Goal: Task Accomplishment & Management: Manage account settings

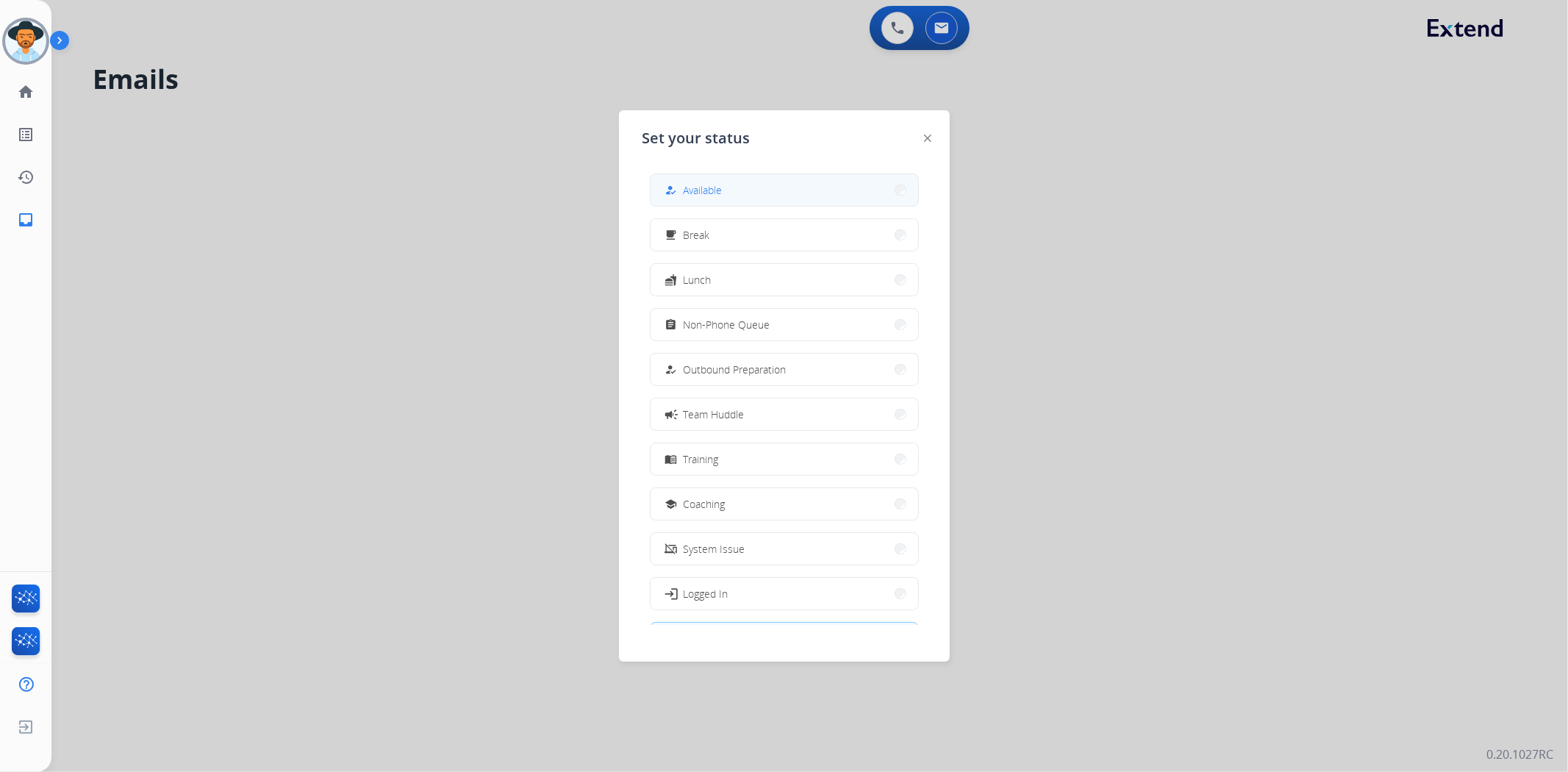
click at [762, 177] on button "how_to_reg Available" at bounding box center [784, 190] width 267 height 31
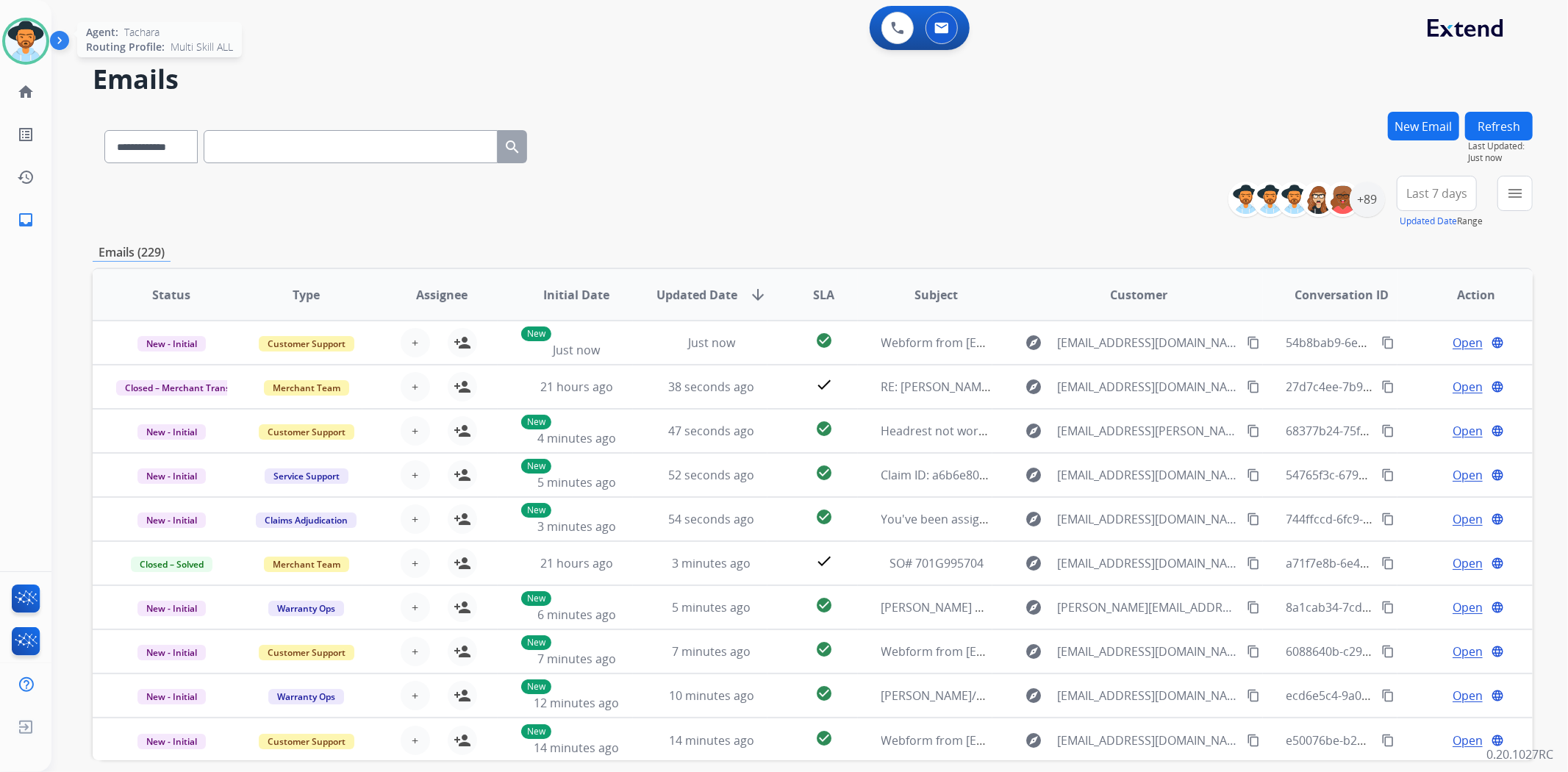
click at [25, 30] on img at bounding box center [26, 41] width 42 height 42
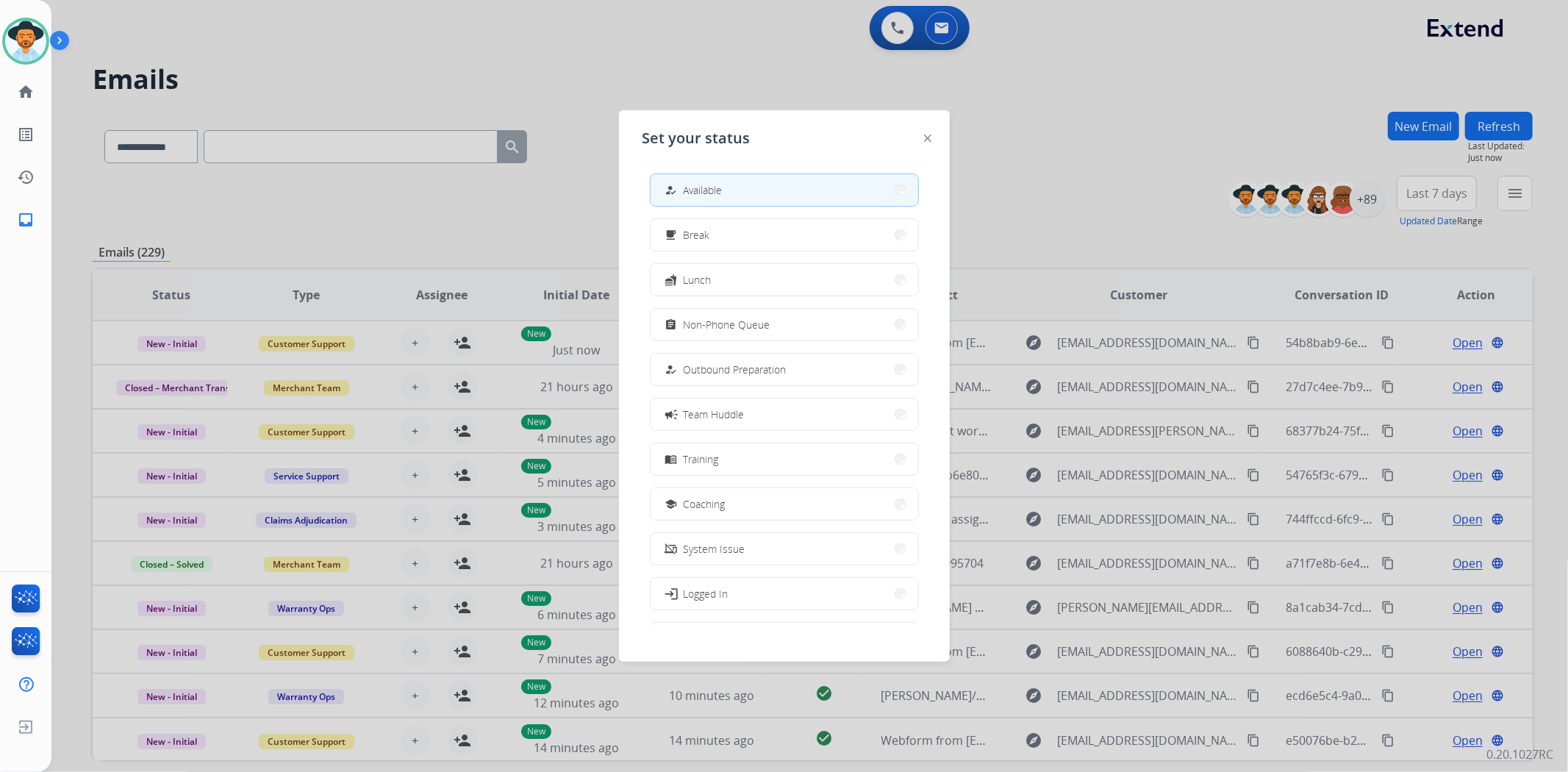
click at [501, 42] on div at bounding box center [784, 386] width 1568 height 772
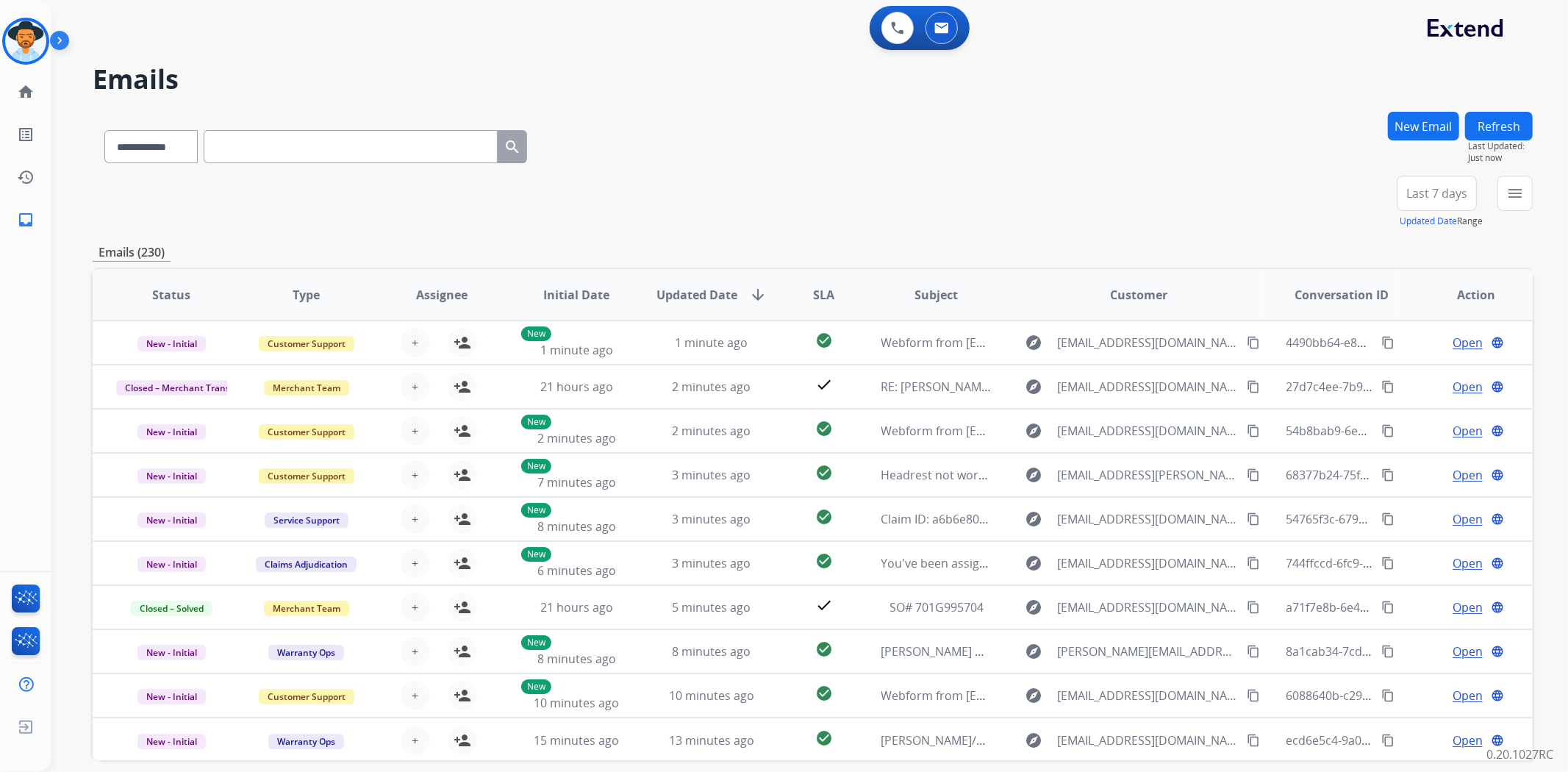
click at [1279, 176] on div "**********" at bounding box center [812, 202] width 1440 height 53
click at [1360, 202] on div "+89" at bounding box center [1367, 199] width 35 height 35
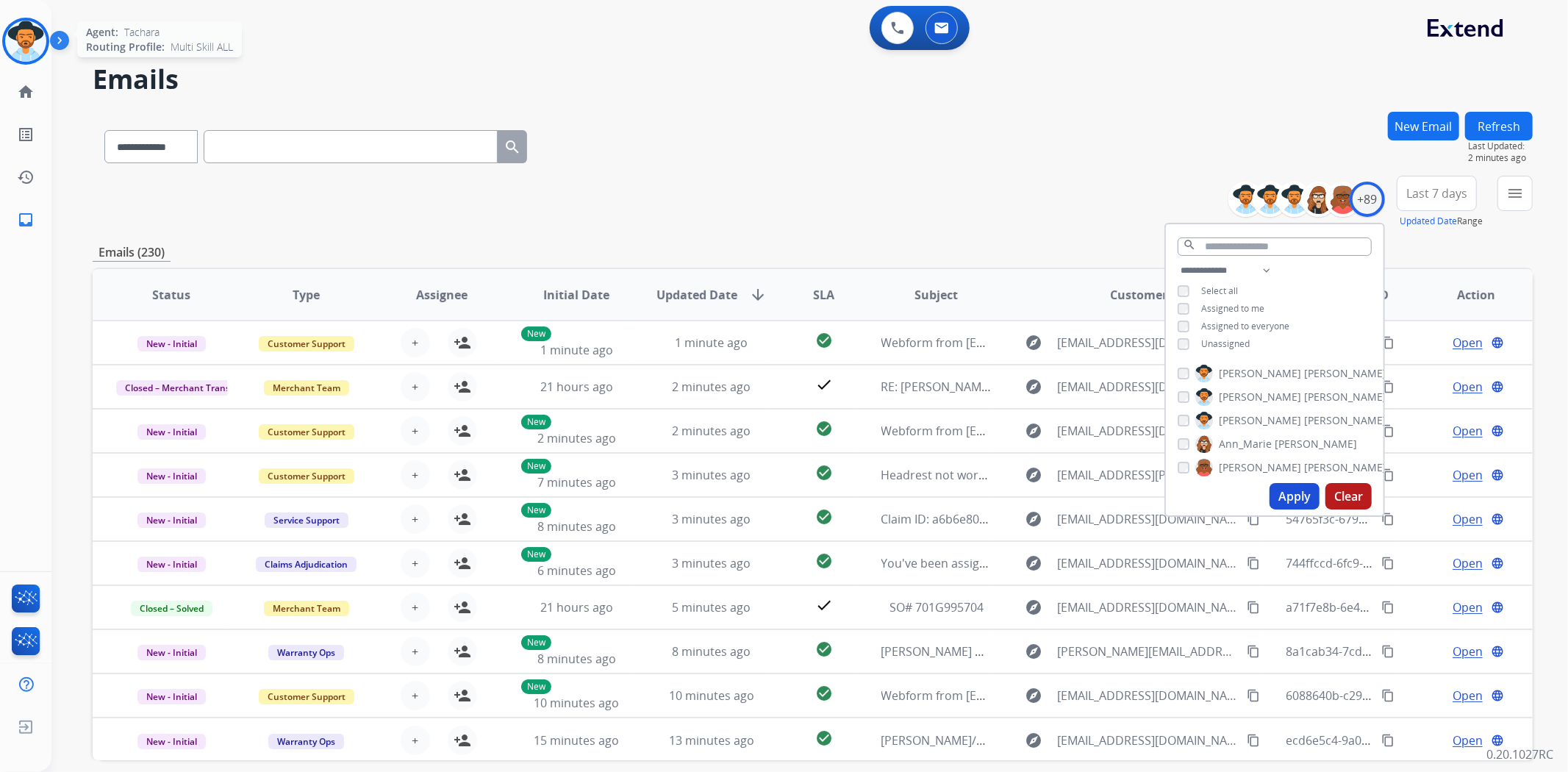
click at [33, 34] on img at bounding box center [26, 41] width 42 height 42
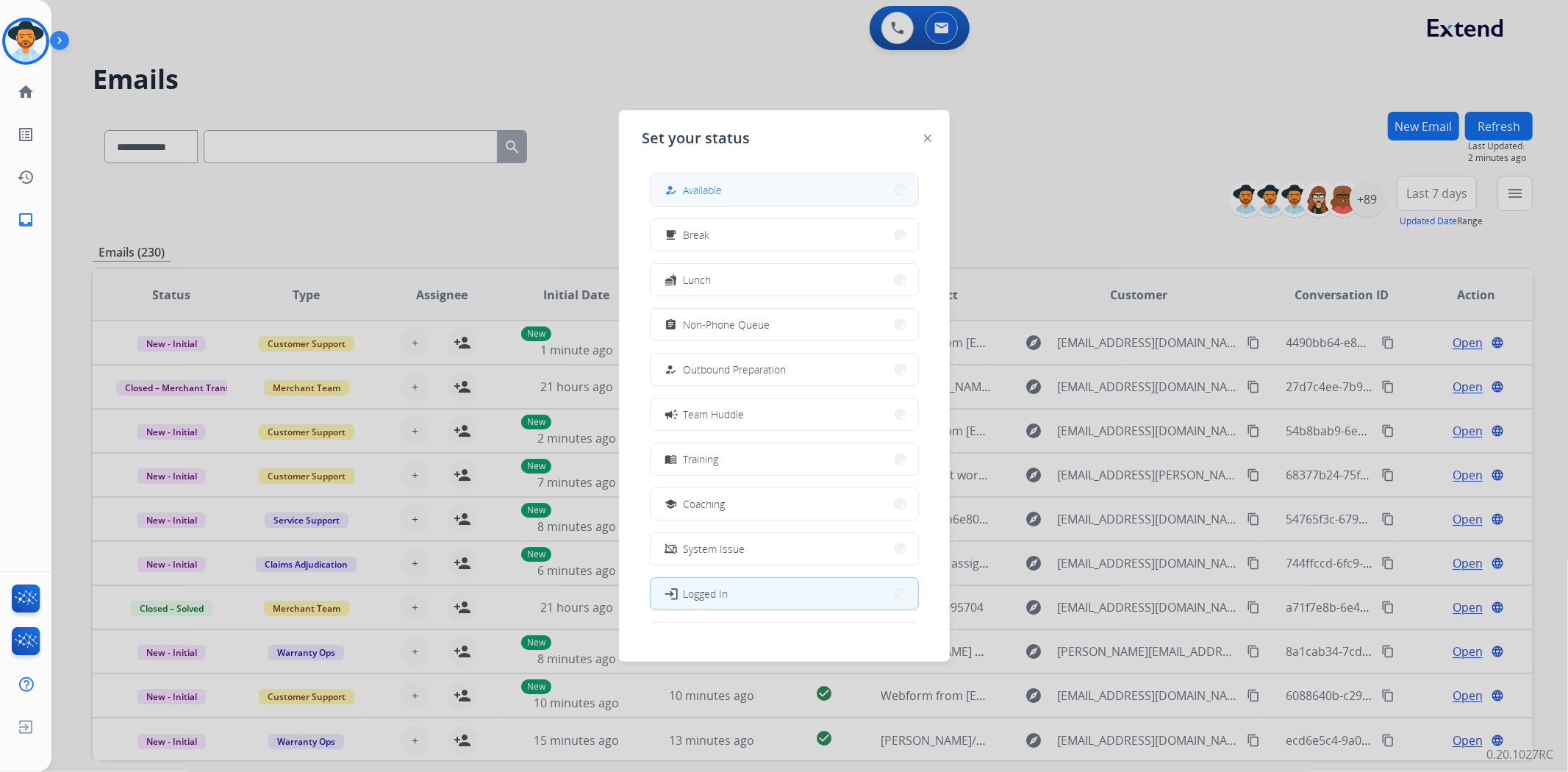
click at [691, 187] on span "Available" at bounding box center [703, 190] width 39 height 16
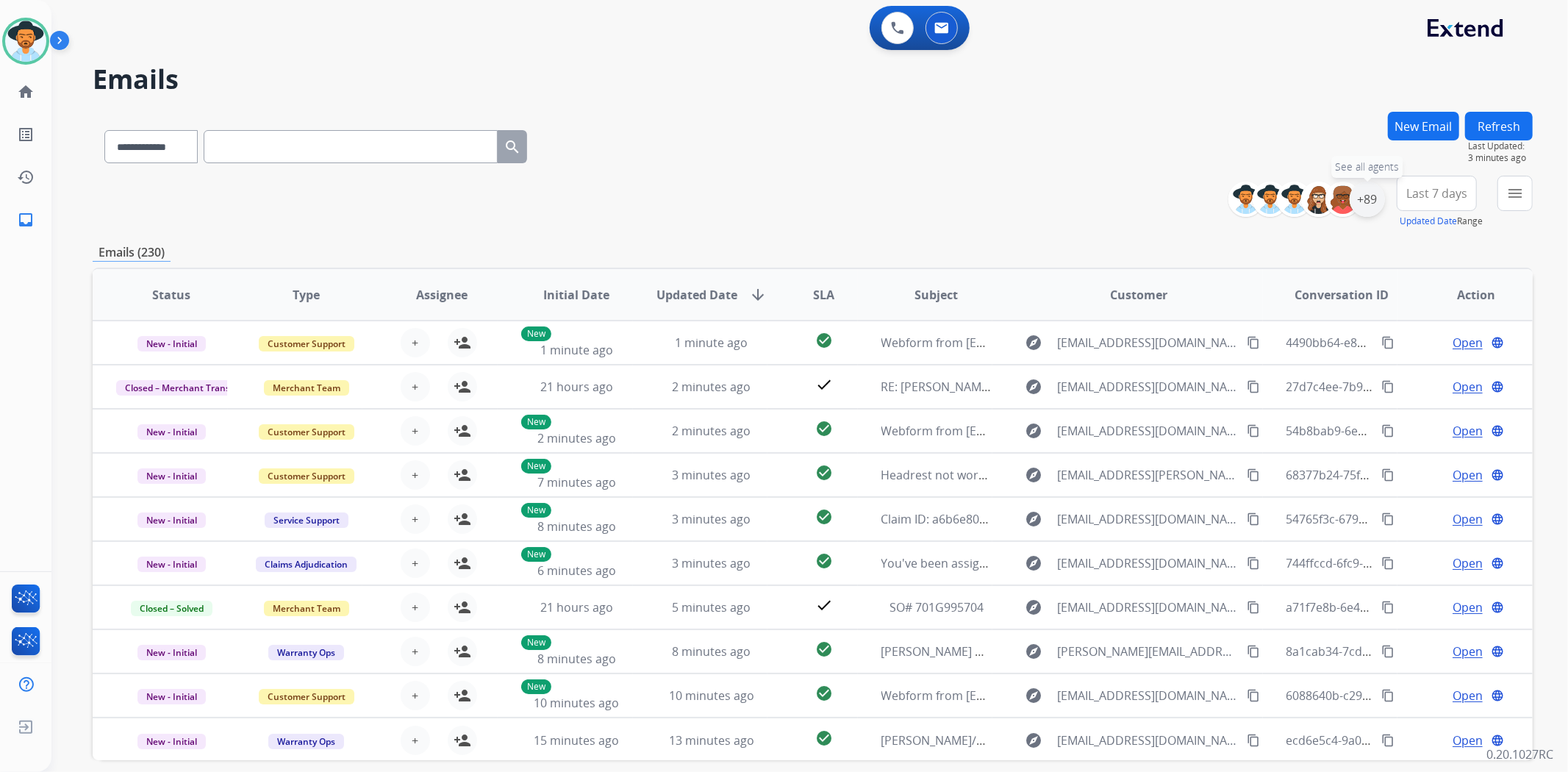
click at [1372, 194] on div "+89" at bounding box center [1367, 199] width 35 height 35
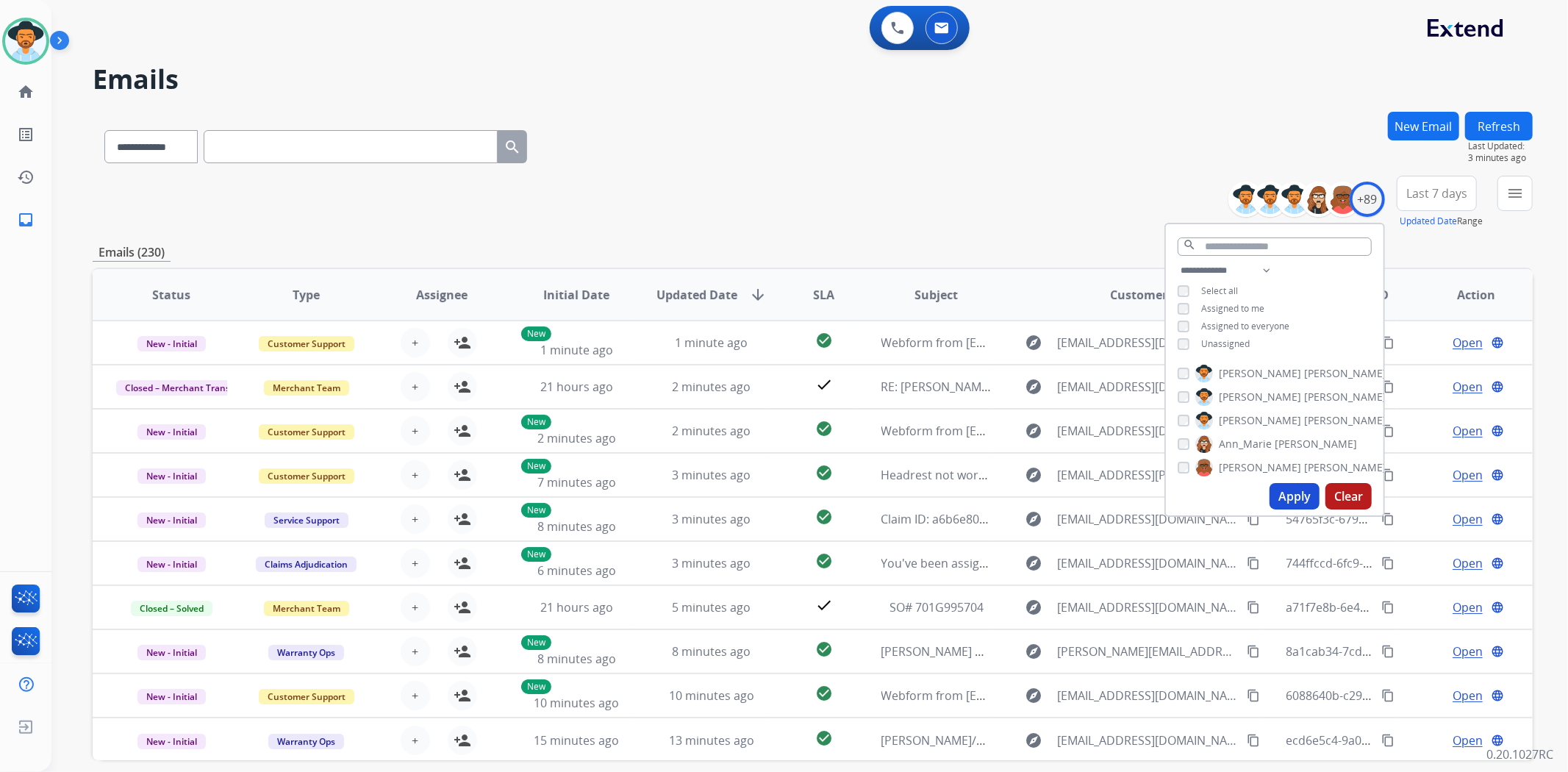
click at [1285, 494] on button "Apply" at bounding box center [1294, 496] width 50 height 27
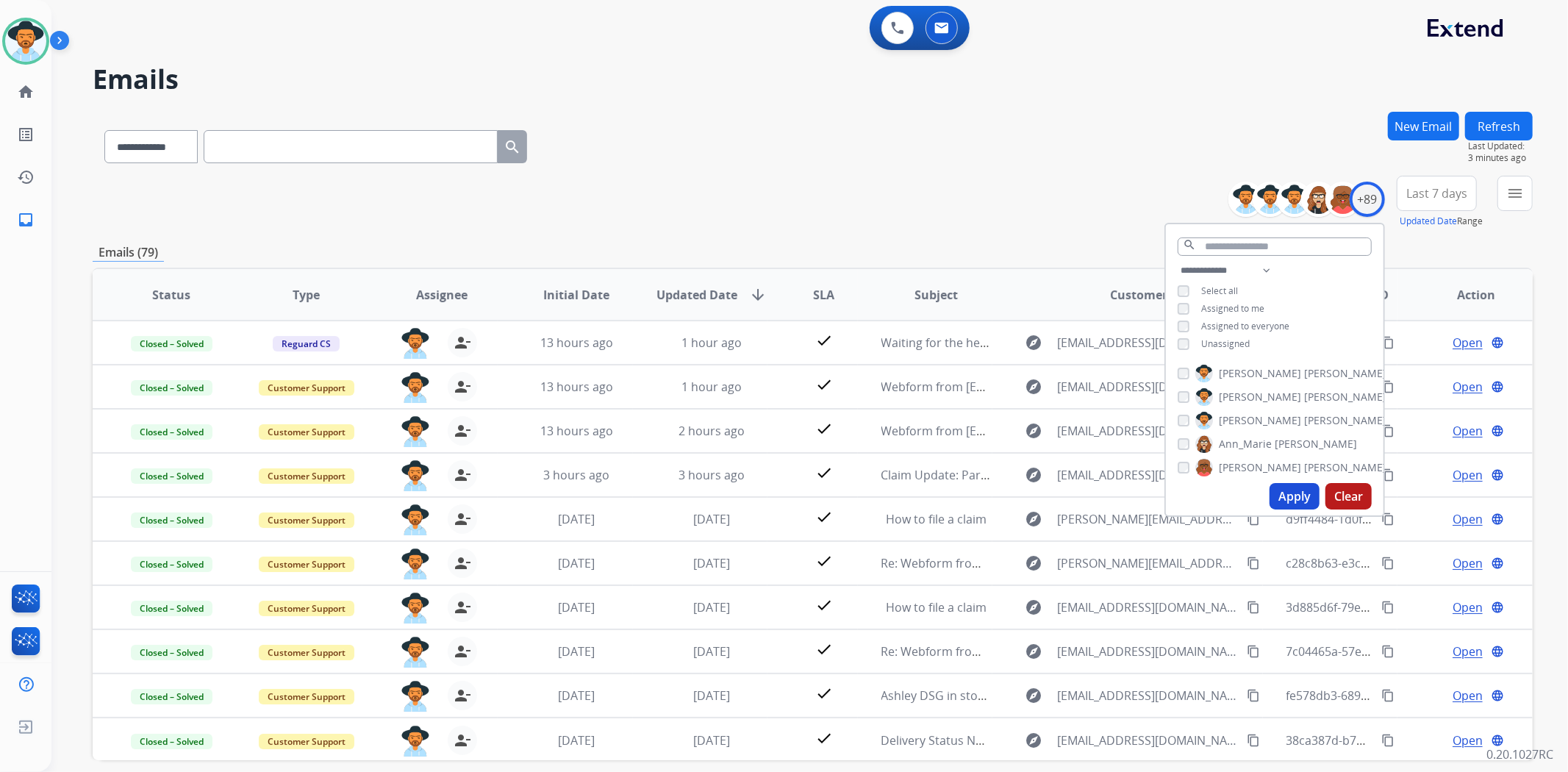
click at [688, 111] on div "**********" at bounding box center [792, 439] width 1481 height 772
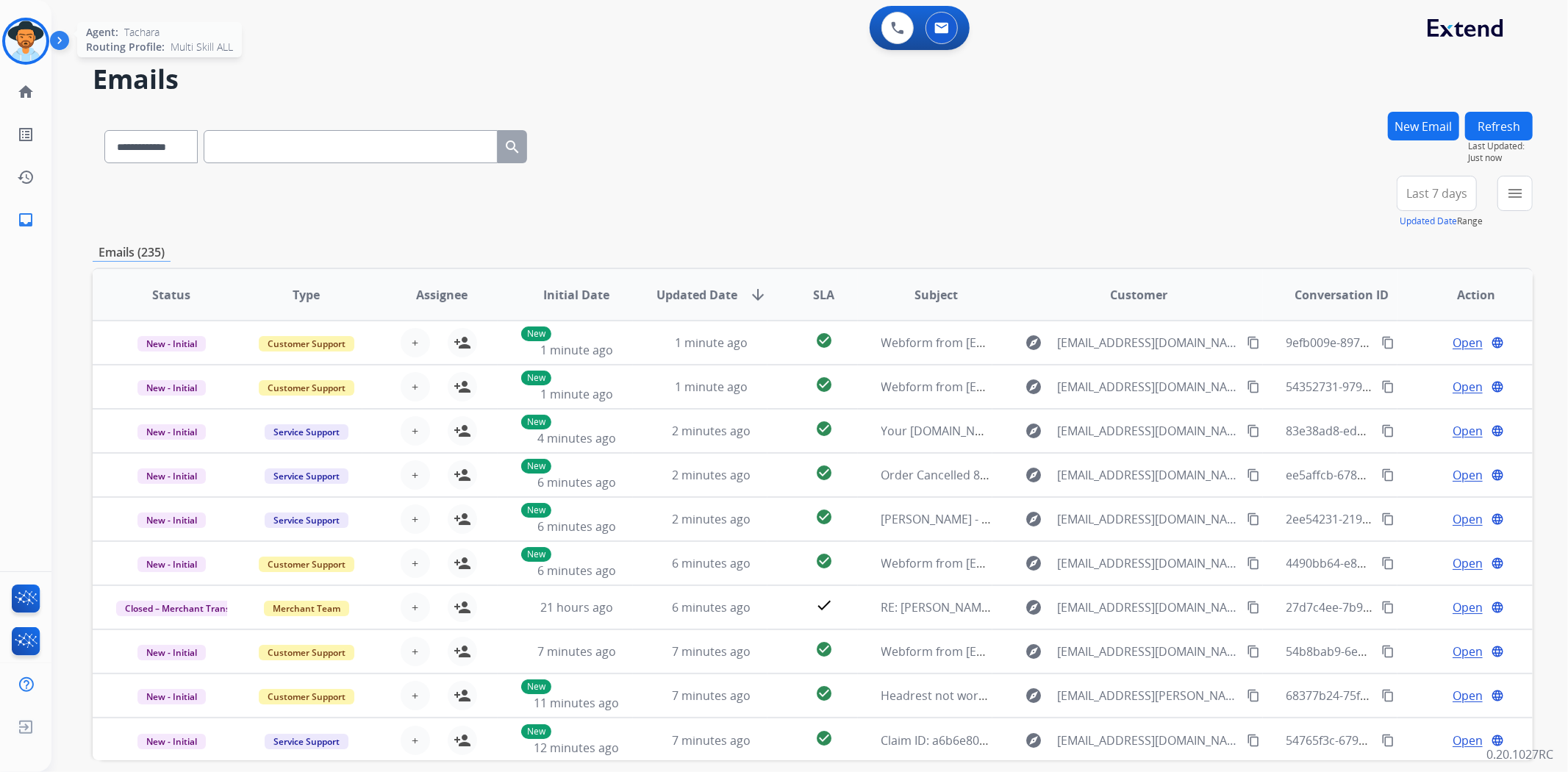
click at [23, 34] on img at bounding box center [26, 41] width 42 height 42
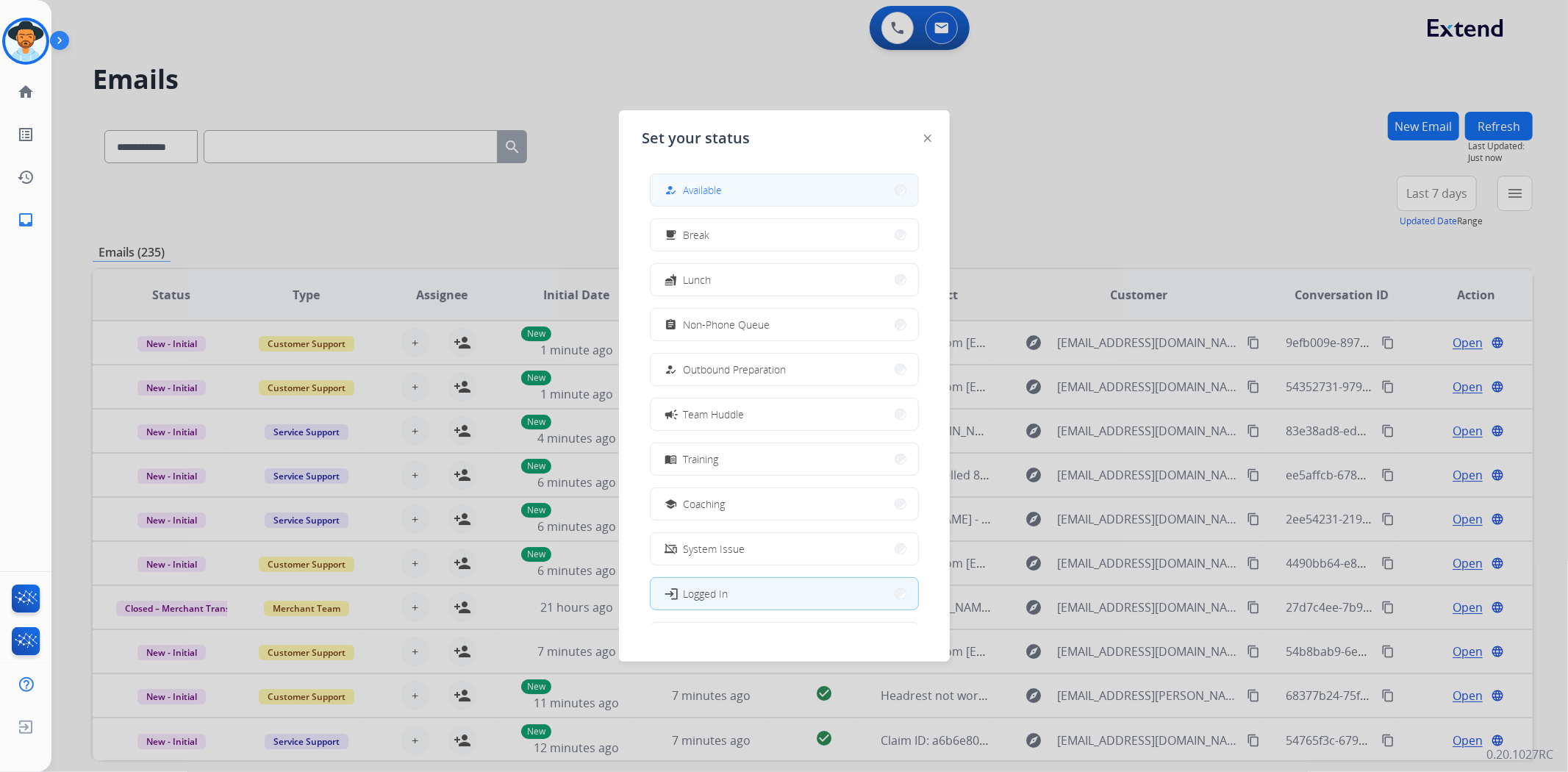
click at [815, 174] on button "how_to_reg Available" at bounding box center [784, 190] width 267 height 31
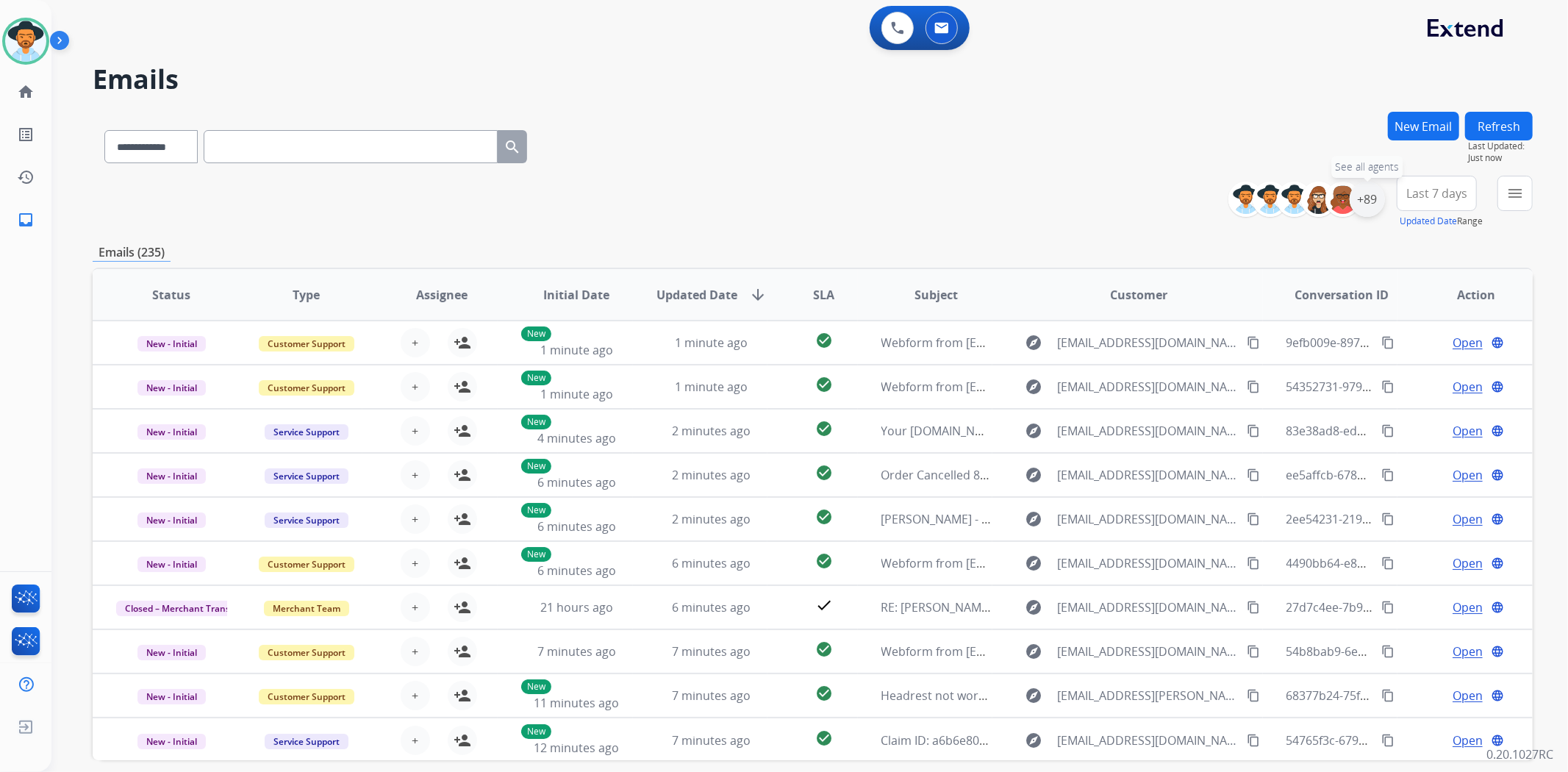
click at [1371, 207] on div "+89" at bounding box center [1367, 199] width 35 height 35
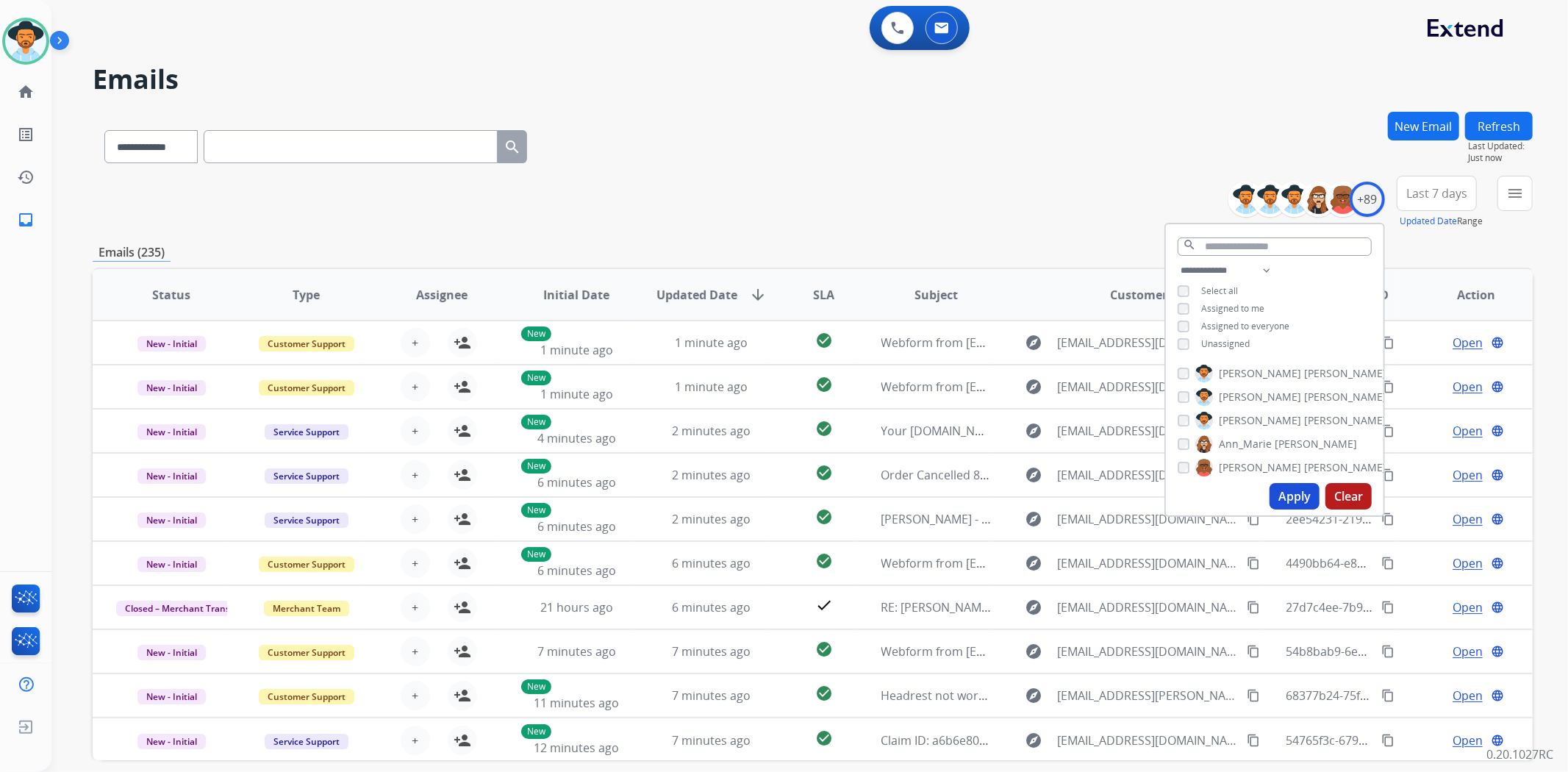
click at [1285, 494] on button "Apply" at bounding box center [1294, 496] width 50 height 27
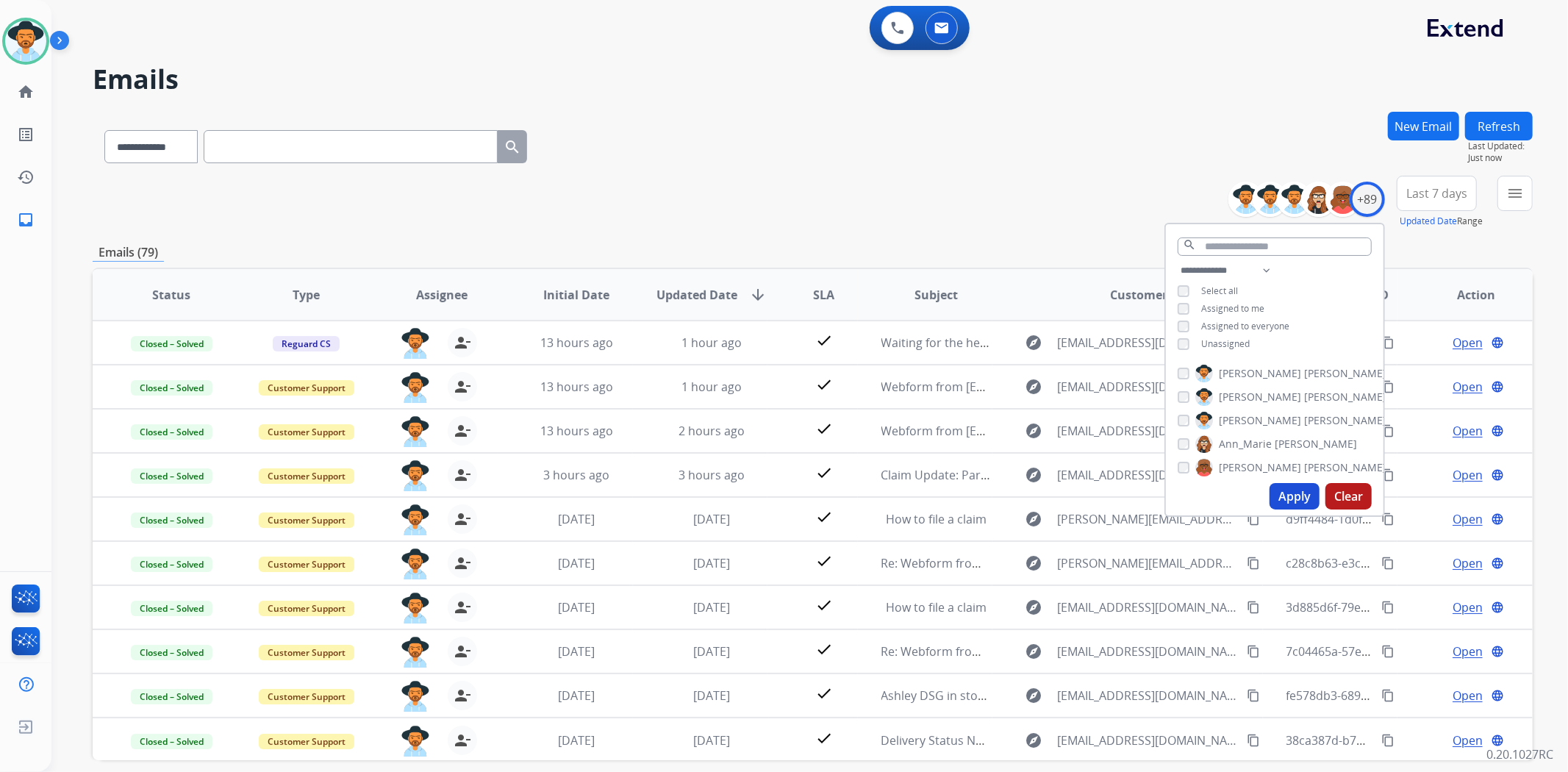
click at [1091, 196] on div "**********" at bounding box center [812, 202] width 1440 height 53
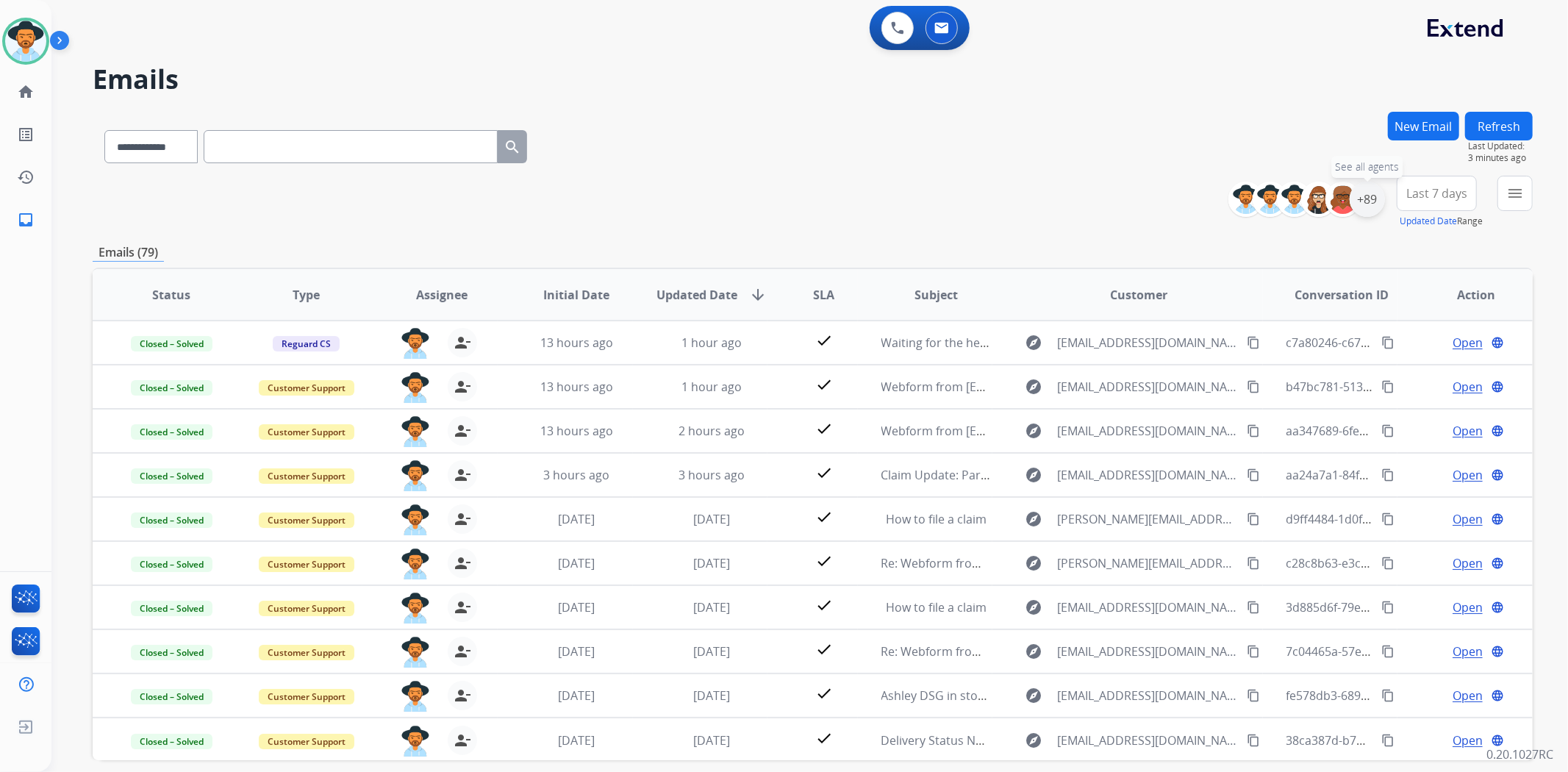
click at [1367, 211] on div "+89" at bounding box center [1367, 199] width 35 height 35
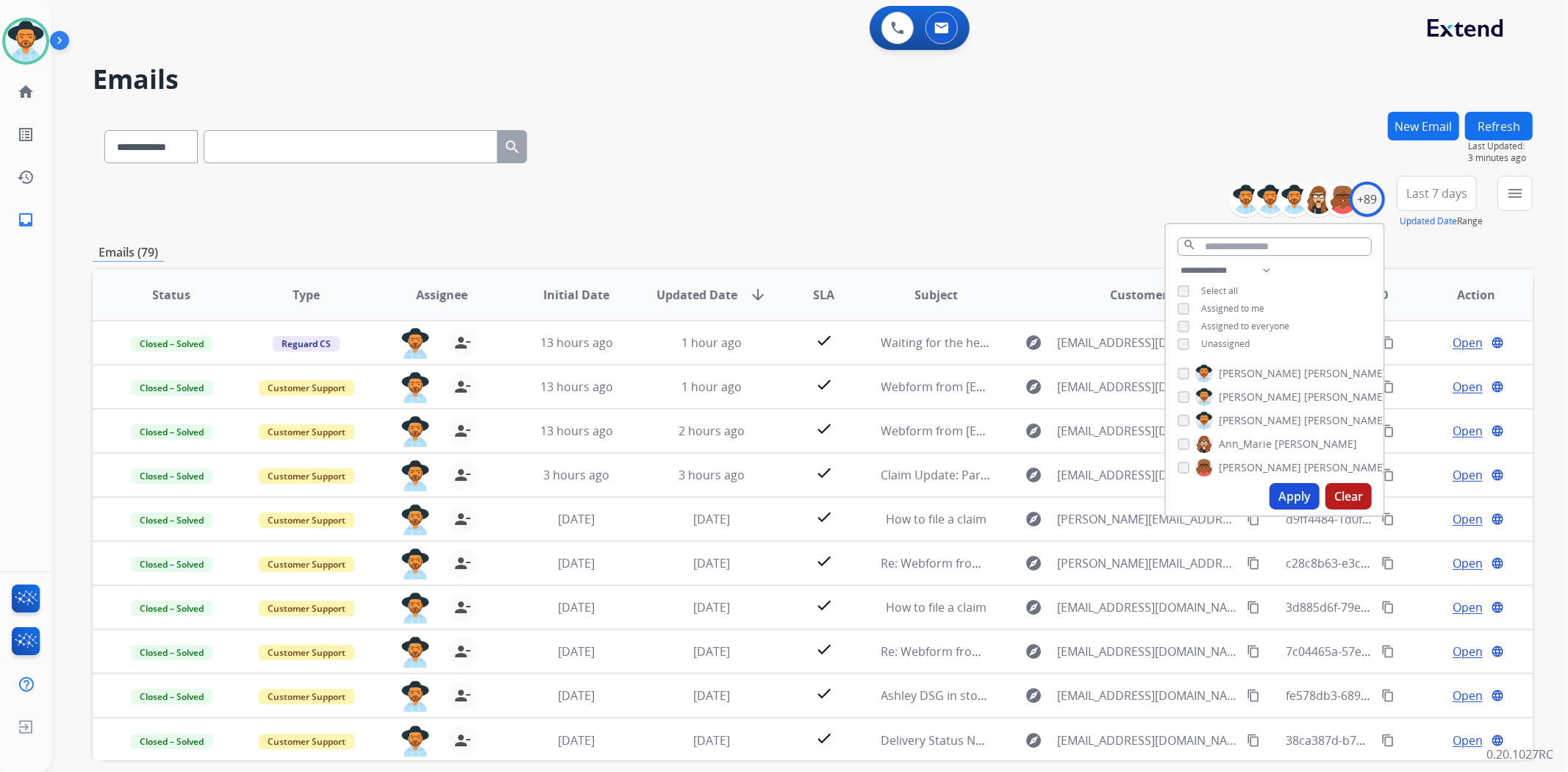
click at [1289, 489] on button "Apply" at bounding box center [1294, 496] width 50 height 27
click at [1074, 189] on div "**********" at bounding box center [812, 202] width 1440 height 53
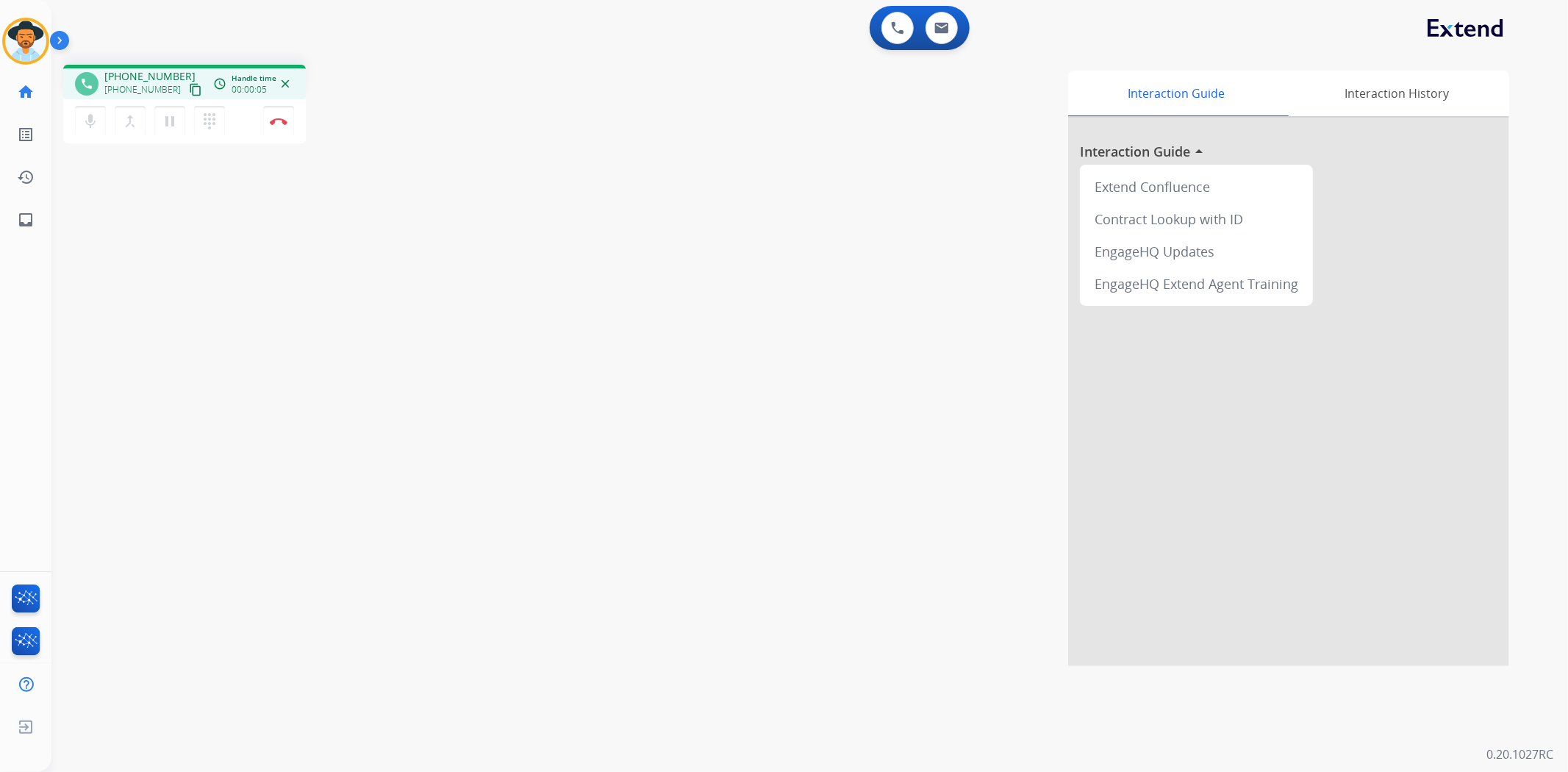
click at [189, 89] on mat-icon "content_copy" at bounding box center [195, 89] width 13 height 13
click at [189, 86] on mat-icon "content_copy" at bounding box center [195, 89] width 13 height 13
click at [187, 81] on button "content_copy" at bounding box center [195, 89] width 18 height 18
click at [950, 25] on button at bounding box center [941, 27] width 32 height 32
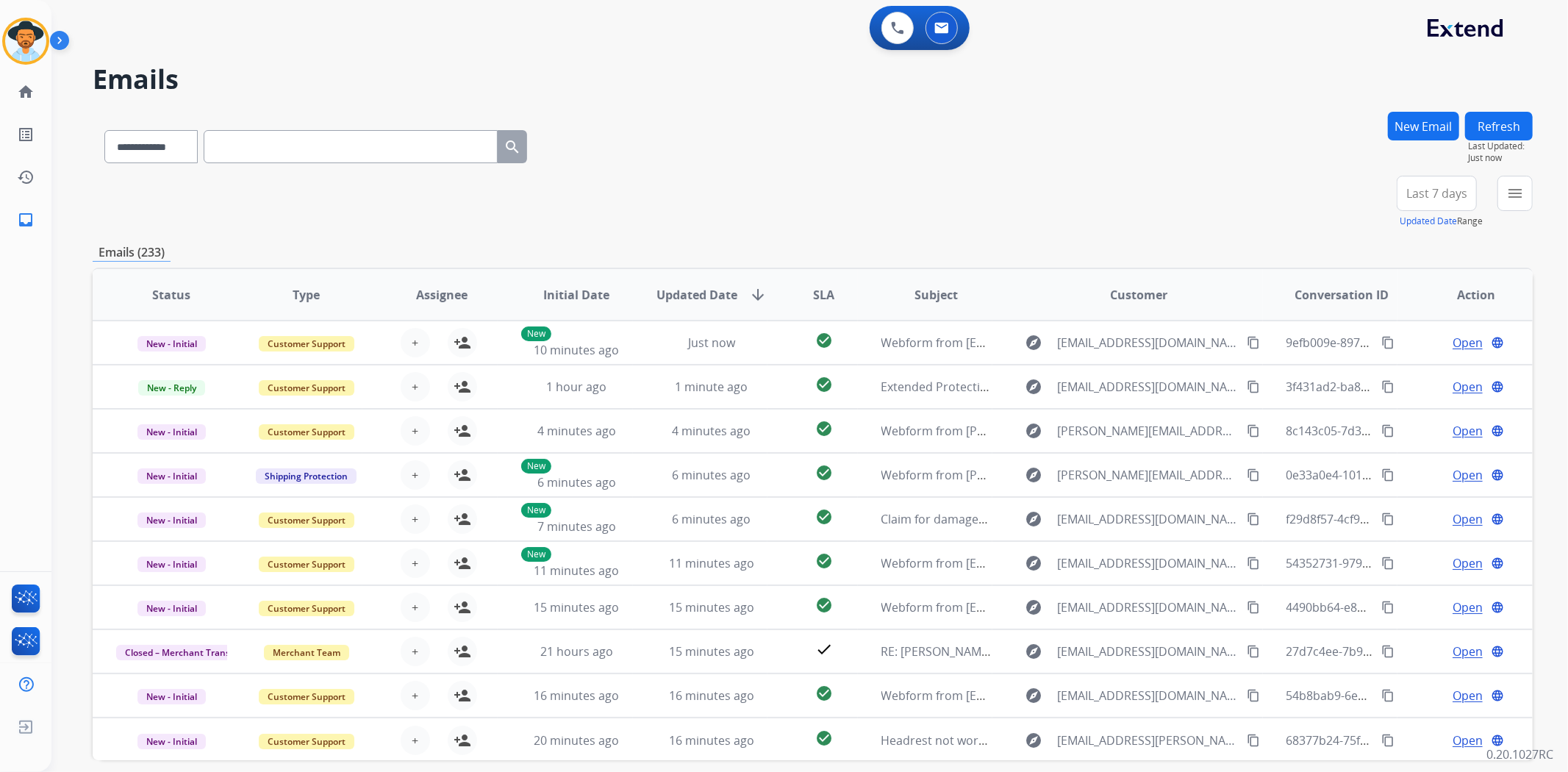
click at [1415, 129] on button "New Email" at bounding box center [1423, 126] width 71 height 29
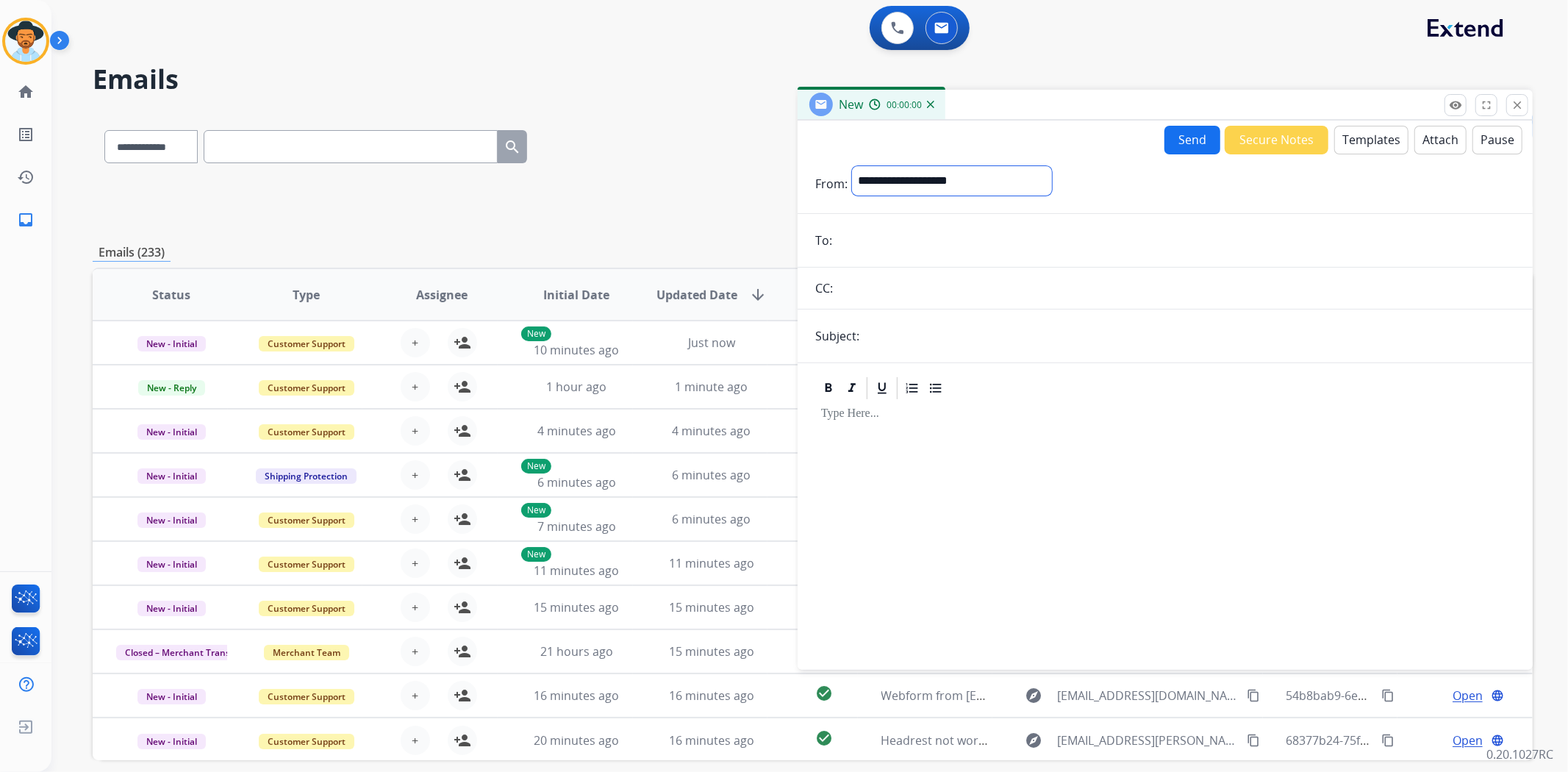
click at [927, 179] on select "**********" at bounding box center [952, 181] width 200 height 30
select select "**********"
click at [852, 166] on select "**********" at bounding box center [952, 181] width 200 height 30
click at [888, 248] on input "email" at bounding box center [1175, 242] width 678 height 30
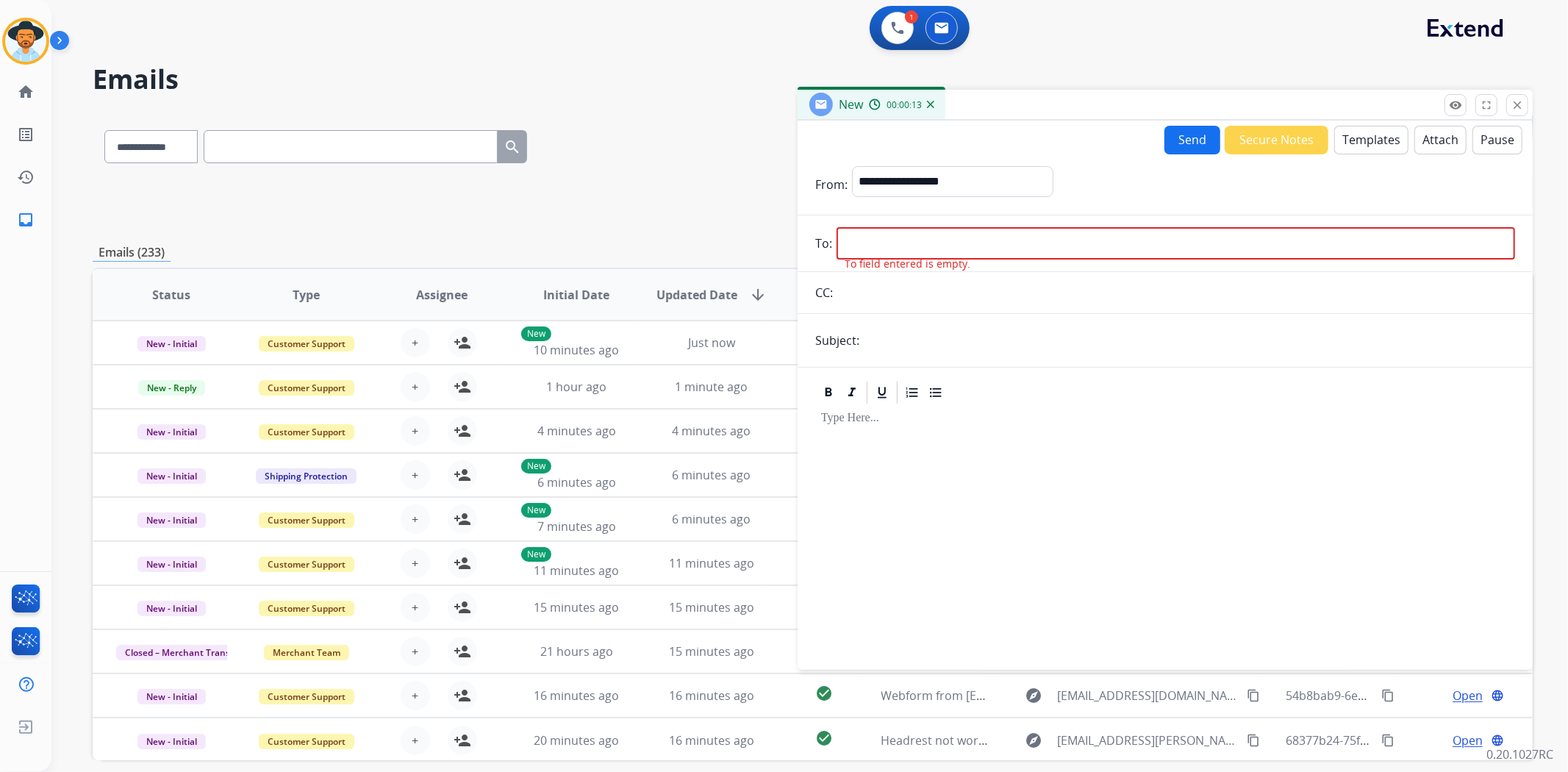
click at [891, 243] on input "email" at bounding box center [1175, 243] width 678 height 32
paste input "**********"
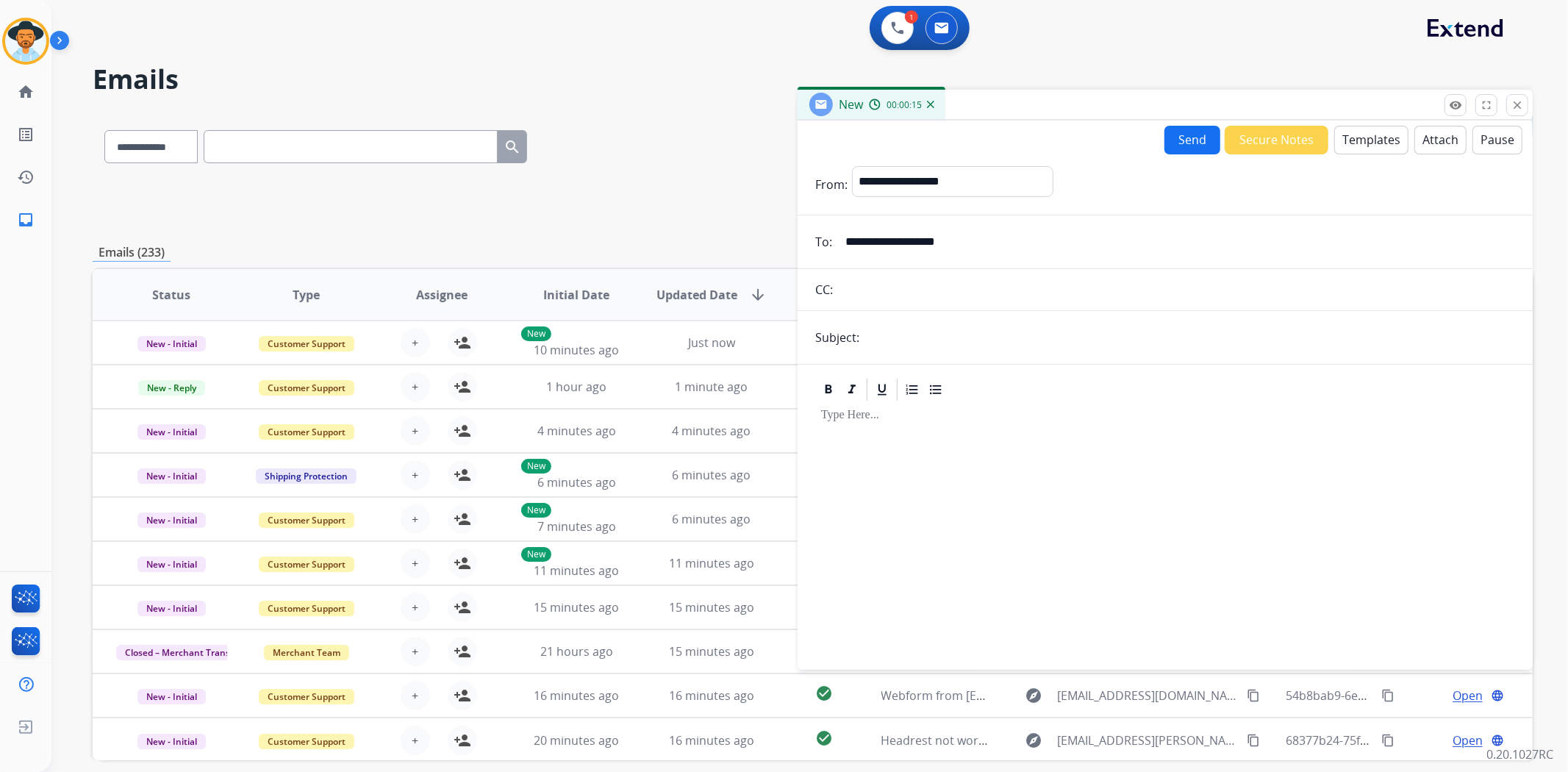
type input "**********"
click at [920, 341] on input "text" at bounding box center [1189, 338] width 652 height 30
type input "**********"
click at [919, 417] on p at bounding box center [1165, 415] width 688 height 13
click at [1357, 135] on button "Templates" at bounding box center [1371, 140] width 74 height 29
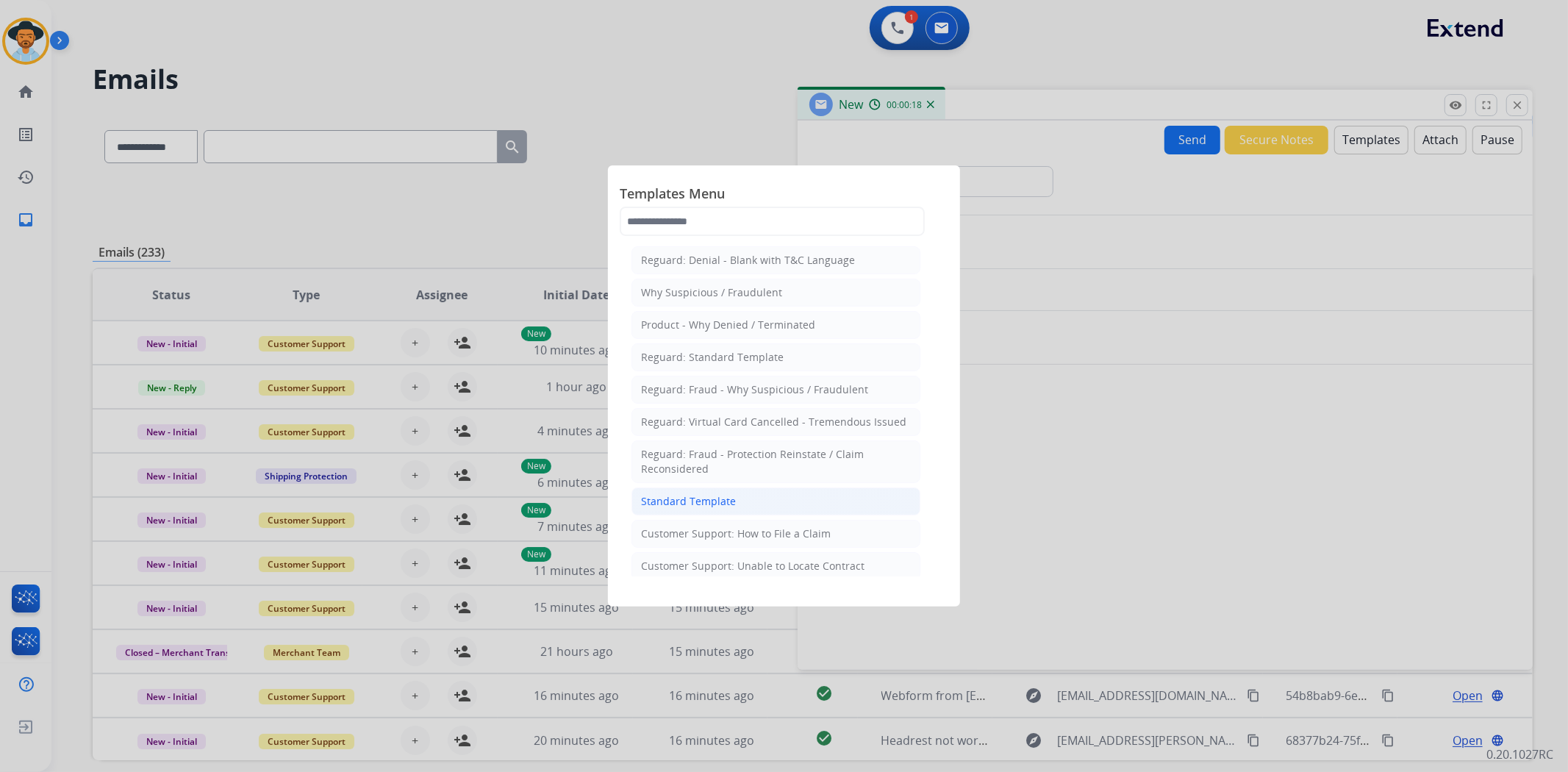
click at [711, 495] on div "Standard Template" at bounding box center [688, 501] width 95 height 15
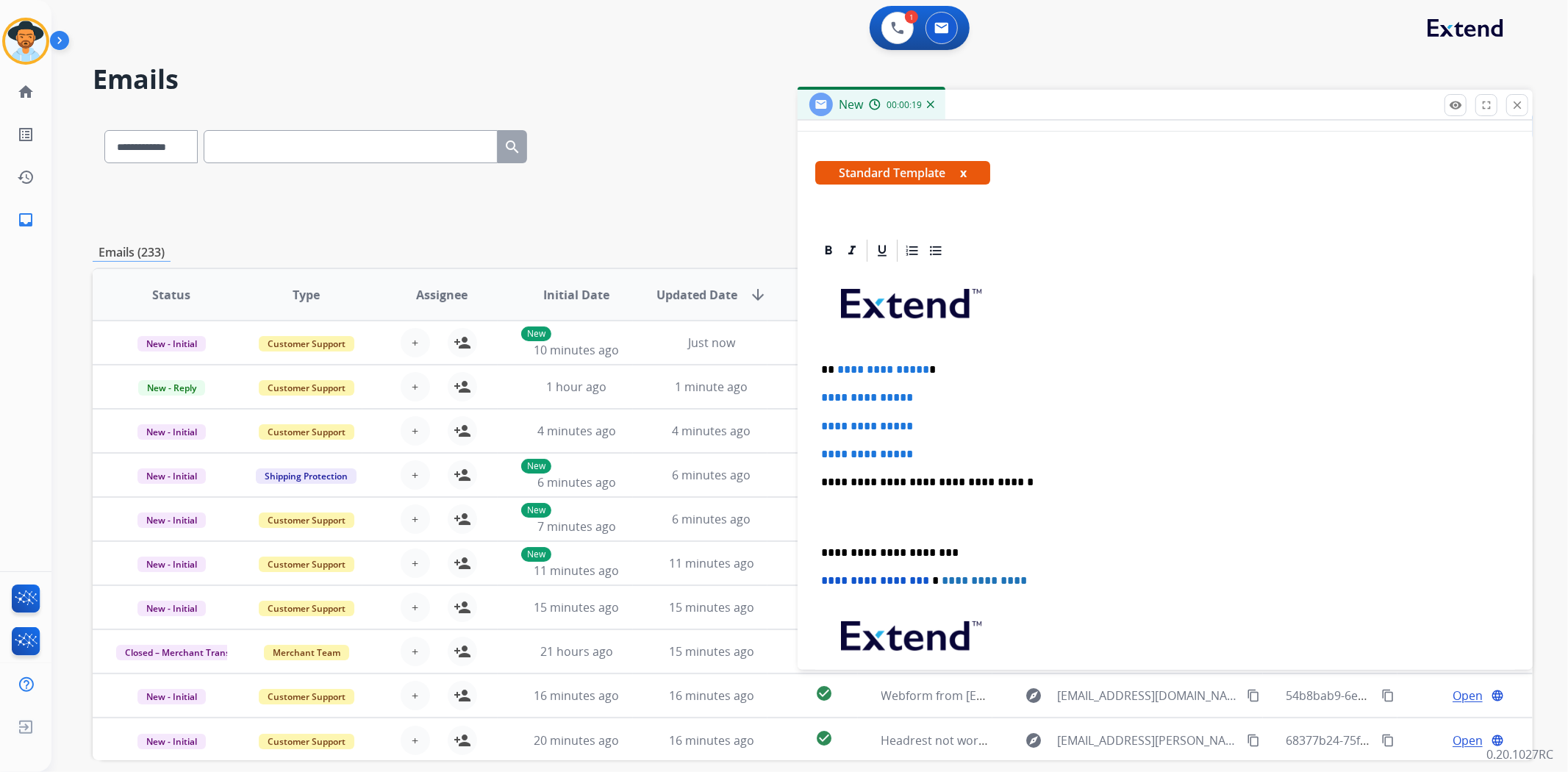
scroll to position [245, 0]
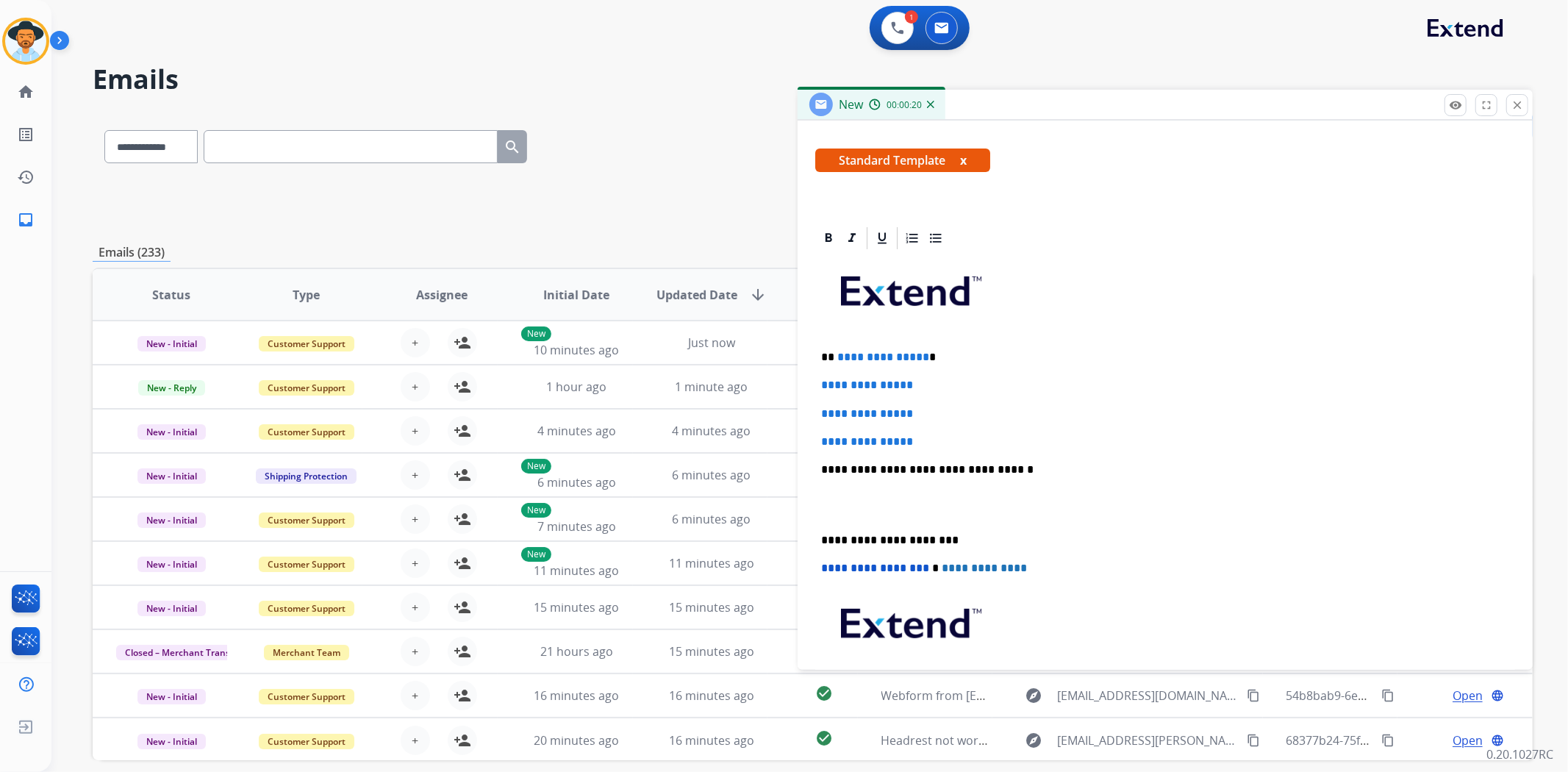
click at [818, 531] on div "**********" at bounding box center [1165, 504] width 700 height 506
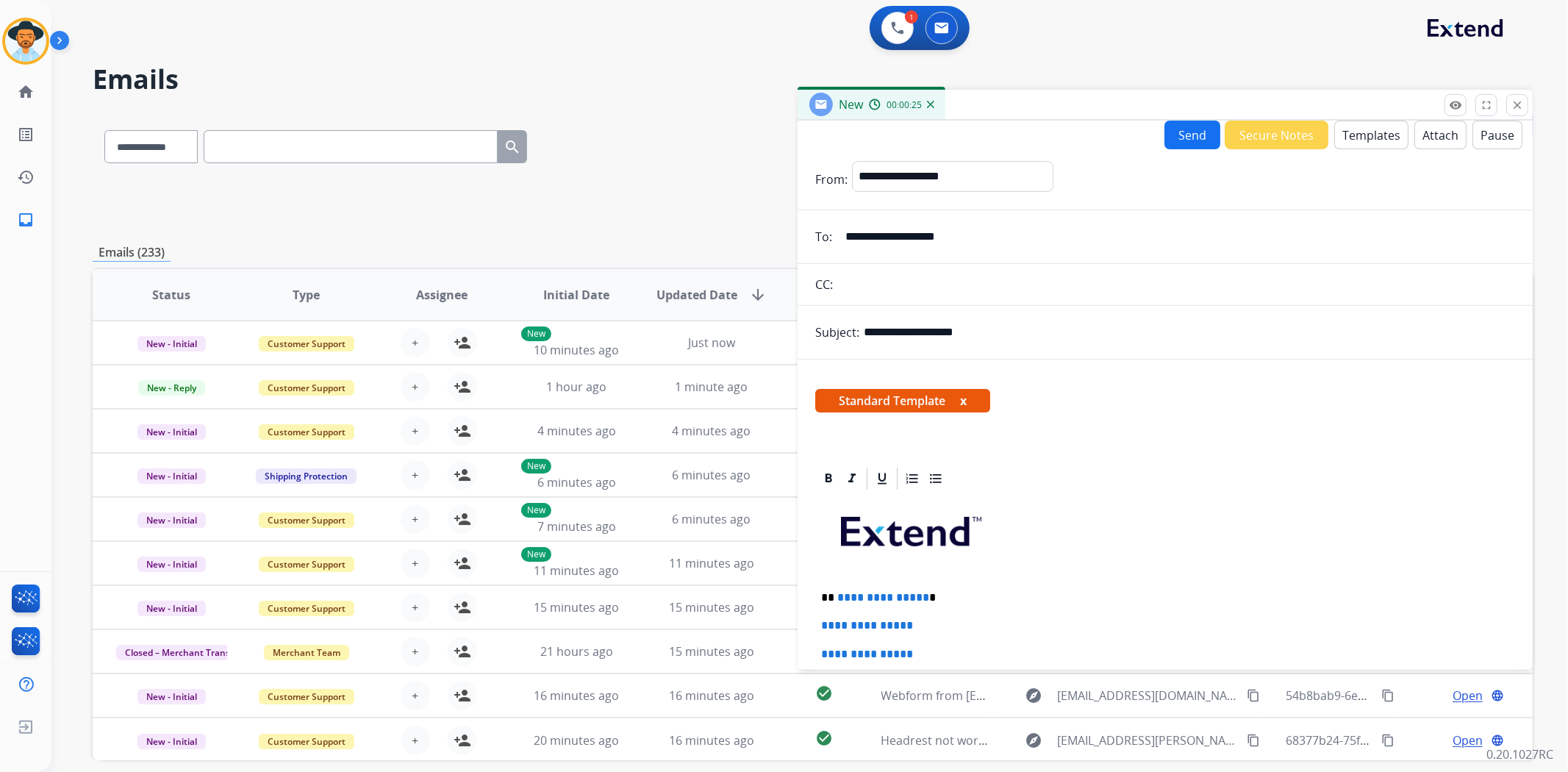
scroll to position [0, 0]
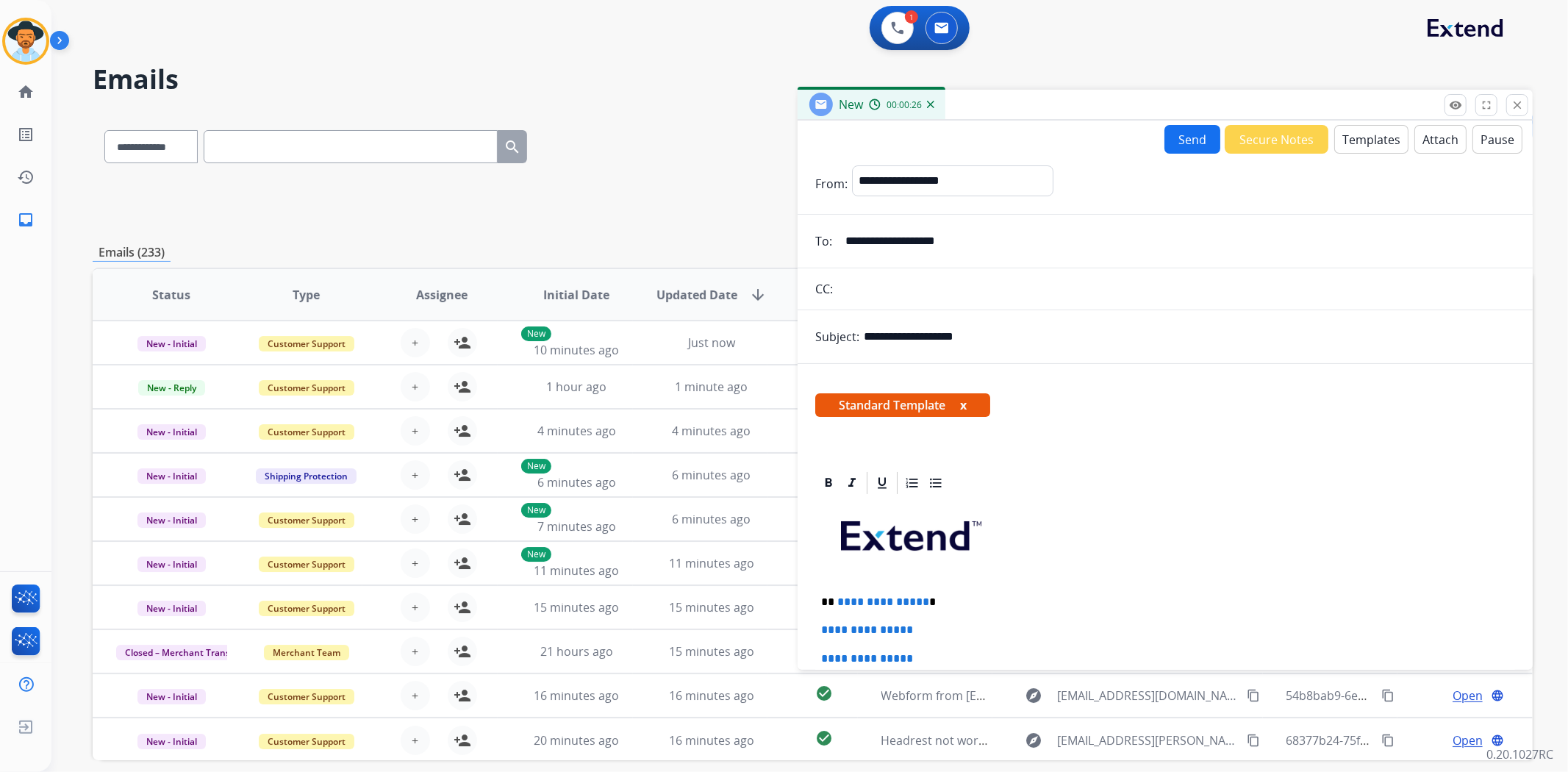
click at [1355, 144] on button "Templates" at bounding box center [1371, 139] width 74 height 29
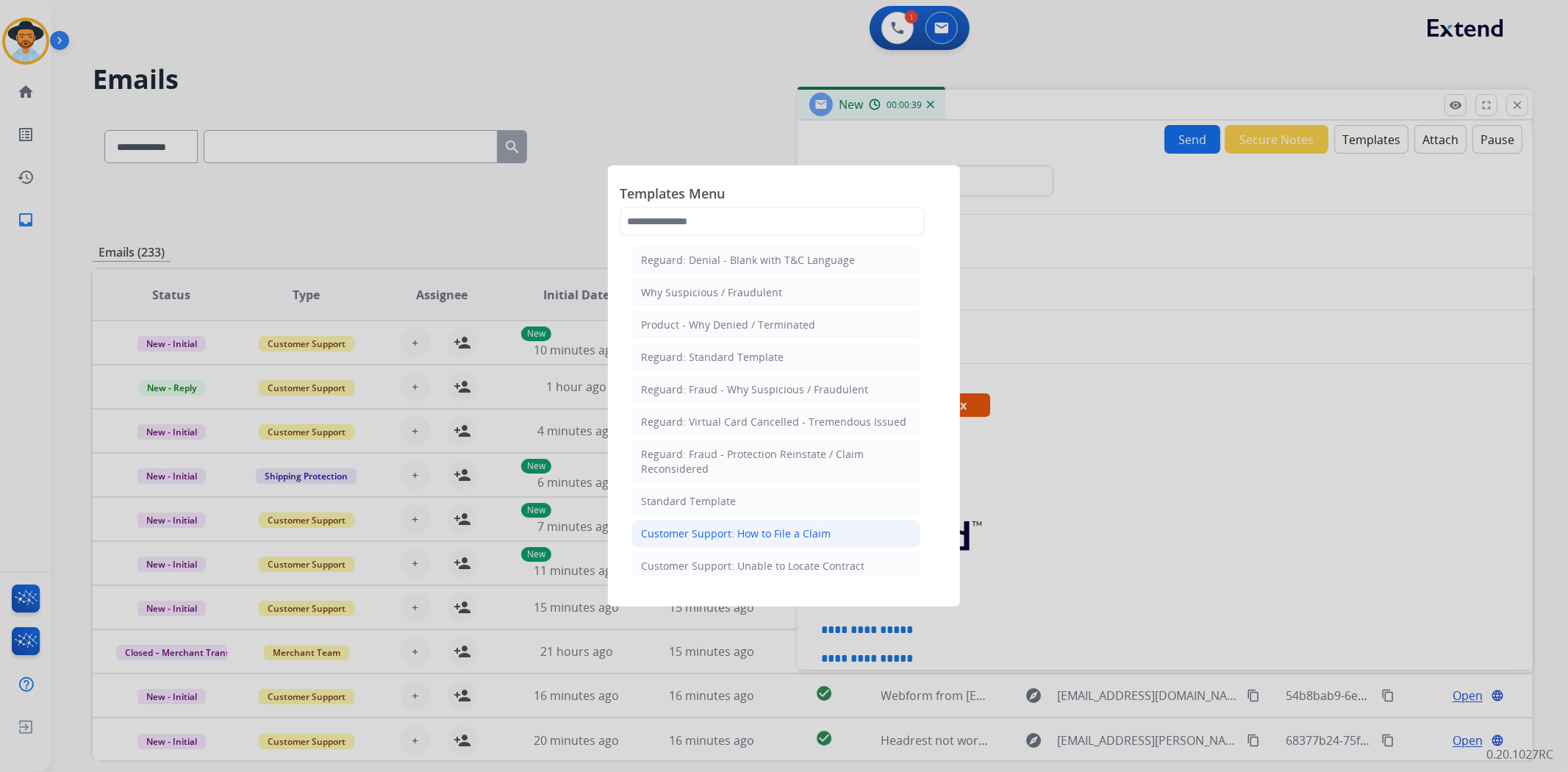
click at [761, 525] on li "Customer Support: How to File a Claim" at bounding box center [775, 534] width 289 height 28
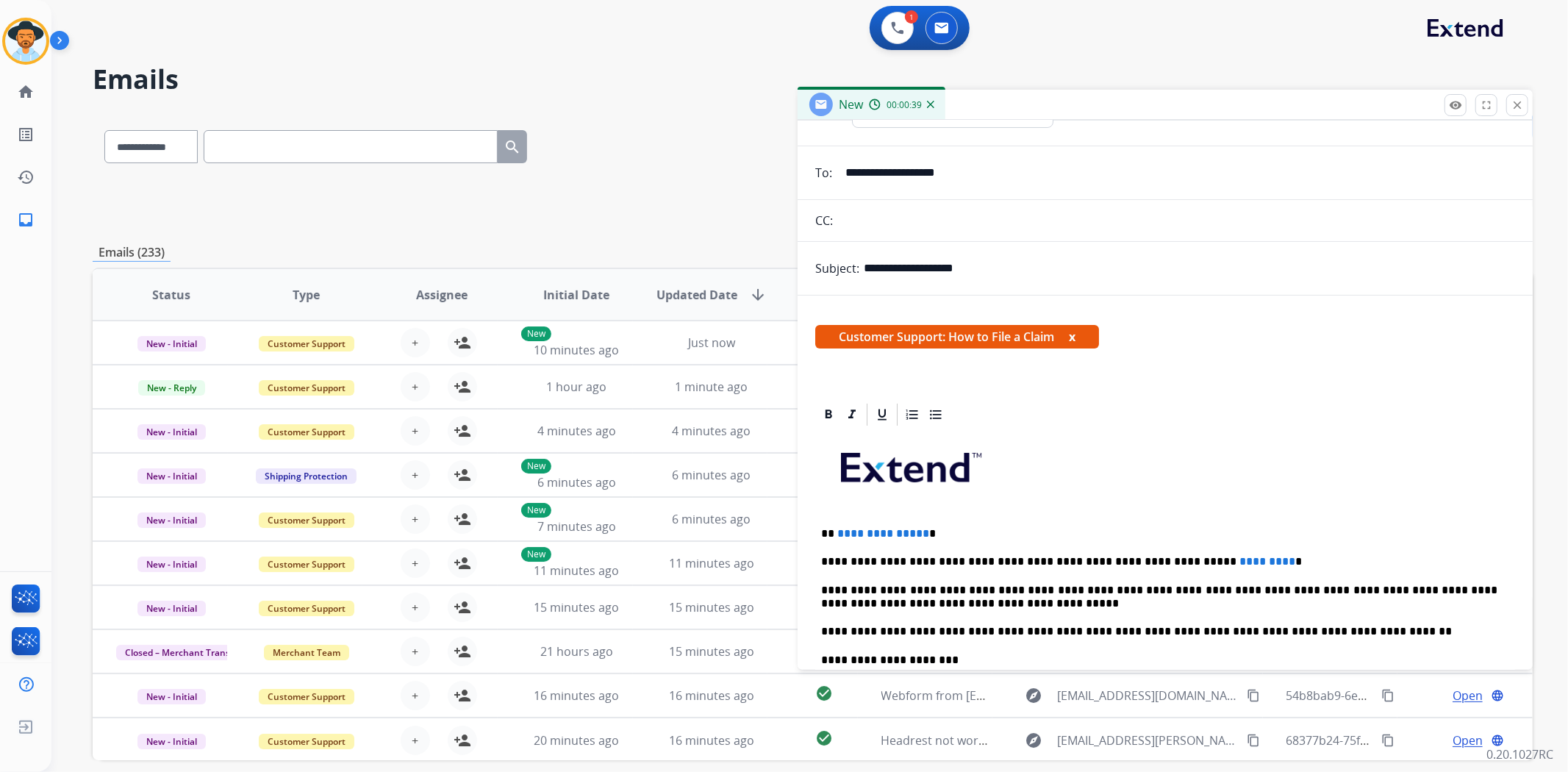
scroll to position [163, 0]
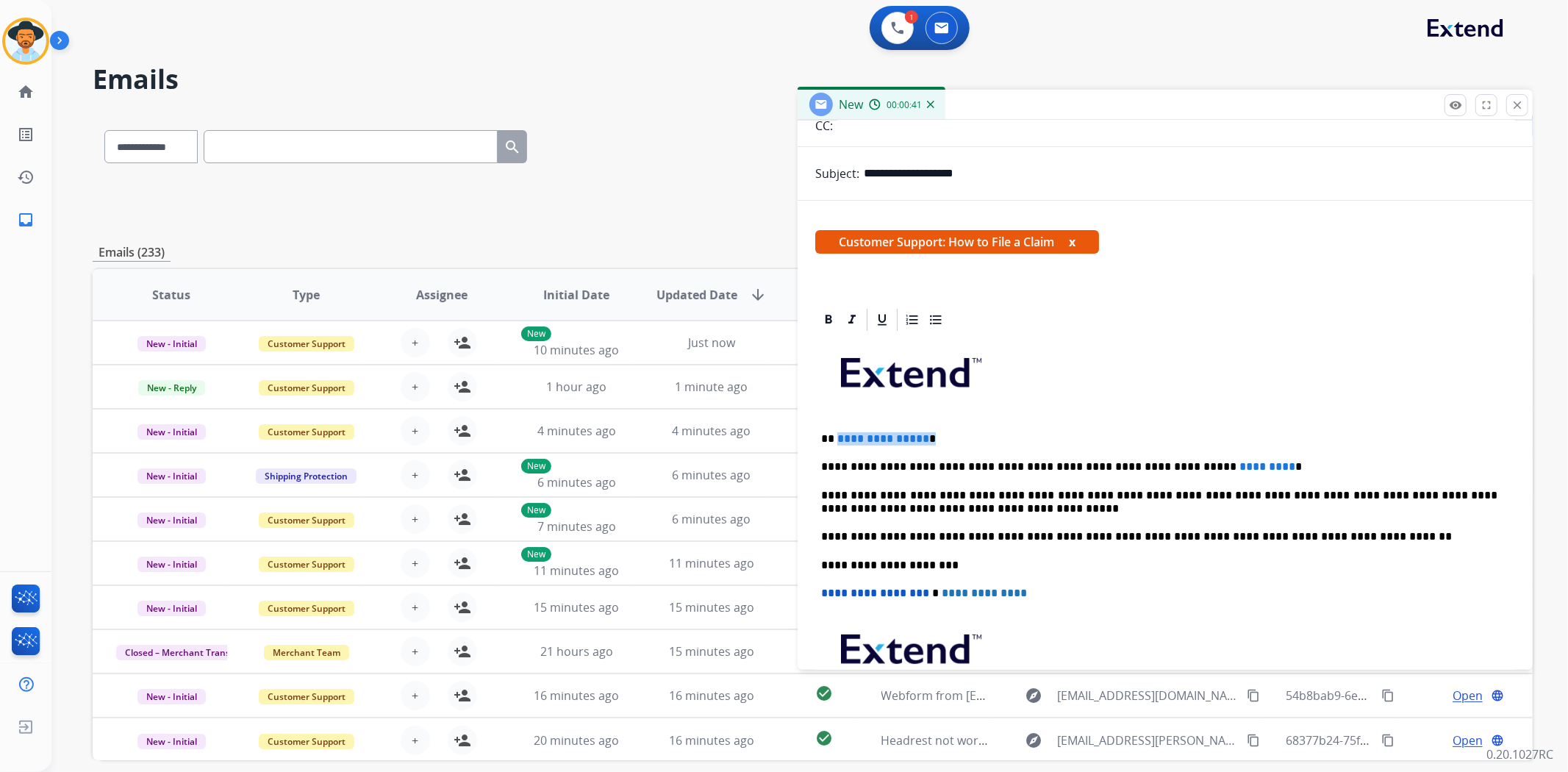
drag, startPoint x: 935, startPoint y: 437, endPoint x: 836, endPoint y: 426, distance: 99.6
click at [836, 426] on div "**********" at bounding box center [1165, 557] width 700 height 449
drag, startPoint x: 1254, startPoint y: 466, endPoint x: 1116, endPoint y: 460, distance: 138.1
click at [1116, 460] on p "**********" at bounding box center [1159, 466] width 677 height 13
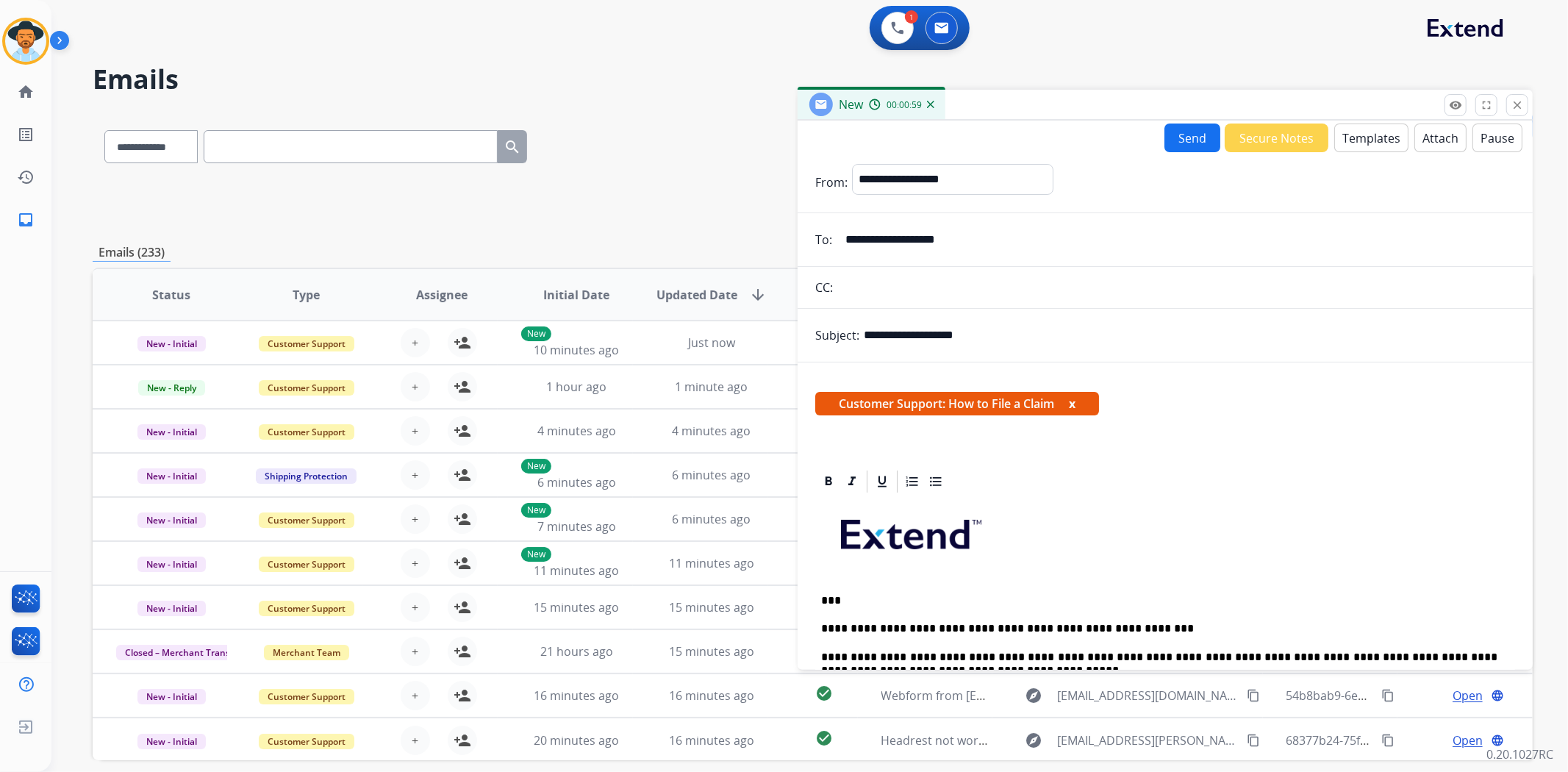
scroll to position [0, 0]
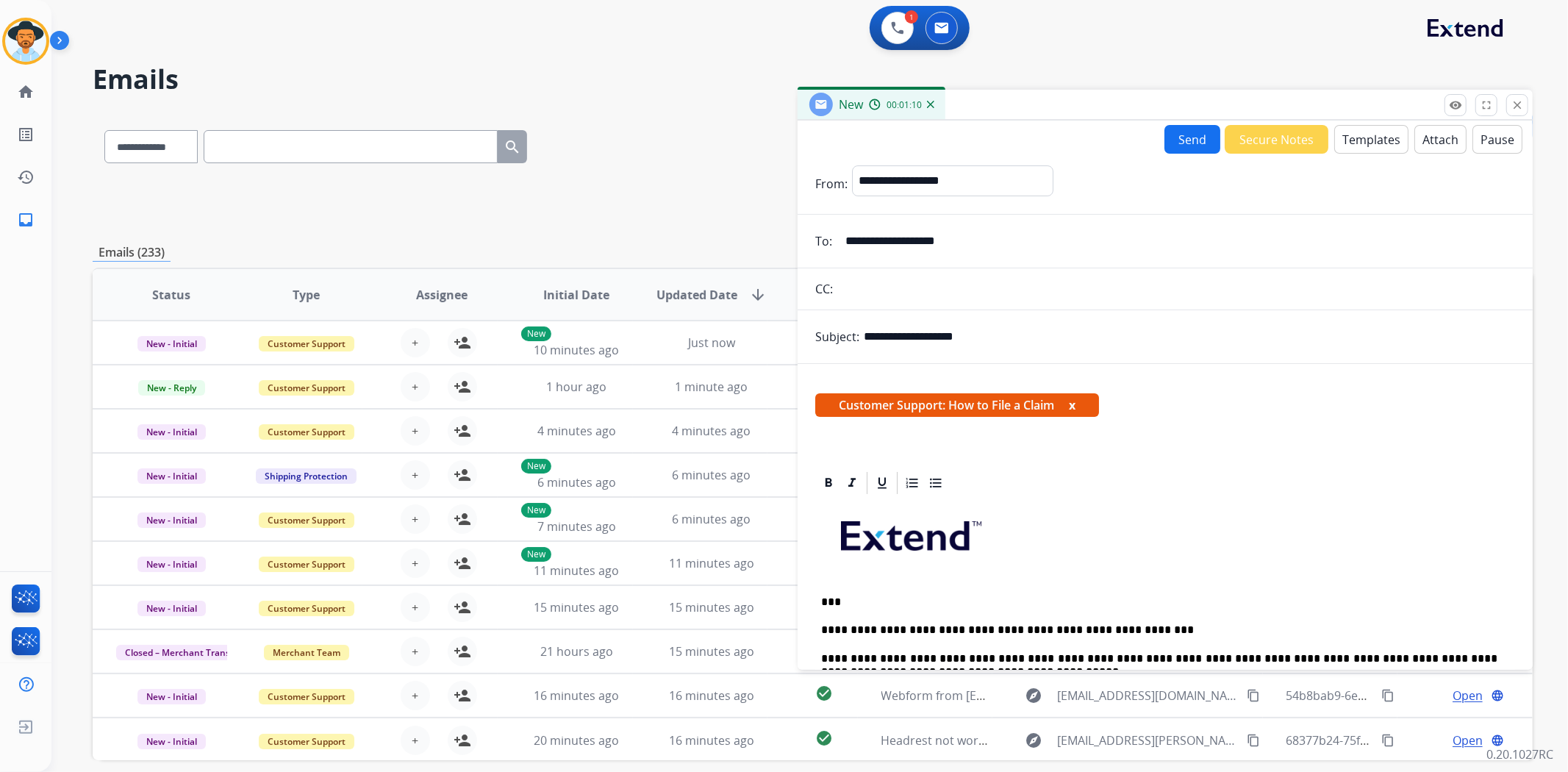
click at [1178, 142] on button "Send" at bounding box center [1192, 139] width 56 height 29
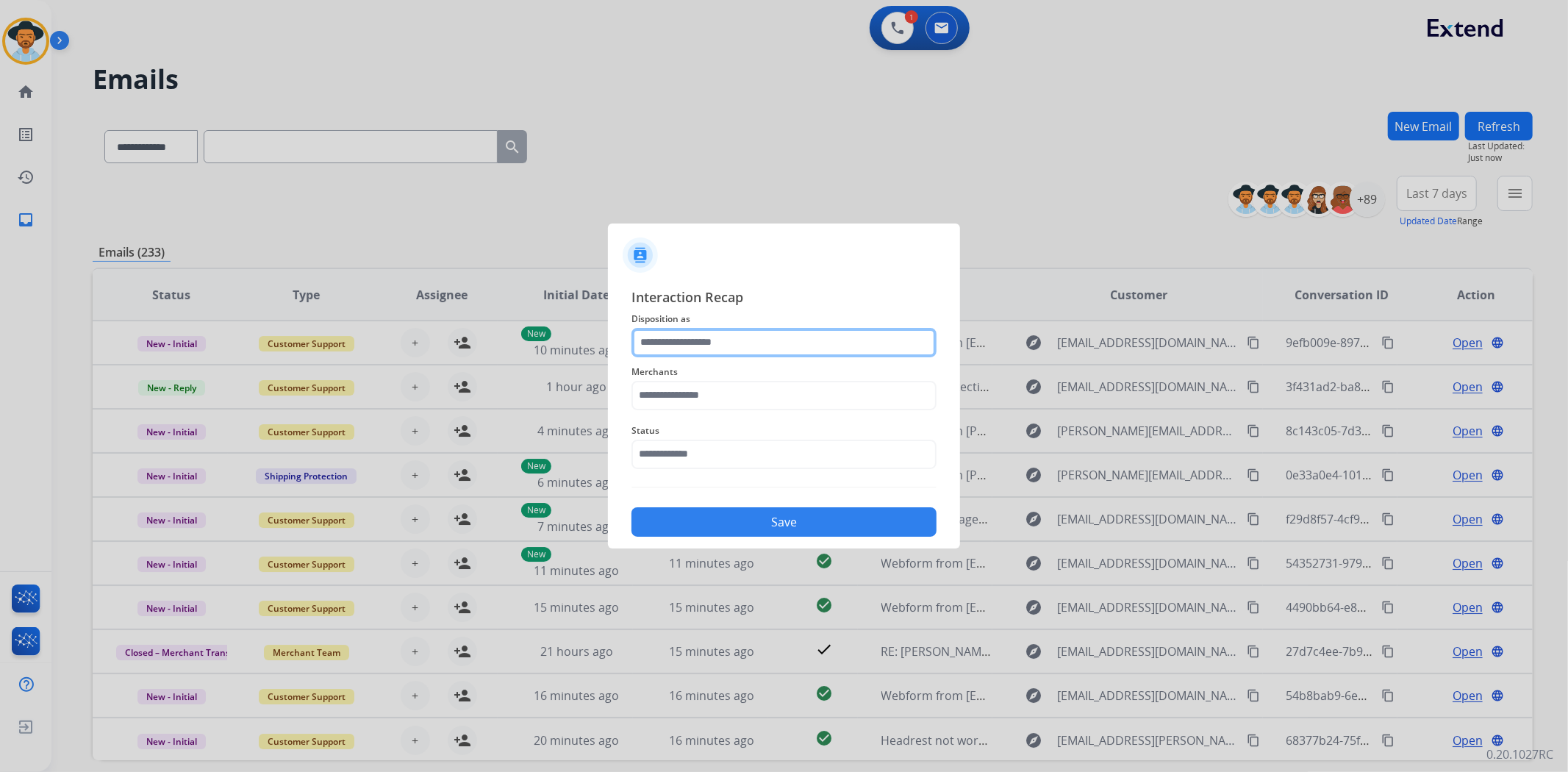
click at [669, 331] on input "text" at bounding box center [783, 343] width 305 height 30
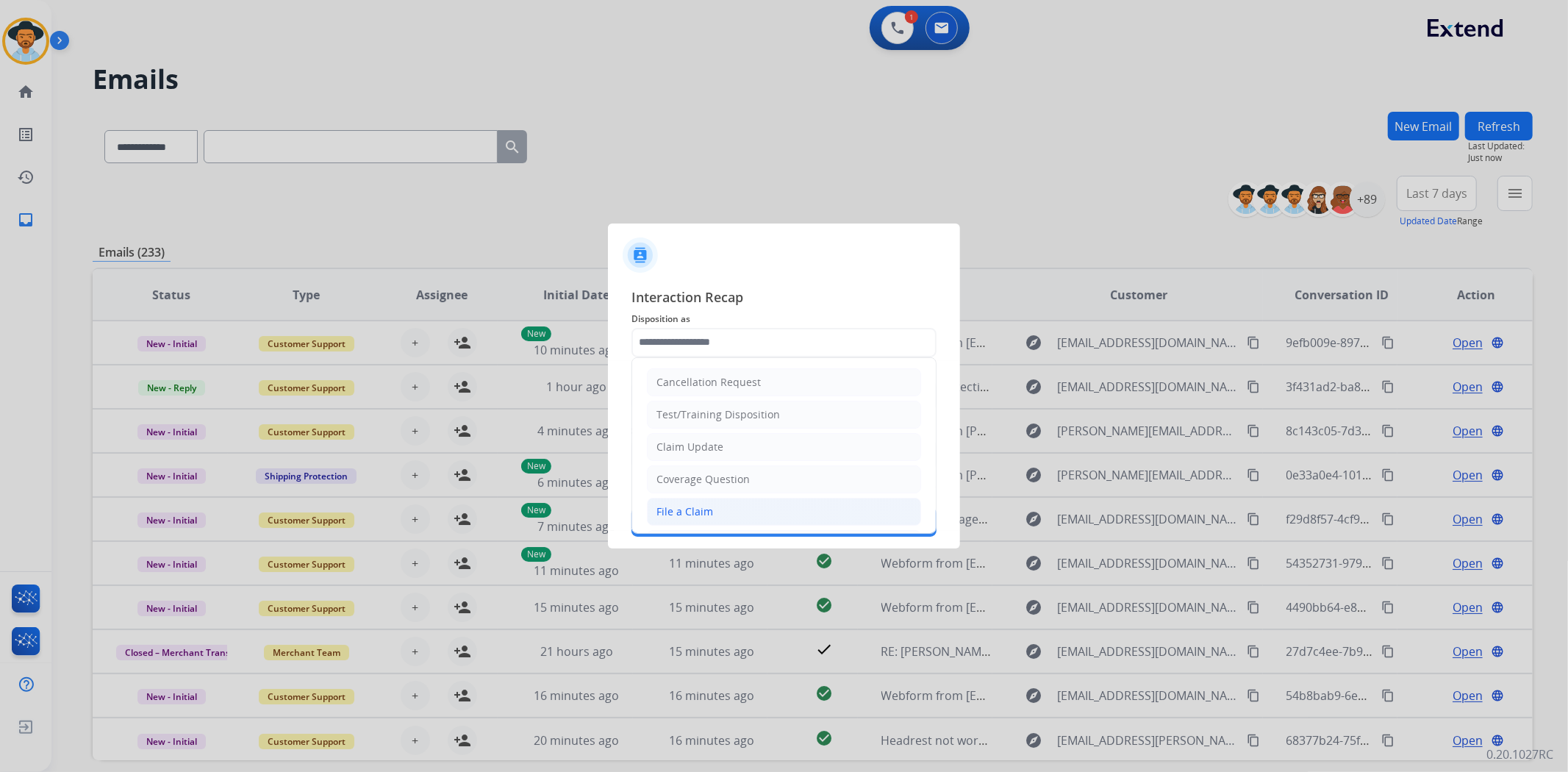
click at [702, 505] on div "File a Claim" at bounding box center [684, 511] width 56 height 15
type input "**********"
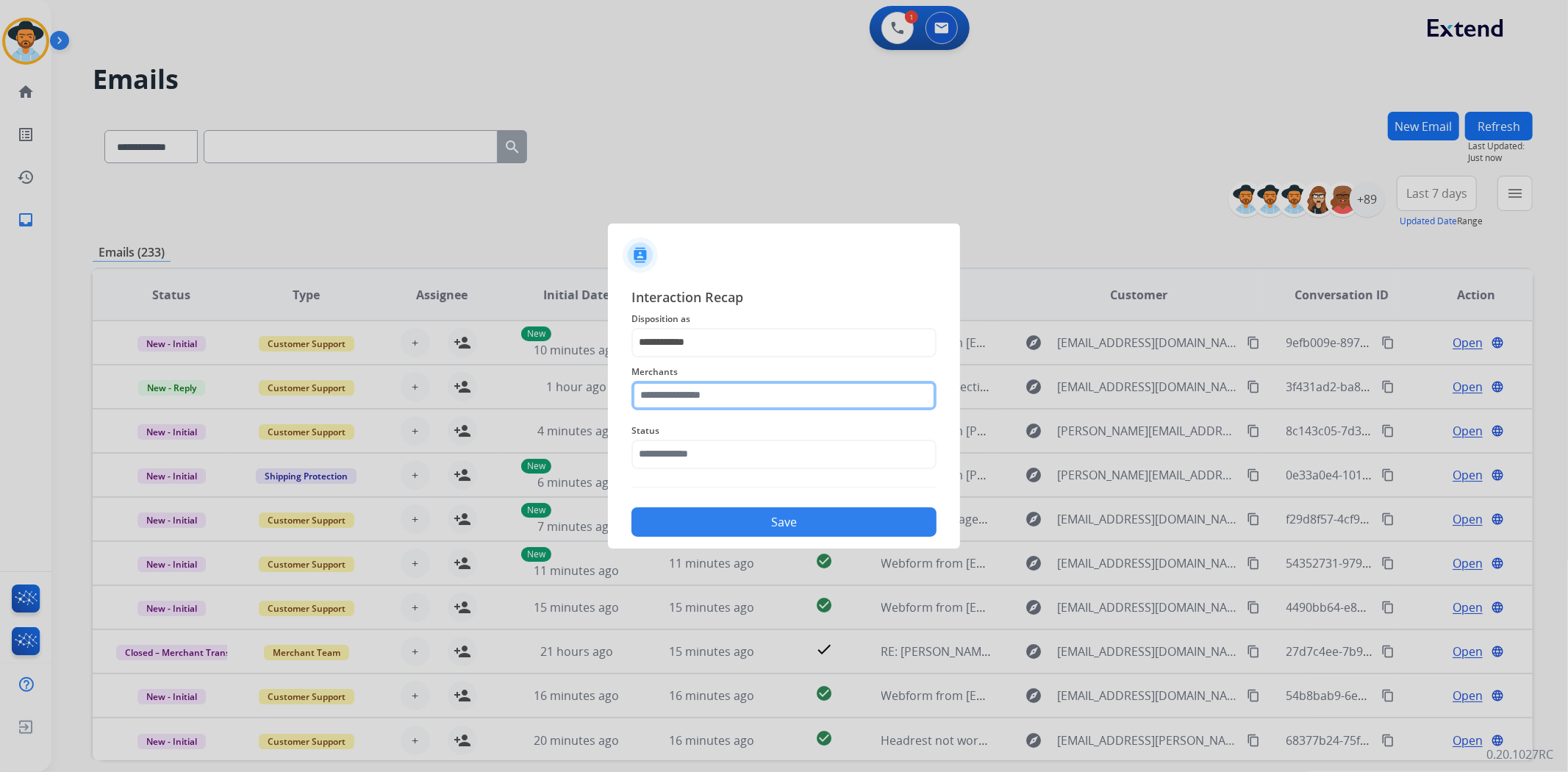
click at [708, 383] on input "text" at bounding box center [783, 396] width 305 height 30
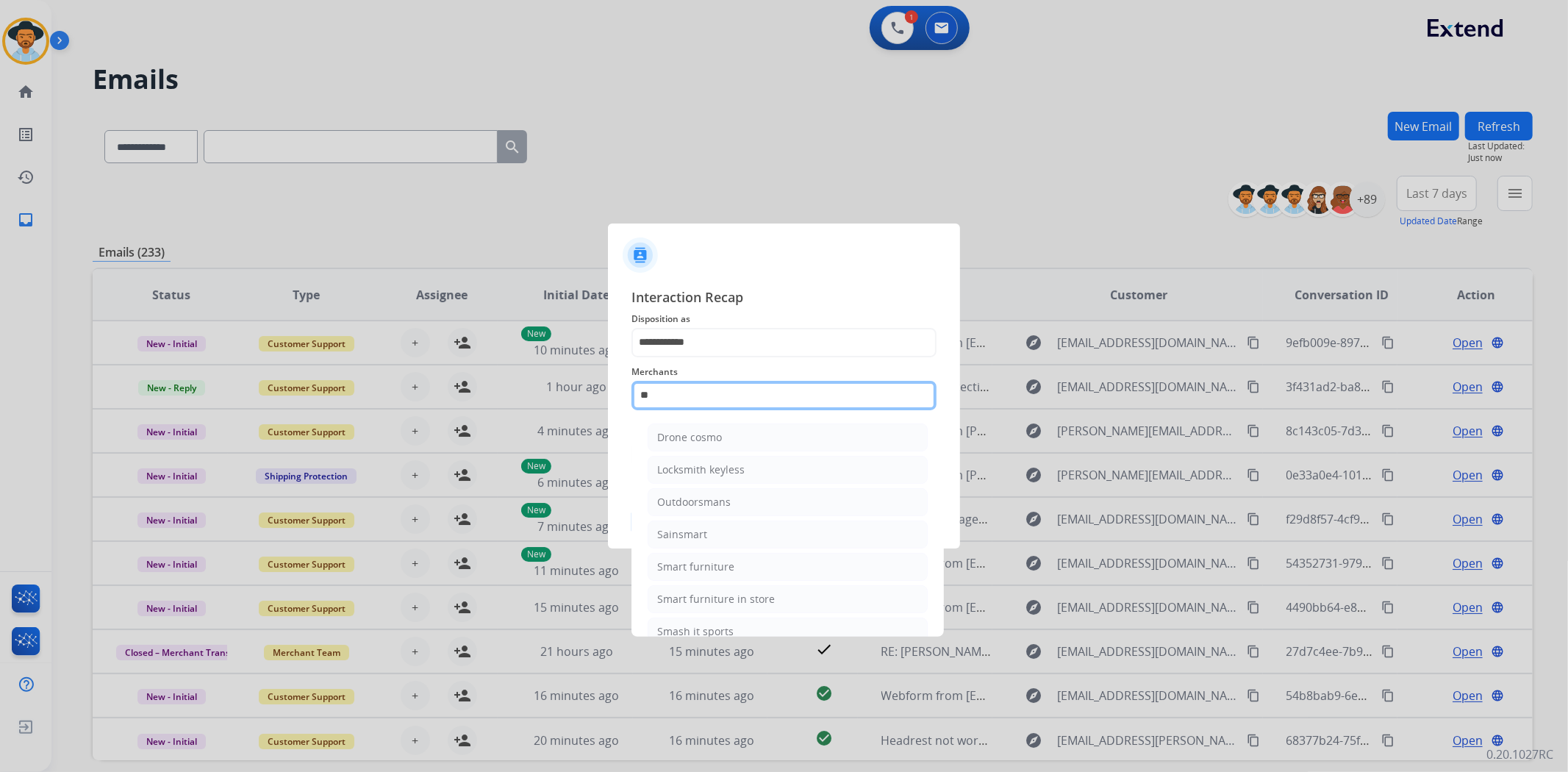
type input "*"
click at [723, 435] on div "Bed bath & beyond" at bounding box center [704, 437] width 95 height 15
type input "**********"
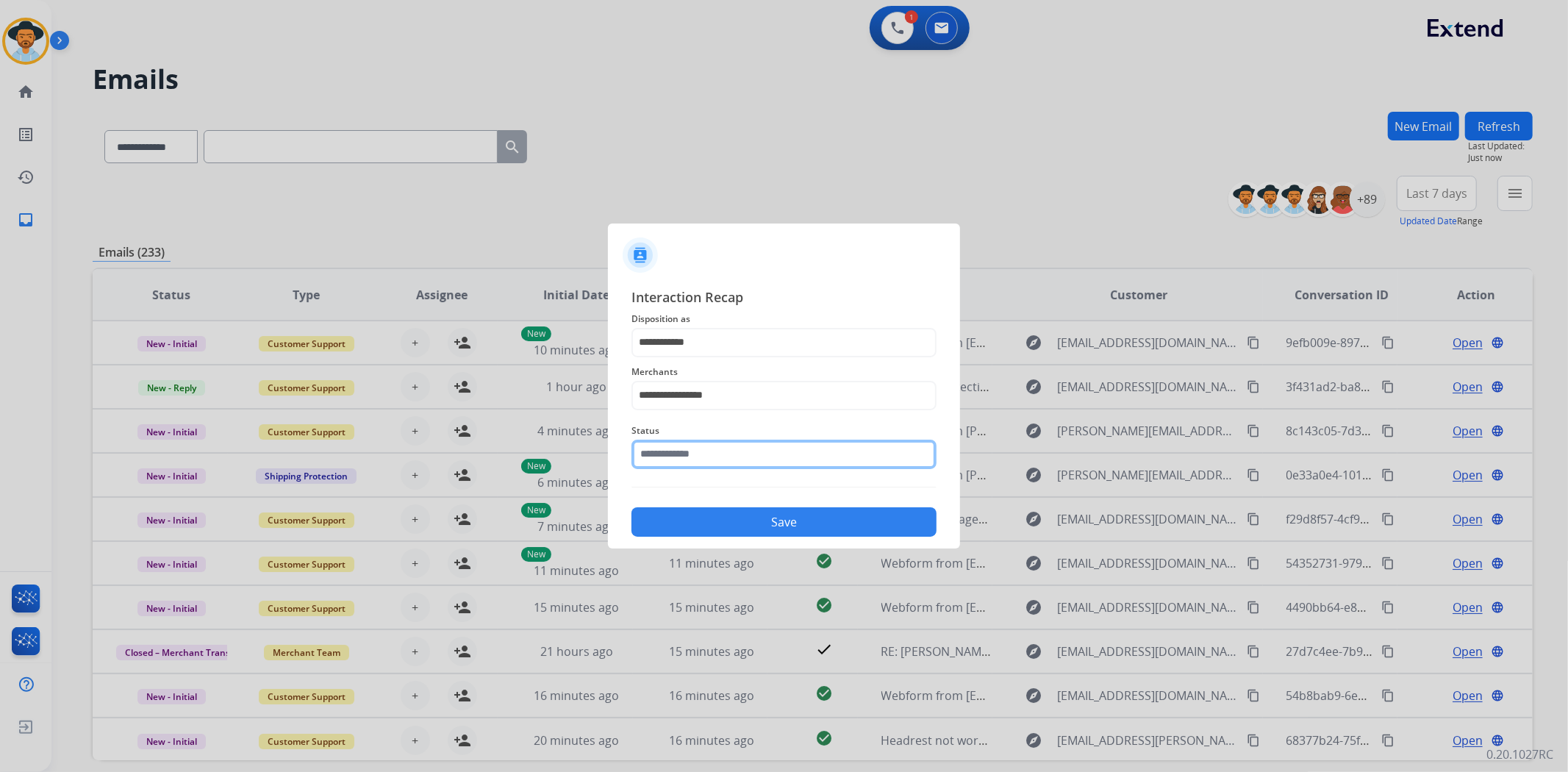
click at [717, 455] on input "text" at bounding box center [783, 455] width 305 height 30
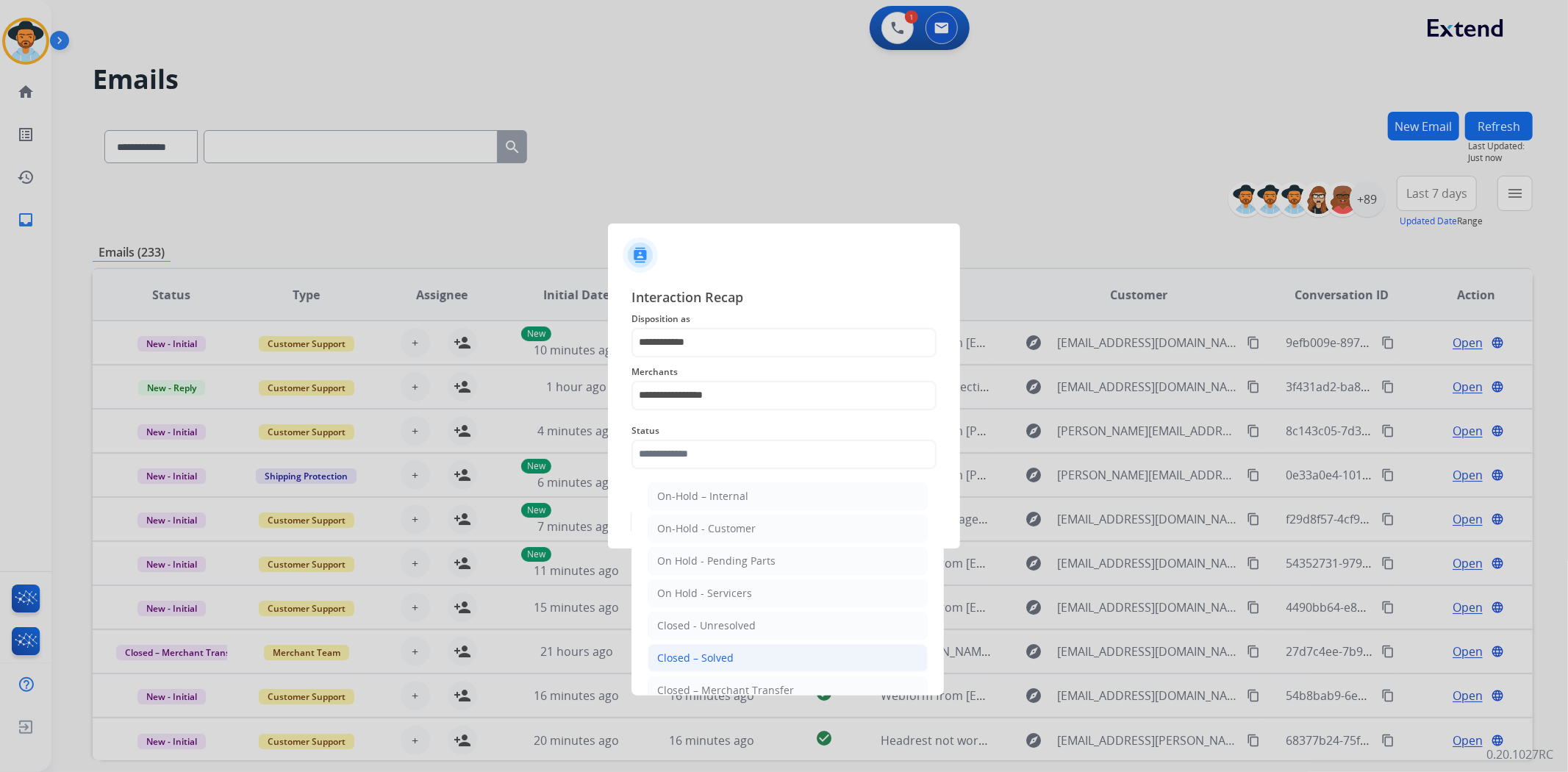
click at [715, 654] on div "Closed – Solved" at bounding box center [695, 658] width 77 height 15
type input "**********"
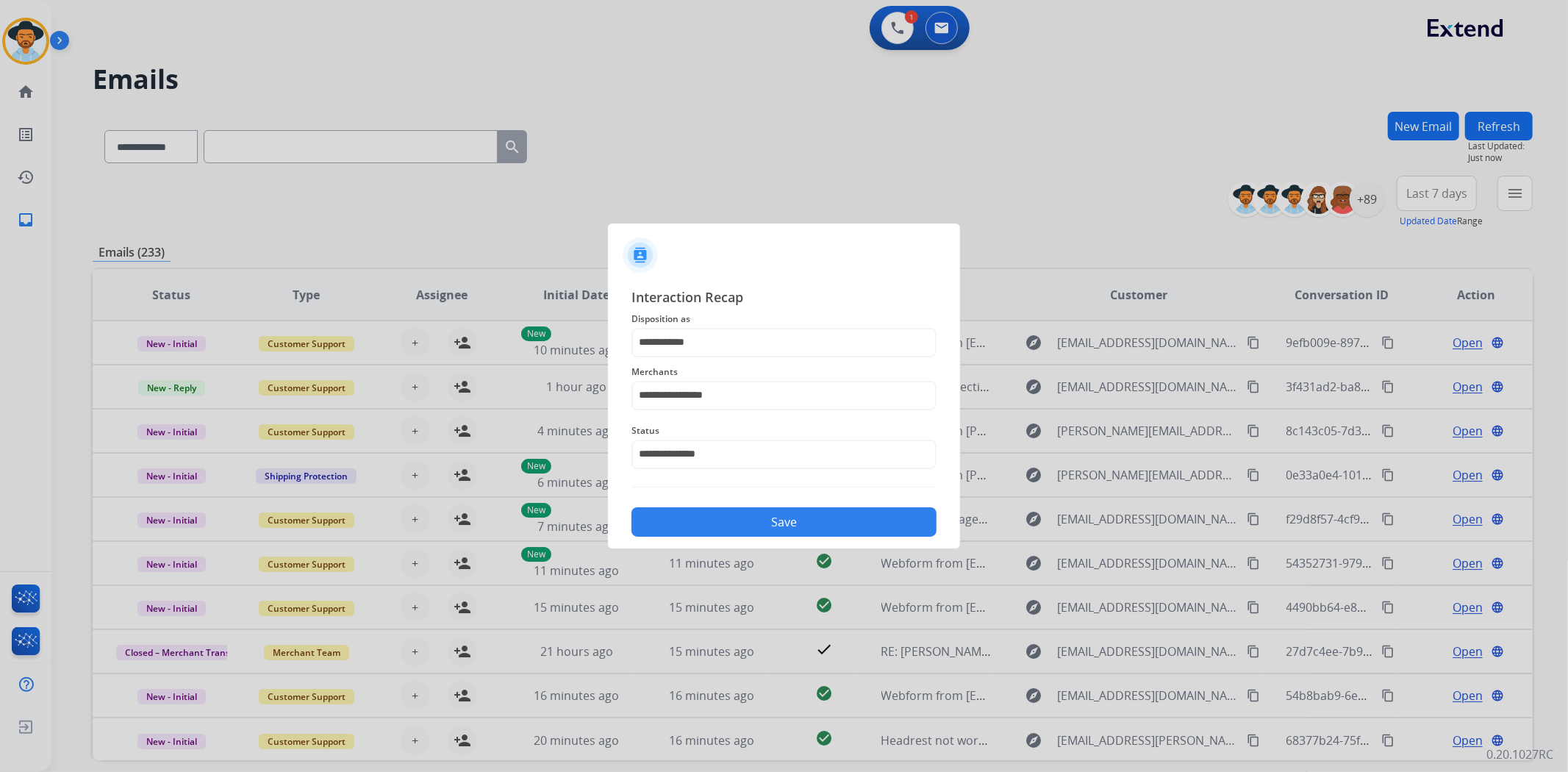
click at [737, 527] on button "Save" at bounding box center [783, 522] width 305 height 30
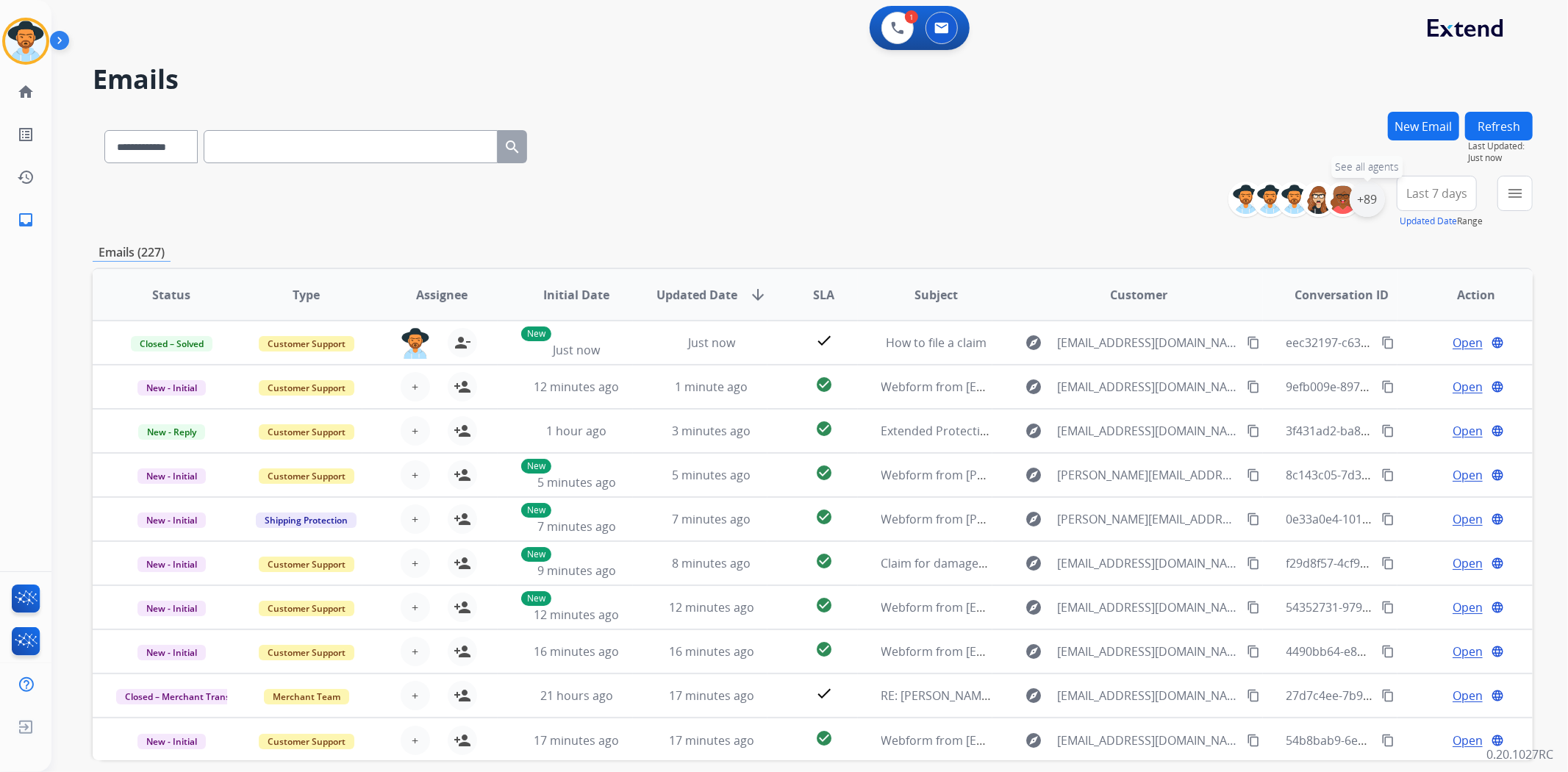
click at [1363, 205] on div "+89" at bounding box center [1367, 199] width 35 height 35
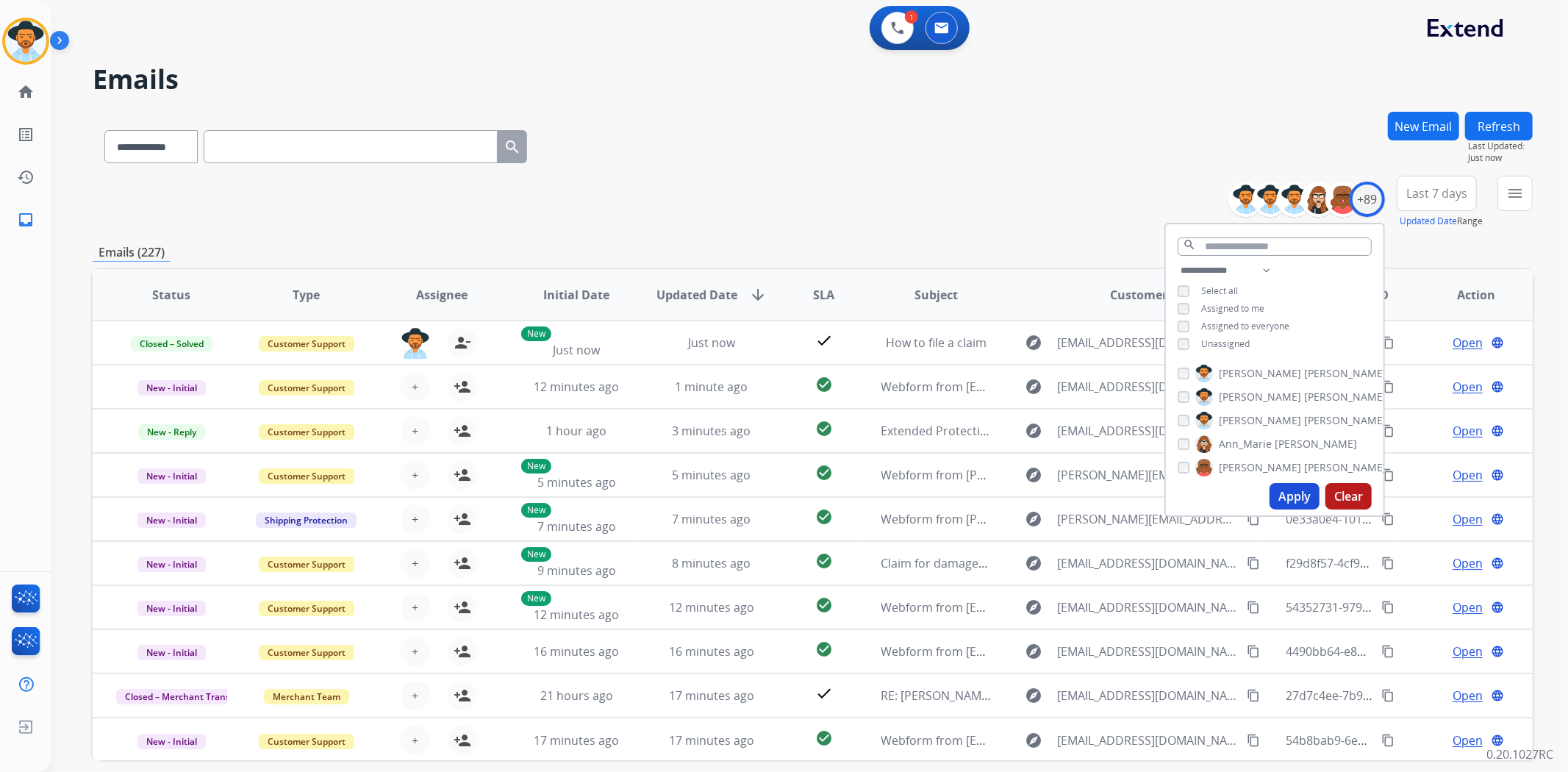
click at [1281, 493] on button "Apply" at bounding box center [1294, 496] width 50 height 27
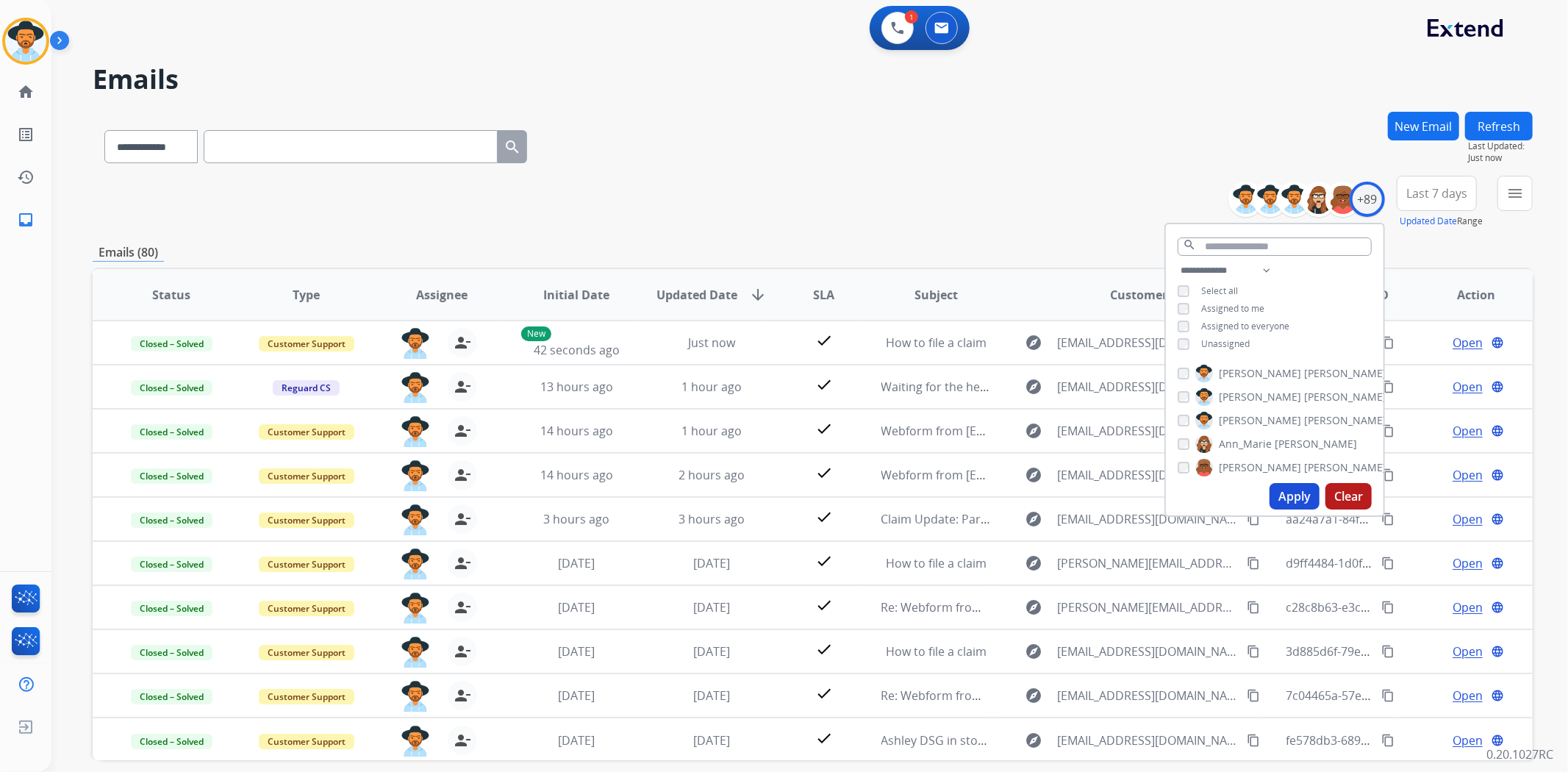
click at [1061, 201] on div "**********" at bounding box center [812, 202] width 1440 height 53
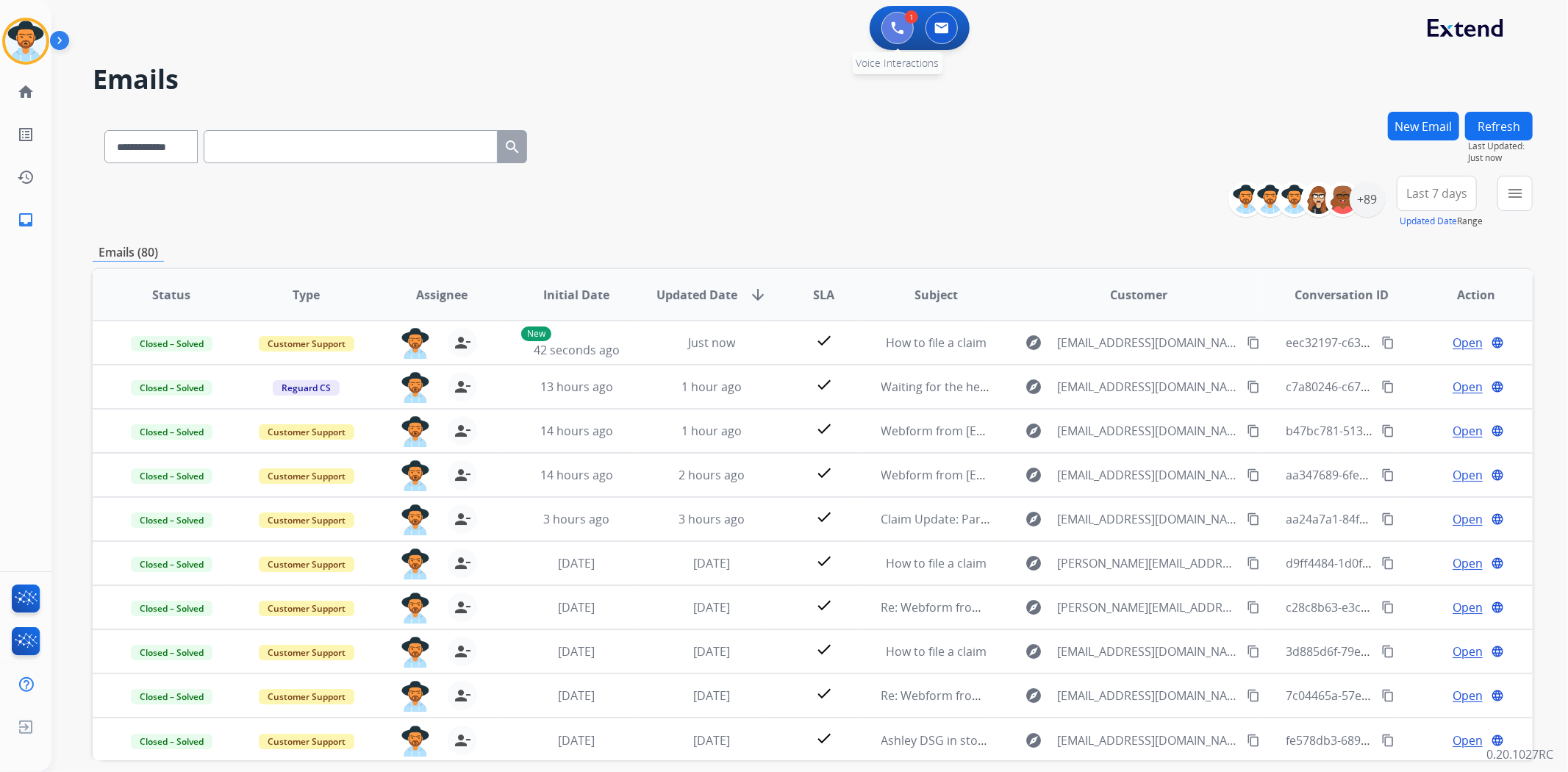
click at [900, 27] on img at bounding box center [897, 27] width 13 height 13
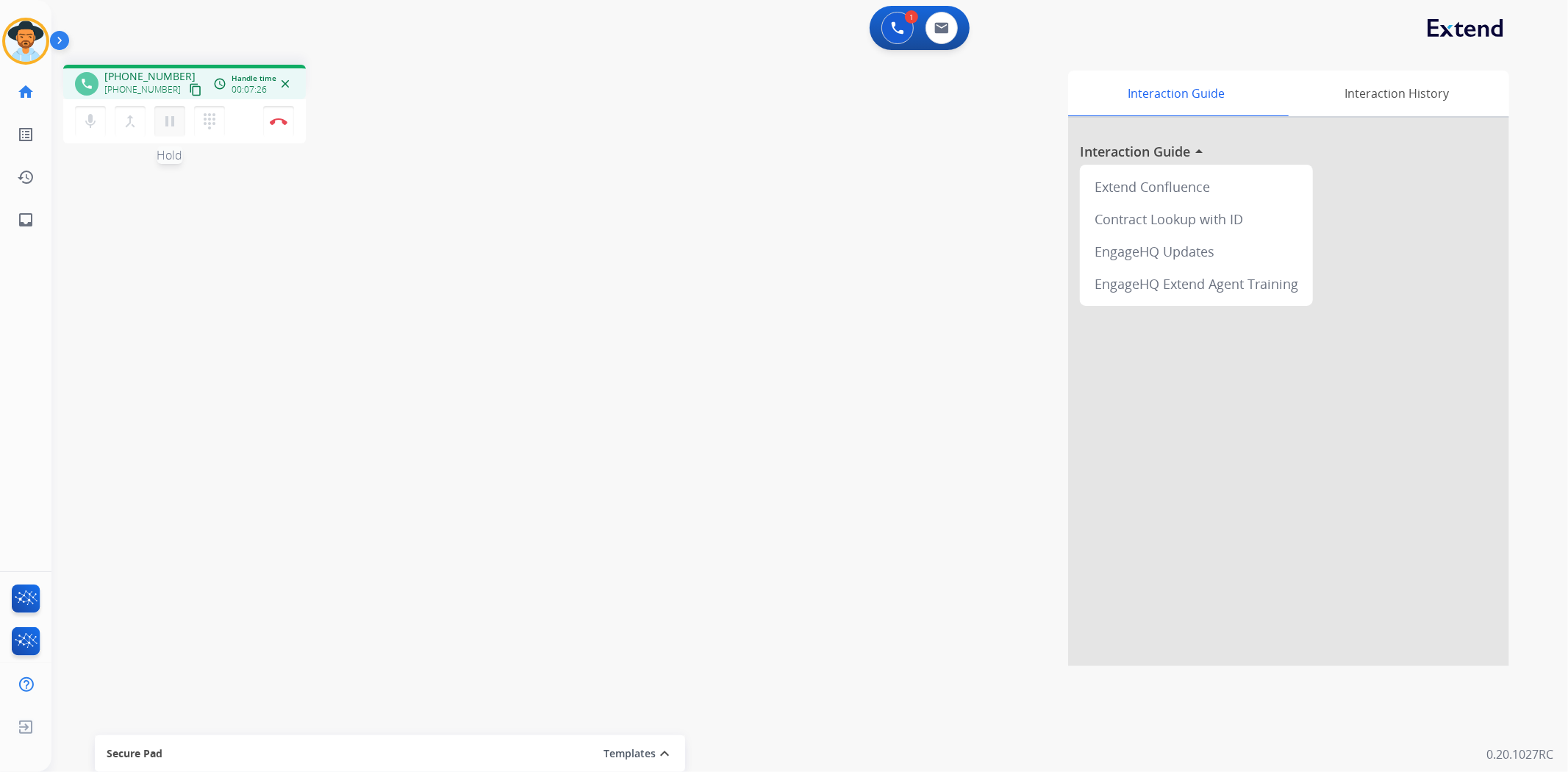
click at [171, 129] on button "pause Hold" at bounding box center [169, 121] width 31 height 31
click at [170, 124] on mat-icon "play_arrow" at bounding box center [169, 121] width 18 height 18
click at [277, 127] on button "Disconnect" at bounding box center [278, 121] width 31 height 31
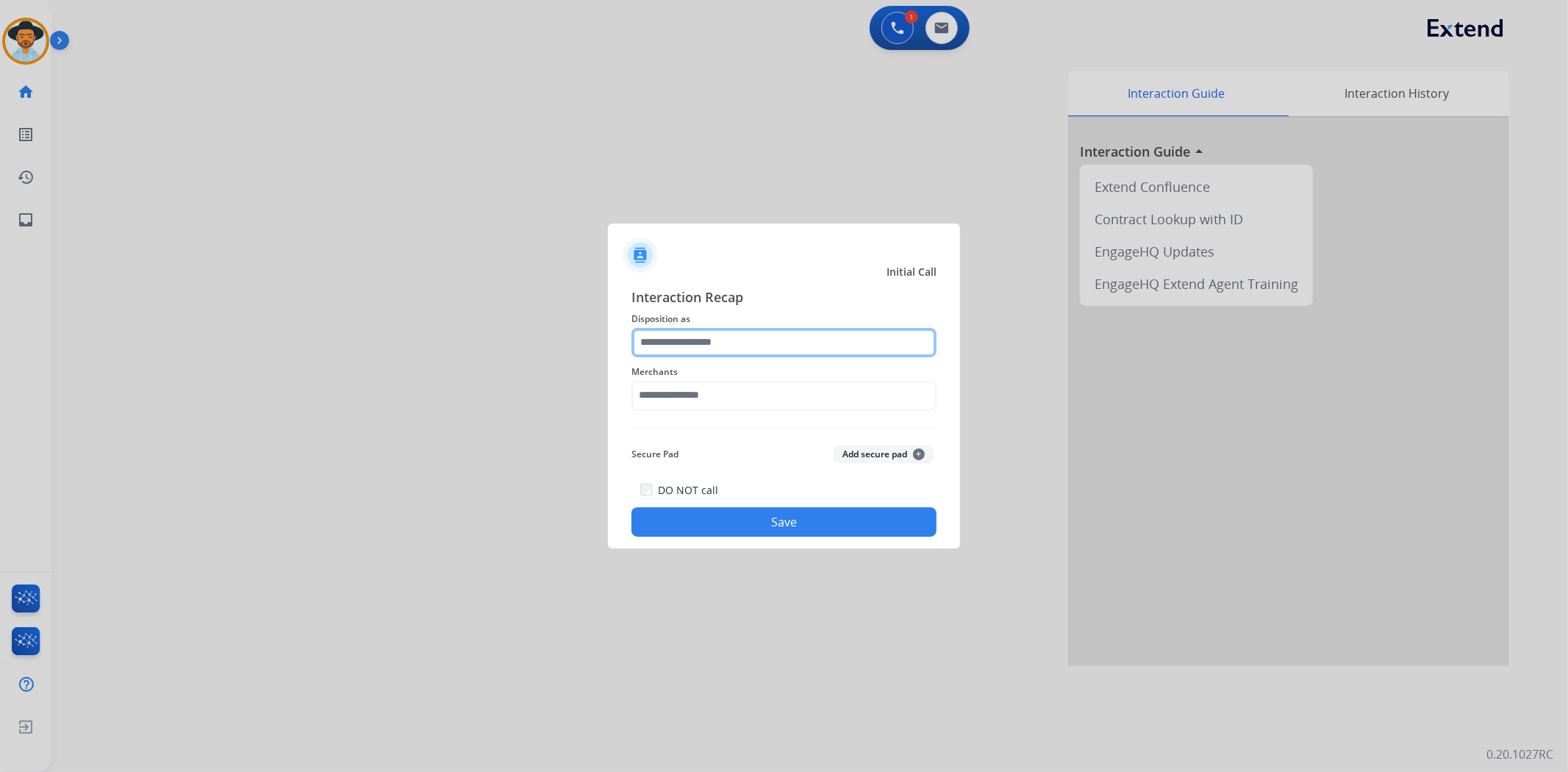
click at [739, 343] on input "text" at bounding box center [783, 343] width 305 height 30
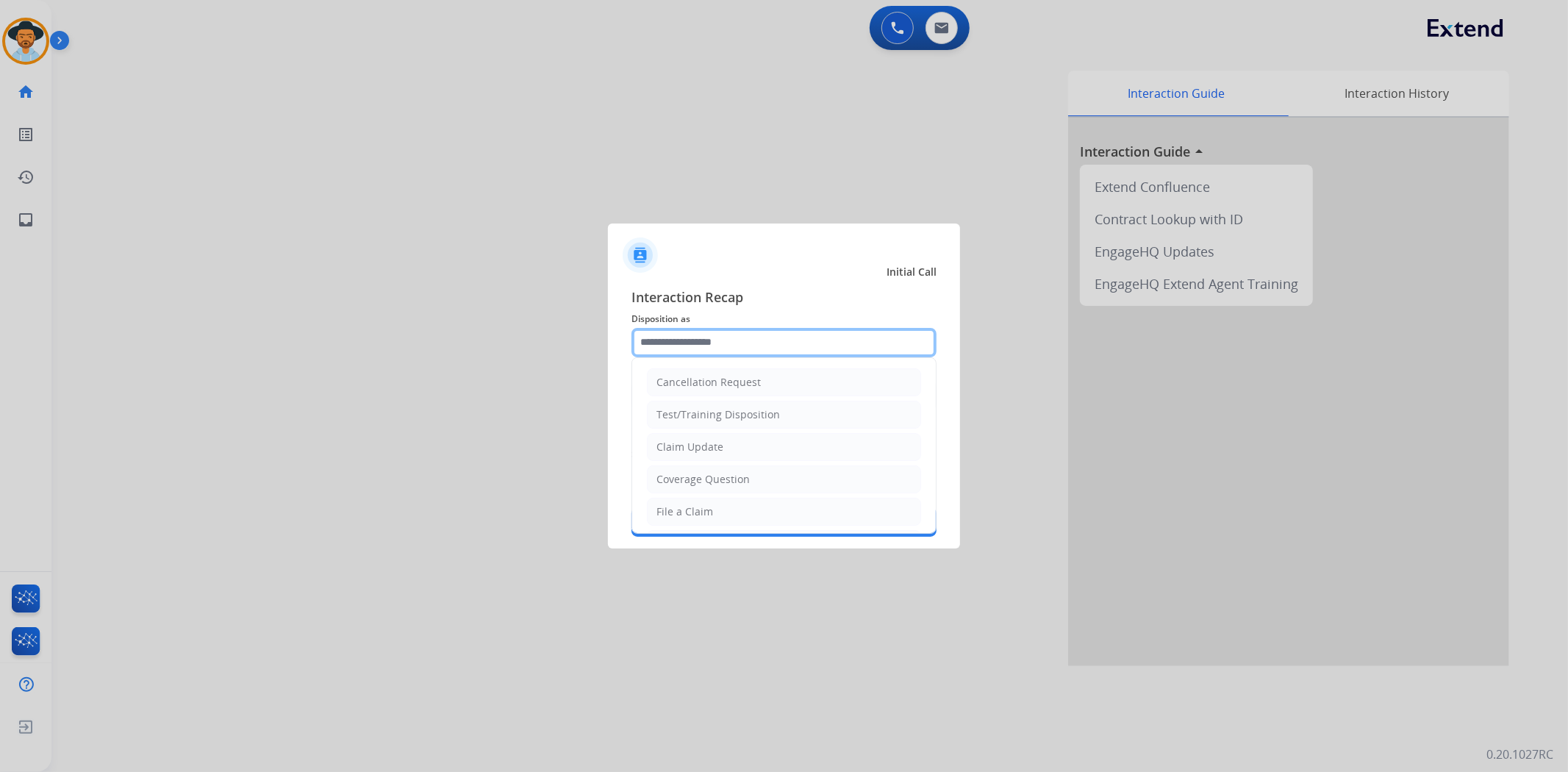
click at [796, 350] on input "text" at bounding box center [783, 343] width 305 height 30
type input "*"
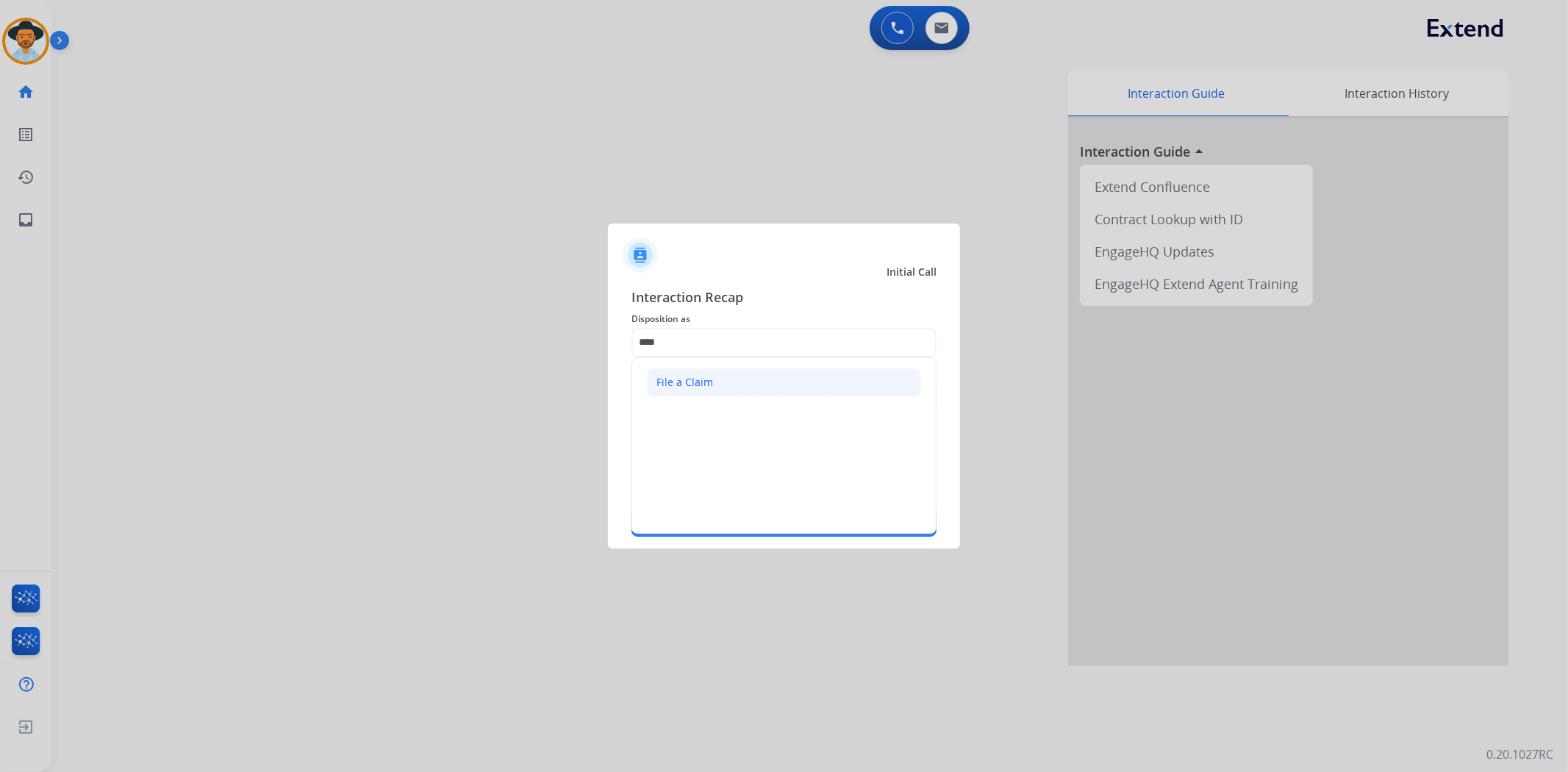
click at [776, 381] on li "File a Claim" at bounding box center [784, 382] width 274 height 28
type input "**********"
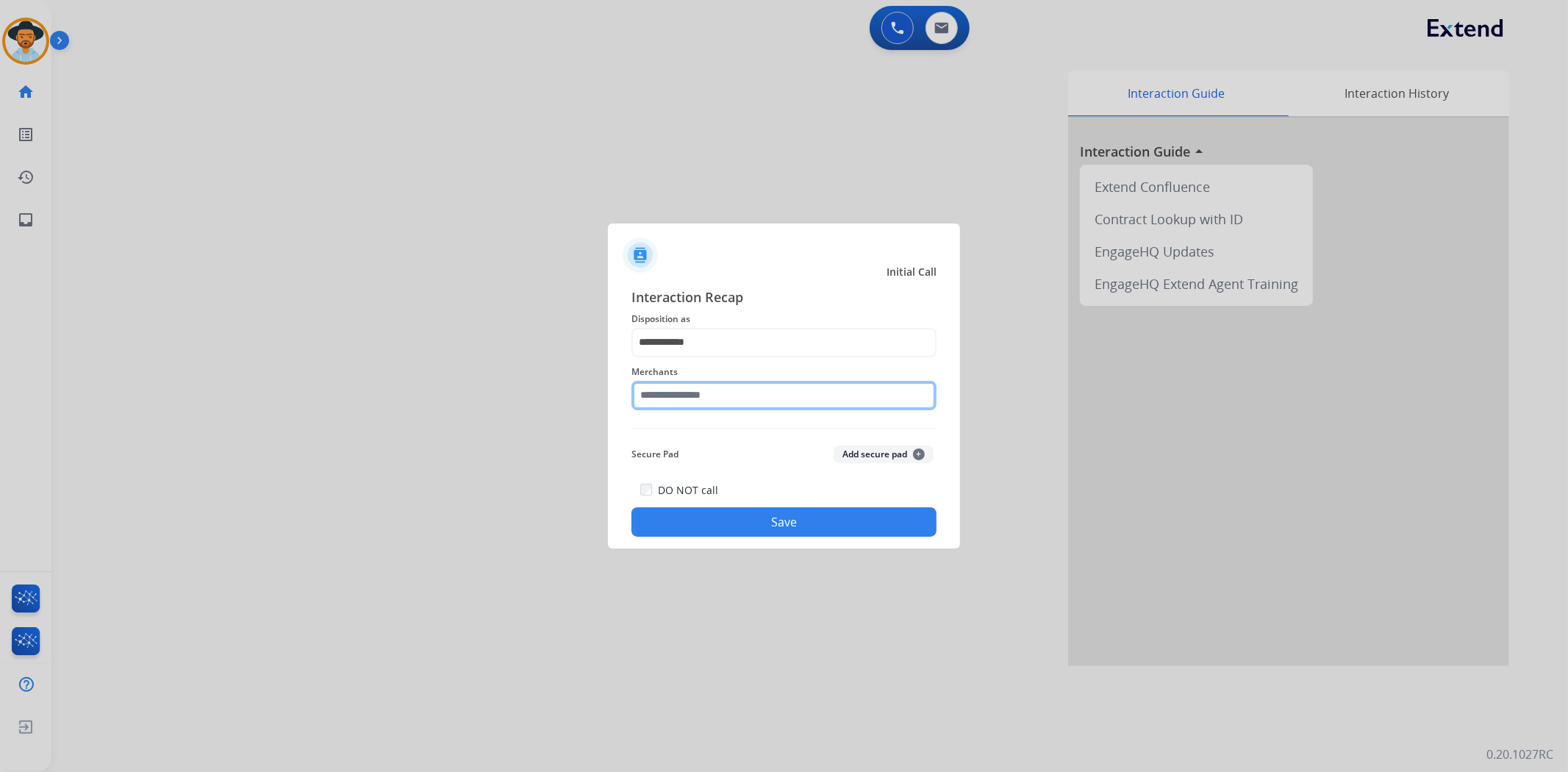
click at [728, 400] on input "text" at bounding box center [783, 396] width 305 height 30
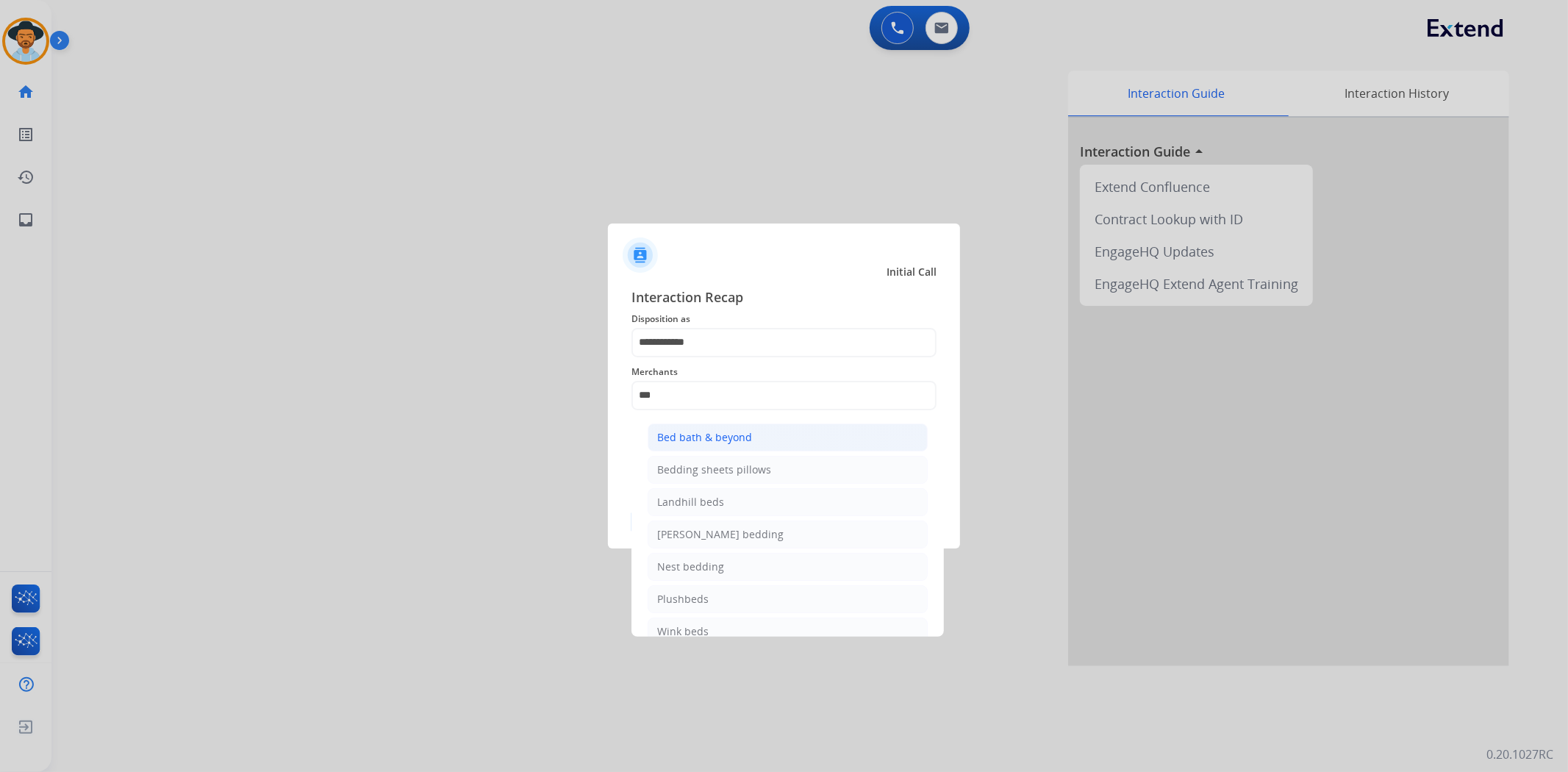
click at [744, 428] on li "Bed bath & beyond" at bounding box center [787, 437] width 280 height 28
type input "**********"
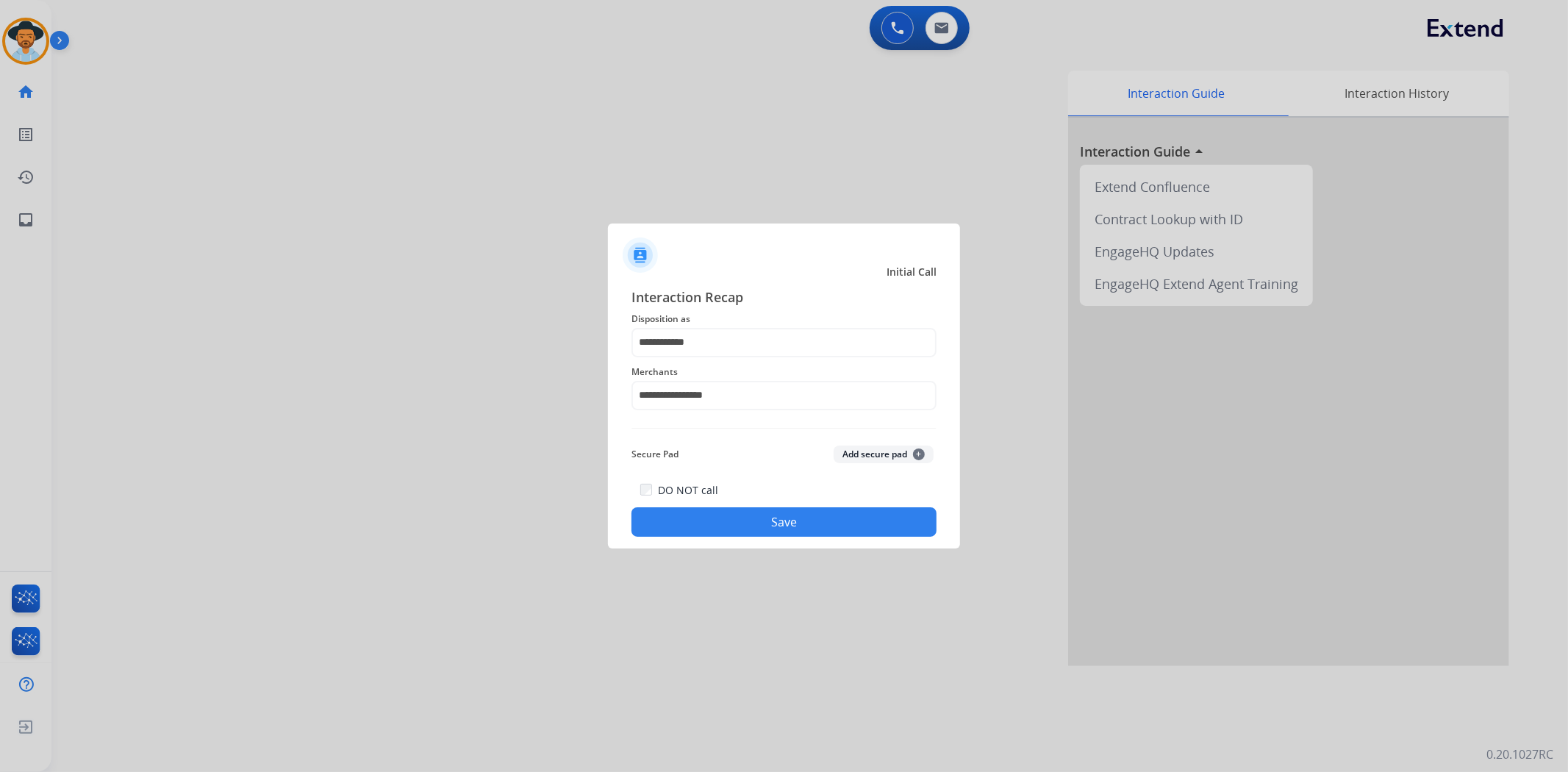
click at [739, 518] on button "Save" at bounding box center [783, 522] width 305 height 30
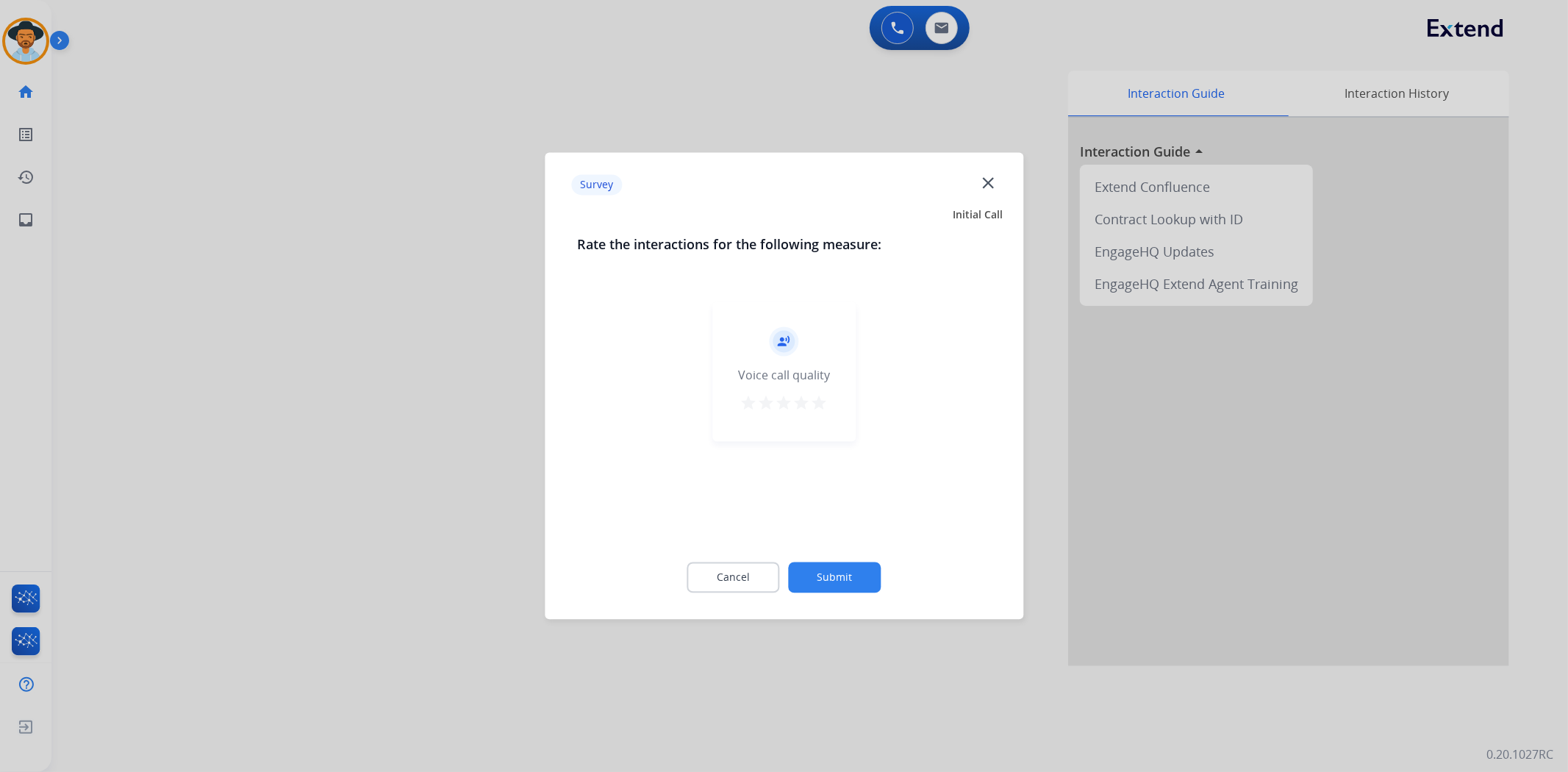
click at [816, 399] on mat-icon "star" at bounding box center [819, 404] width 18 height 18
click at [840, 589] on button "Submit" at bounding box center [835, 577] width 93 height 31
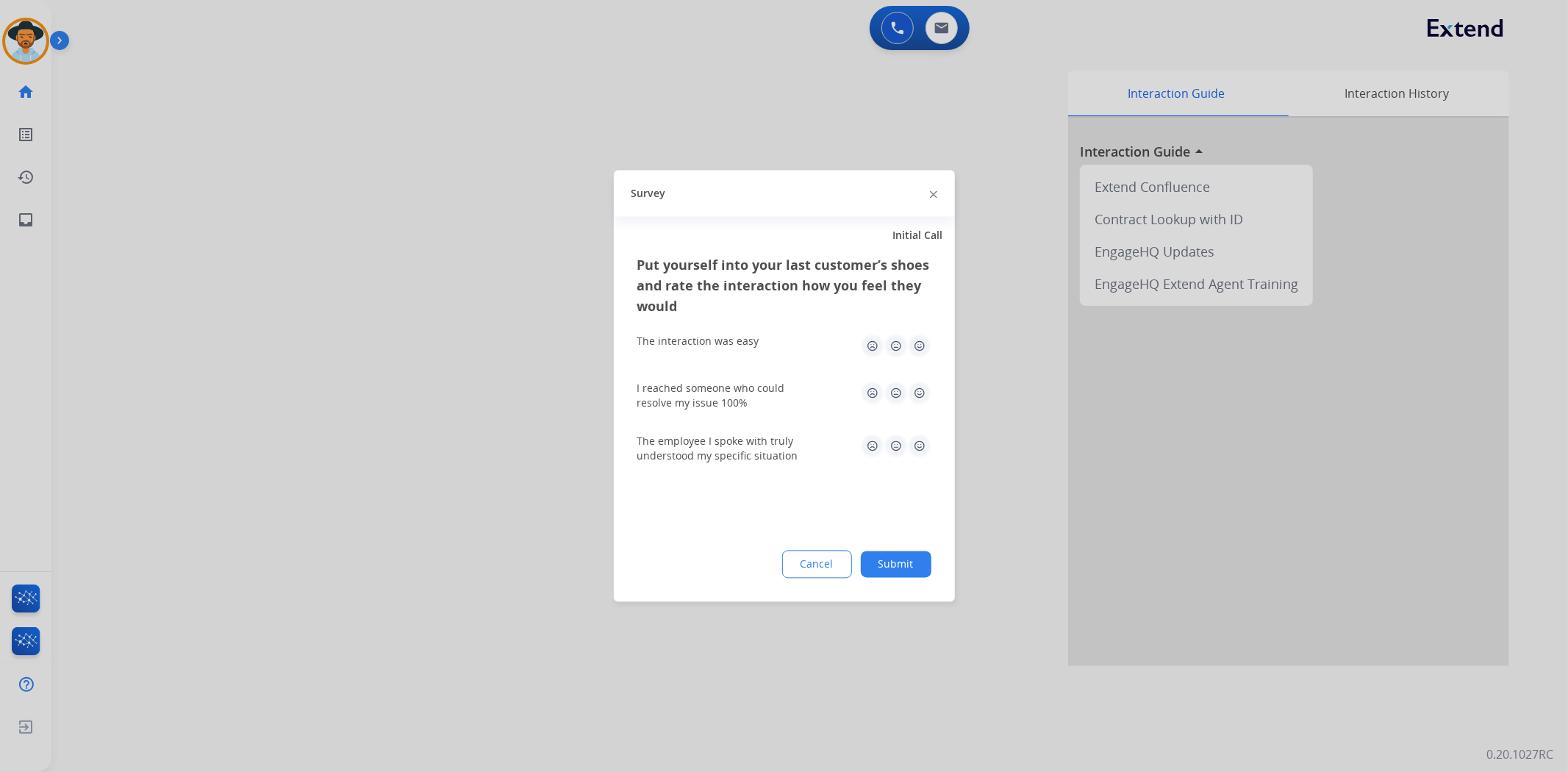
click at [924, 353] on img at bounding box center [920, 346] width 24 height 24
click at [917, 375] on div "I reached someone who could resolve my issue 100%" at bounding box center [784, 397] width 294 height 53
click at [923, 394] on img at bounding box center [920, 393] width 24 height 24
click at [919, 451] on img at bounding box center [920, 446] width 24 height 24
click at [909, 564] on button "Submit" at bounding box center [896, 564] width 71 height 27
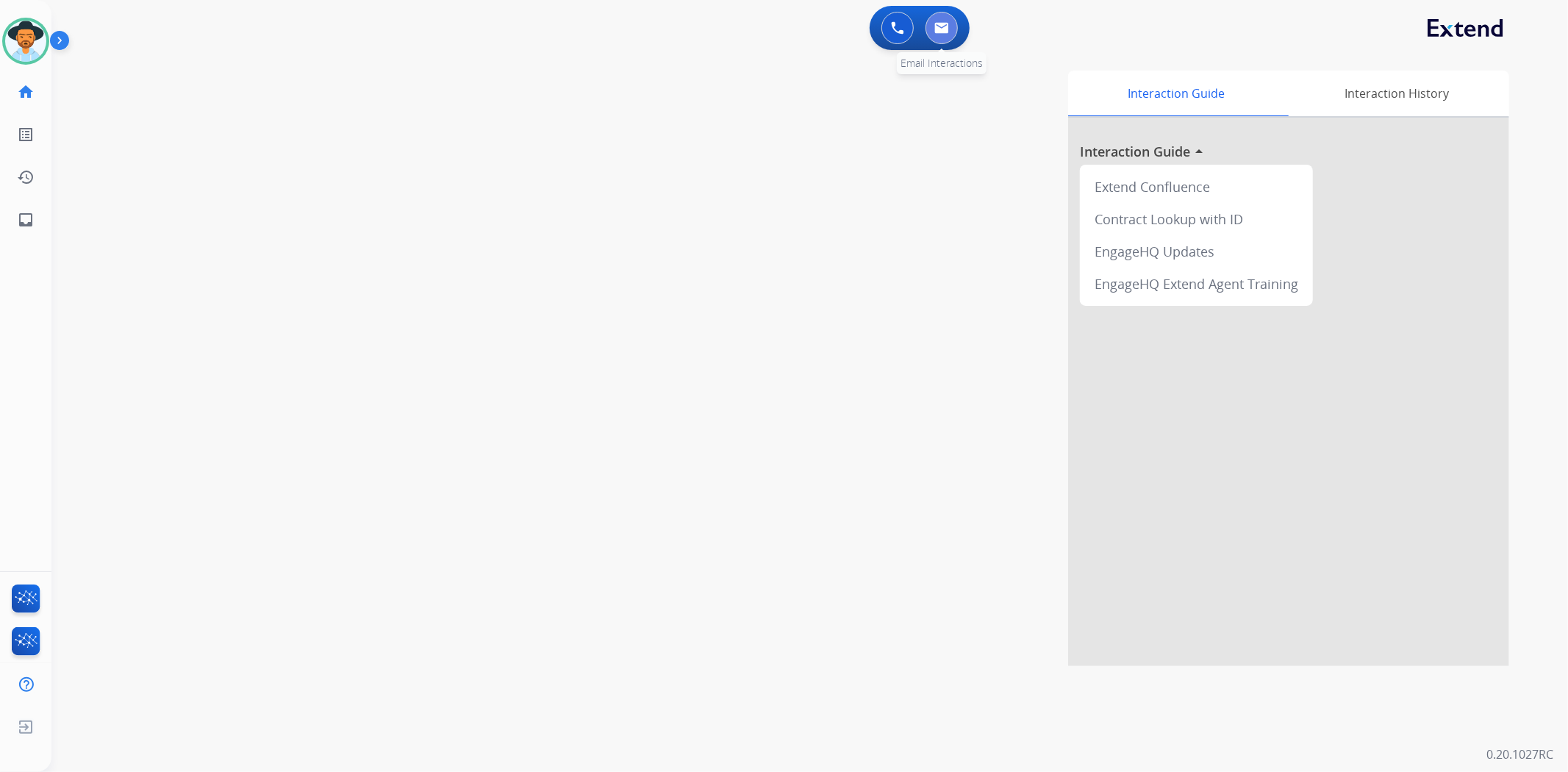
click at [937, 34] on button at bounding box center [941, 27] width 32 height 32
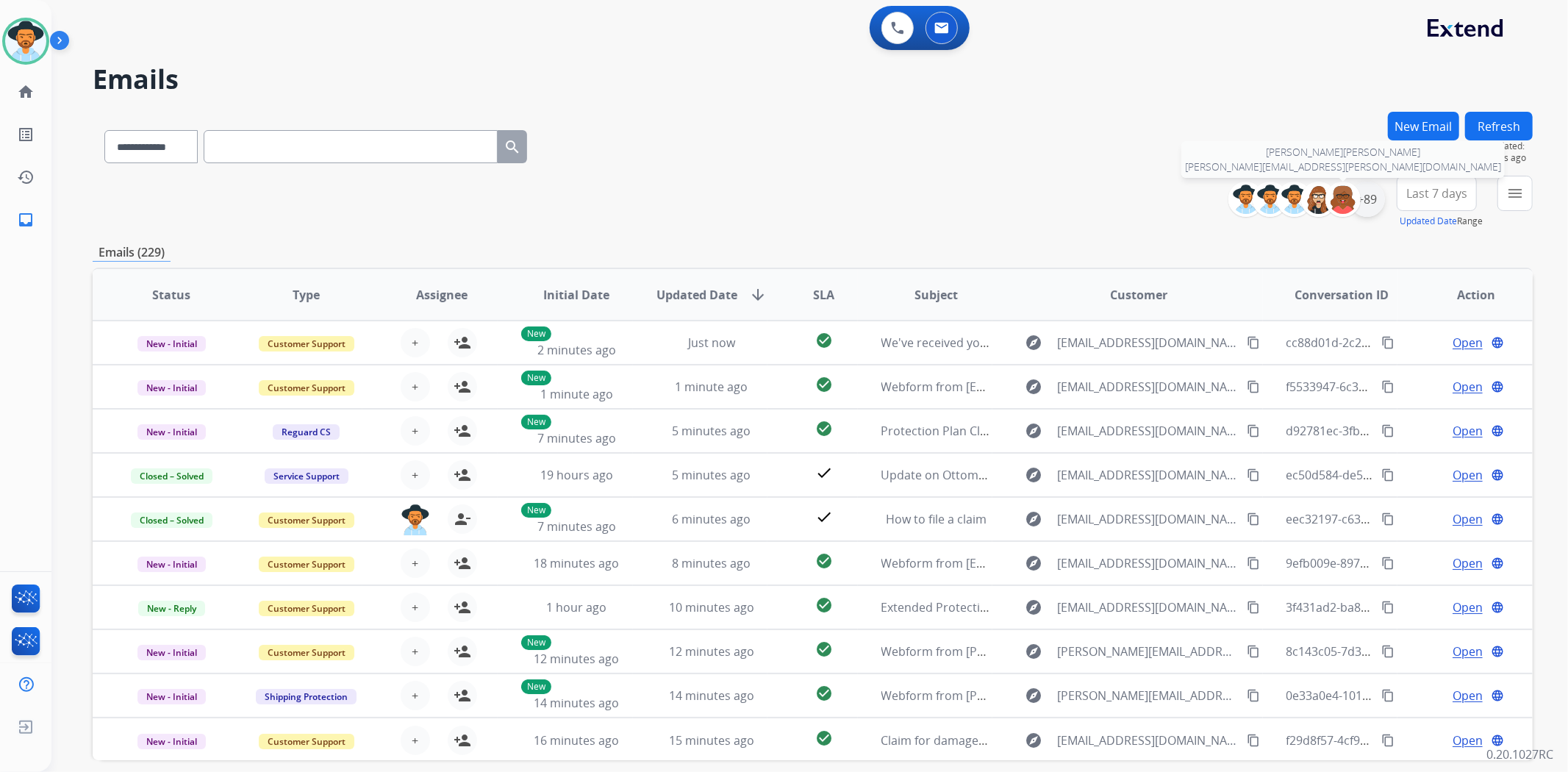
click at [1359, 200] on div "+89" at bounding box center [1367, 199] width 35 height 35
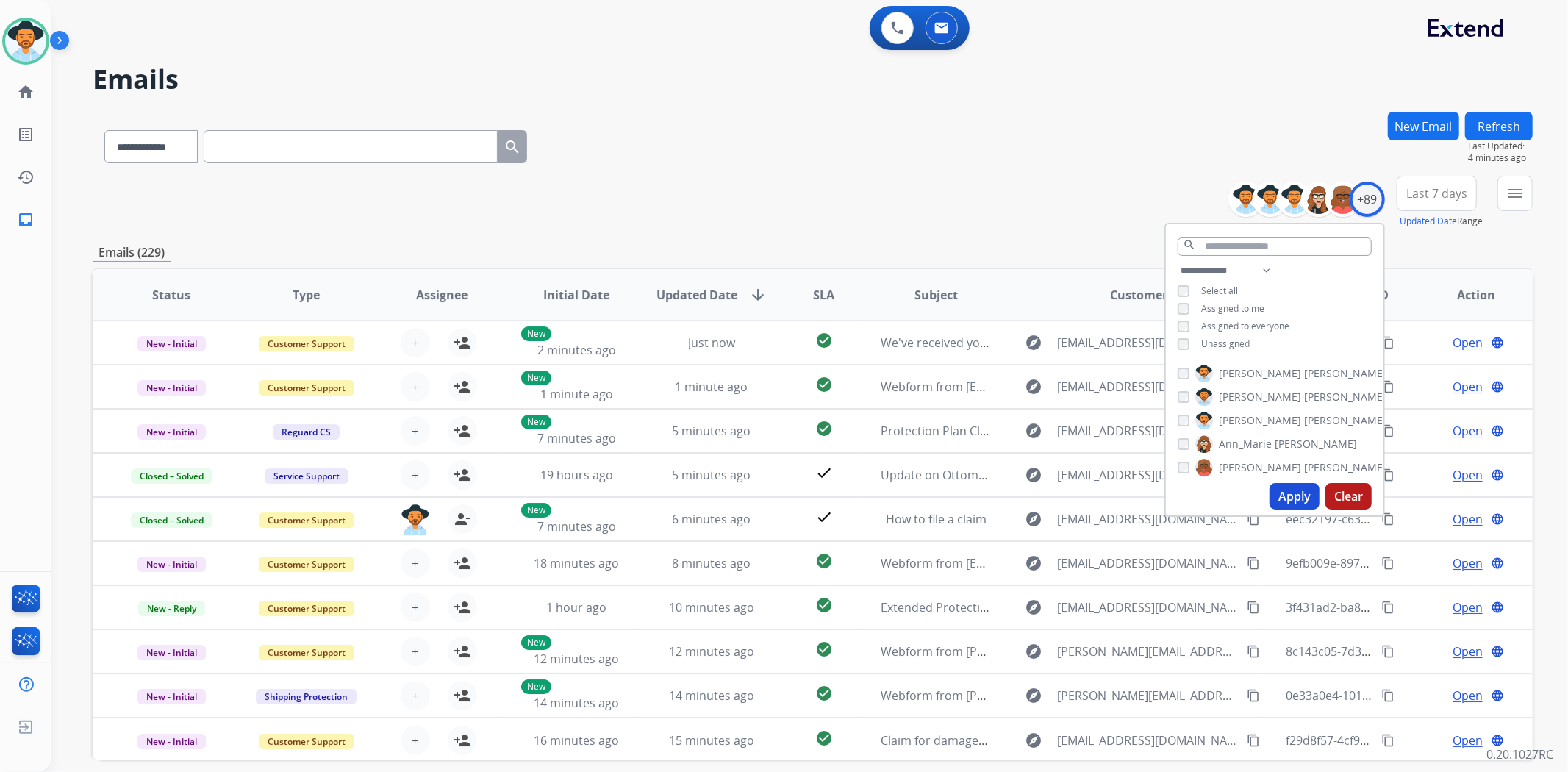
click at [1290, 493] on button "Apply" at bounding box center [1294, 496] width 50 height 27
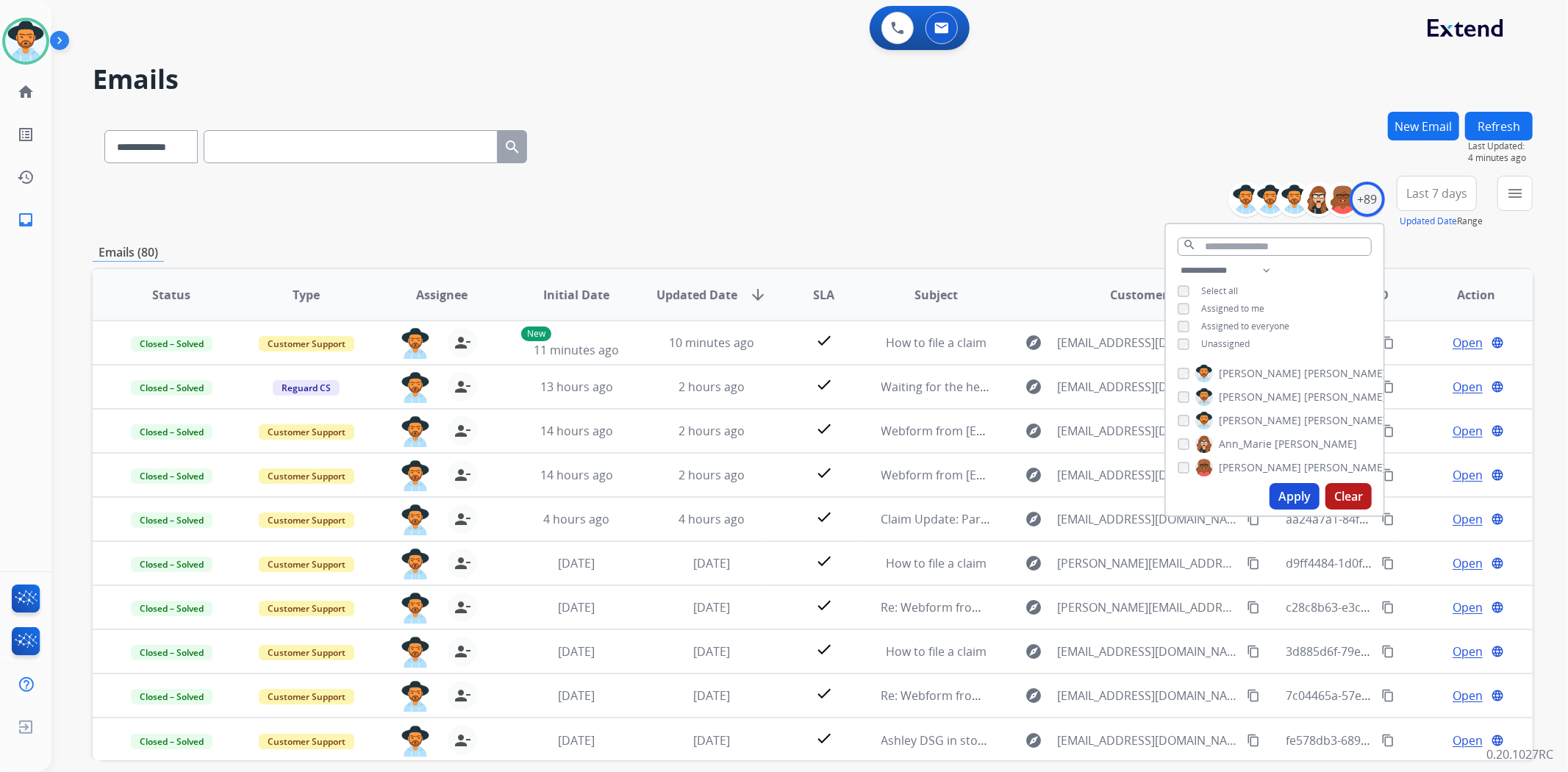
drag, startPoint x: 953, startPoint y: 136, endPoint x: 965, endPoint y: 142, distance: 13.4
click at [960, 138] on div "**********" at bounding box center [812, 144] width 1440 height 64
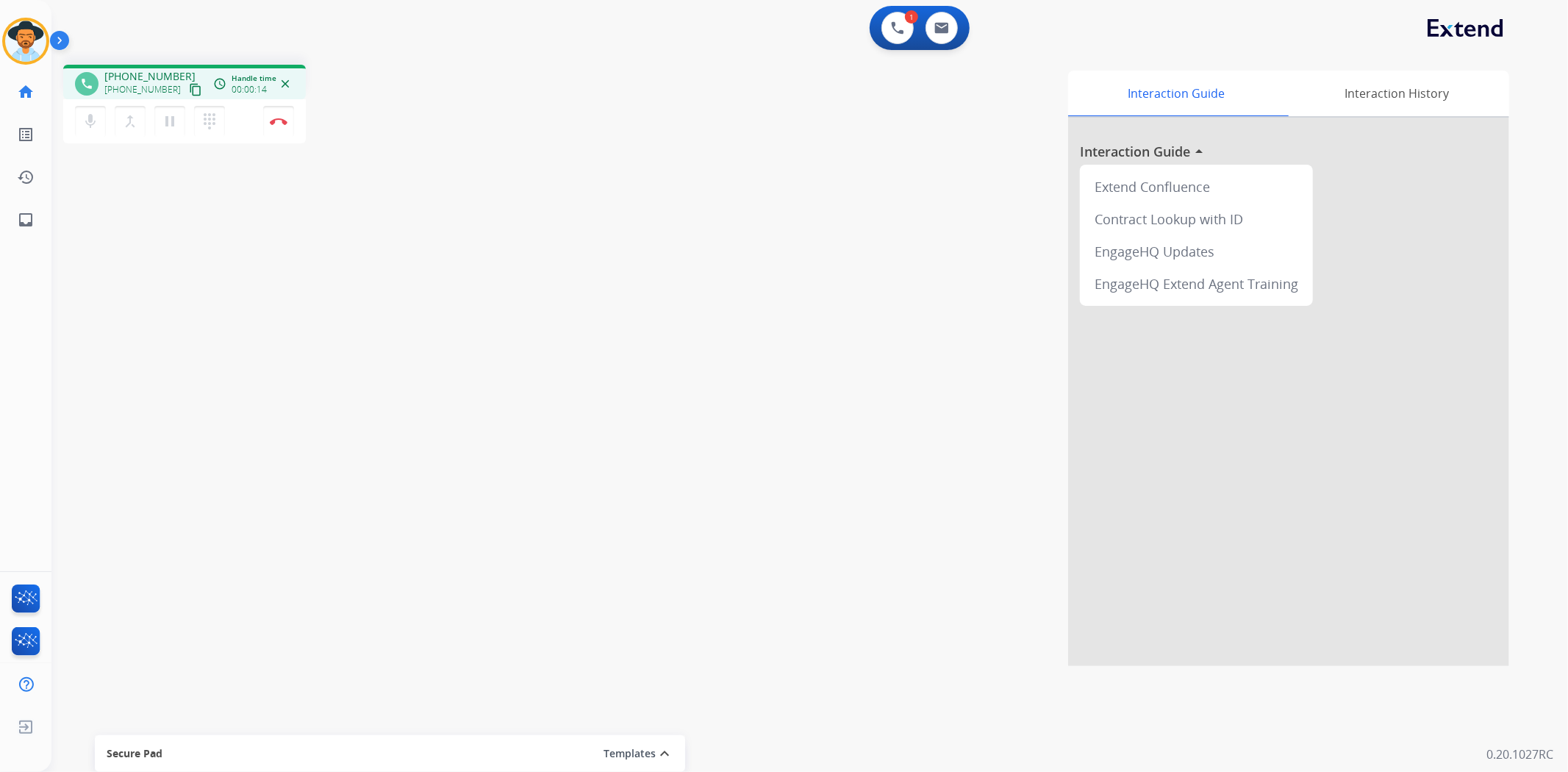
click at [182, 78] on div "[PHONE_NUMBER] [PHONE_NUMBER] content_copy" at bounding box center [154, 84] width 100 height 30
click at [189, 83] on mat-icon "content_copy" at bounding box center [195, 89] width 13 height 13
click at [291, 118] on button "Disconnect" at bounding box center [278, 121] width 31 height 31
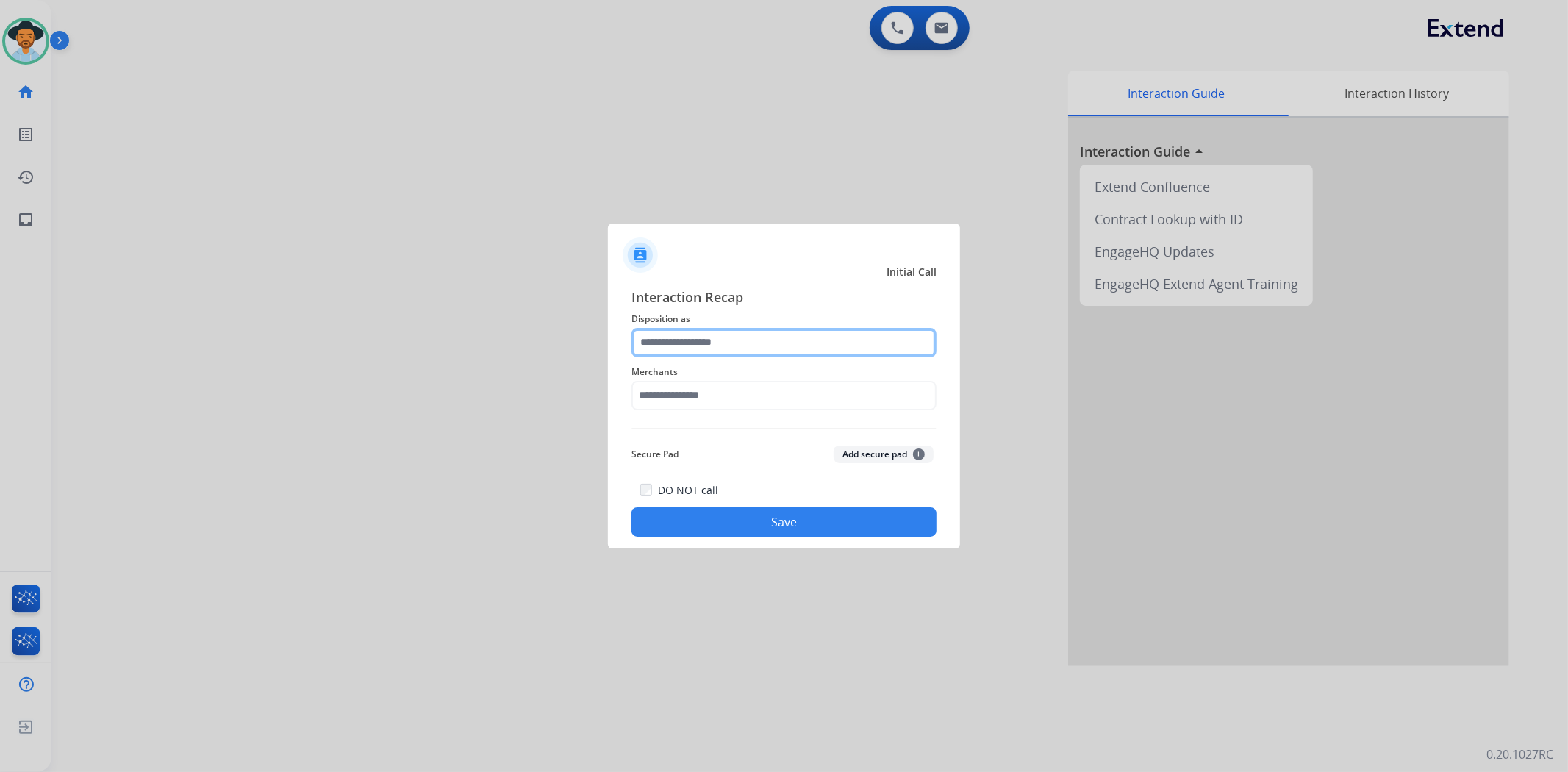
click at [669, 328] on input "text" at bounding box center [783, 343] width 305 height 30
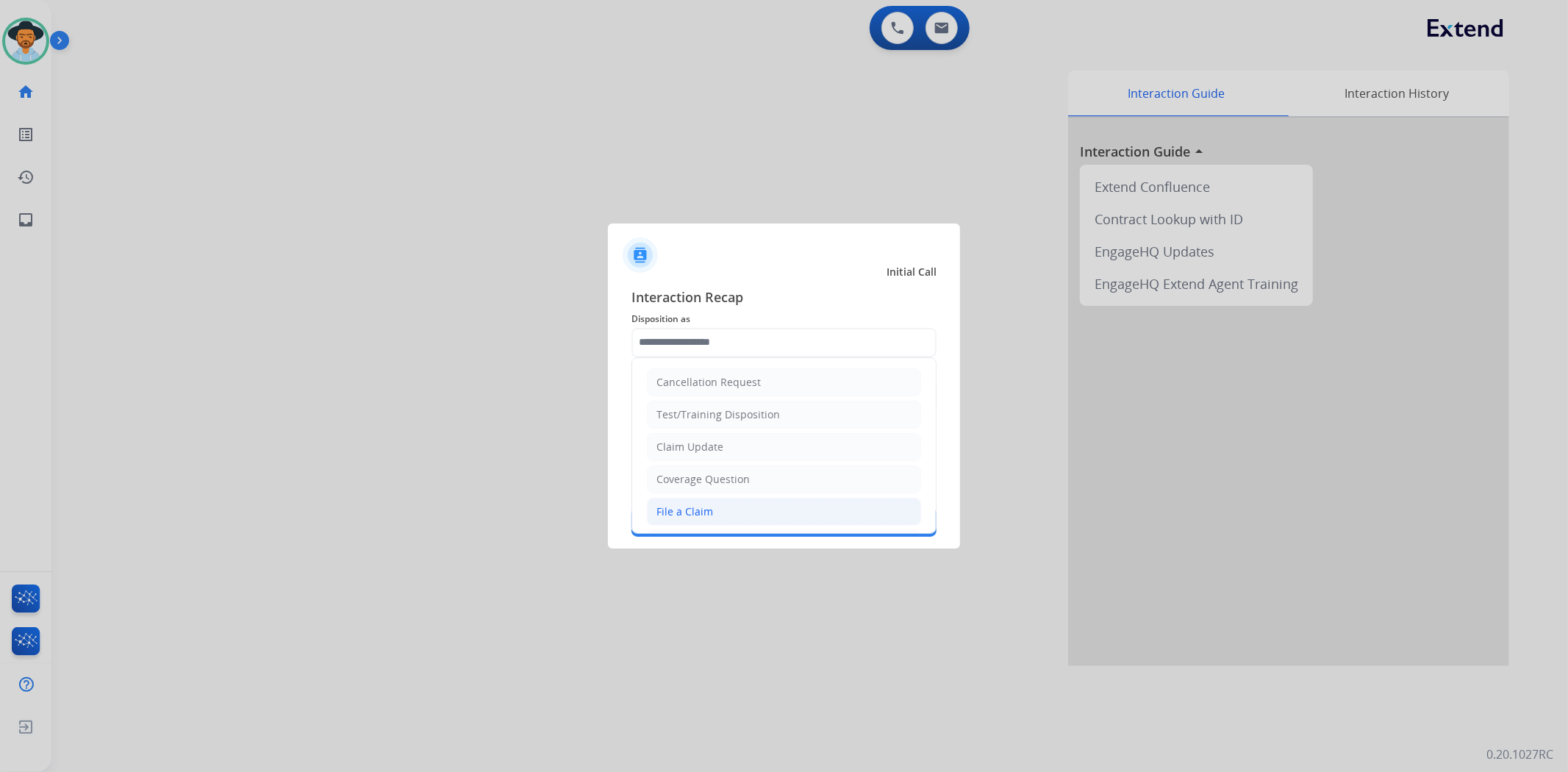
click at [697, 505] on div "File a Claim" at bounding box center [684, 511] width 56 height 15
type input "**********"
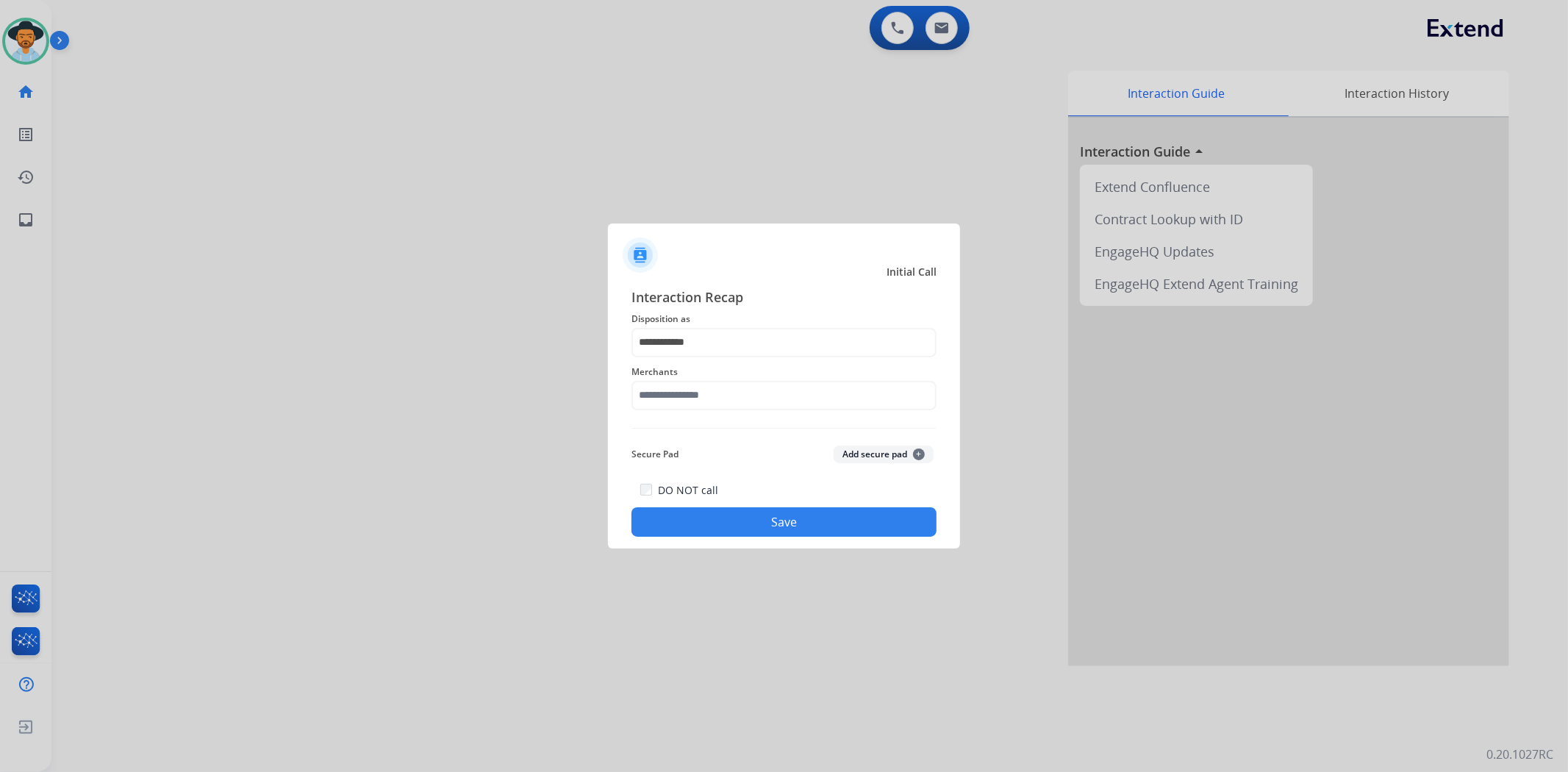
click at [717, 381] on div "Merchants" at bounding box center [783, 386] width 305 height 59
click at [719, 383] on input "text" at bounding box center [783, 396] width 305 height 30
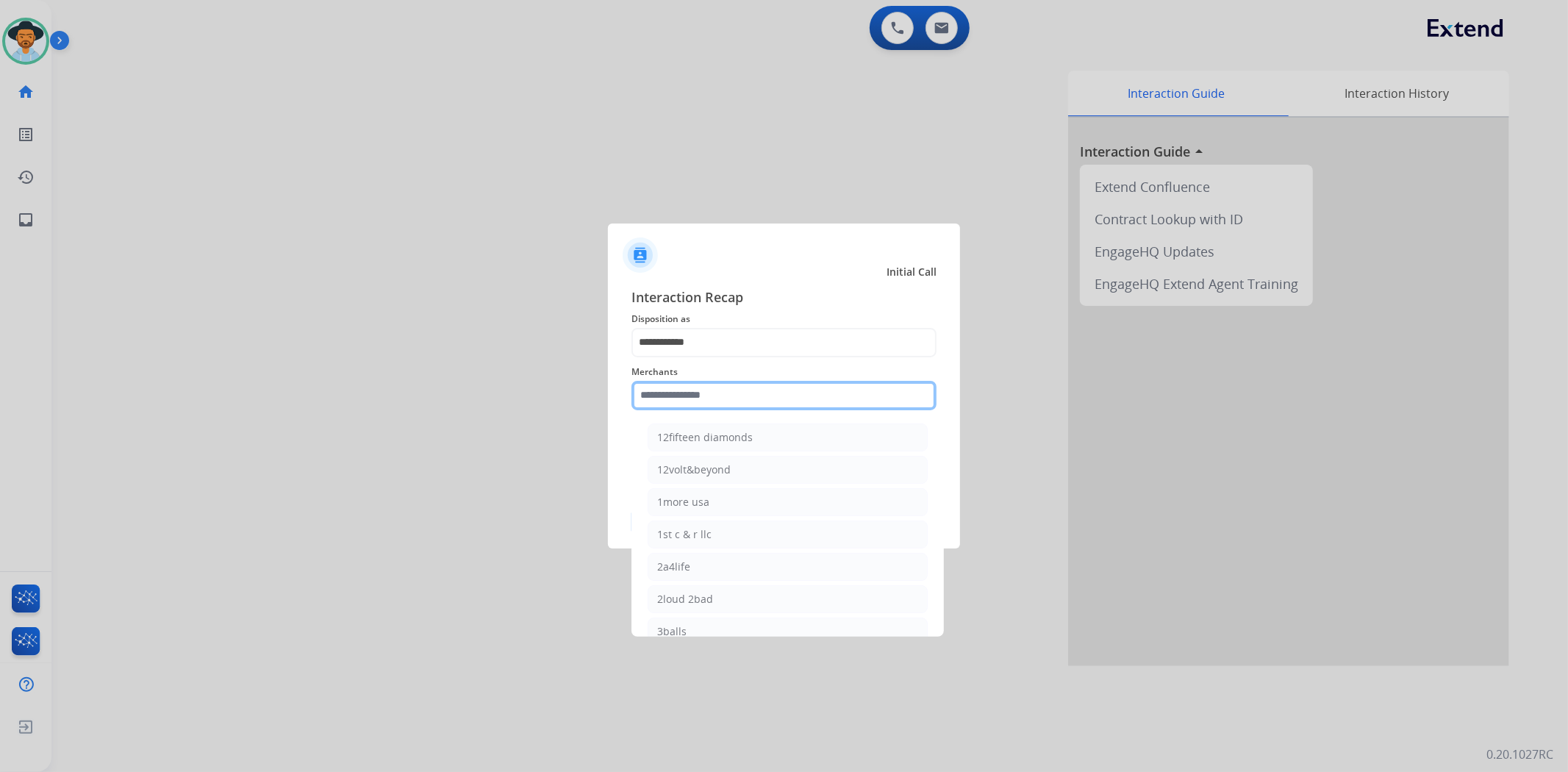
click at [784, 397] on input "text" at bounding box center [783, 396] width 305 height 30
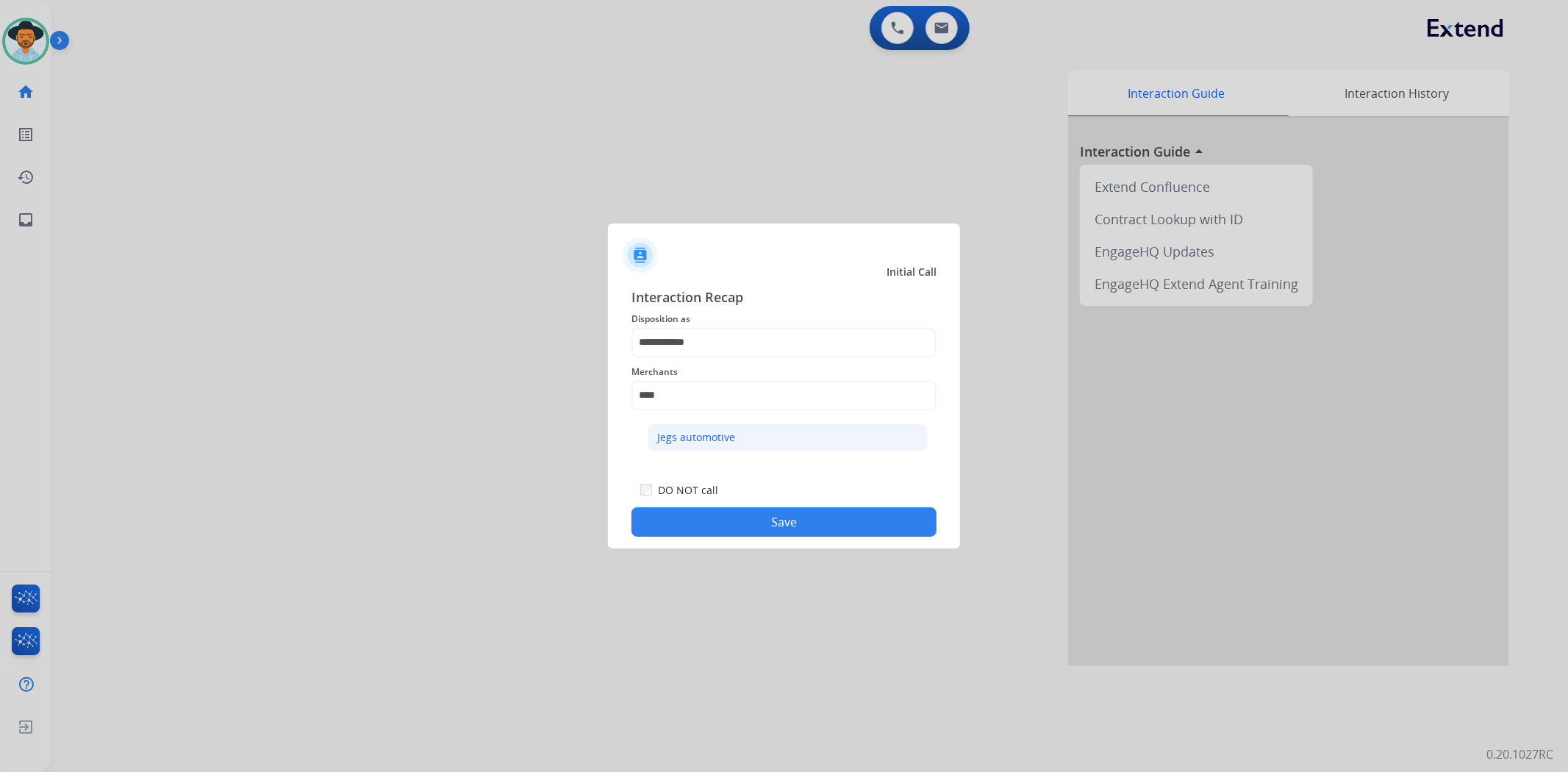
click at [745, 449] on li "Jegs automotive" at bounding box center [787, 437] width 280 height 28
type input "**********"
click at [753, 522] on button "Save" at bounding box center [783, 522] width 305 height 30
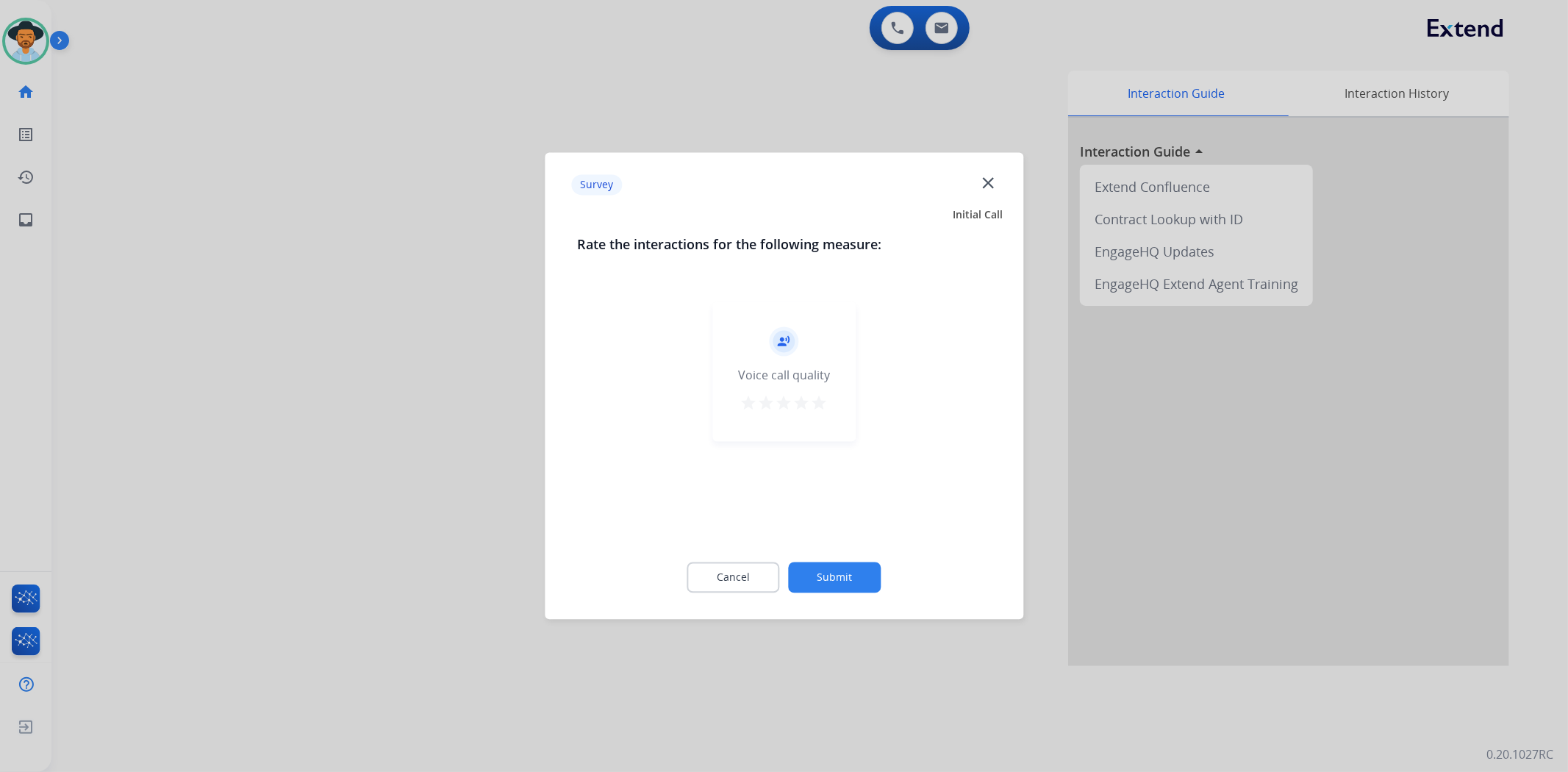
click at [819, 399] on mat-icon "star" at bounding box center [819, 404] width 18 height 18
click at [856, 578] on button "Submit" at bounding box center [835, 577] width 93 height 31
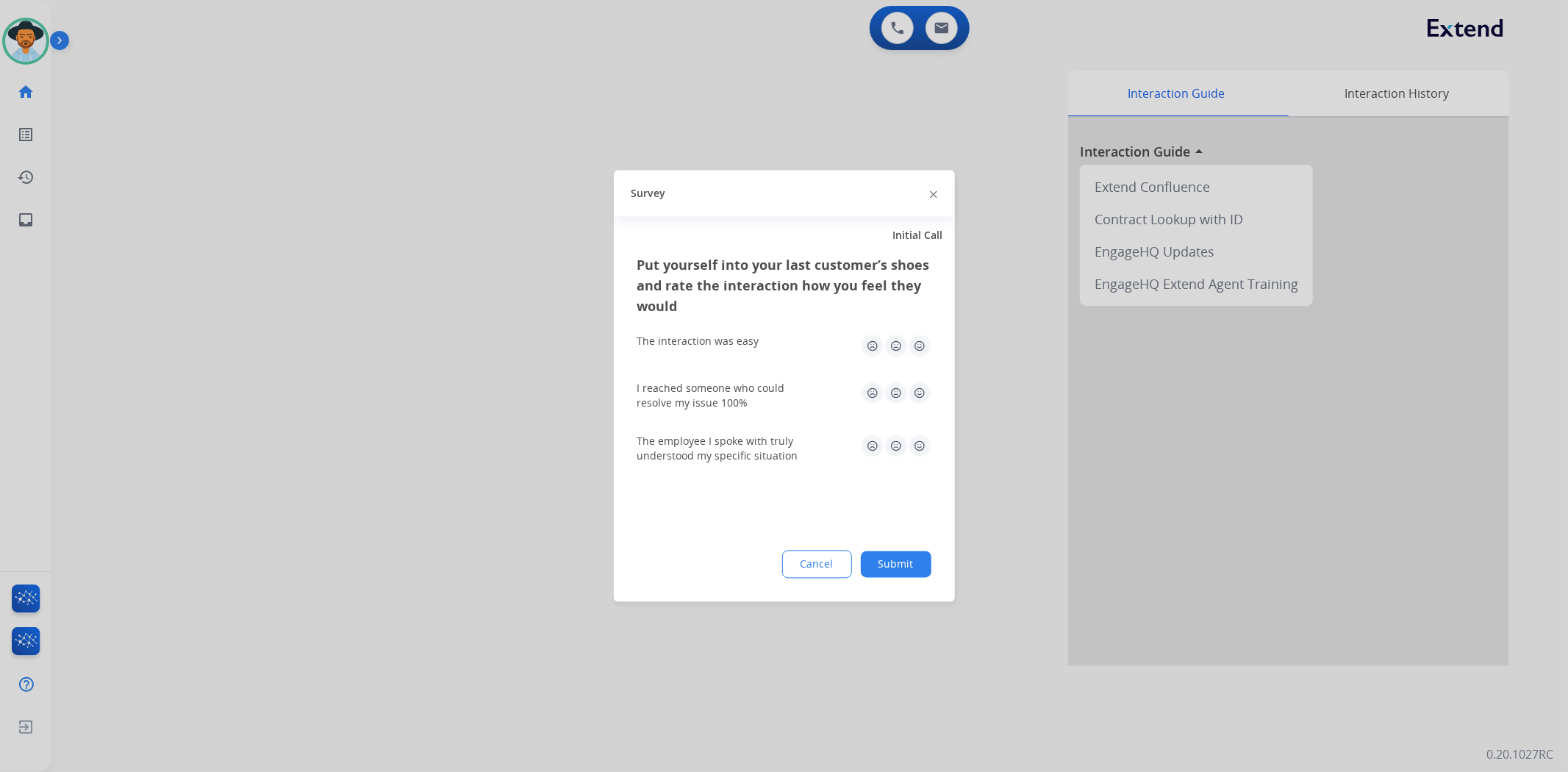
click at [902, 566] on button "Submit" at bounding box center [896, 564] width 71 height 27
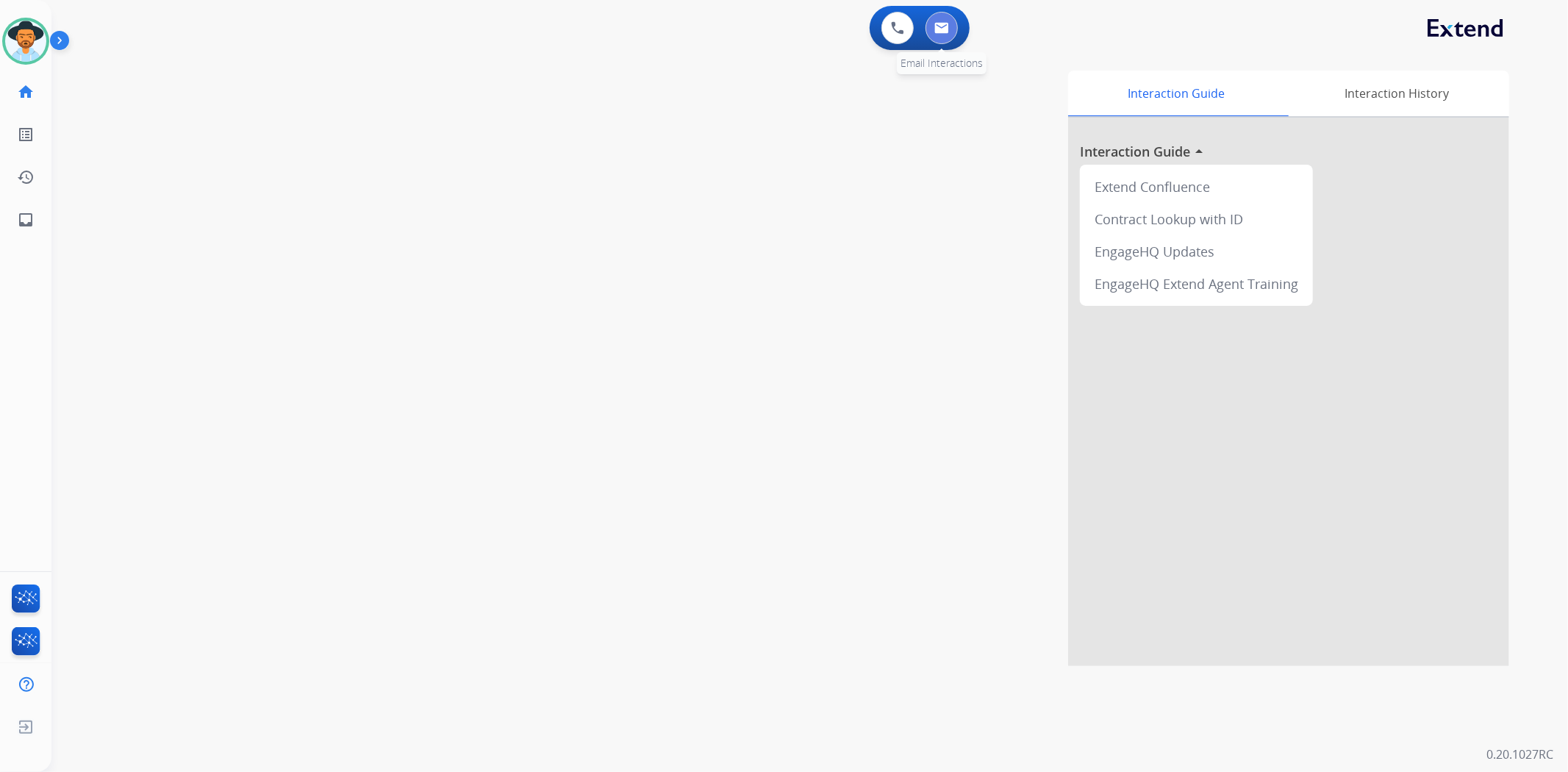
click at [953, 28] on button at bounding box center [941, 27] width 32 height 32
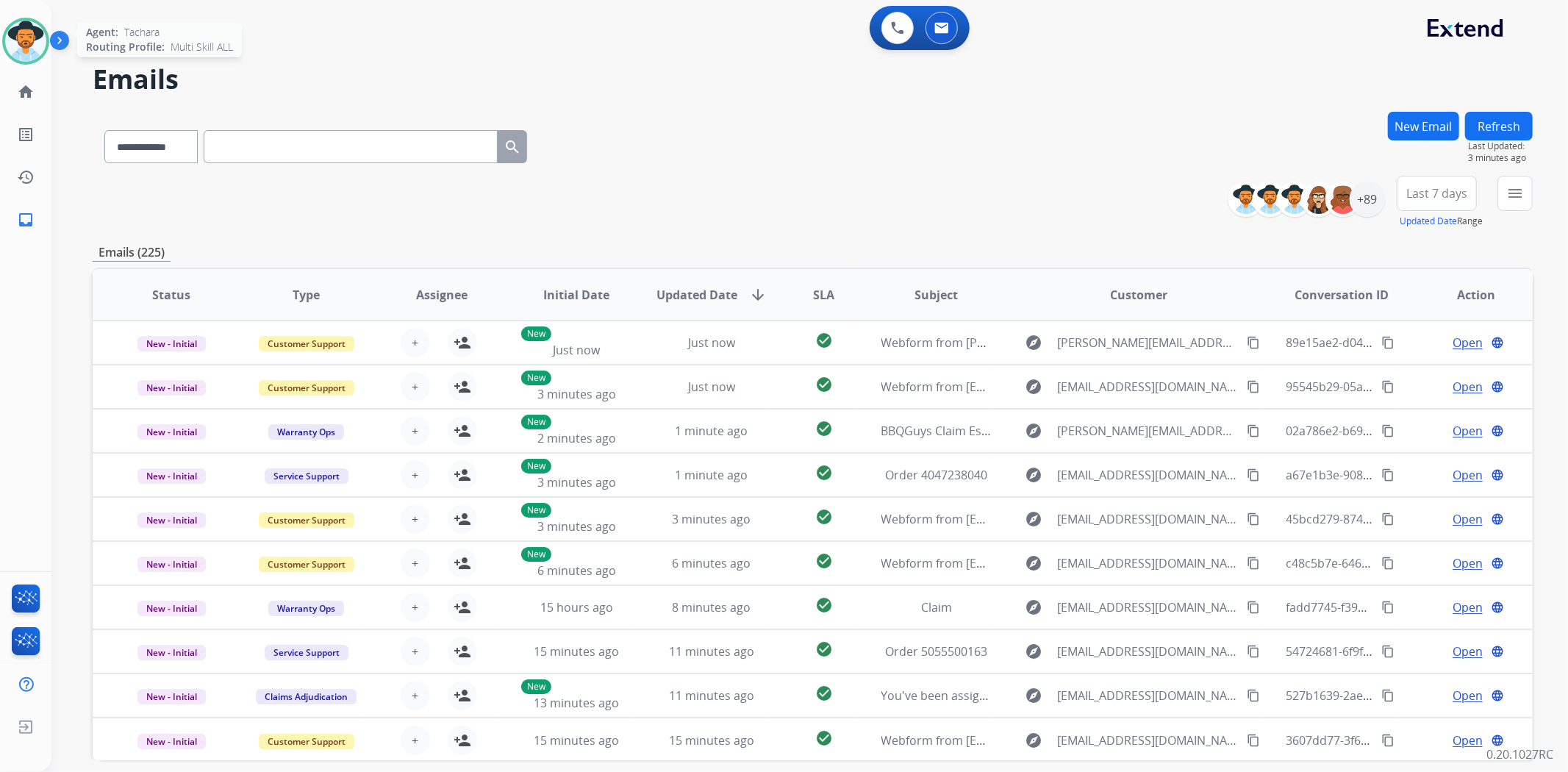
click at [35, 30] on img at bounding box center [26, 41] width 42 height 42
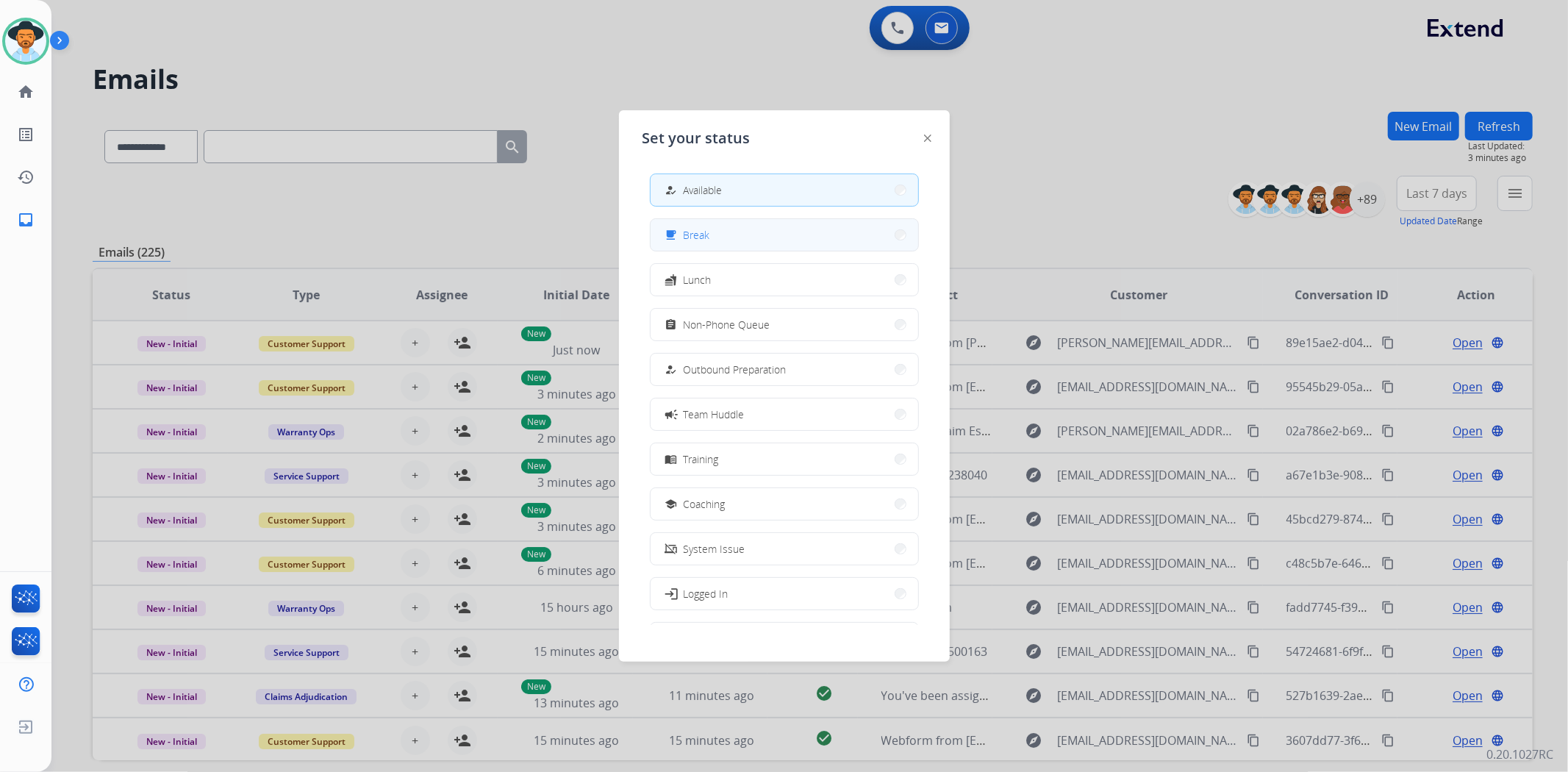
click at [751, 233] on button "free_breakfast Break" at bounding box center [784, 234] width 267 height 31
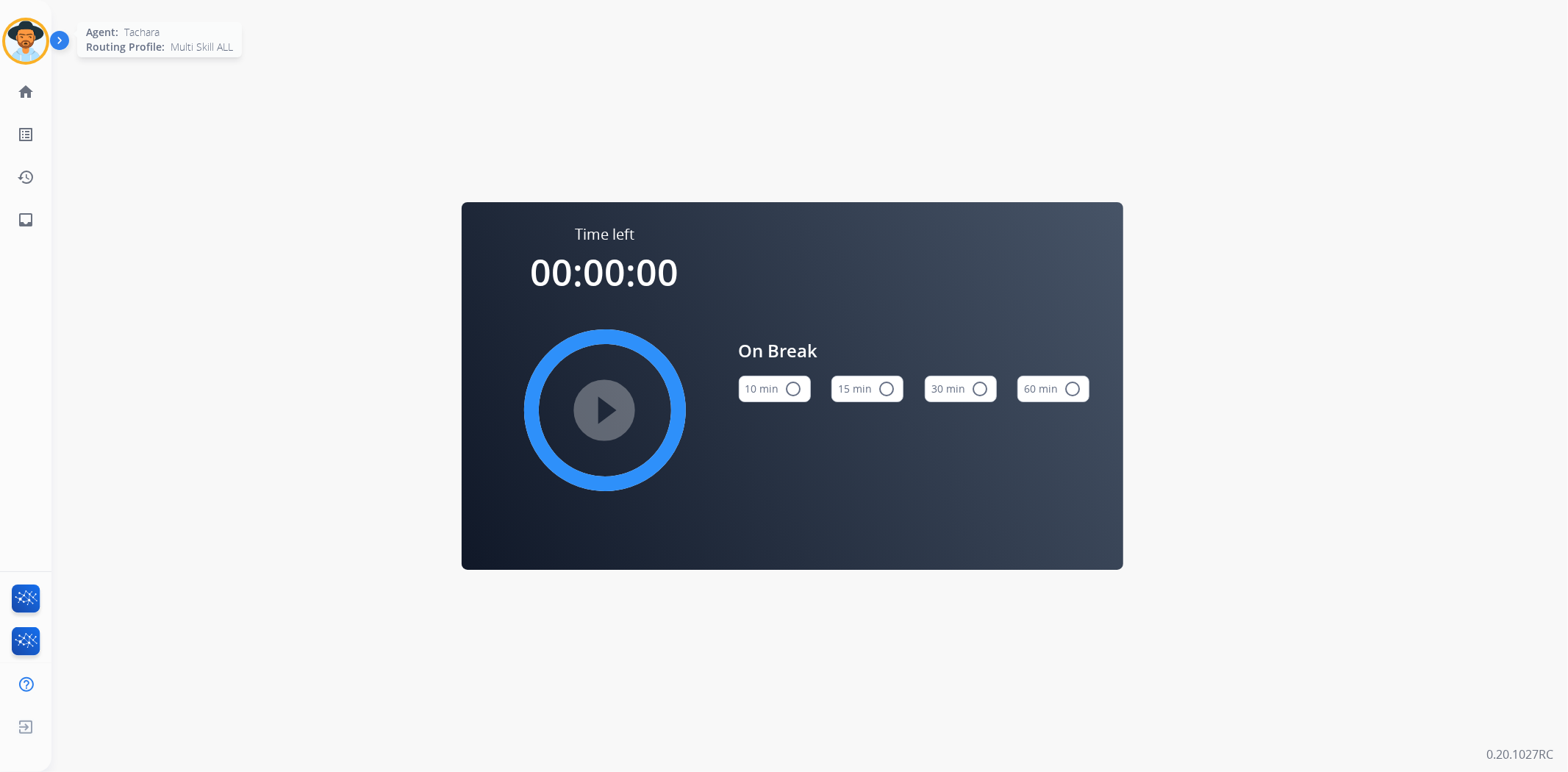
click at [28, 52] on img at bounding box center [26, 41] width 42 height 42
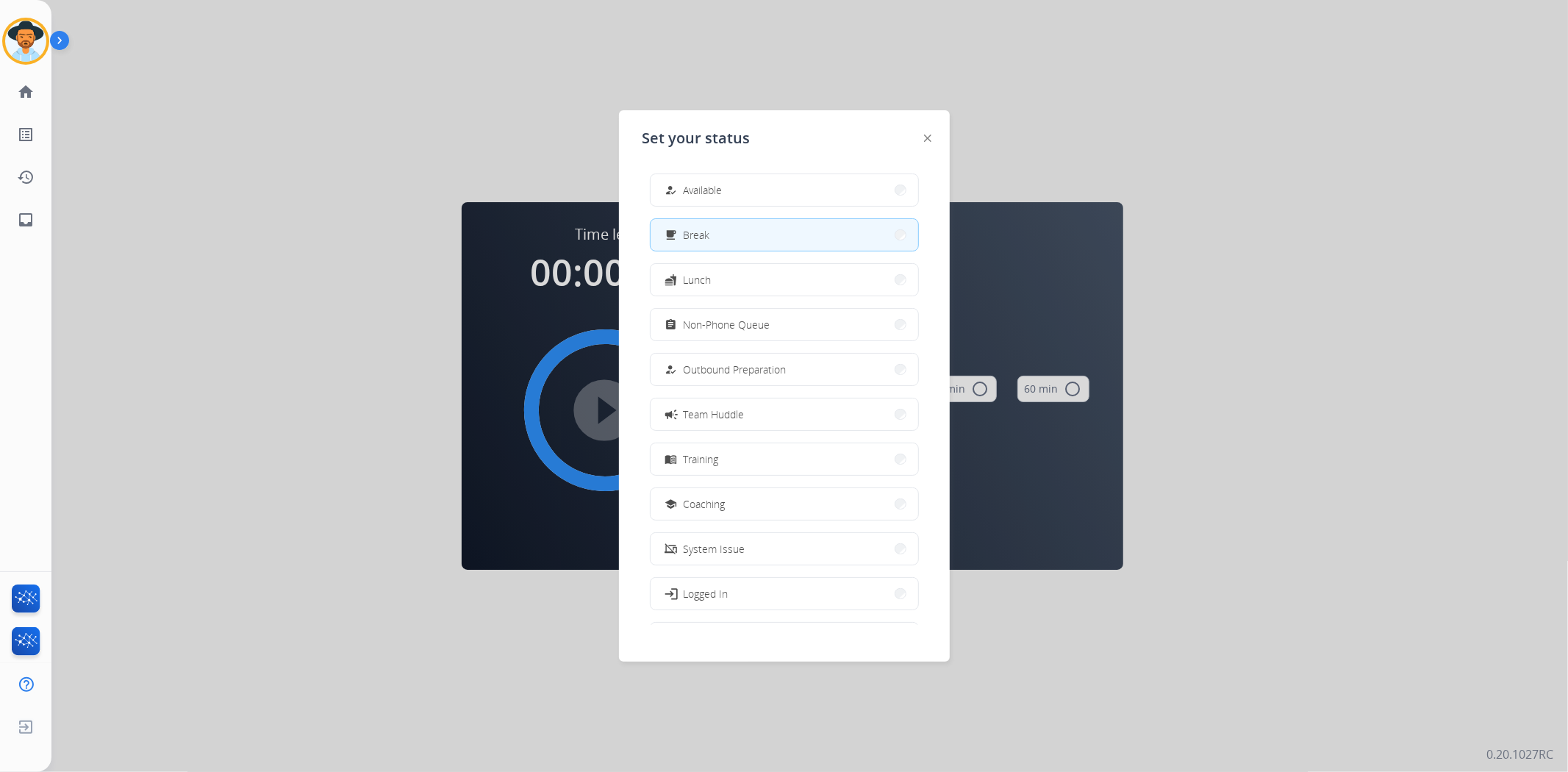
click at [1220, 458] on div at bounding box center [784, 386] width 1568 height 772
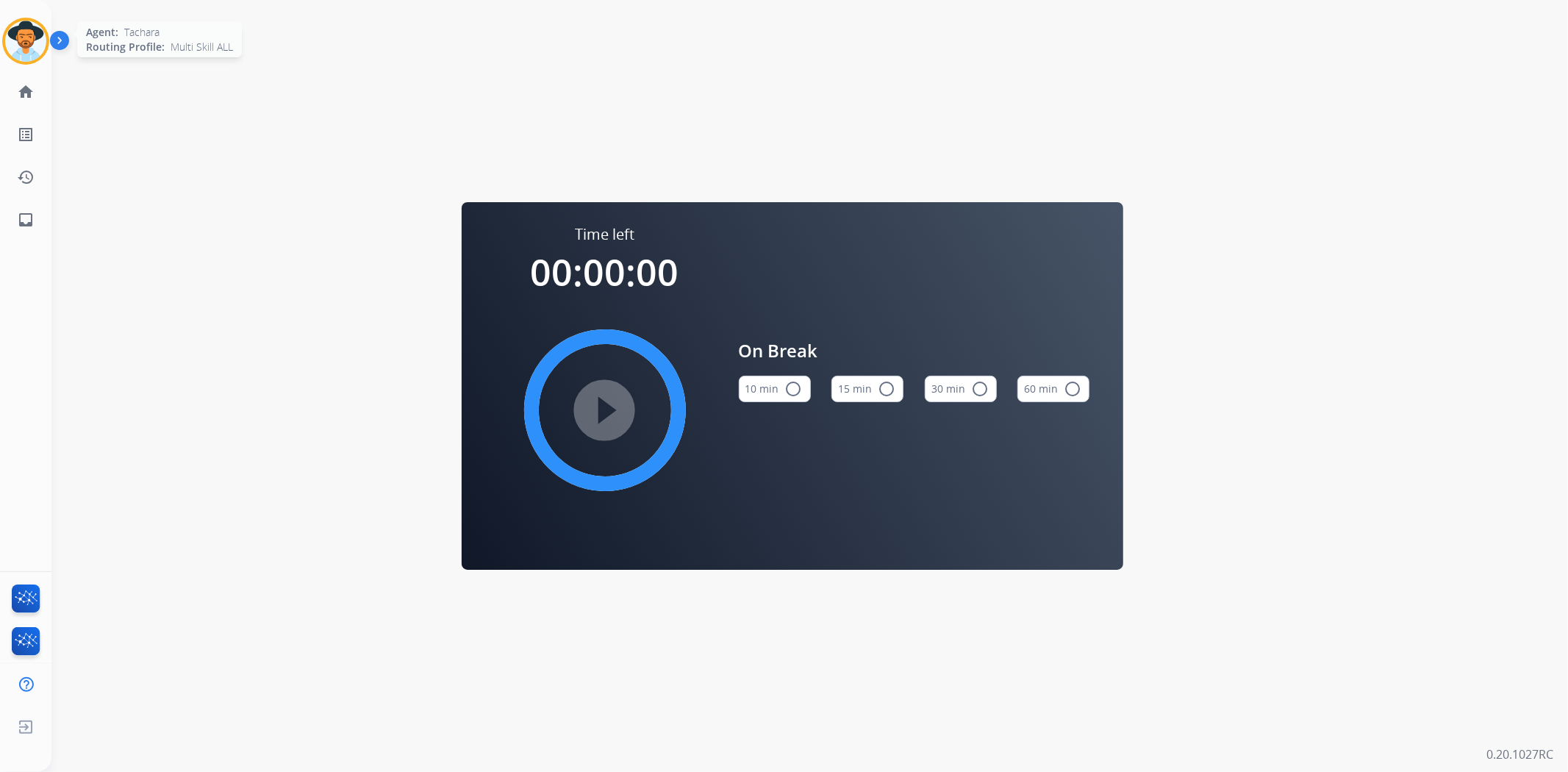
click at [47, 39] on div at bounding box center [26, 42] width 47 height 47
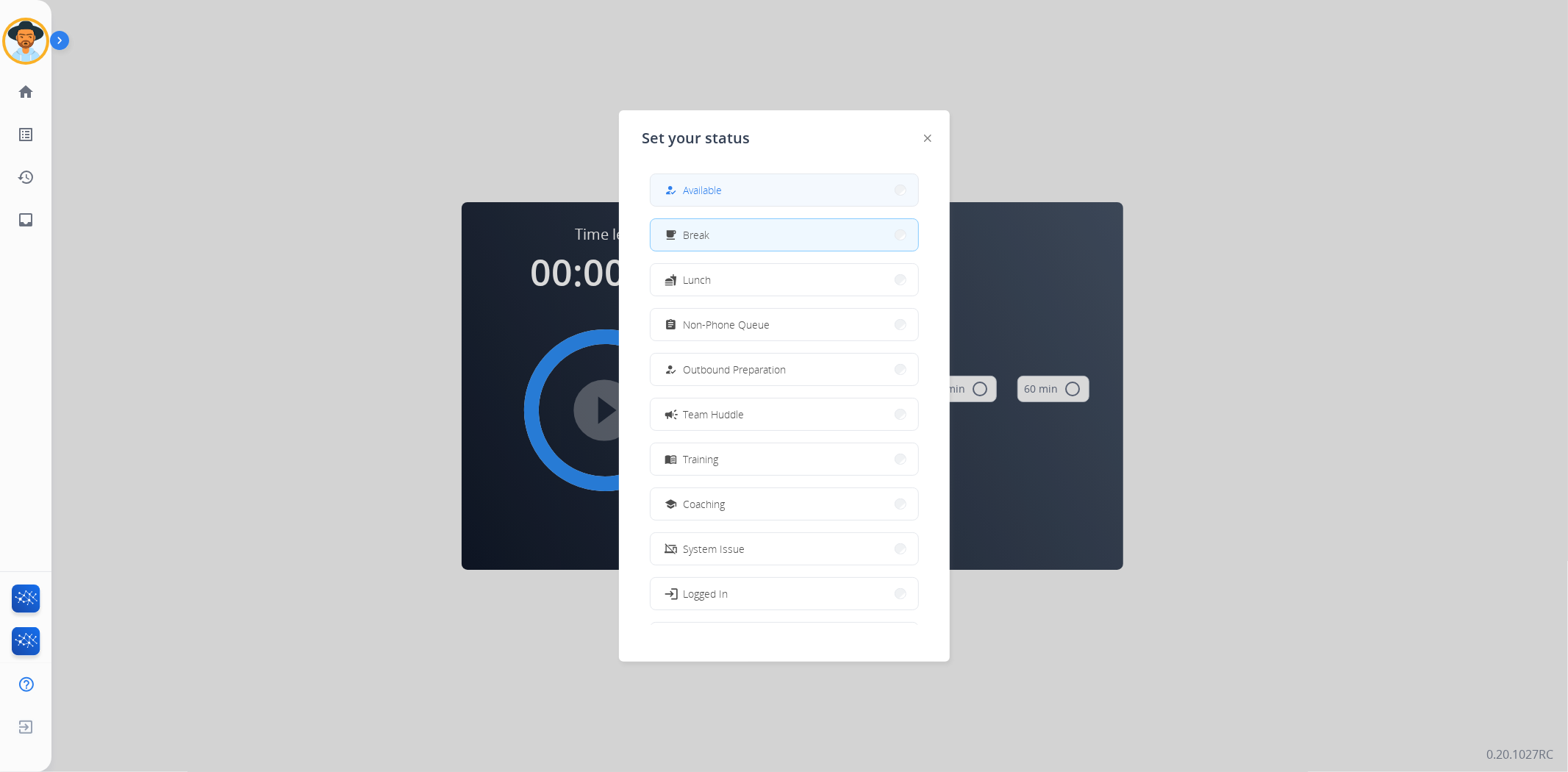
click at [736, 183] on button "how_to_reg Available" at bounding box center [784, 190] width 267 height 31
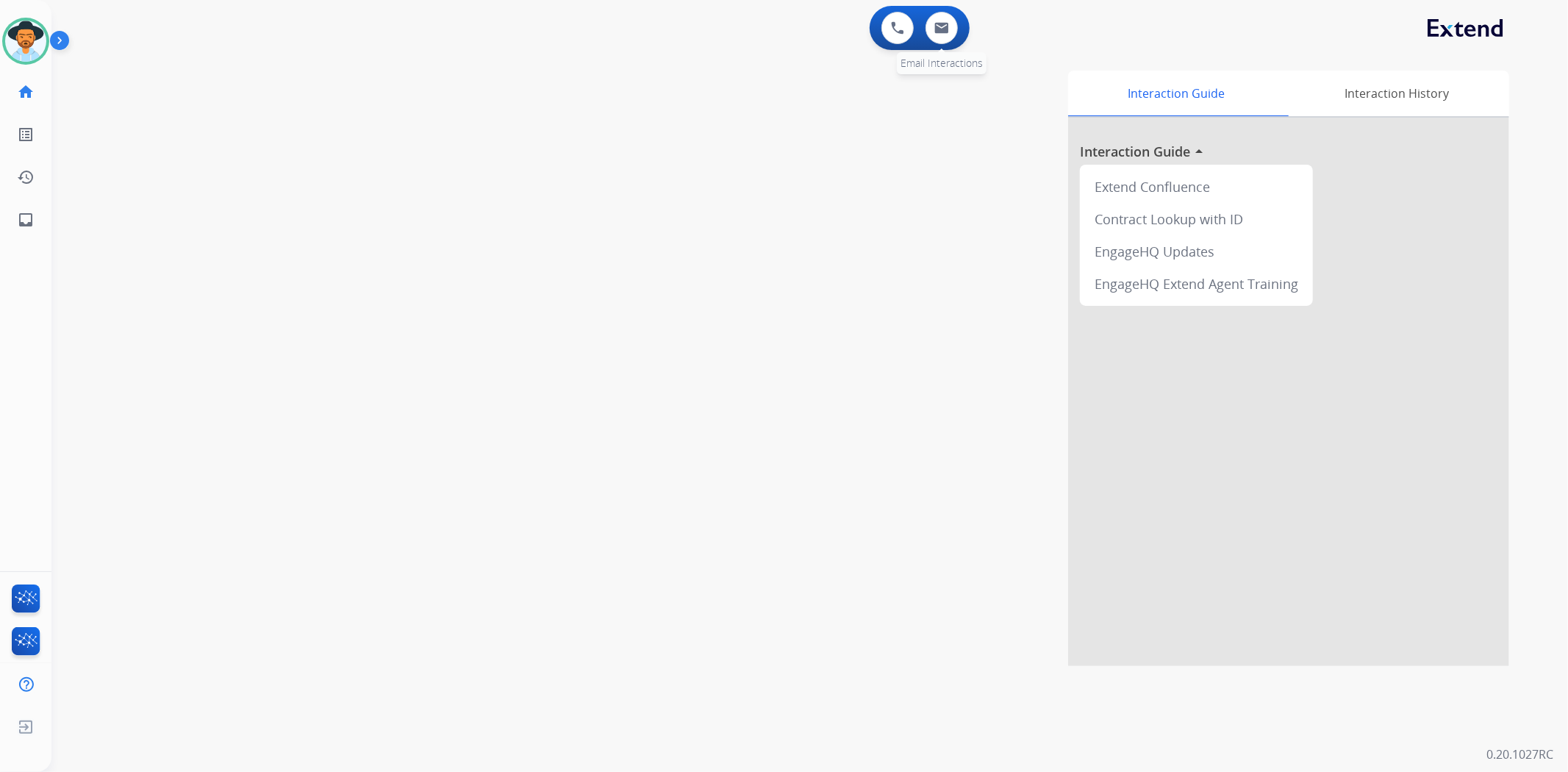
click at [953, 41] on div "0 Email Interactions" at bounding box center [942, 27] width 44 height 32
click at [943, 31] on img at bounding box center [942, 27] width 15 height 12
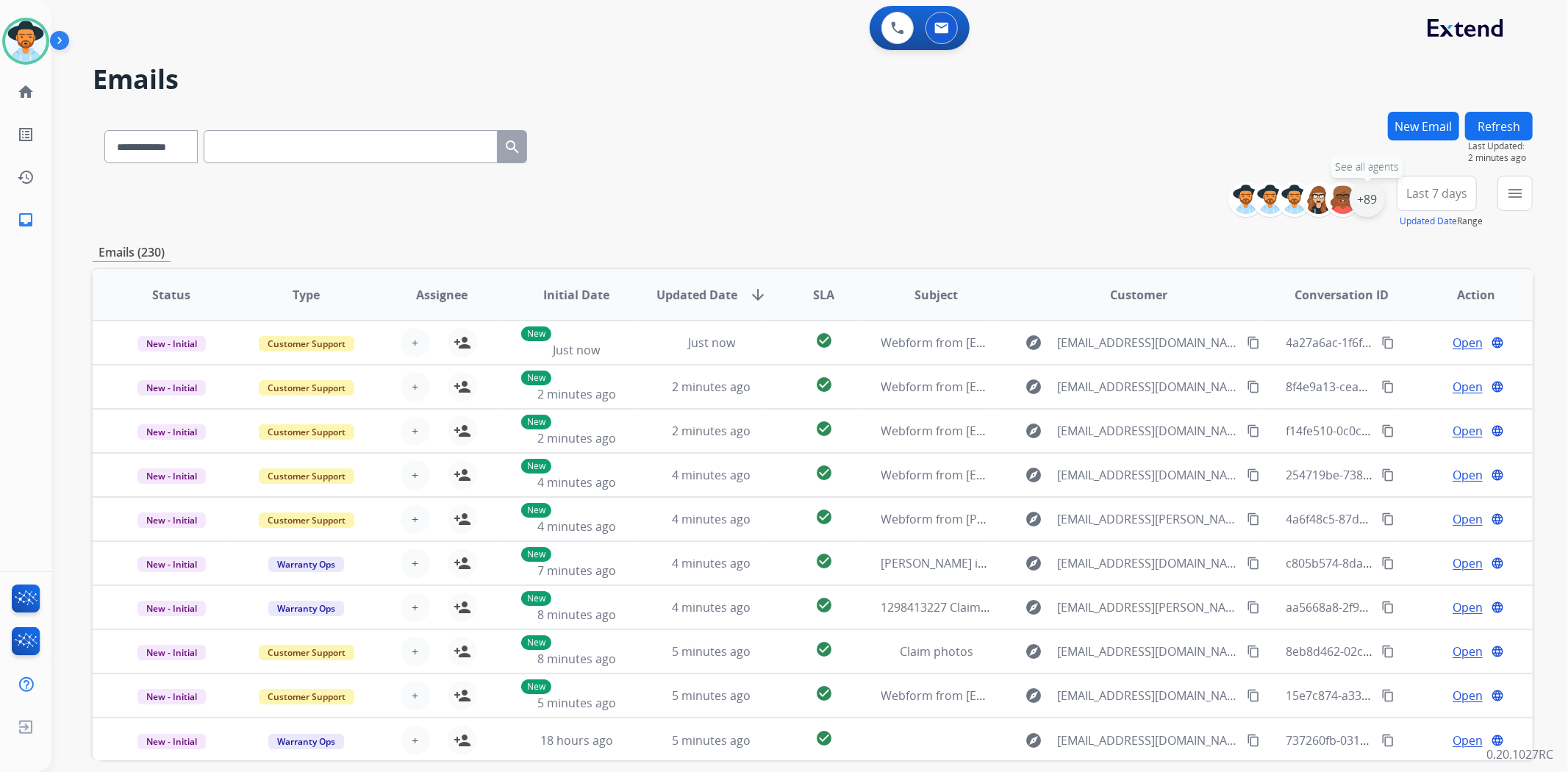
click at [1356, 200] on div "+89" at bounding box center [1367, 199] width 35 height 35
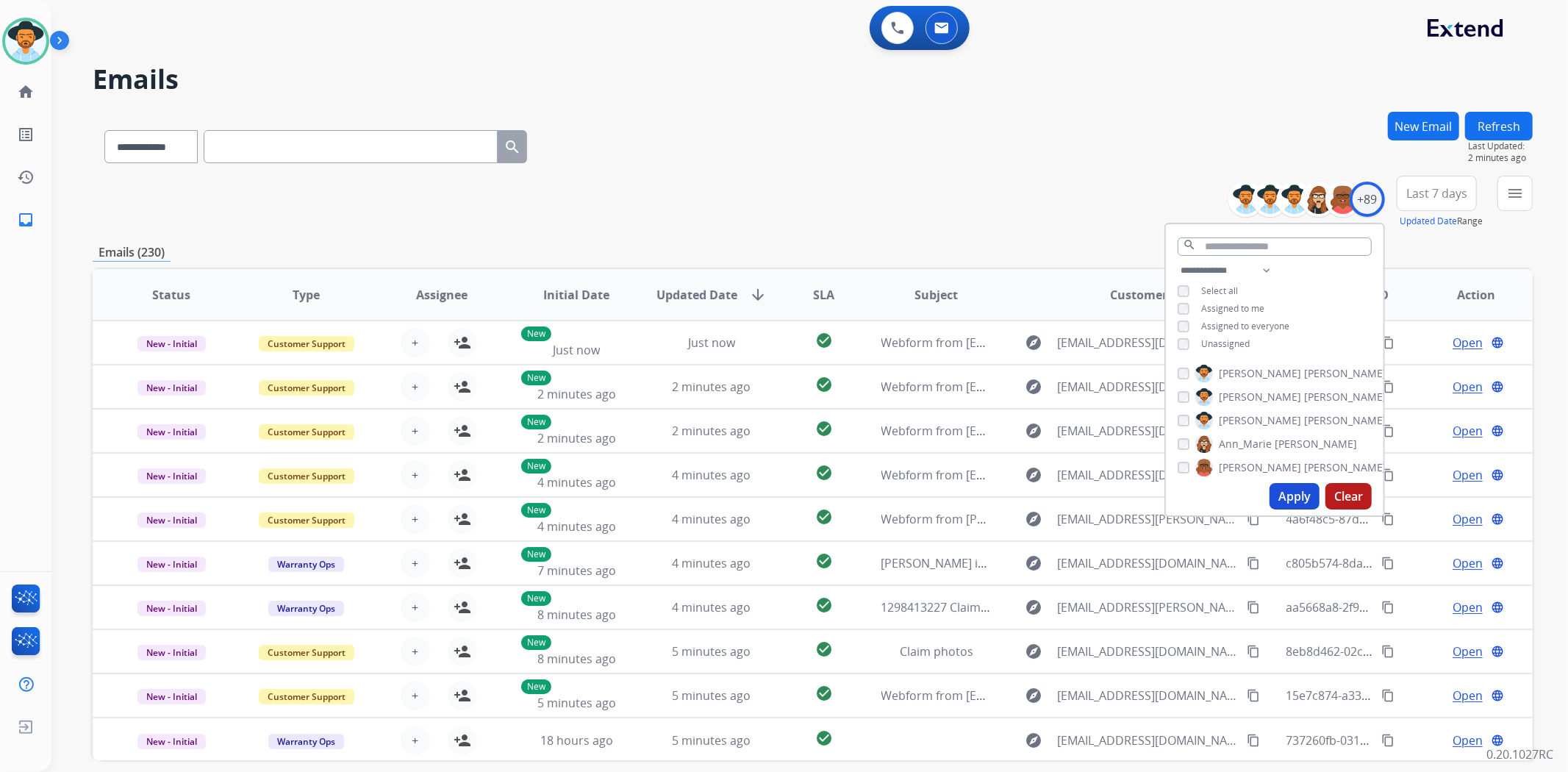
click at [1300, 488] on button "Apply" at bounding box center [1294, 496] width 50 height 27
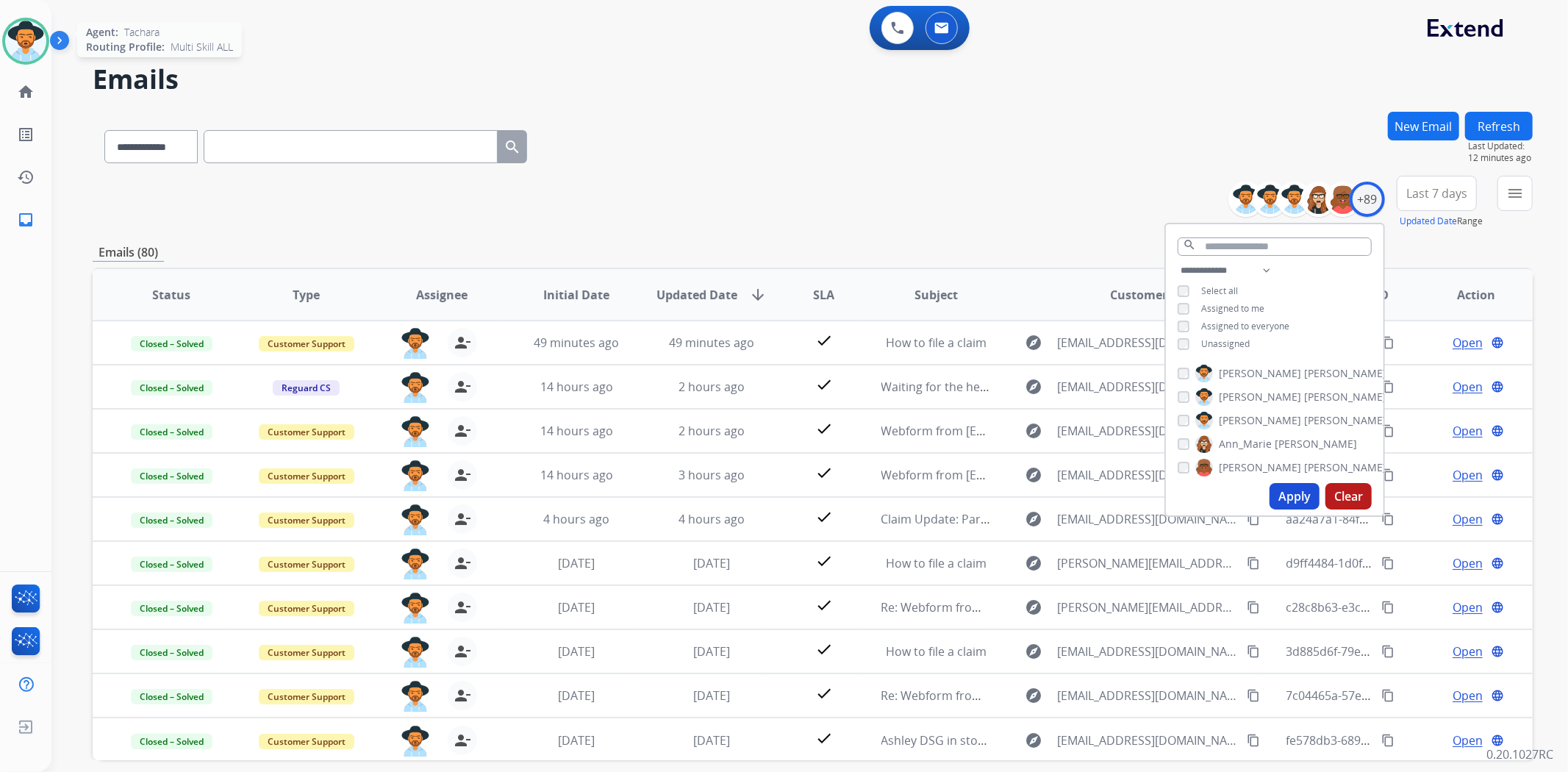
click at [22, 27] on img at bounding box center [26, 41] width 42 height 42
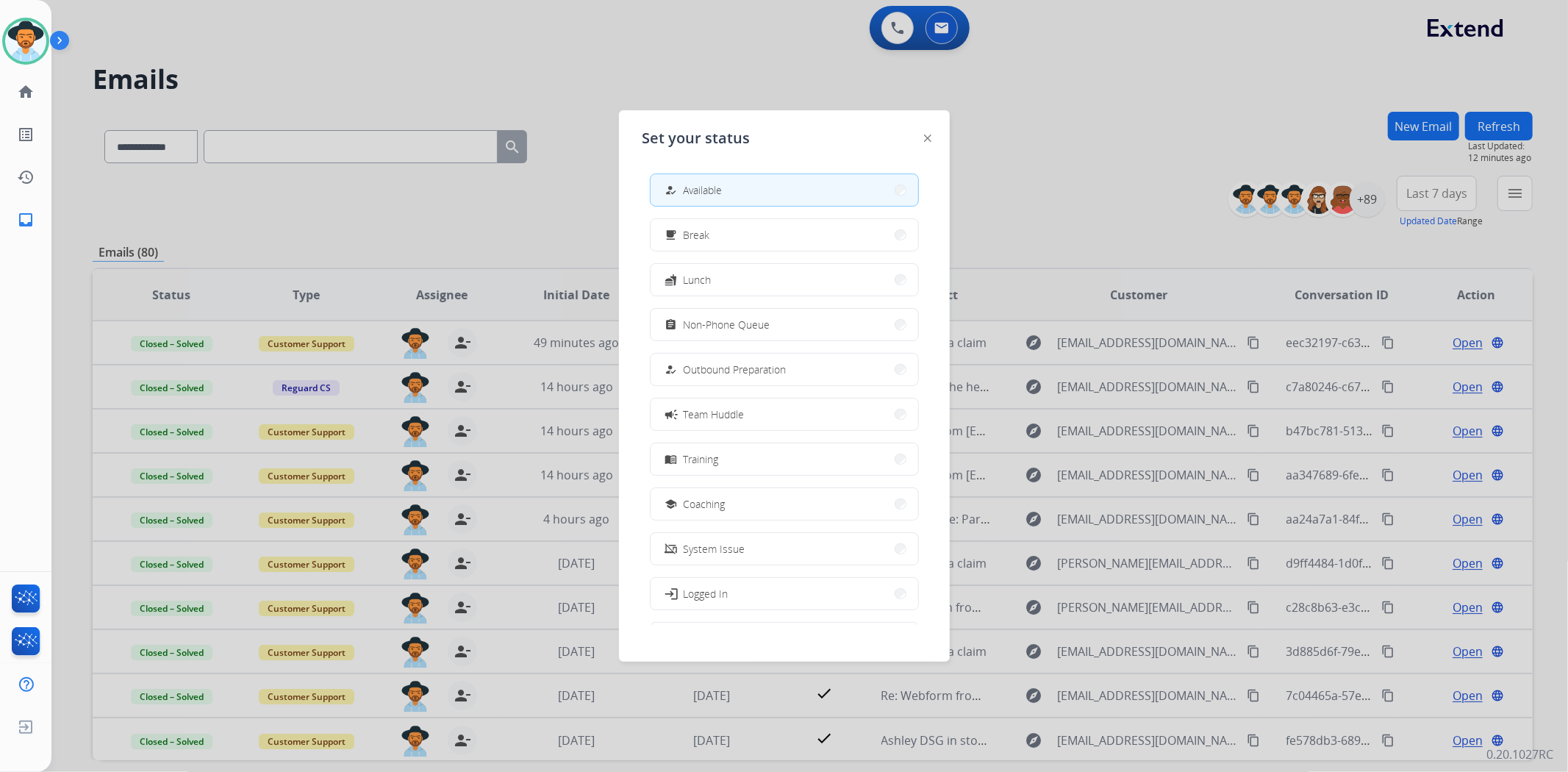
click at [847, 180] on button "how_to_reg Available" at bounding box center [784, 190] width 267 height 31
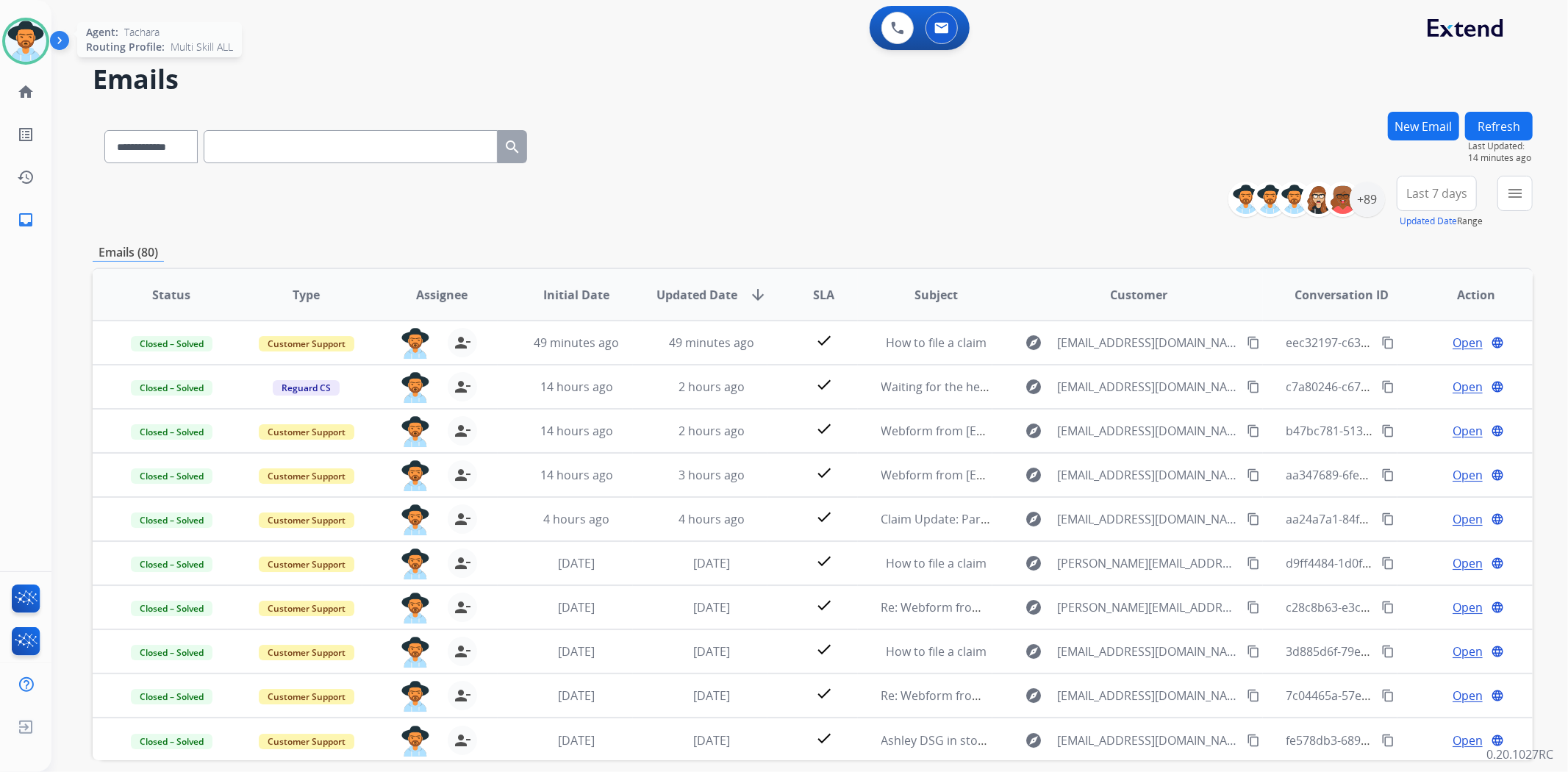
click at [24, 37] on img at bounding box center [26, 41] width 42 height 42
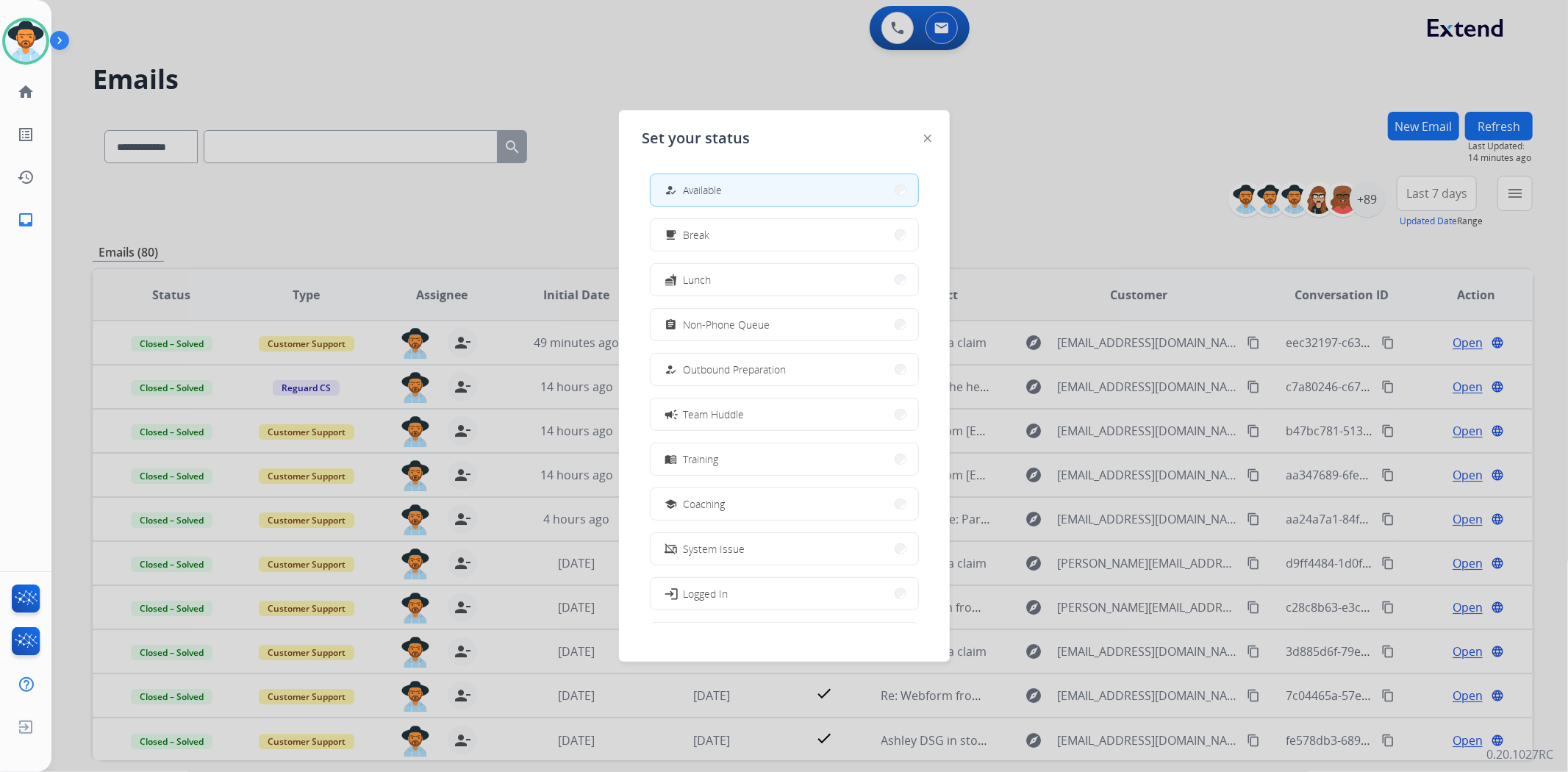
click at [1054, 111] on div at bounding box center [784, 386] width 1568 height 772
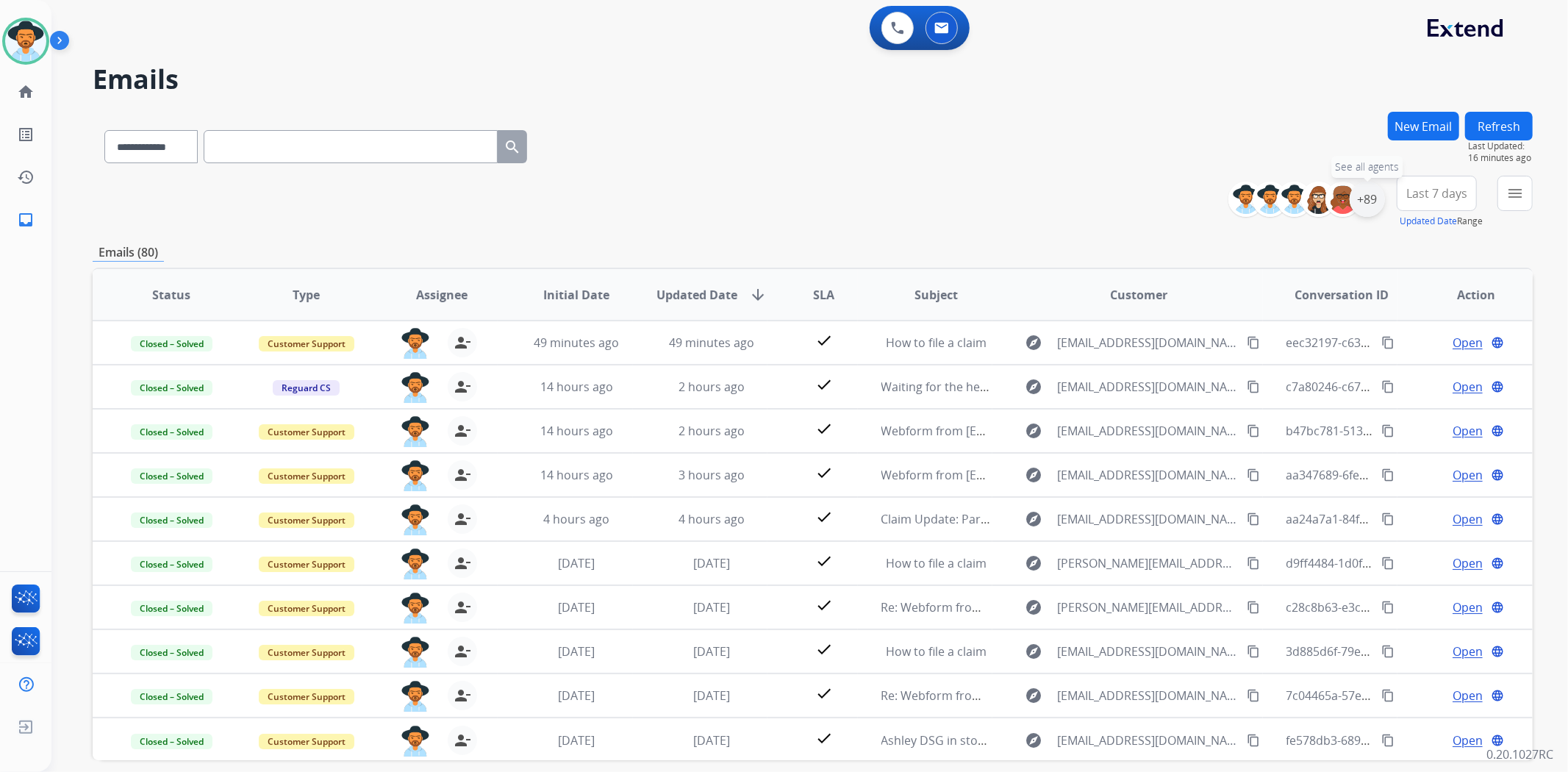
click at [1364, 194] on div "+89" at bounding box center [1367, 199] width 35 height 35
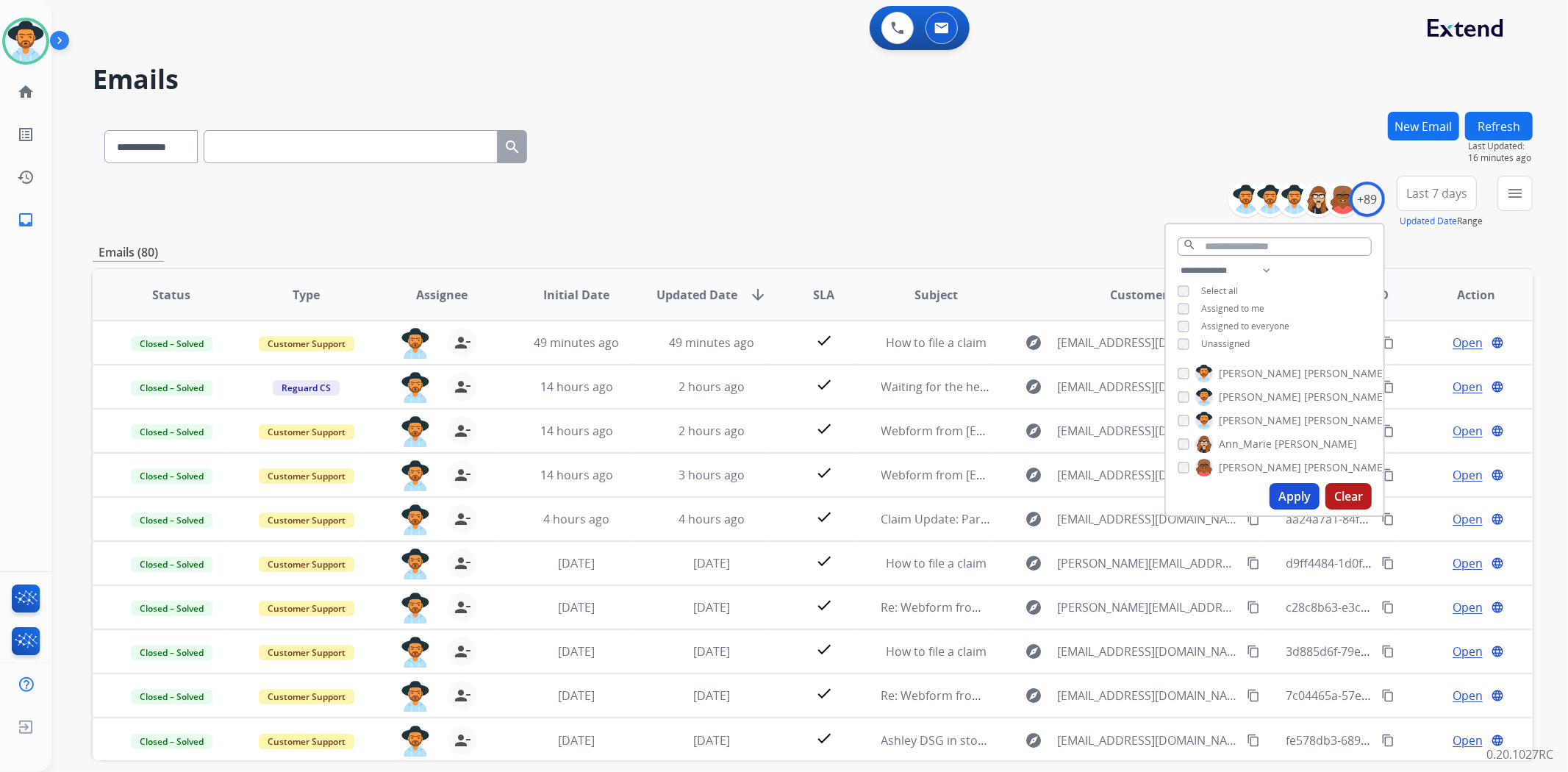
click at [1285, 491] on button "Apply" at bounding box center [1294, 496] width 50 height 27
click at [1120, 199] on div "**********" at bounding box center [812, 202] width 1440 height 53
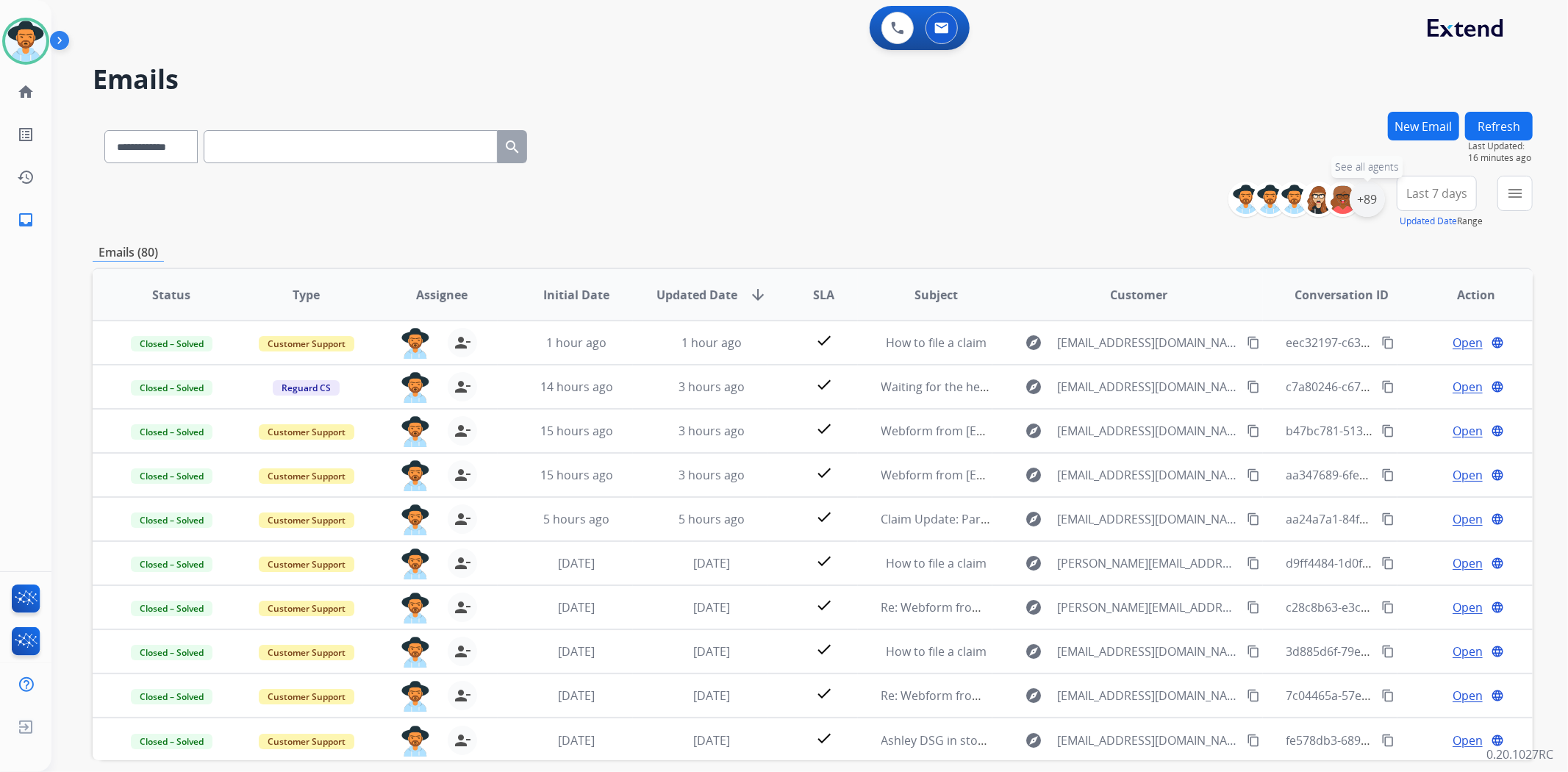
click at [1359, 194] on div "+89" at bounding box center [1367, 199] width 35 height 35
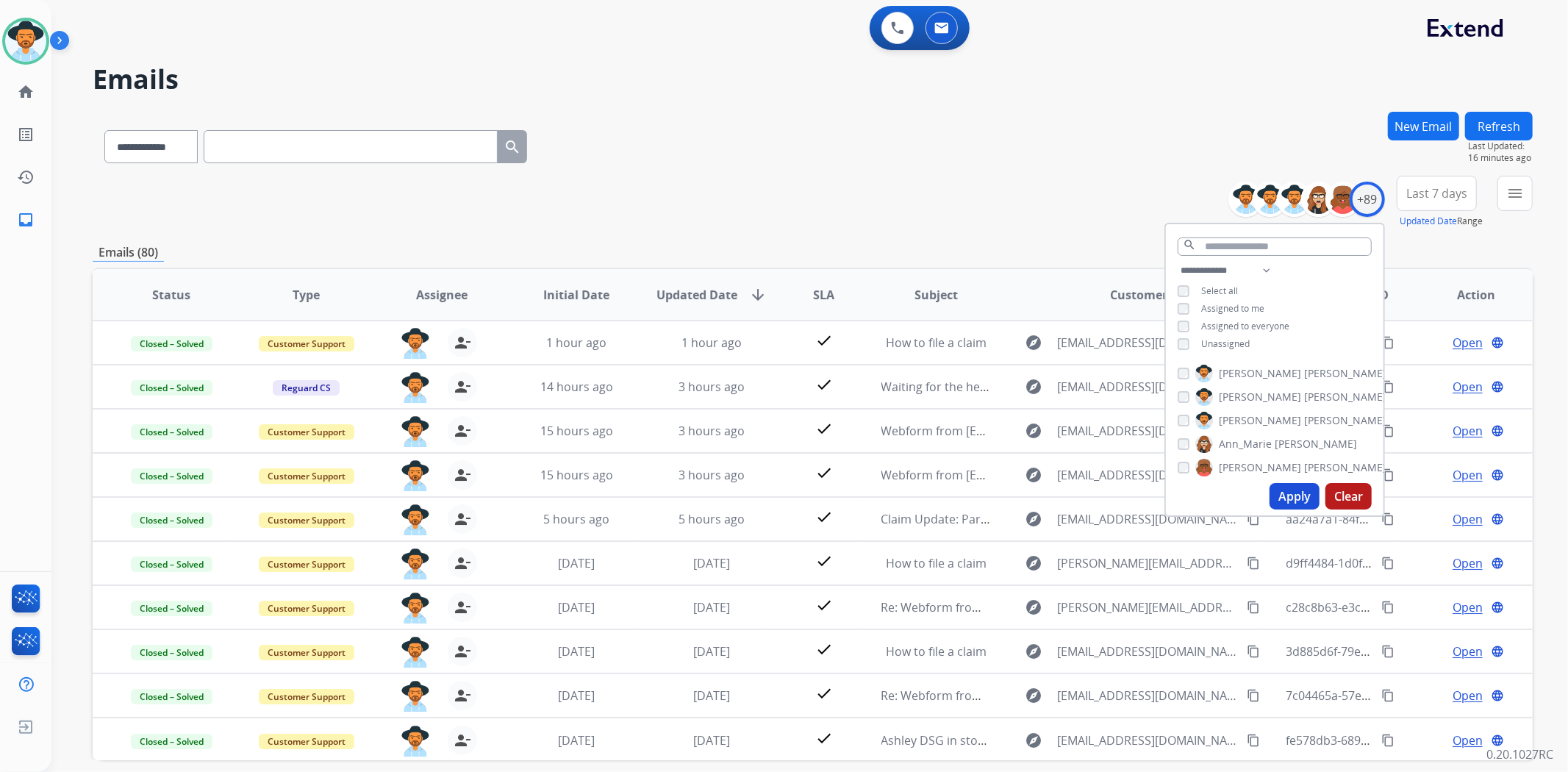
click at [1284, 501] on button "Apply" at bounding box center [1294, 496] width 50 height 27
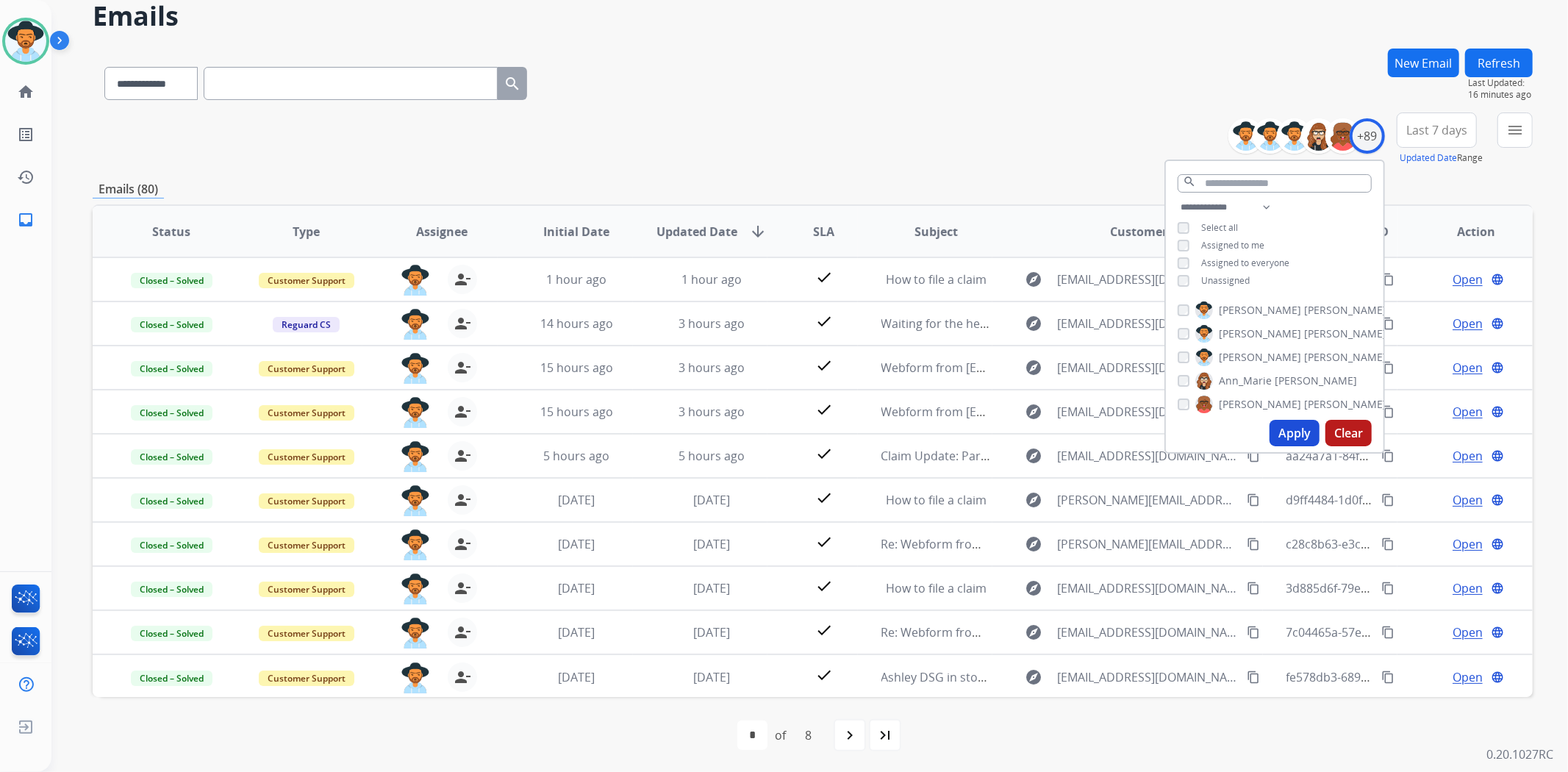
scroll to position [64, 0]
drag, startPoint x: 1276, startPoint y: 588, endPoint x: 926, endPoint y: 91, distance: 607.9
click at [926, 91] on div "**********" at bounding box center [812, 80] width 1440 height 64
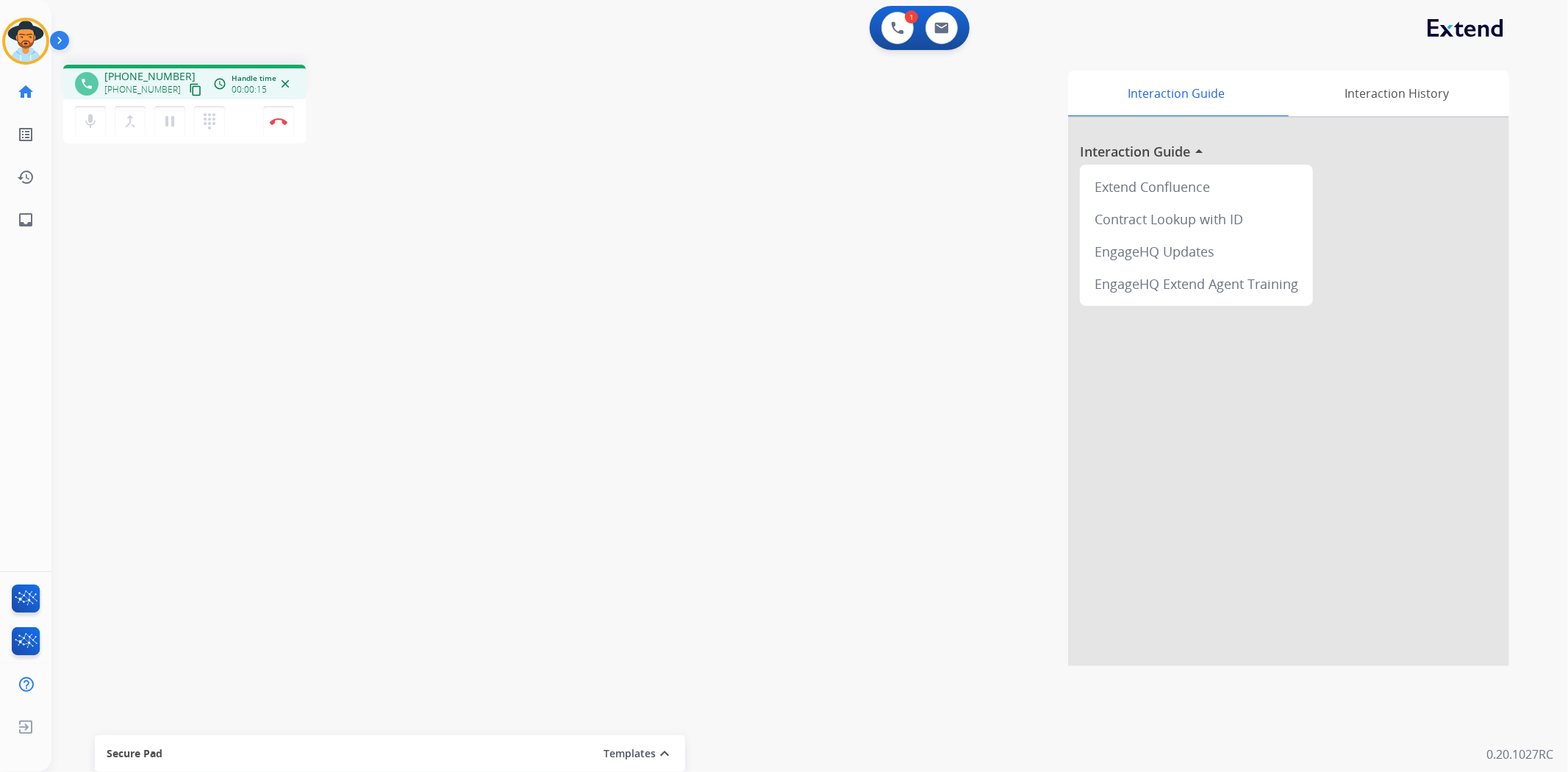
click at [189, 92] on mat-icon "content_copy" at bounding box center [195, 89] width 13 height 13
click at [282, 126] on button "Disconnect" at bounding box center [278, 121] width 31 height 31
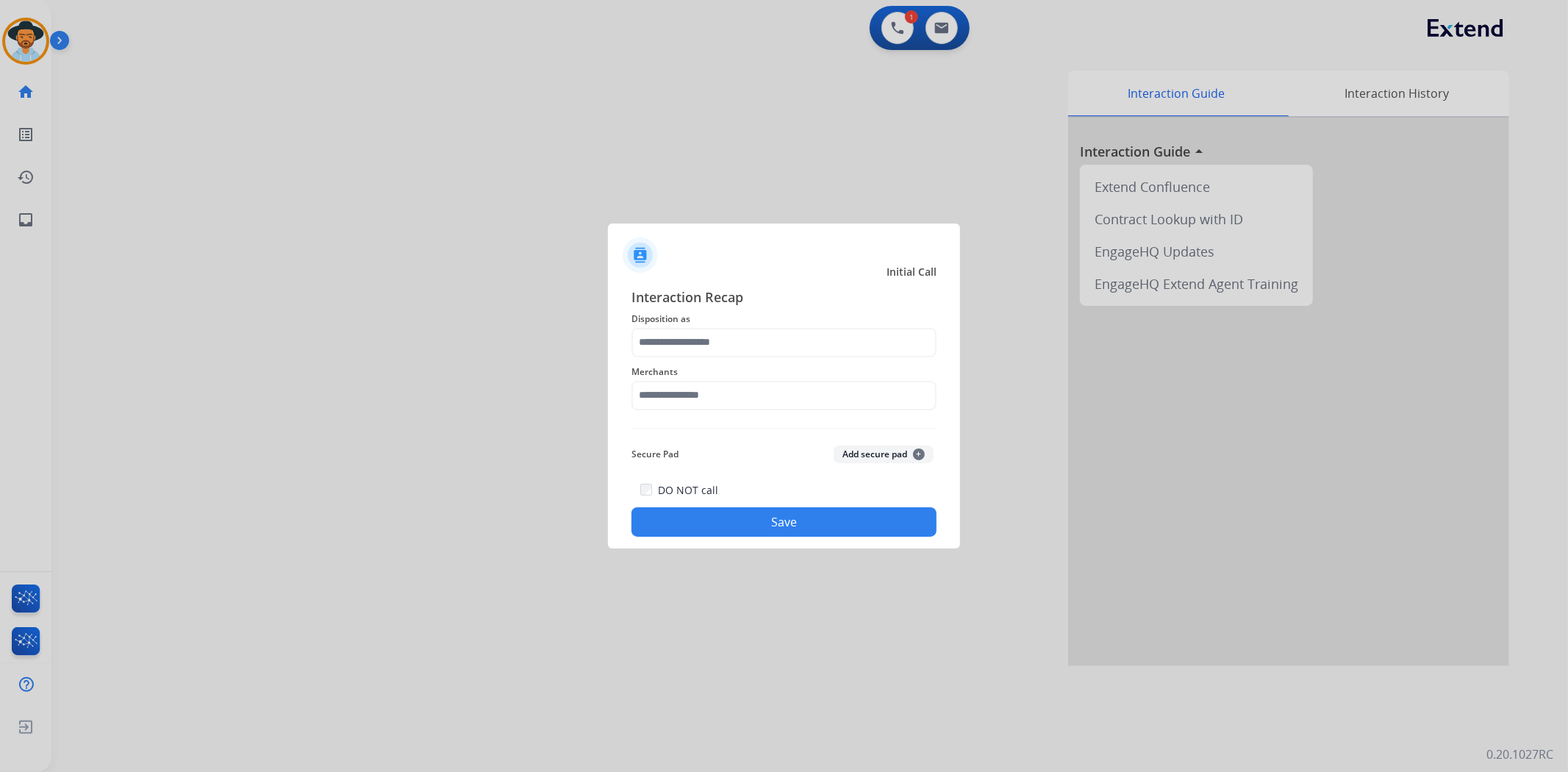
click at [788, 319] on span "Disposition as" at bounding box center [783, 319] width 305 height 18
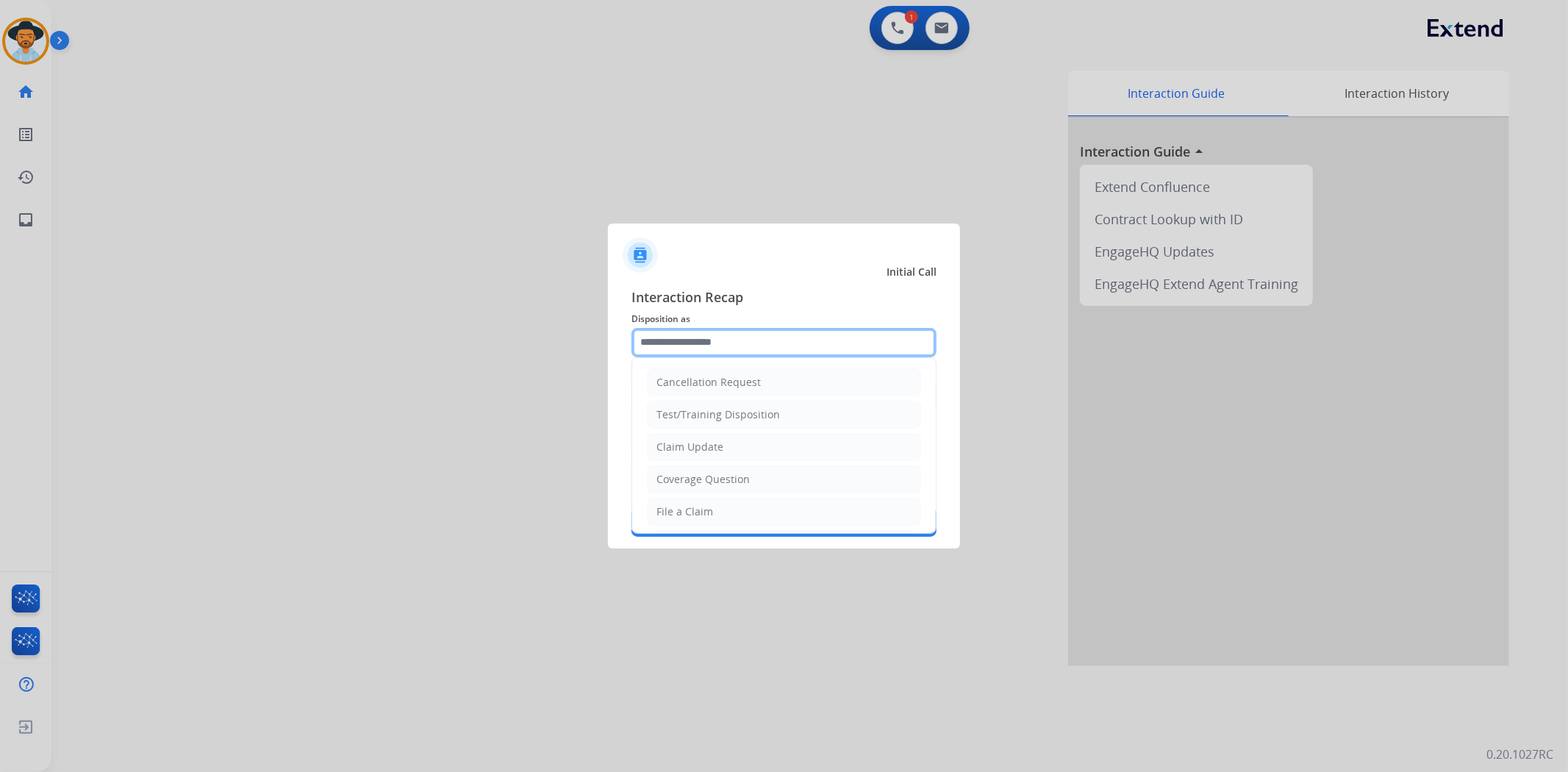
click at [787, 328] on input "text" at bounding box center [783, 343] width 305 height 30
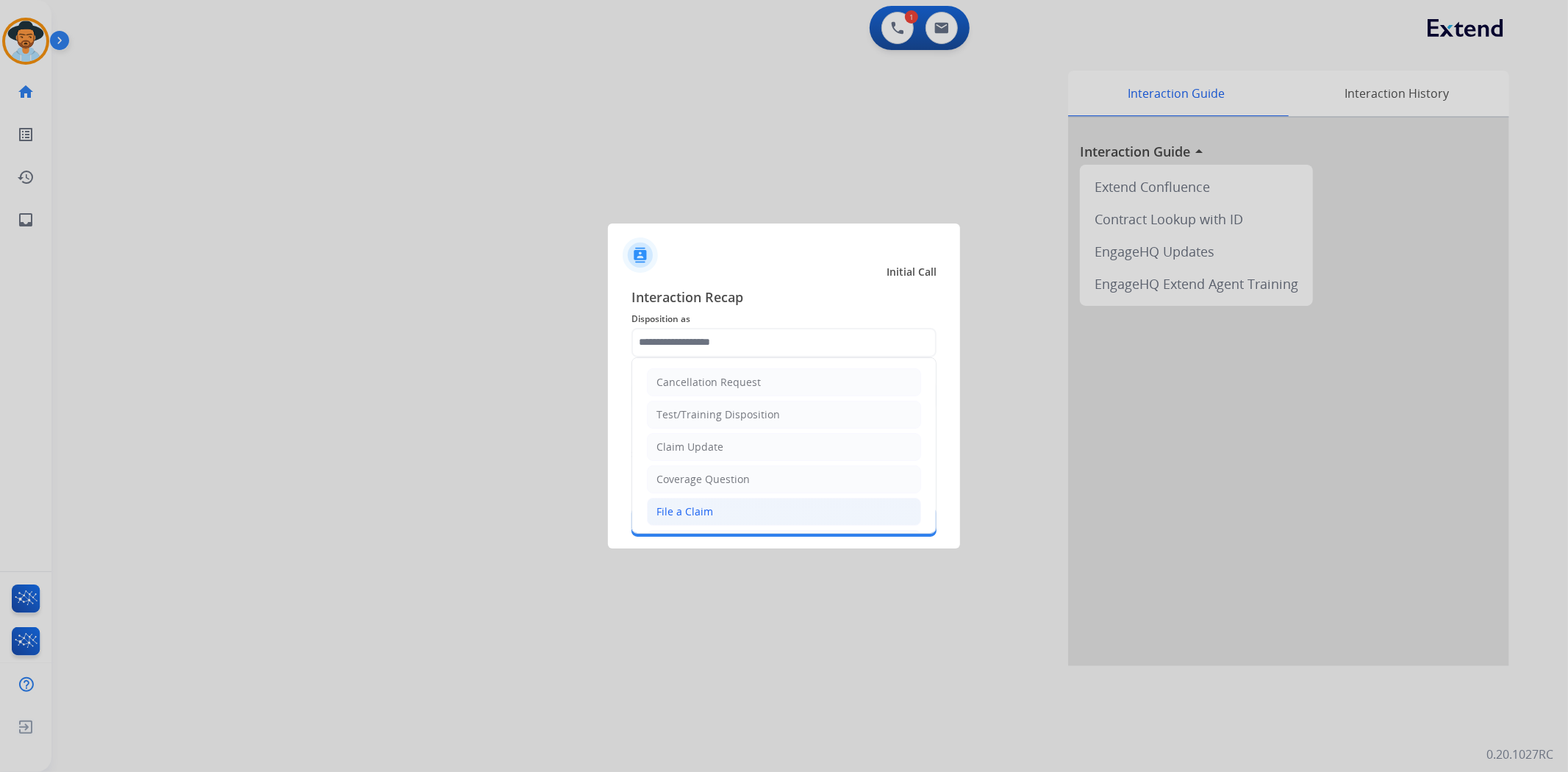
click at [747, 505] on li "File a Claim" at bounding box center [784, 512] width 274 height 28
type input "**********"
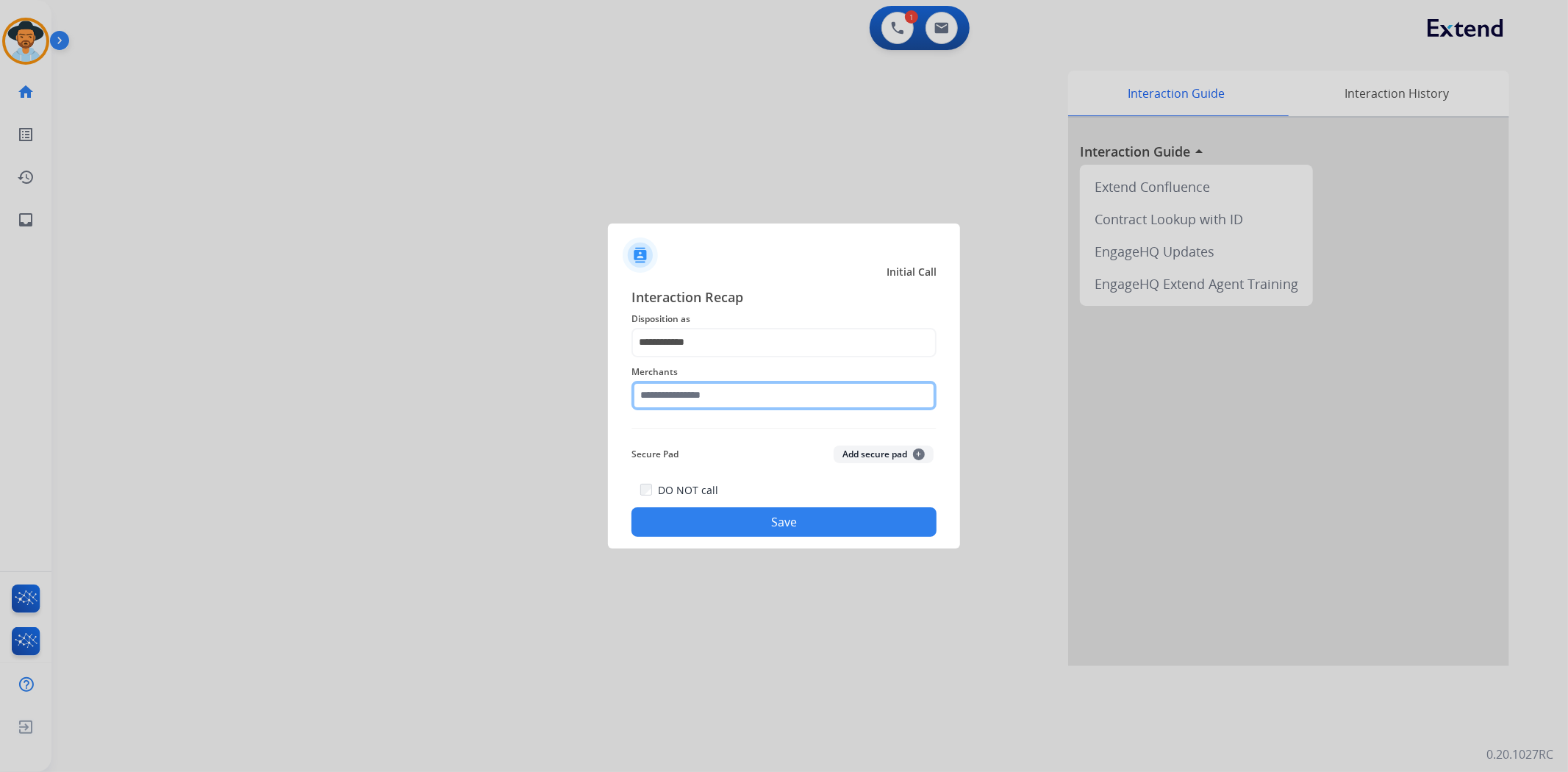
click at [713, 399] on input "text" at bounding box center [783, 396] width 305 height 30
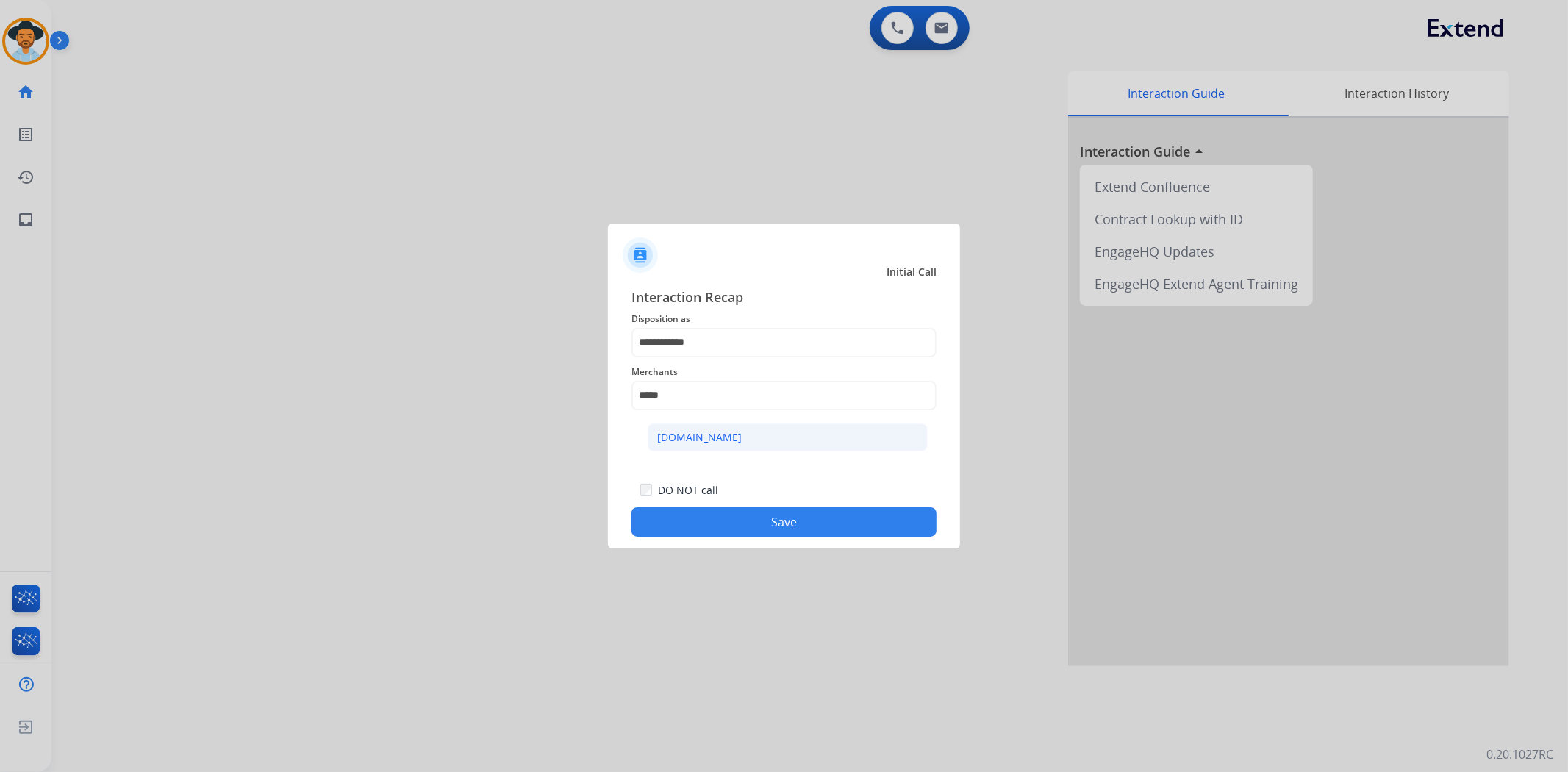
click at [718, 446] on li "[DOMAIN_NAME]" at bounding box center [787, 437] width 280 height 28
type input "**********"
click at [744, 524] on button "Save" at bounding box center [783, 522] width 305 height 30
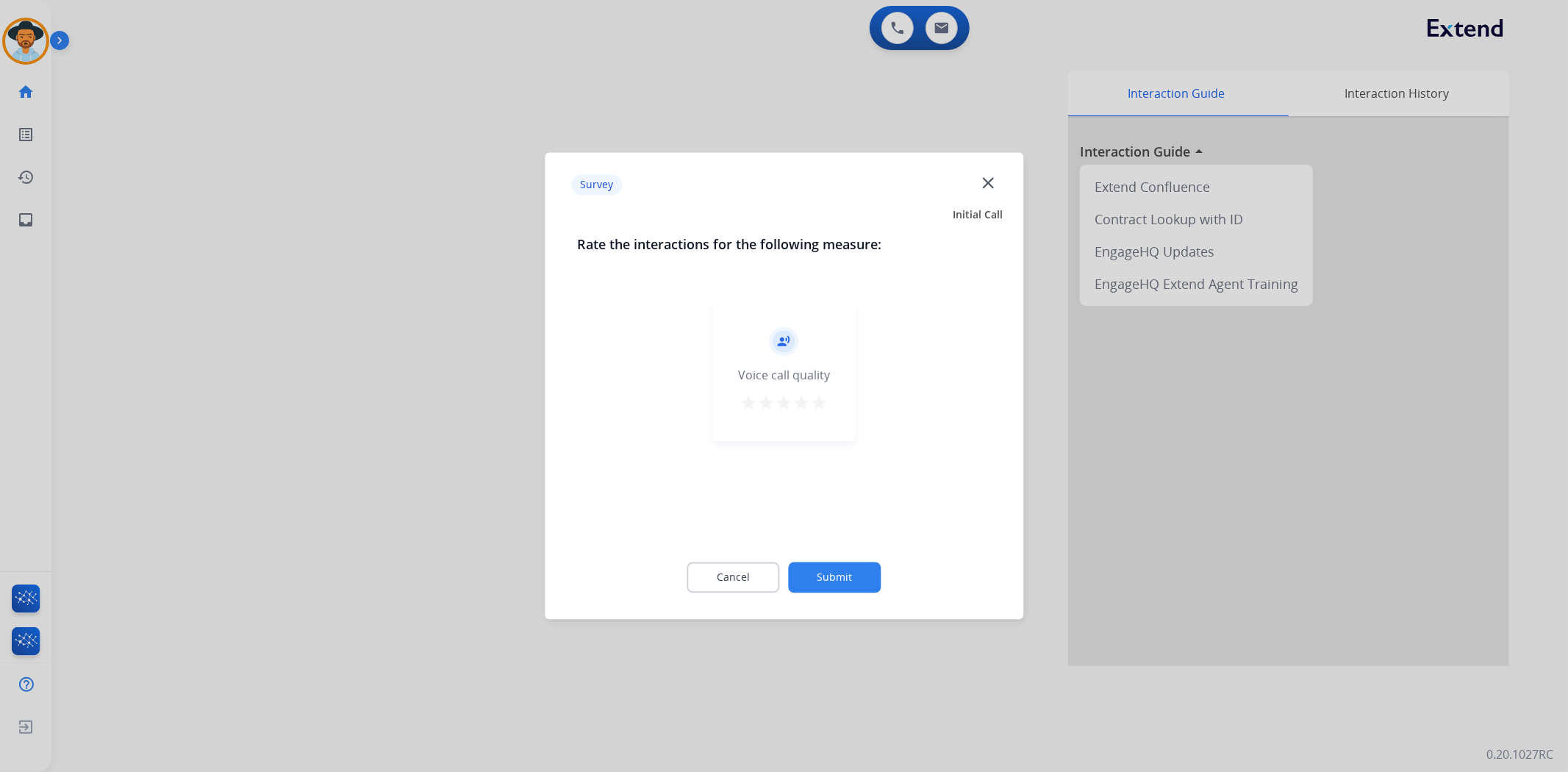
click at [821, 407] on mat-icon "star" at bounding box center [819, 404] width 18 height 18
click at [840, 585] on button "Submit" at bounding box center [835, 577] width 93 height 31
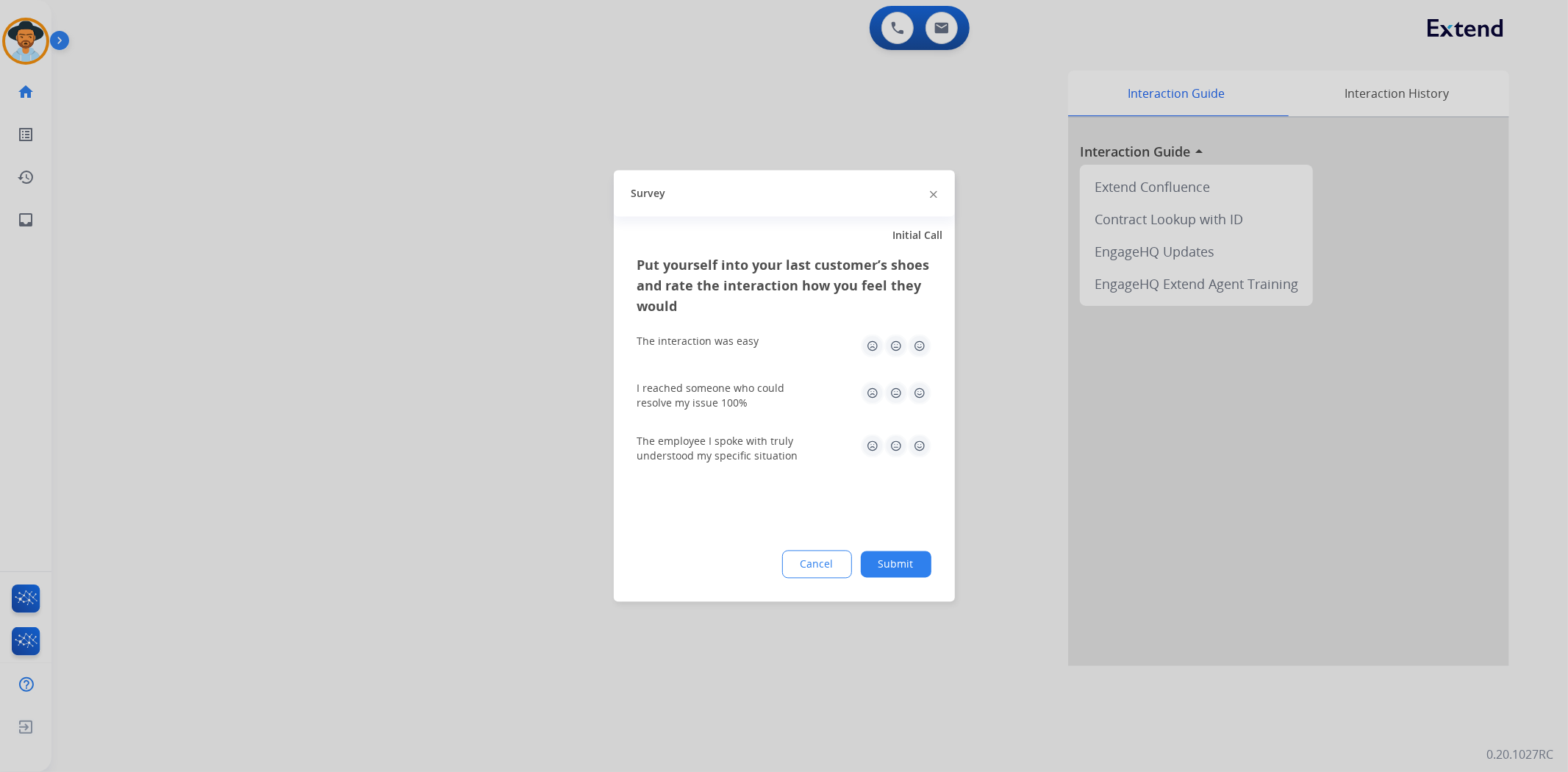
click at [923, 341] on img at bounding box center [920, 346] width 24 height 24
click at [922, 386] on img at bounding box center [920, 393] width 24 height 24
click at [920, 439] on img at bounding box center [920, 446] width 24 height 24
click at [909, 571] on button "Submit" at bounding box center [896, 564] width 71 height 27
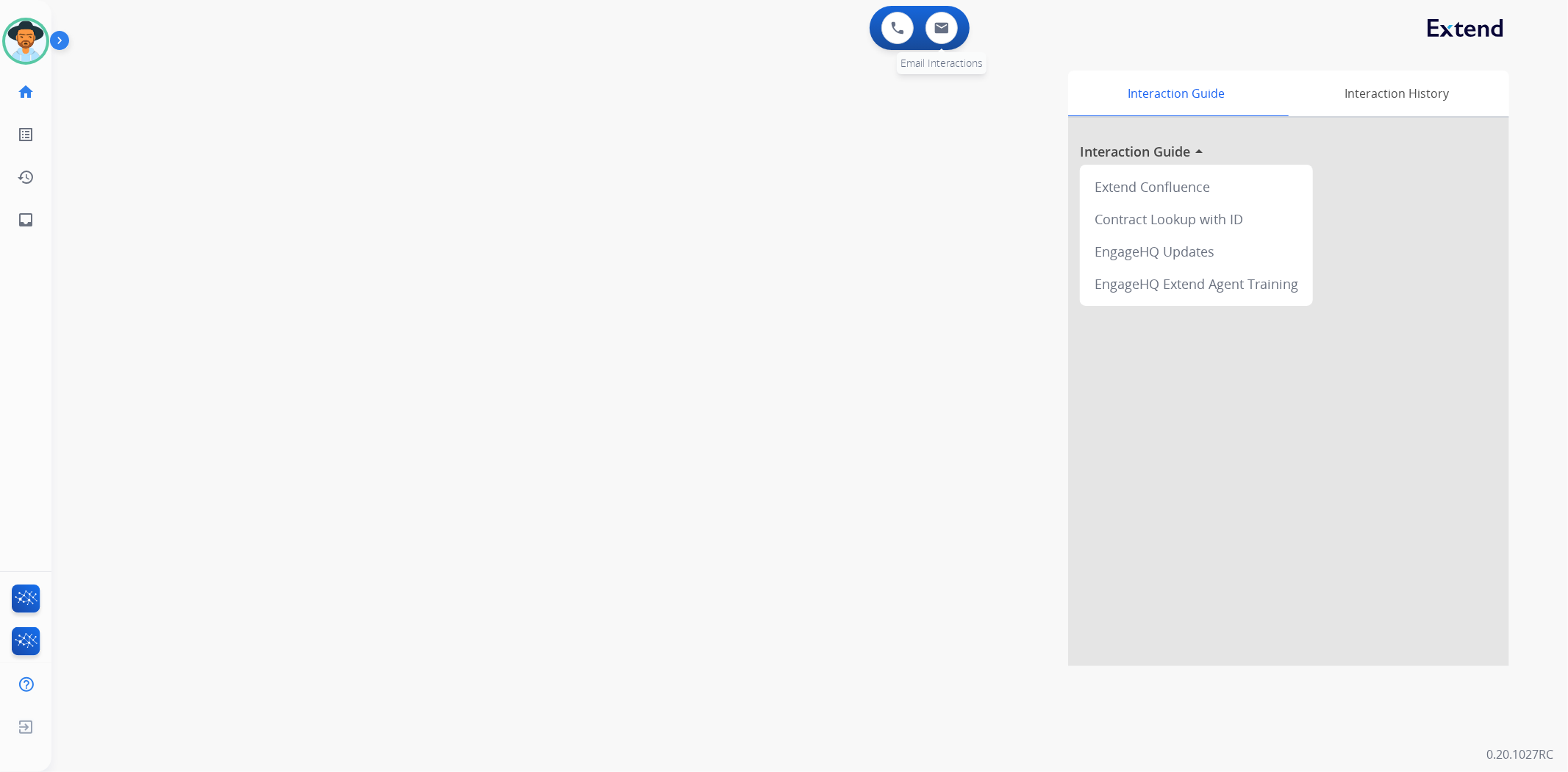
click at [959, 18] on div "0 Email Interactions" at bounding box center [942, 27] width 44 height 32
click at [33, 44] on img at bounding box center [26, 41] width 42 height 42
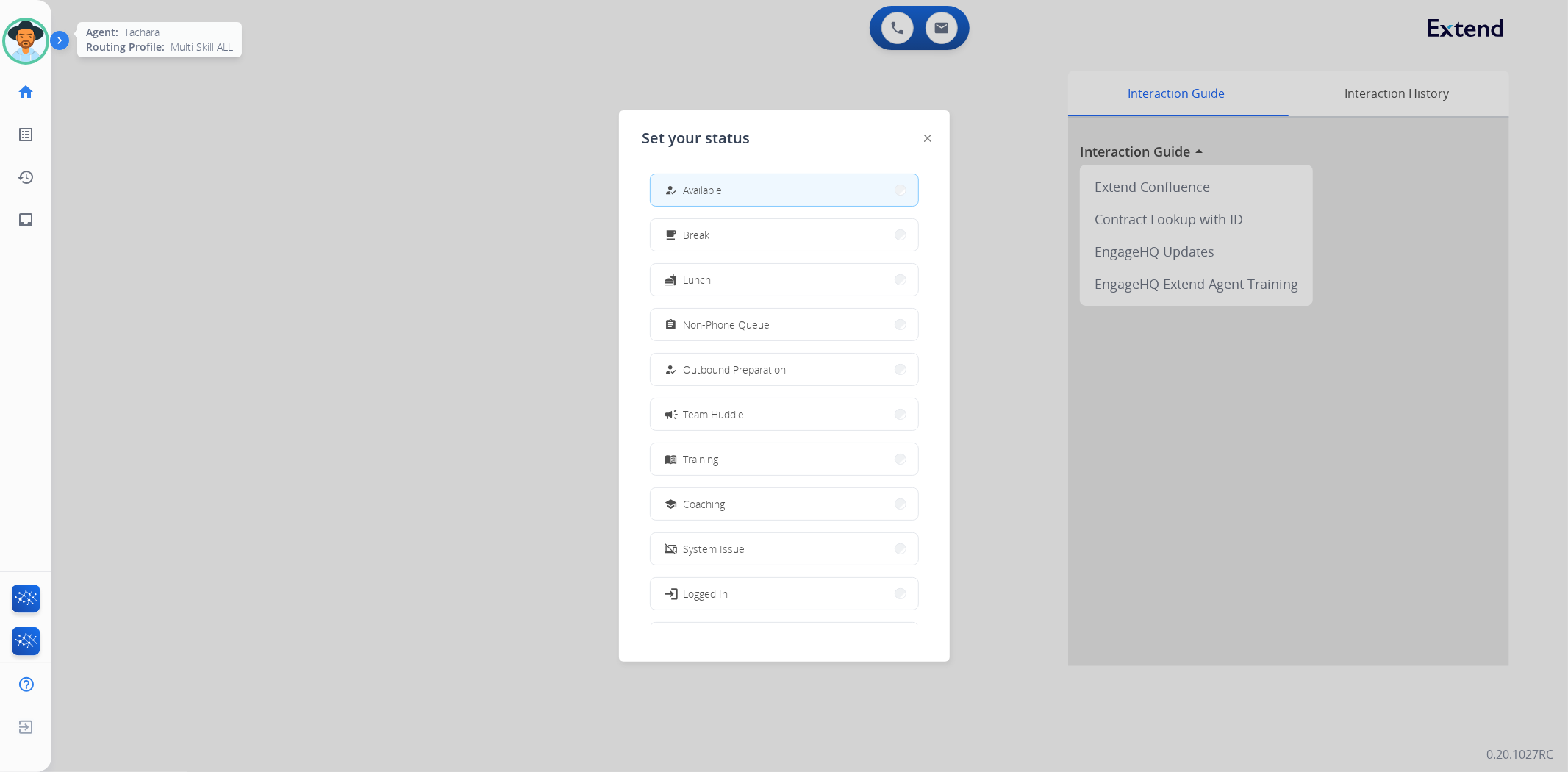
click at [33, 44] on img at bounding box center [26, 41] width 42 height 42
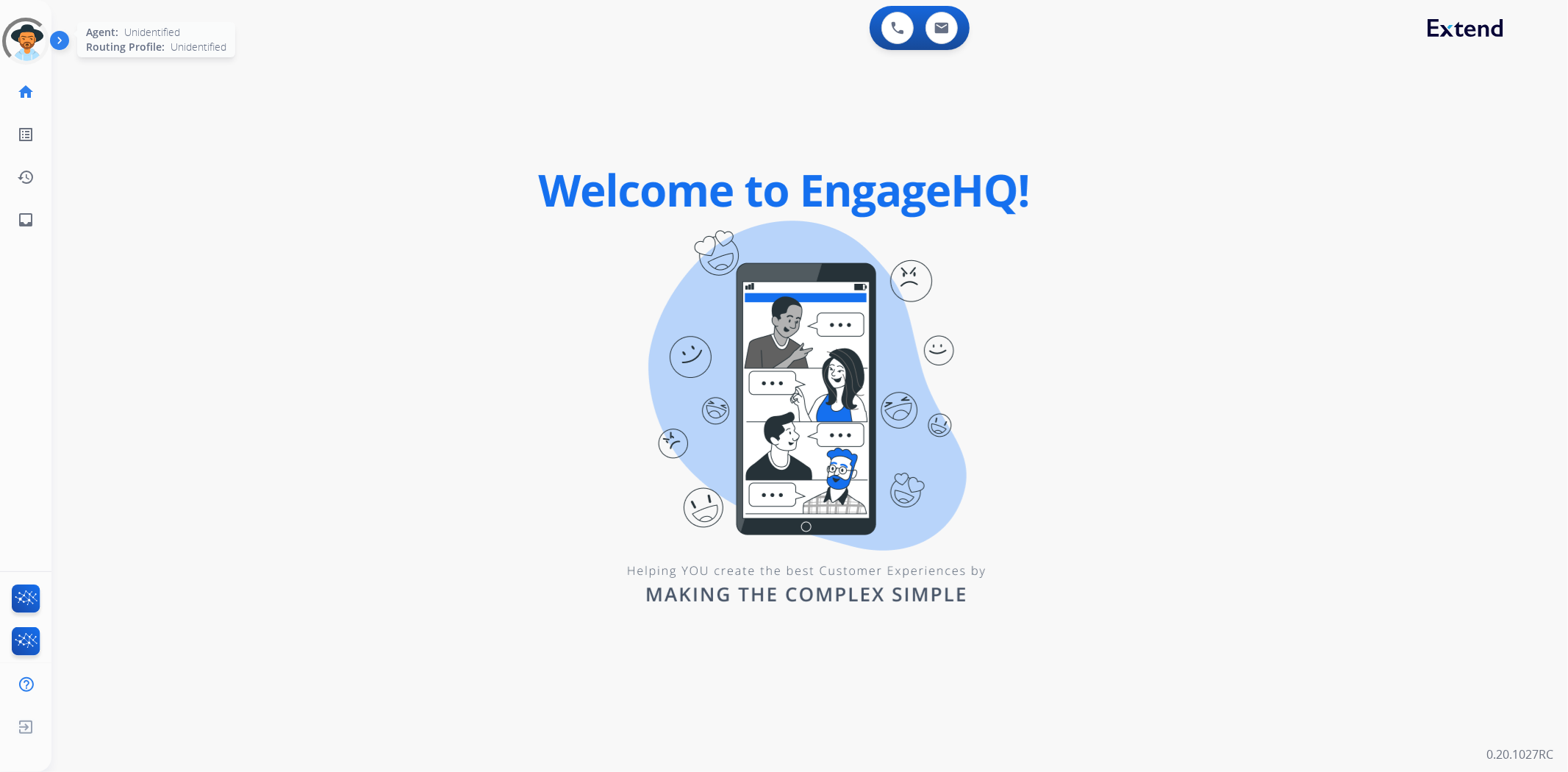
click at [27, 42] on div at bounding box center [25, 41] width 56 height 56
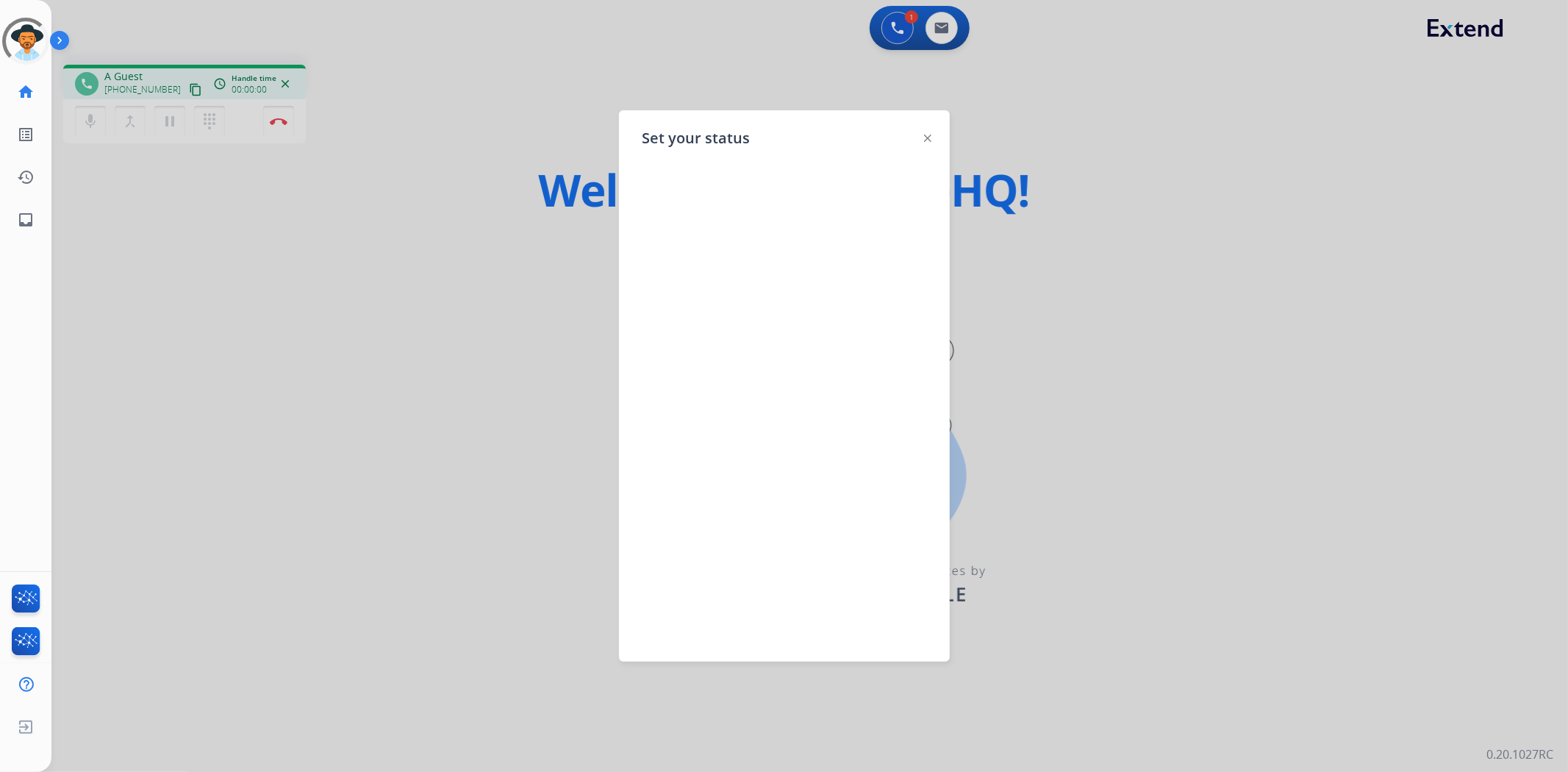
click at [349, 247] on div at bounding box center [784, 386] width 1568 height 772
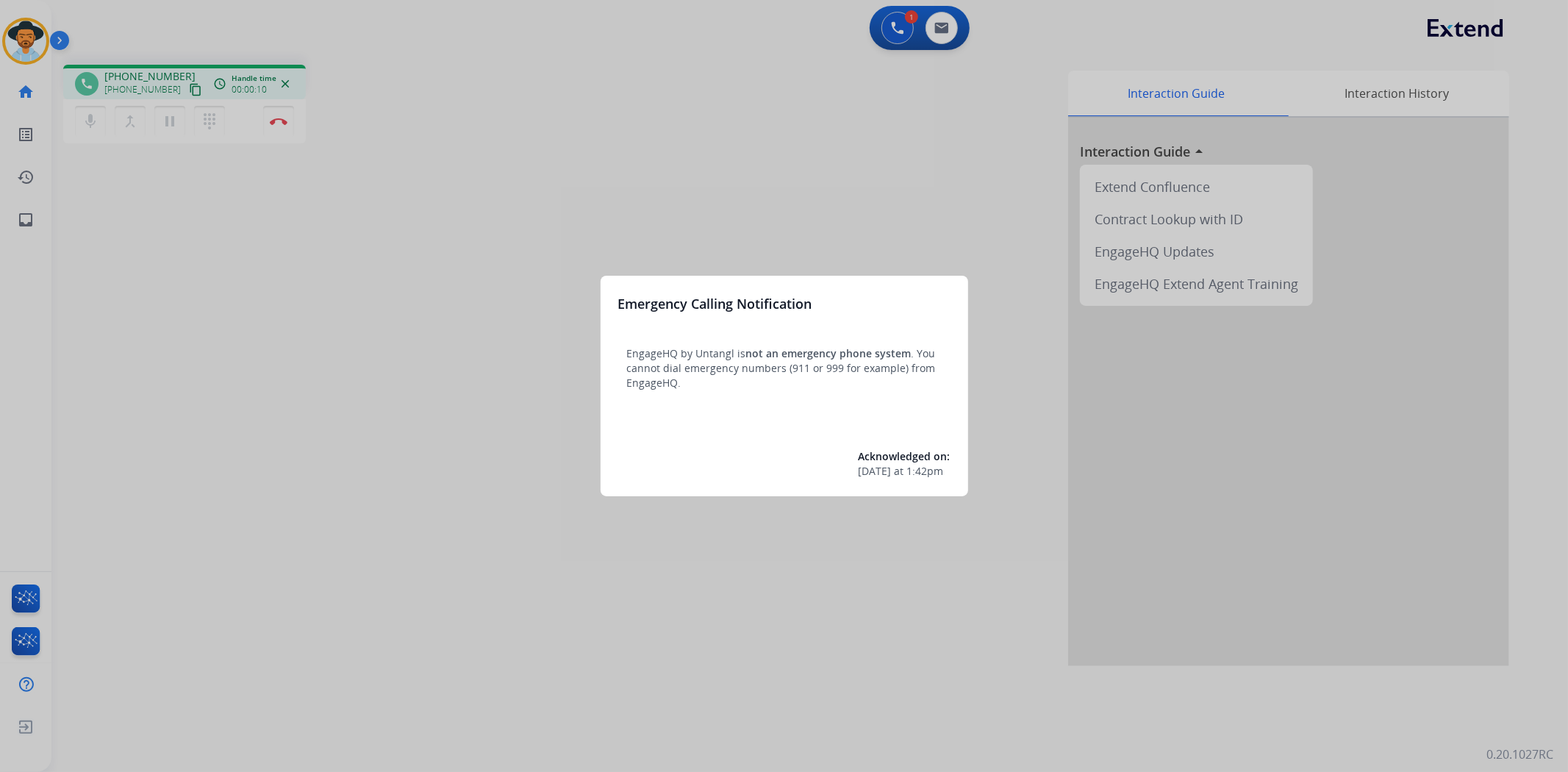
click at [614, 509] on div at bounding box center [784, 386] width 1568 height 772
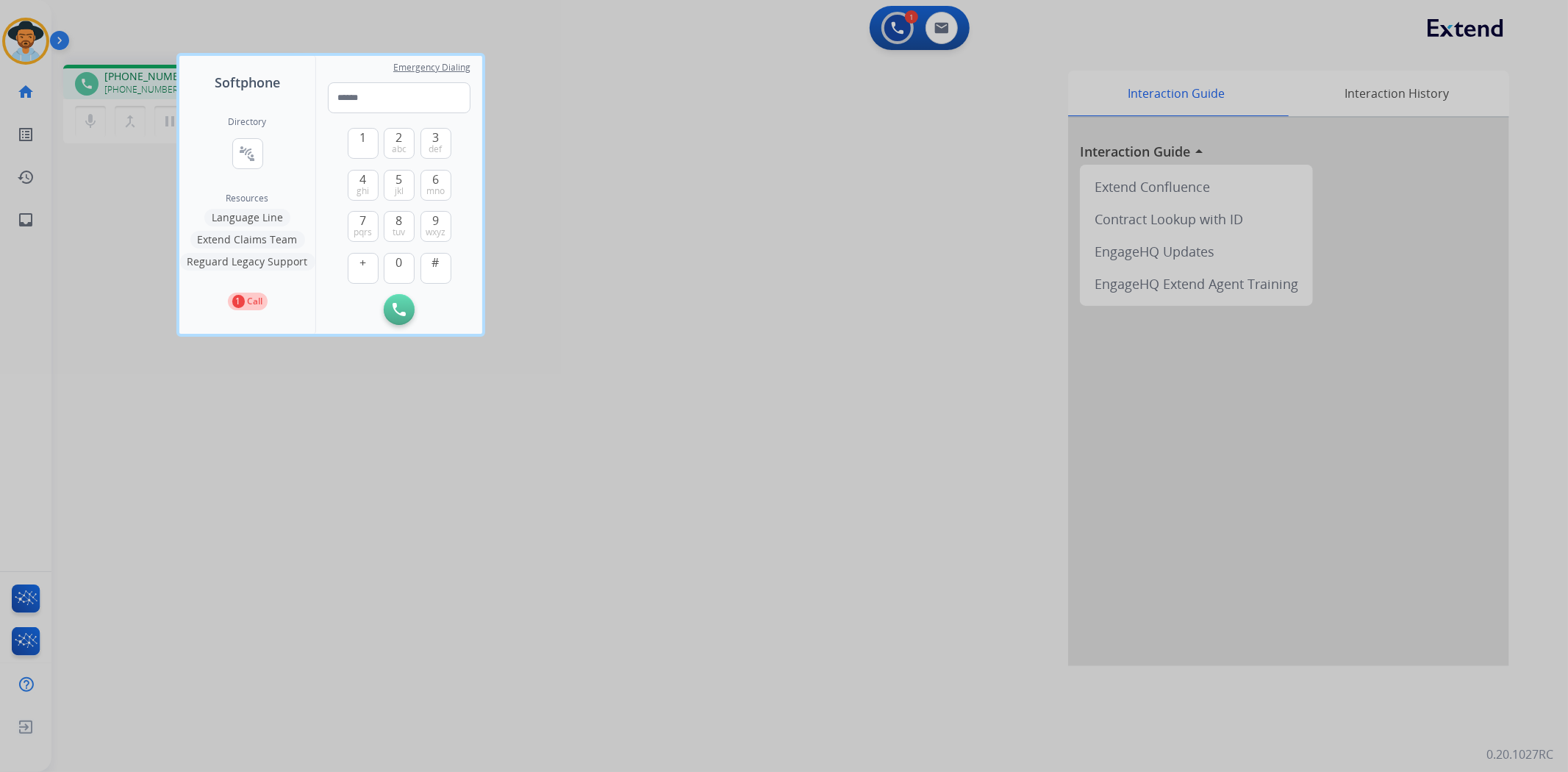
click at [336, 532] on div at bounding box center [784, 386] width 1568 height 772
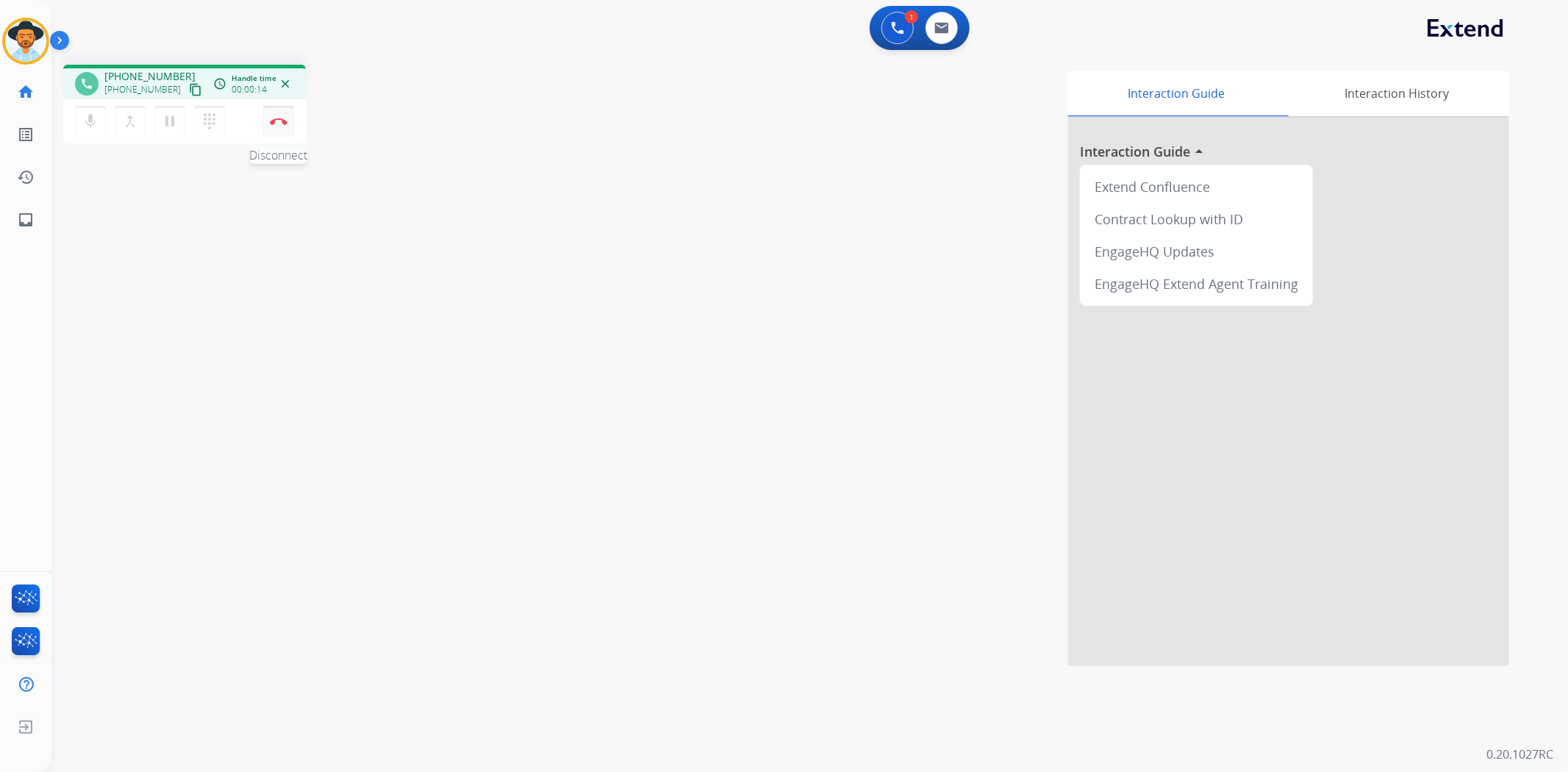
click at [277, 114] on button "Disconnect" at bounding box center [278, 121] width 31 height 31
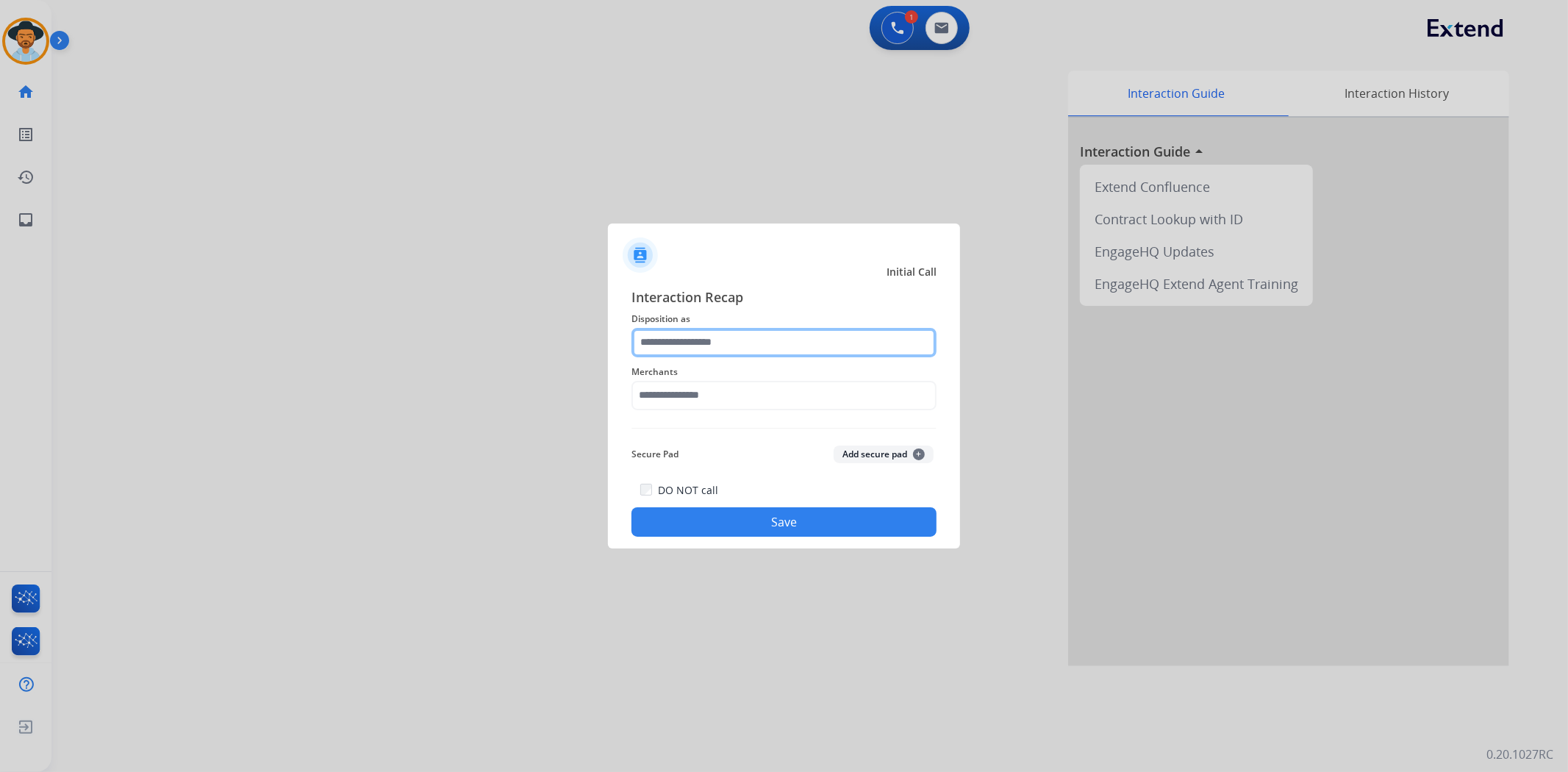
click at [689, 339] on input "text" at bounding box center [783, 343] width 305 height 30
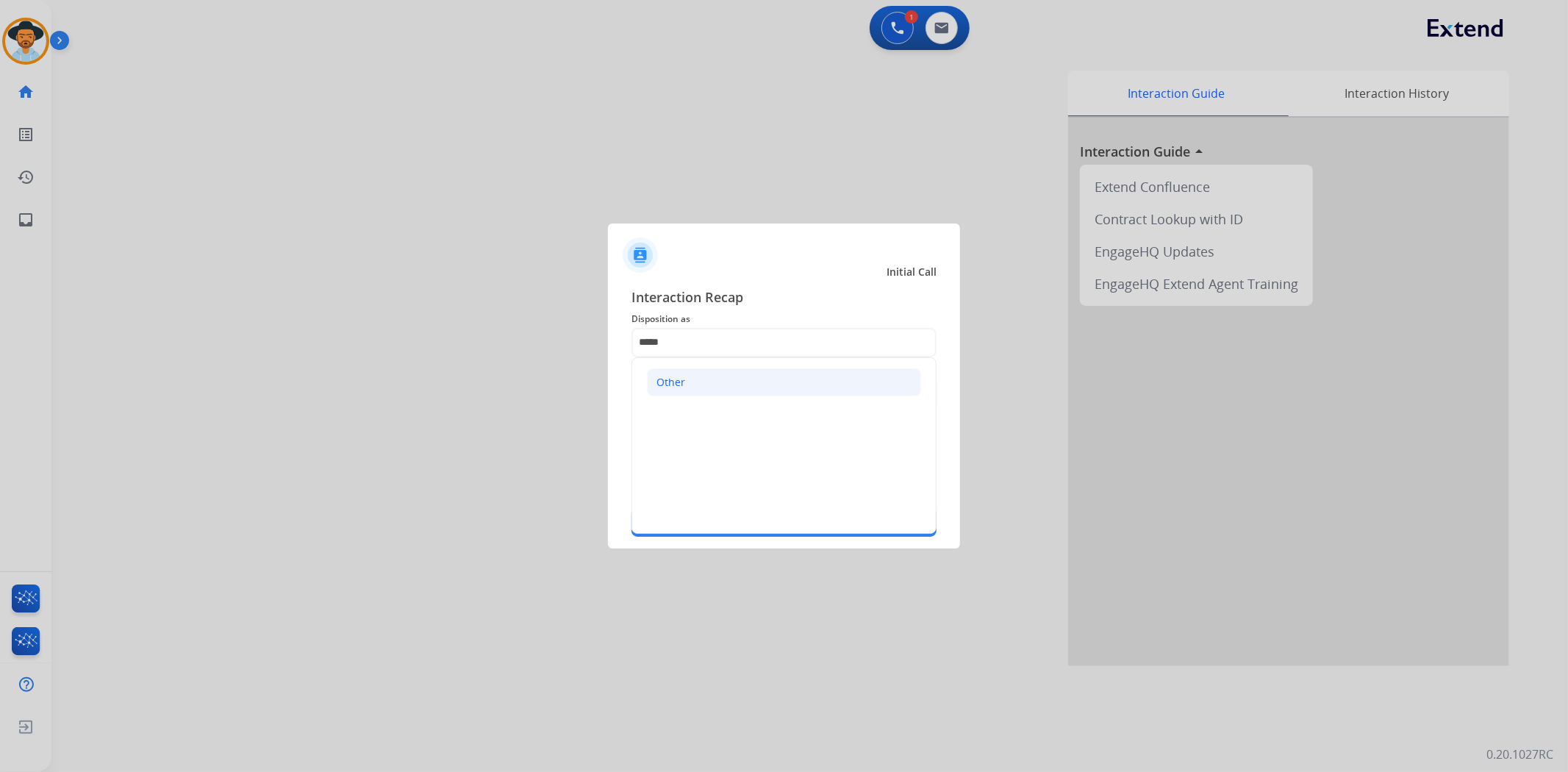
click at [729, 378] on li "Other" at bounding box center [784, 382] width 274 height 28
type input "*****"
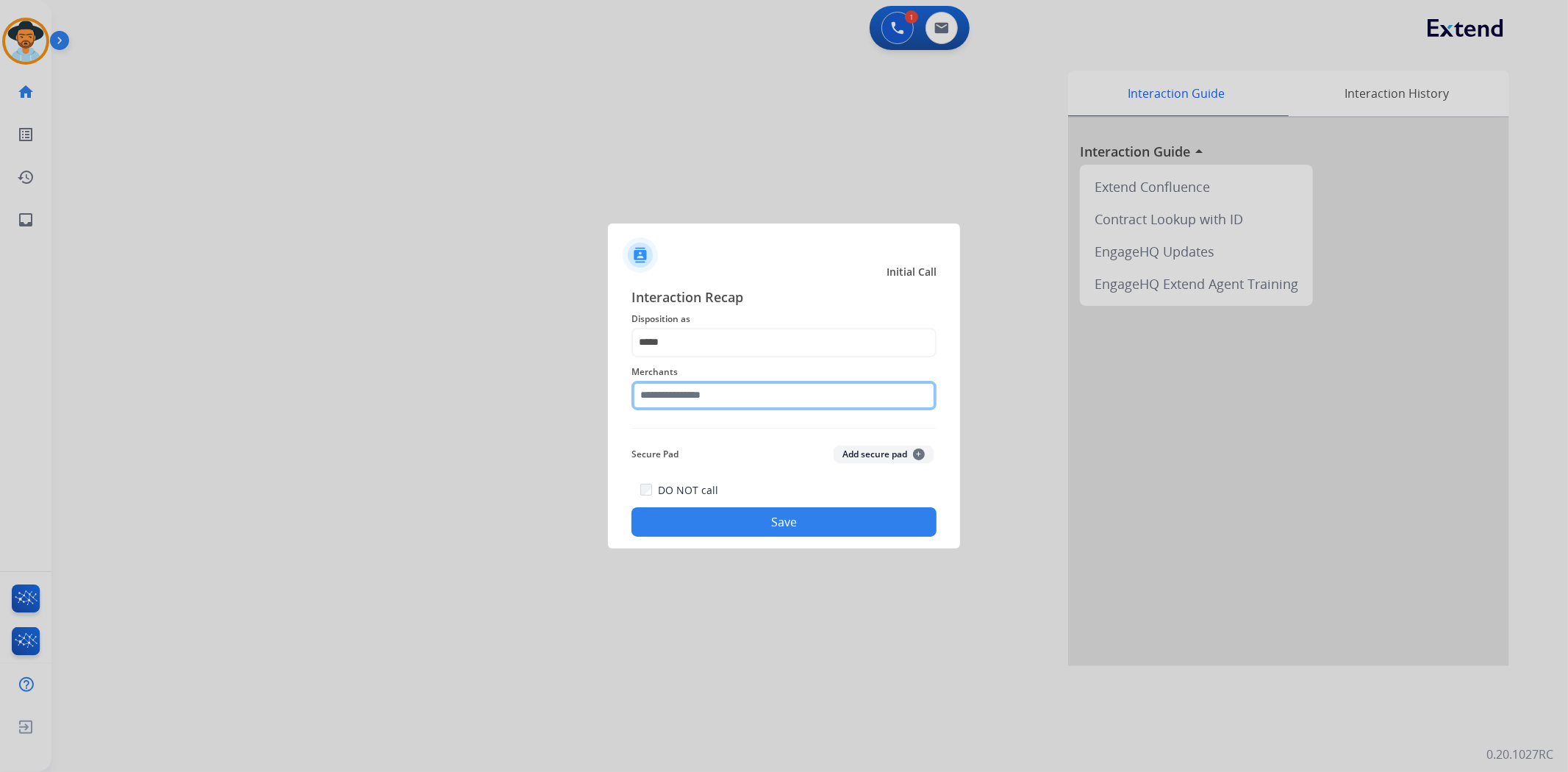
click at [725, 406] on input "text" at bounding box center [783, 396] width 305 height 30
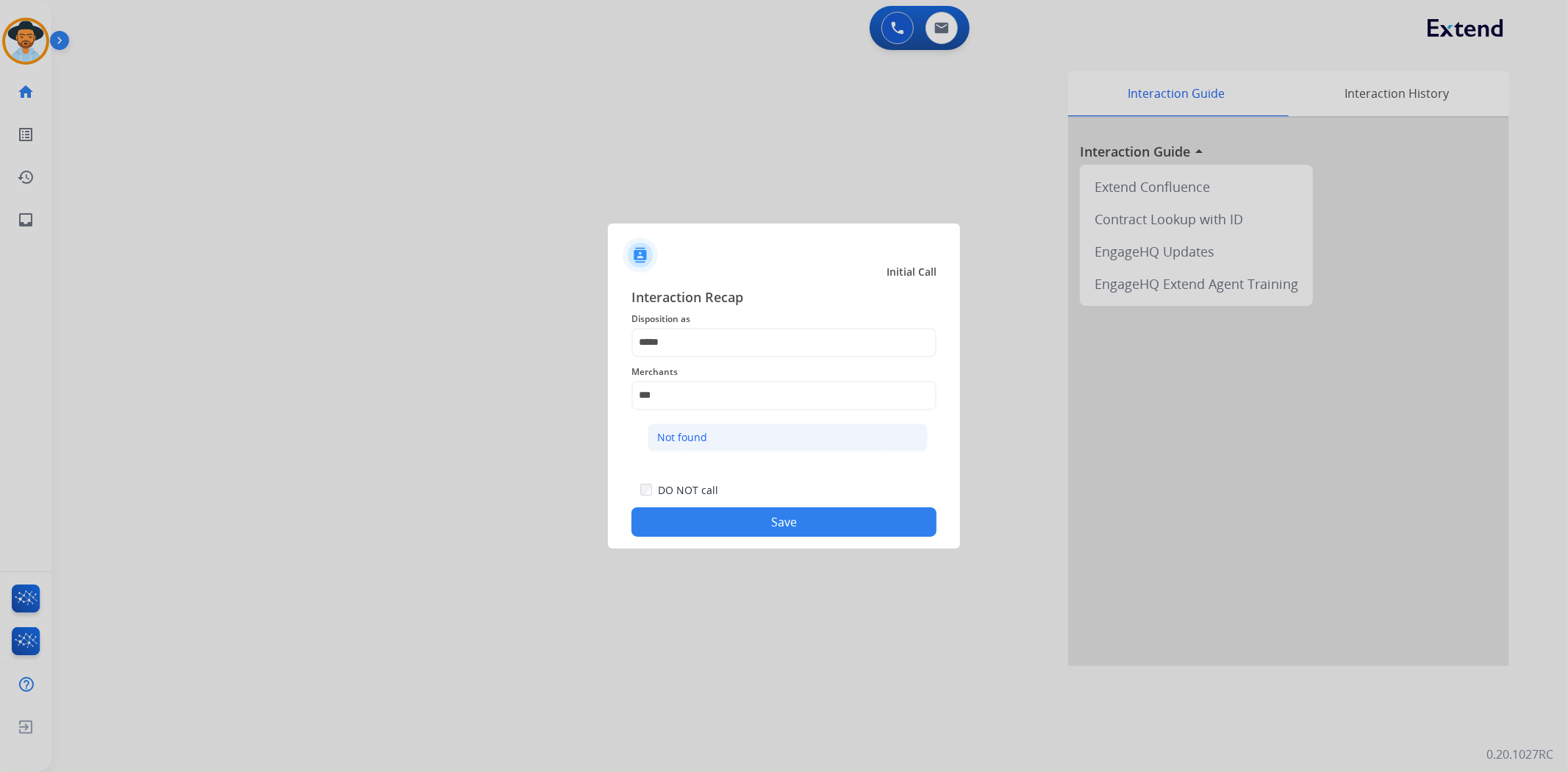
click at [744, 438] on li "Not found" at bounding box center [787, 437] width 280 height 28
type input "*********"
click at [724, 515] on button "Save" at bounding box center [783, 522] width 305 height 30
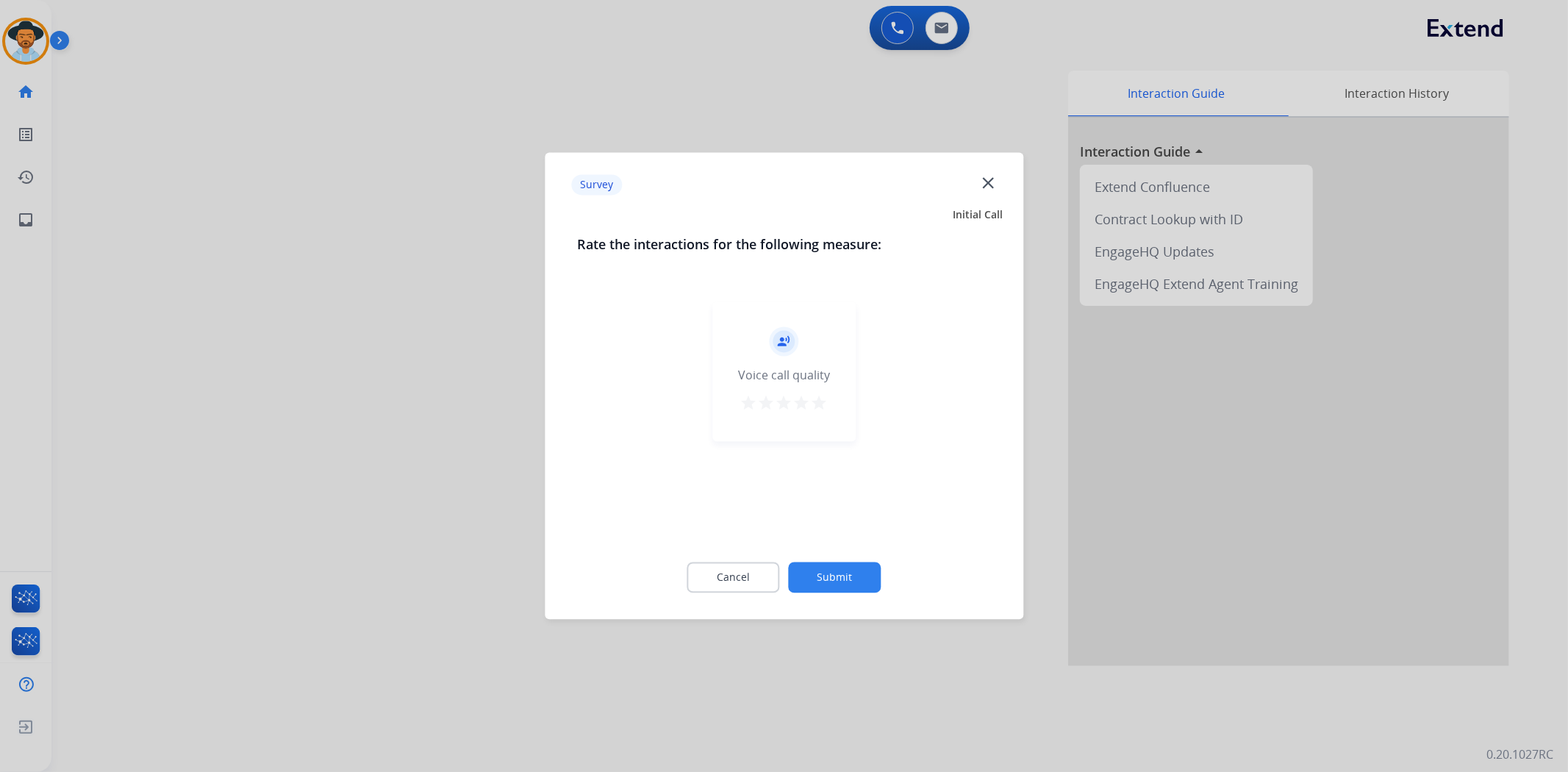
click at [817, 402] on mat-icon "star" at bounding box center [819, 404] width 18 height 18
click at [851, 583] on button "Submit" at bounding box center [835, 577] width 93 height 31
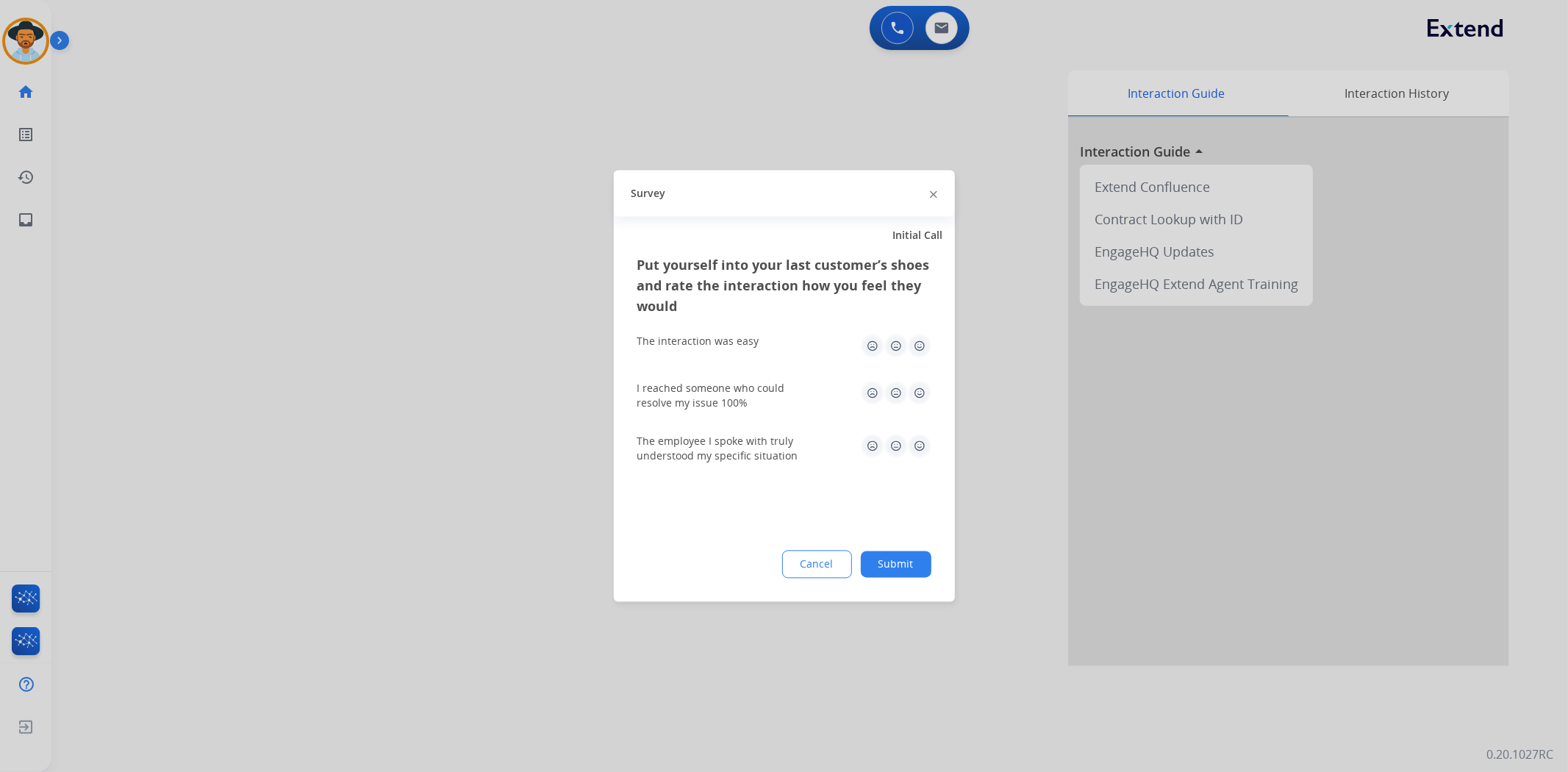
click at [902, 567] on button "Submit" at bounding box center [896, 564] width 71 height 27
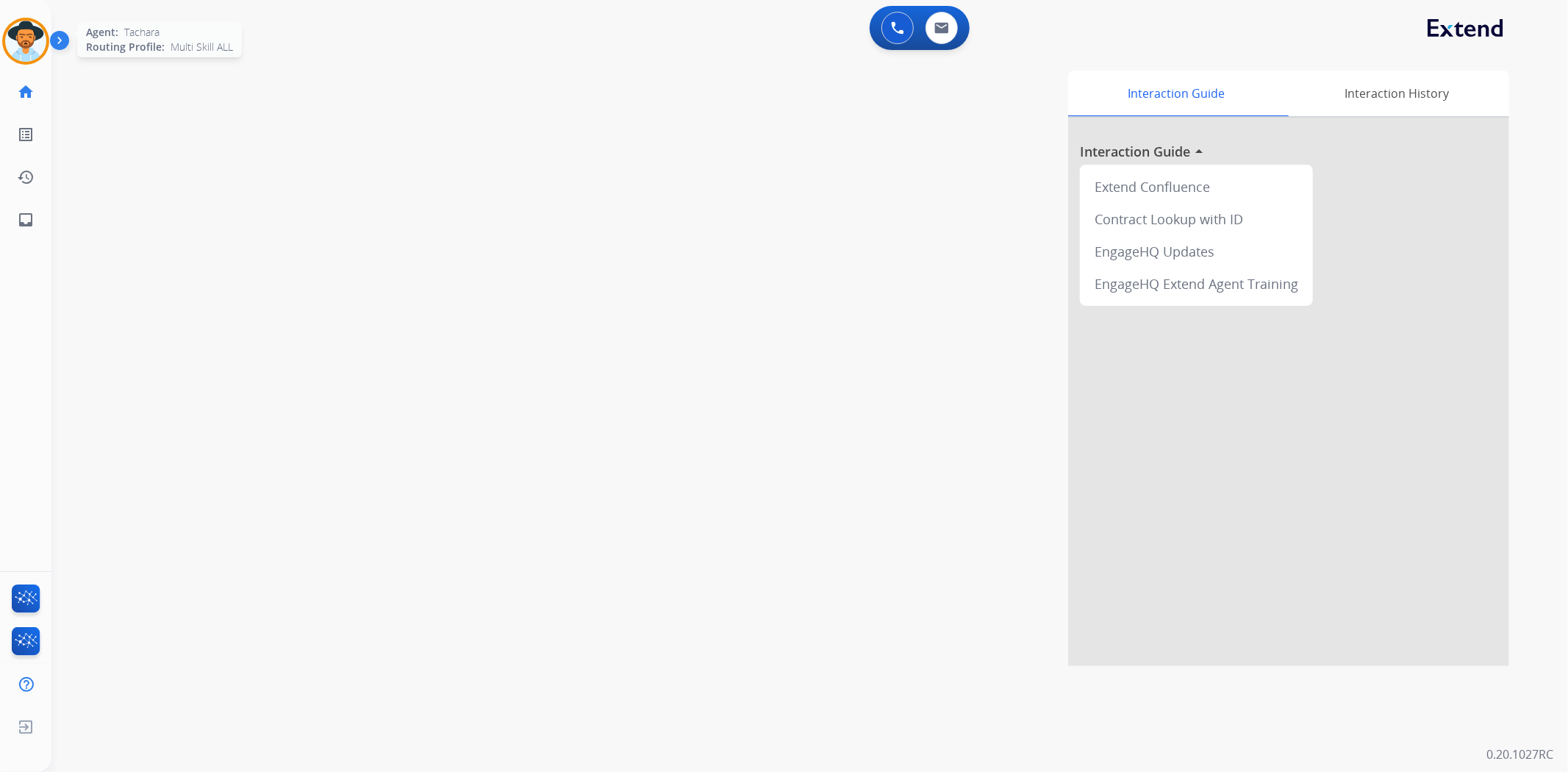
click at [24, 44] on img at bounding box center [26, 41] width 42 height 42
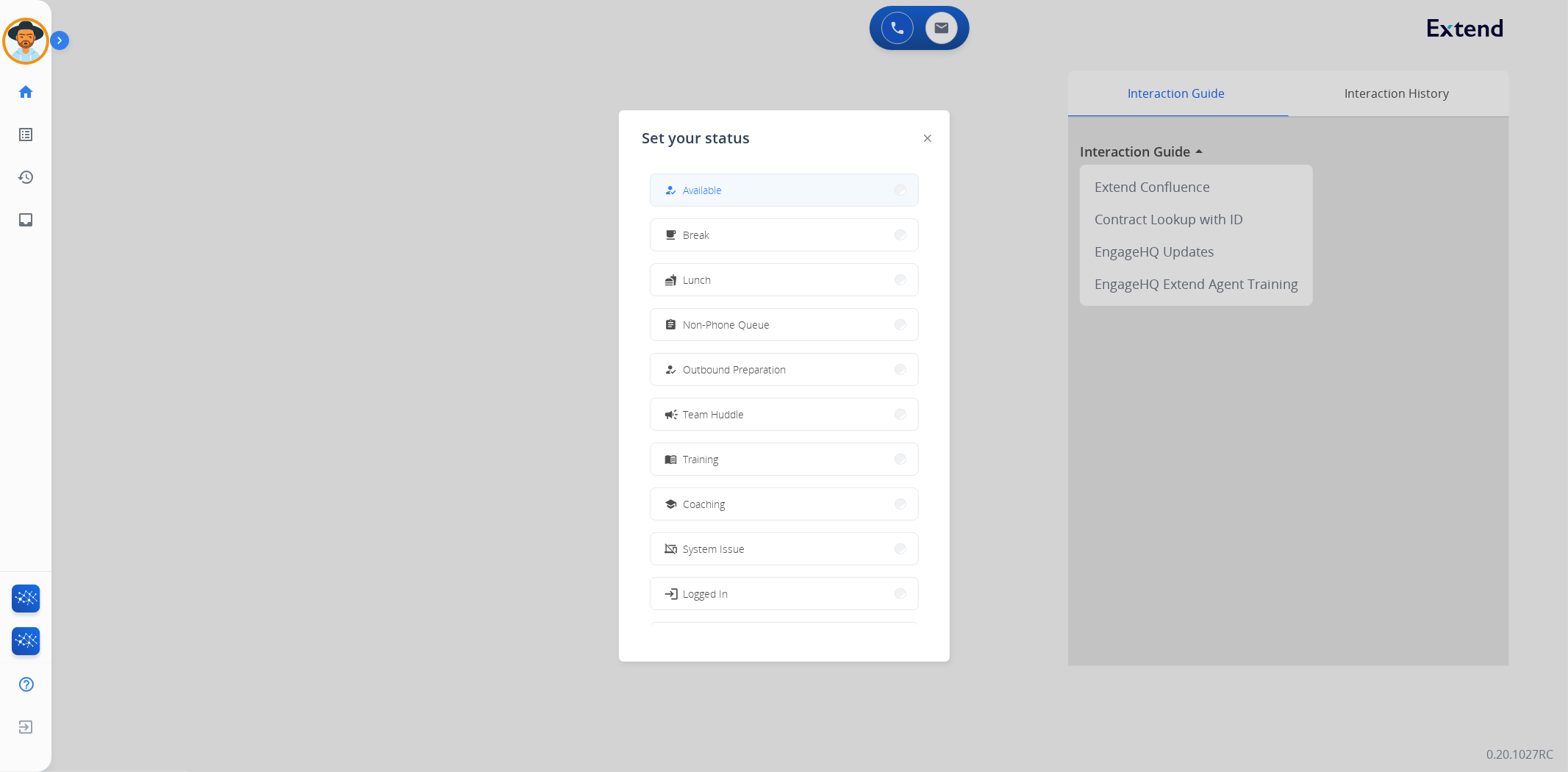
click at [755, 186] on button "how_to_reg Available" at bounding box center [784, 190] width 267 height 31
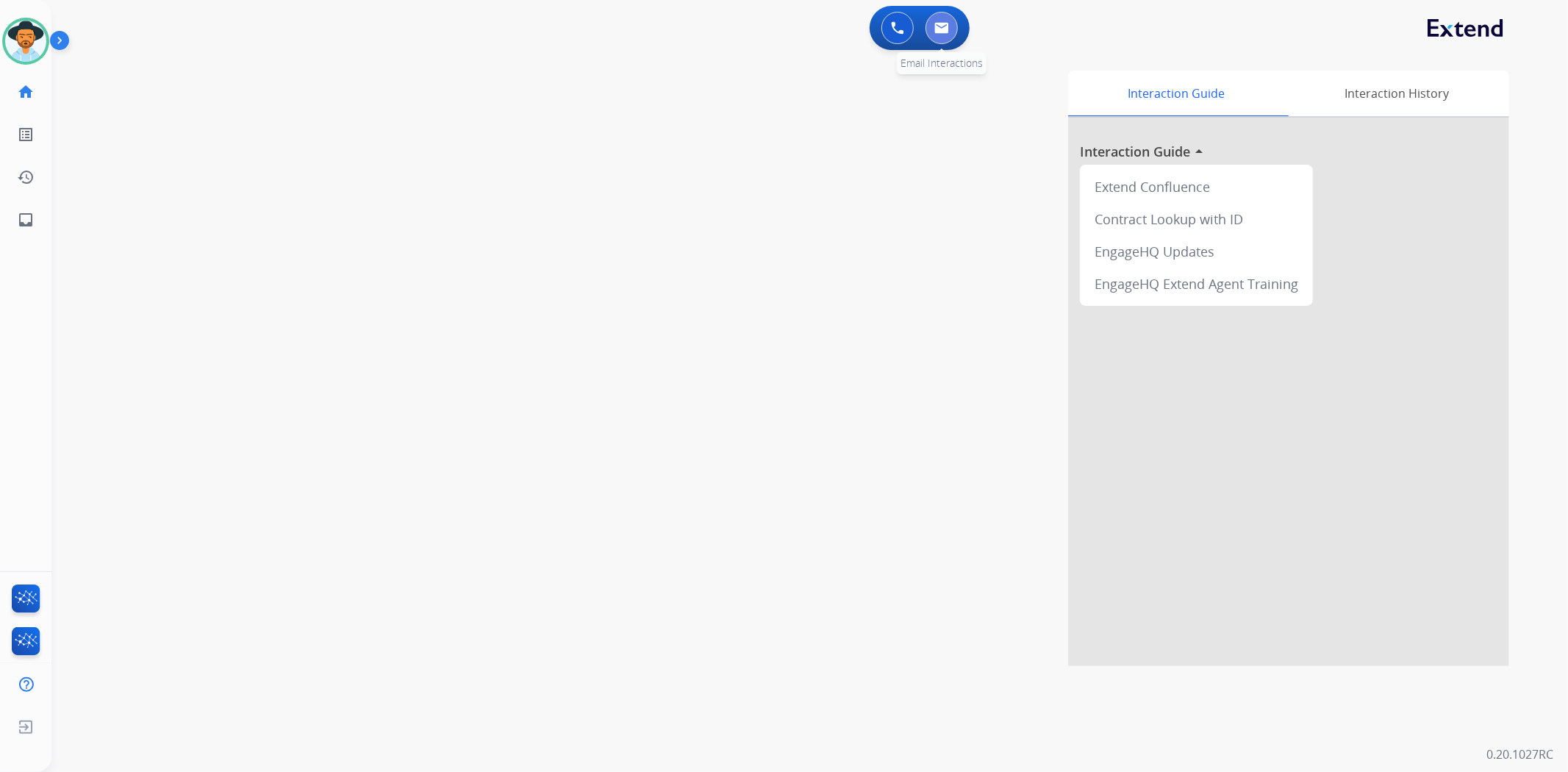
click at [938, 26] on img at bounding box center [942, 27] width 15 height 12
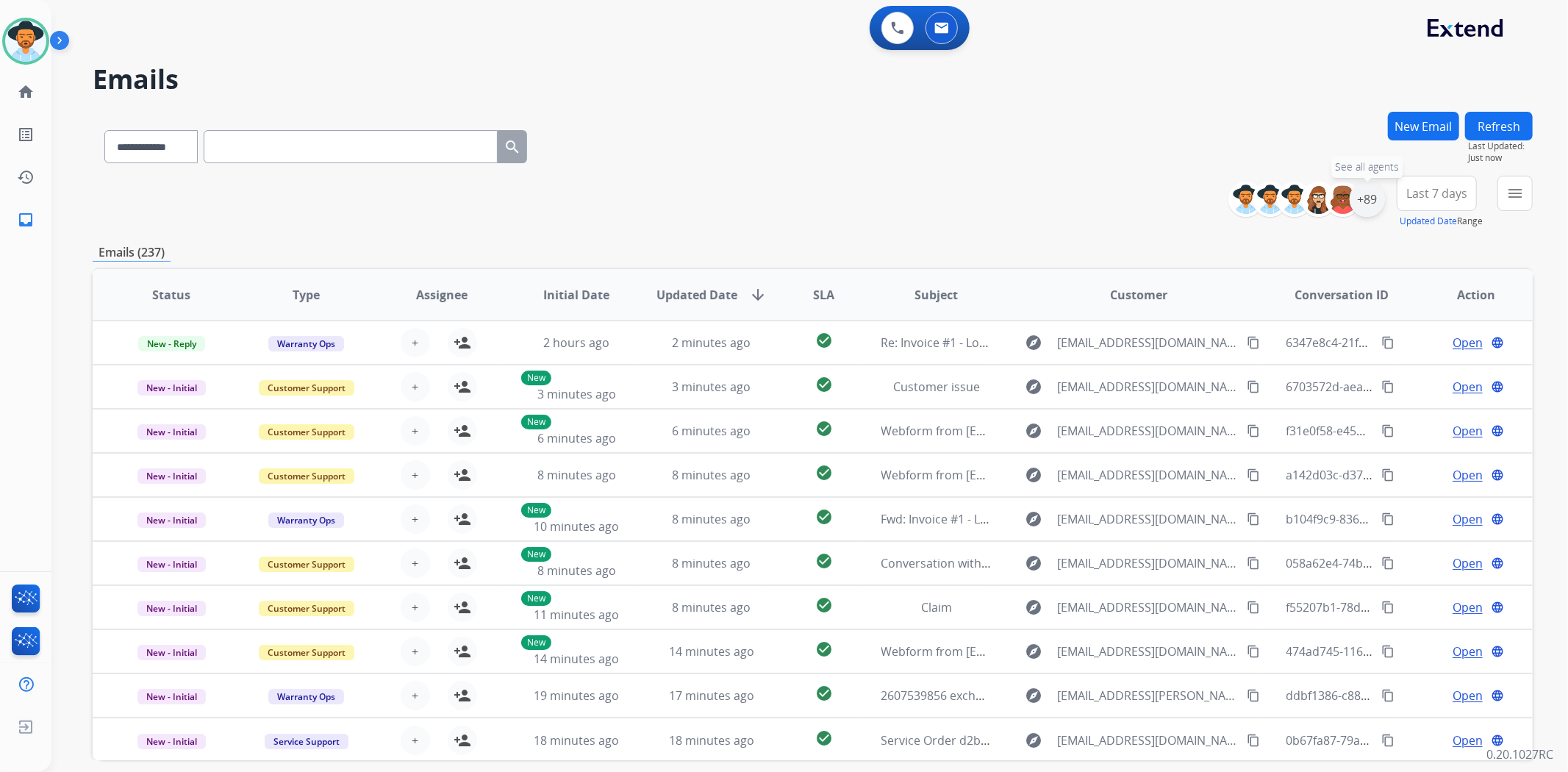
click at [1366, 208] on div "+89" at bounding box center [1367, 199] width 35 height 35
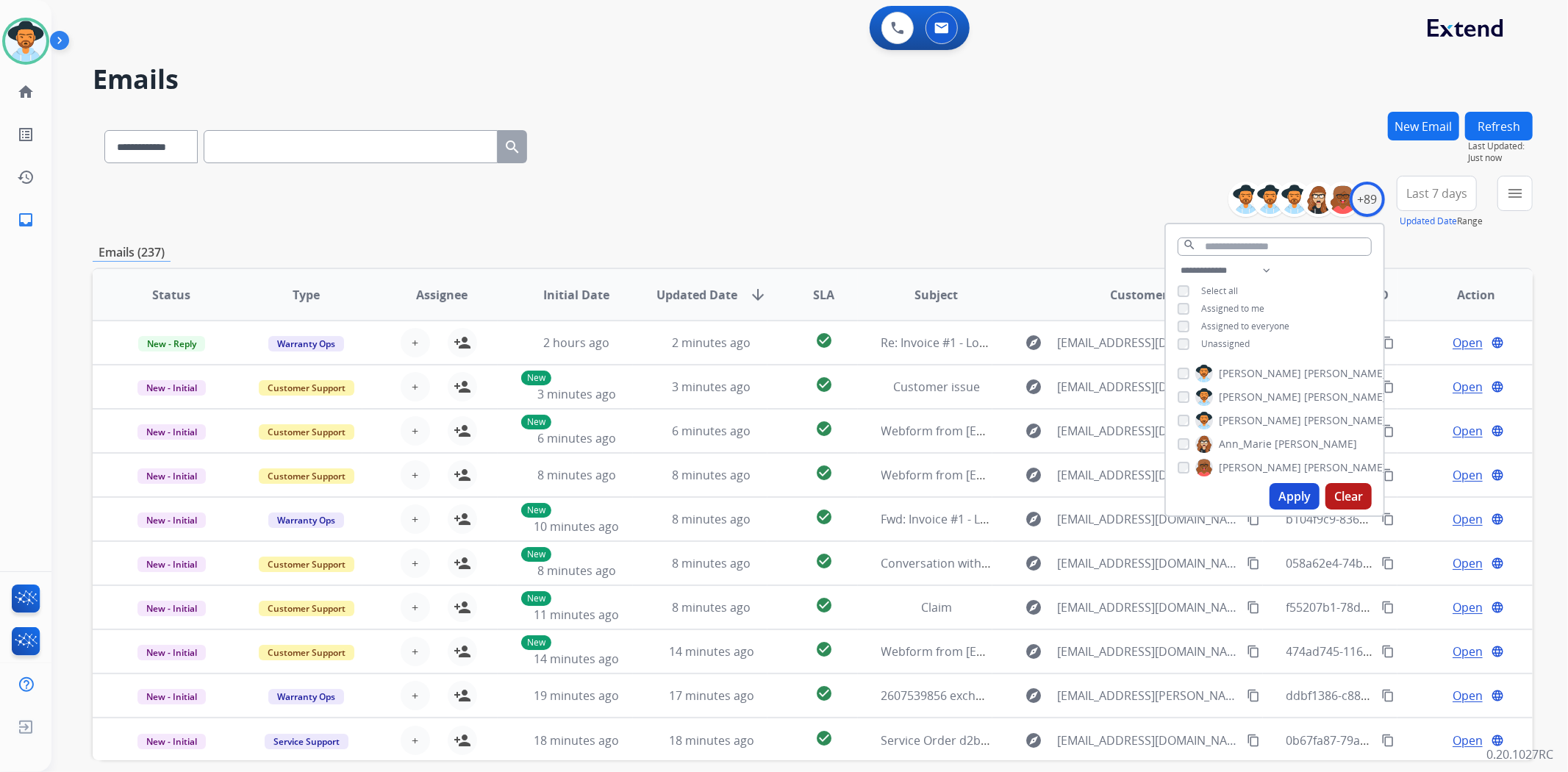
click at [1294, 505] on button "Apply" at bounding box center [1294, 496] width 50 height 27
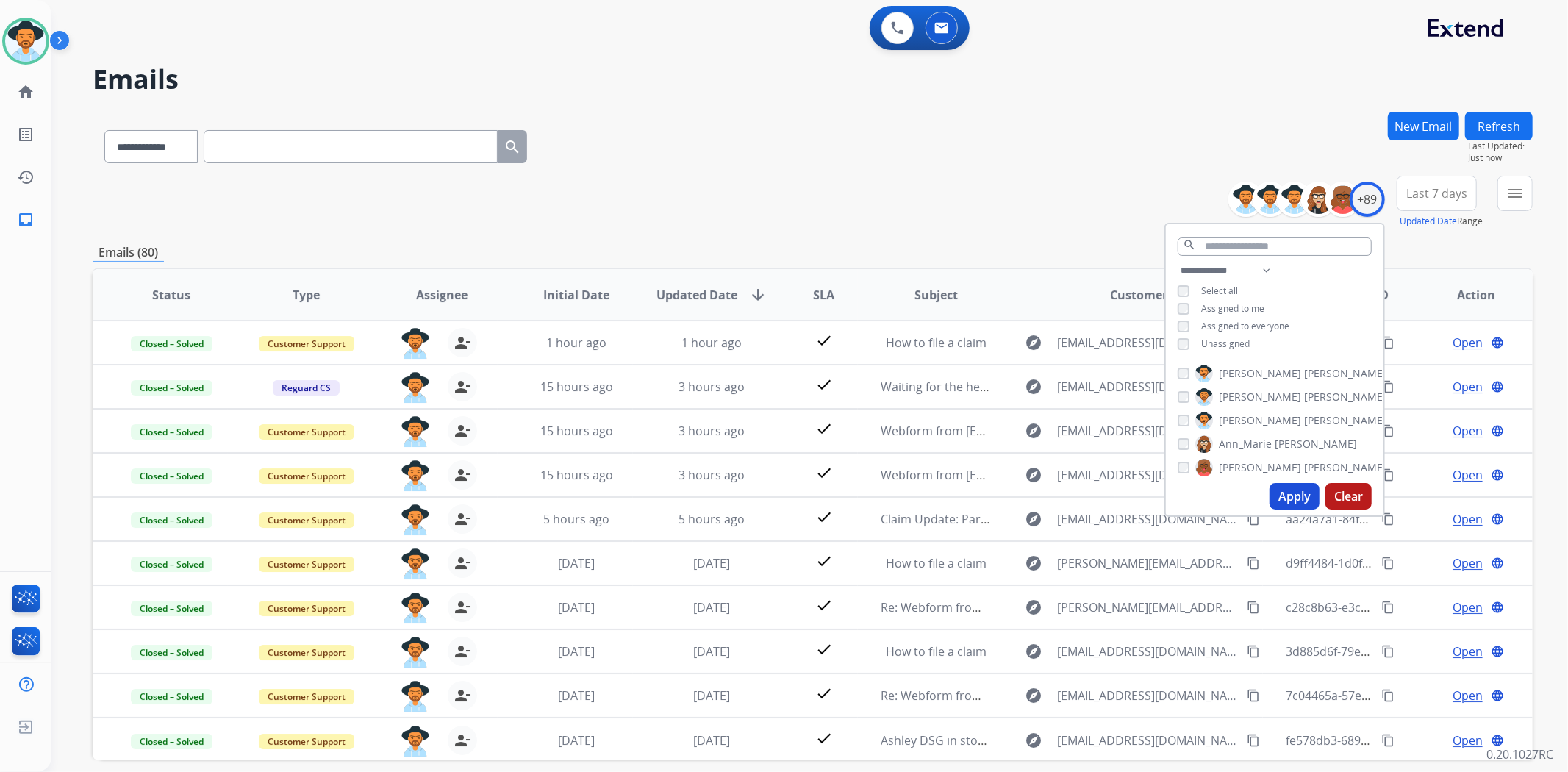
click at [1024, 239] on div "**********" at bounding box center [812, 474] width 1440 height 725
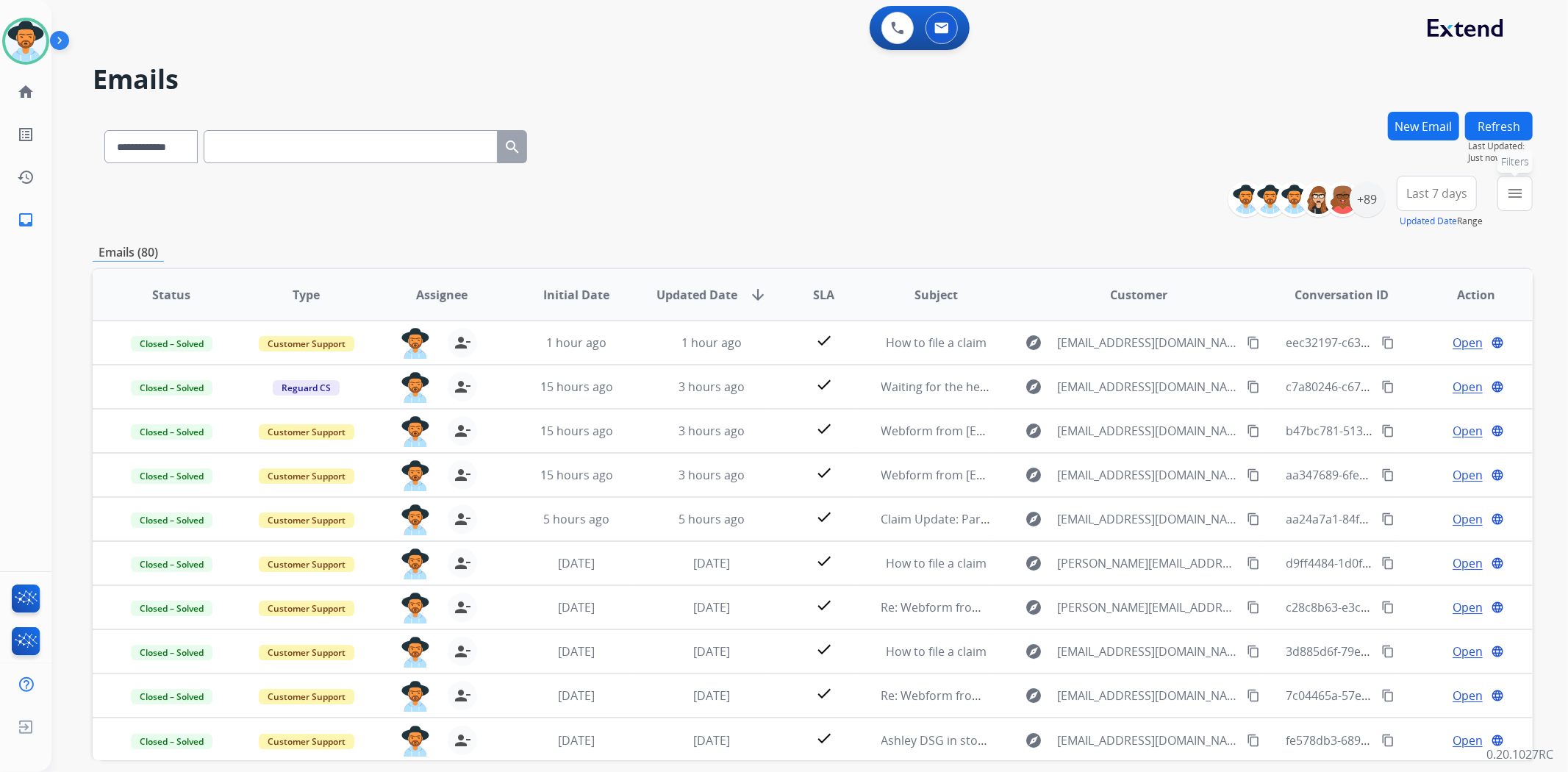
click at [1515, 196] on mat-icon "menu" at bounding box center [1515, 193] width 18 height 18
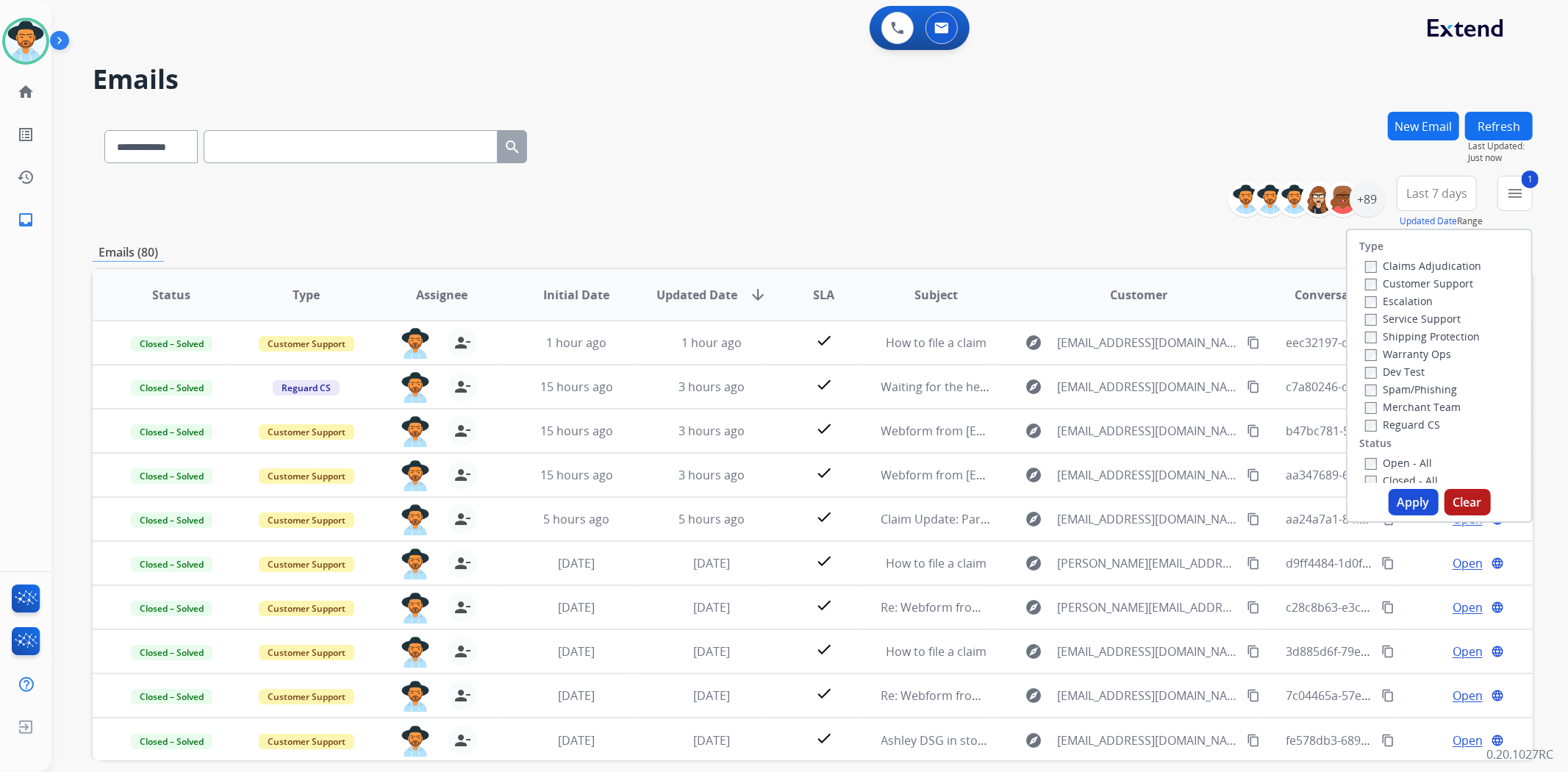
click at [1365, 329] on label "Shipping Protection" at bounding box center [1422, 336] width 114 height 14
click at [1454, 190] on span "Last 7 days" at bounding box center [1437, 194] width 61 height 6
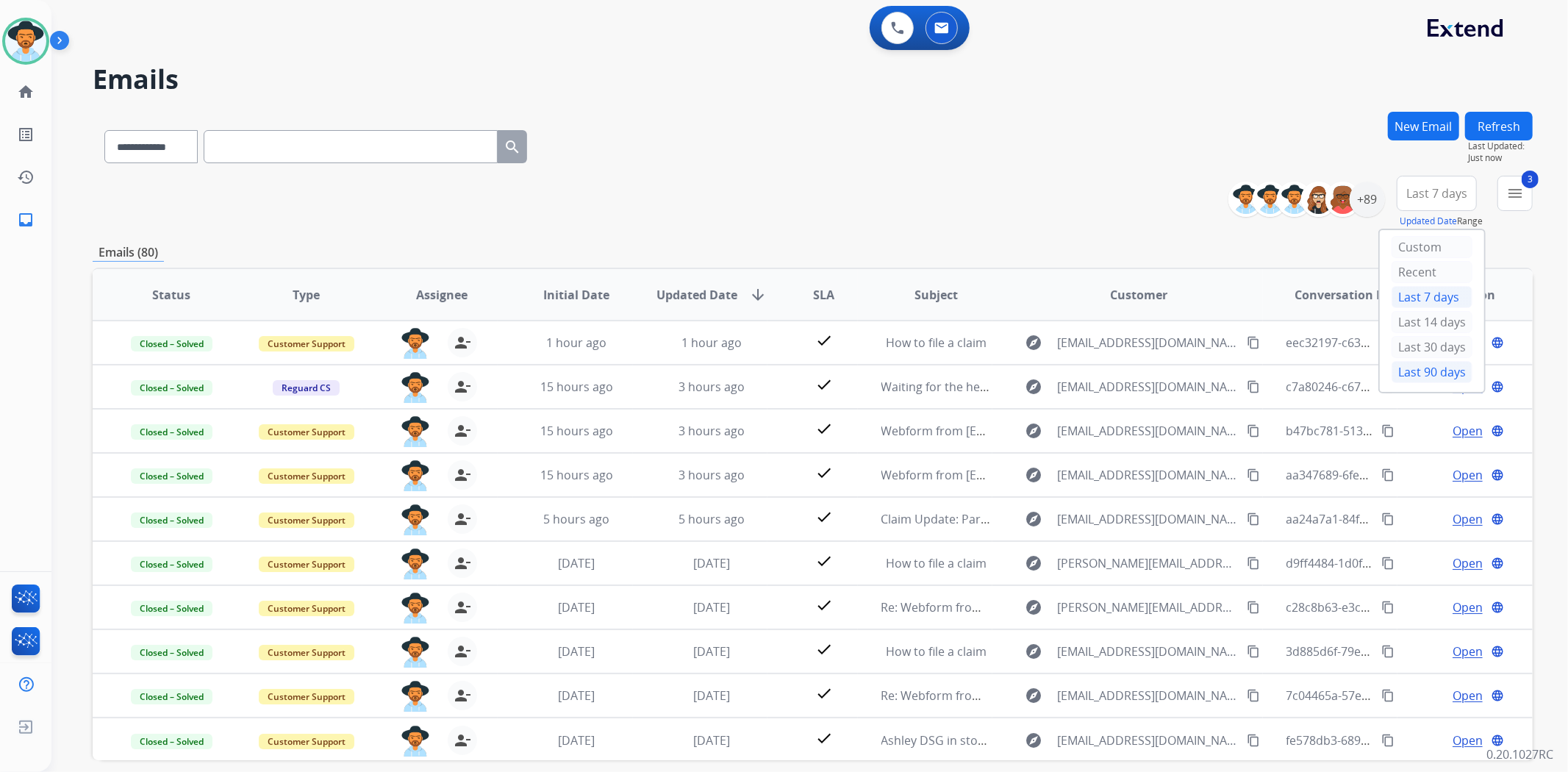
click at [1419, 371] on div "Last 90 days" at bounding box center [1432, 372] width 81 height 22
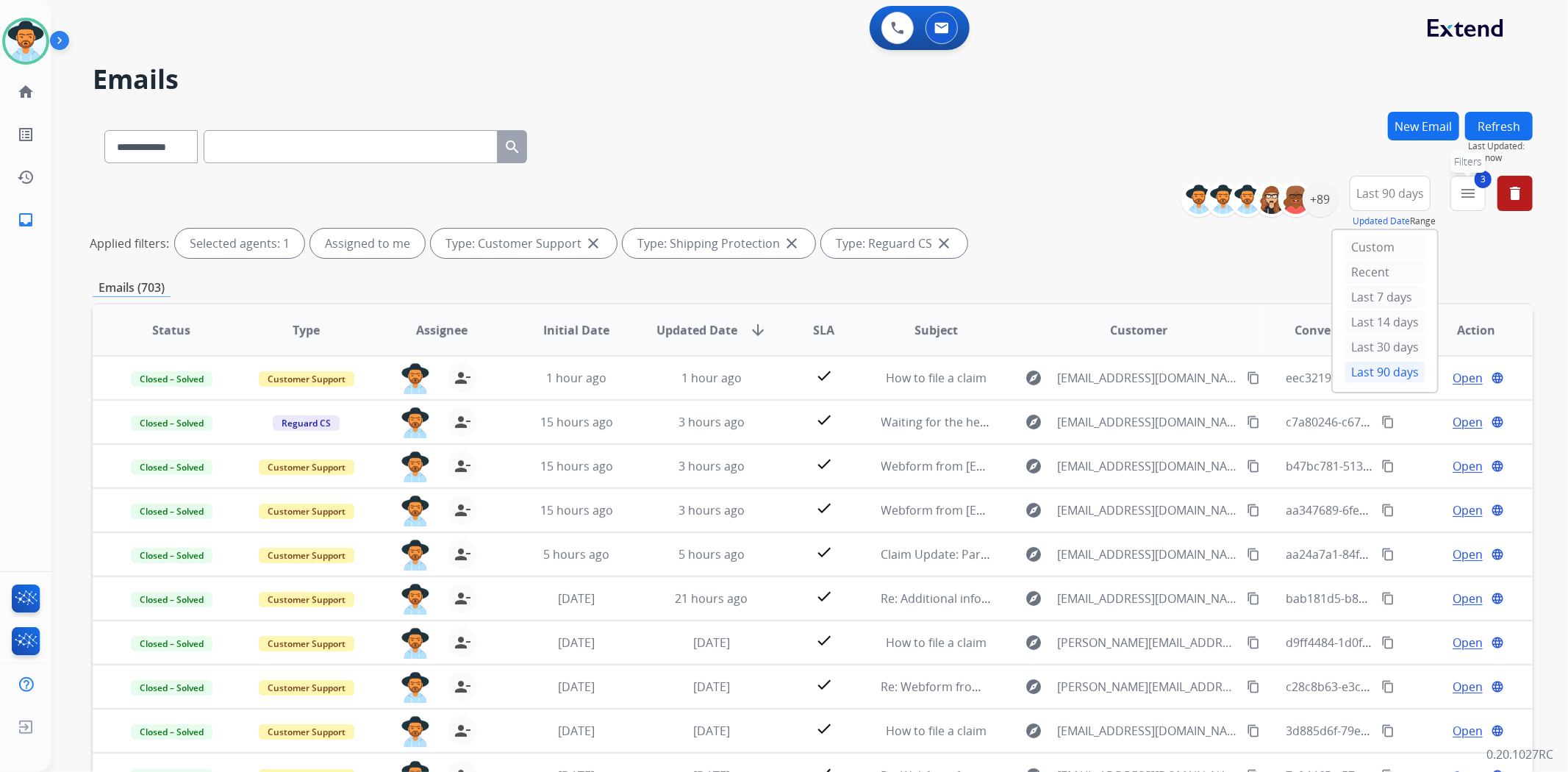
click at [1474, 201] on button "3 menu Filters" at bounding box center [1468, 193] width 35 height 35
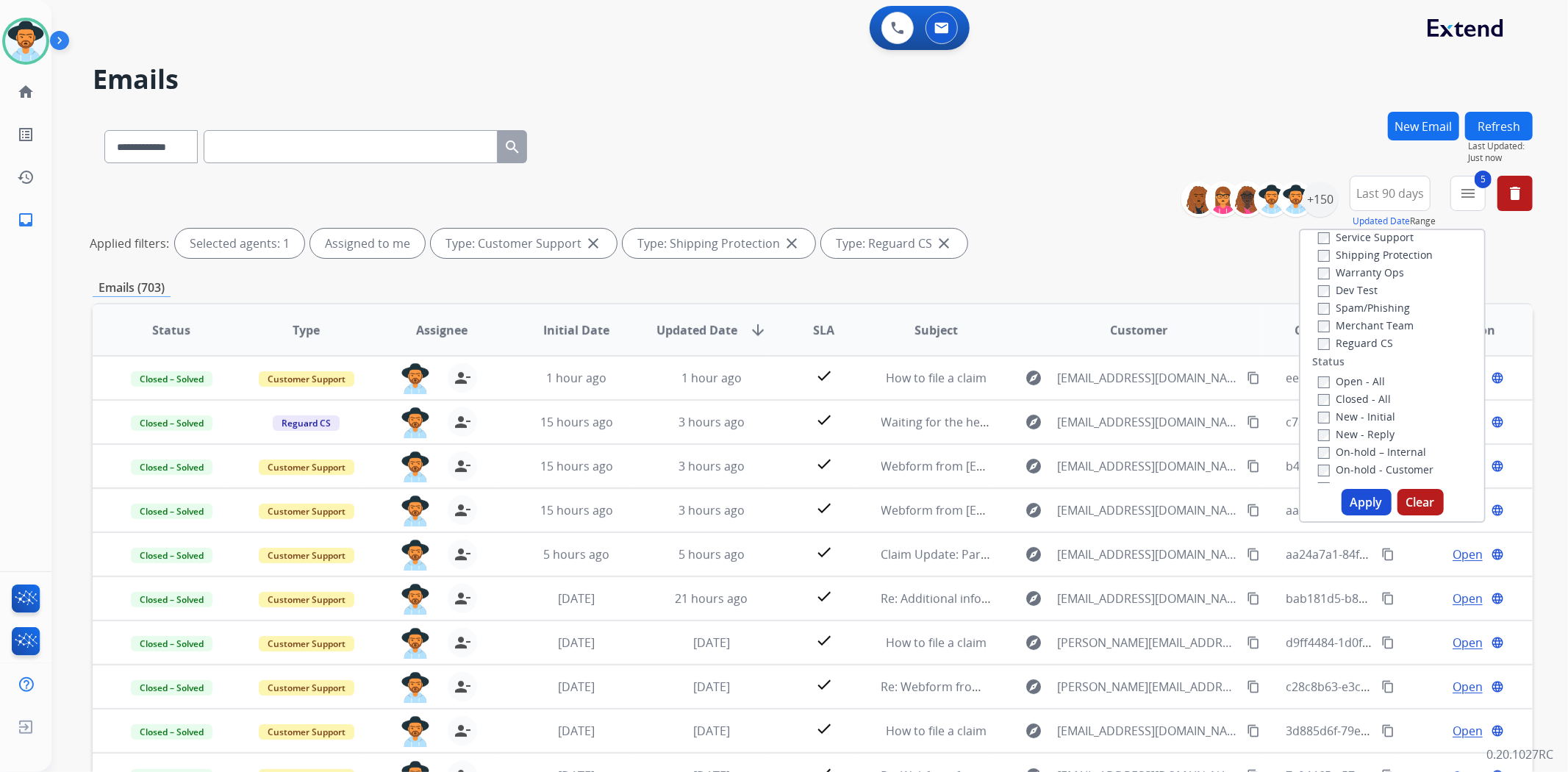
click at [1341, 494] on button "Apply" at bounding box center [1367, 502] width 50 height 27
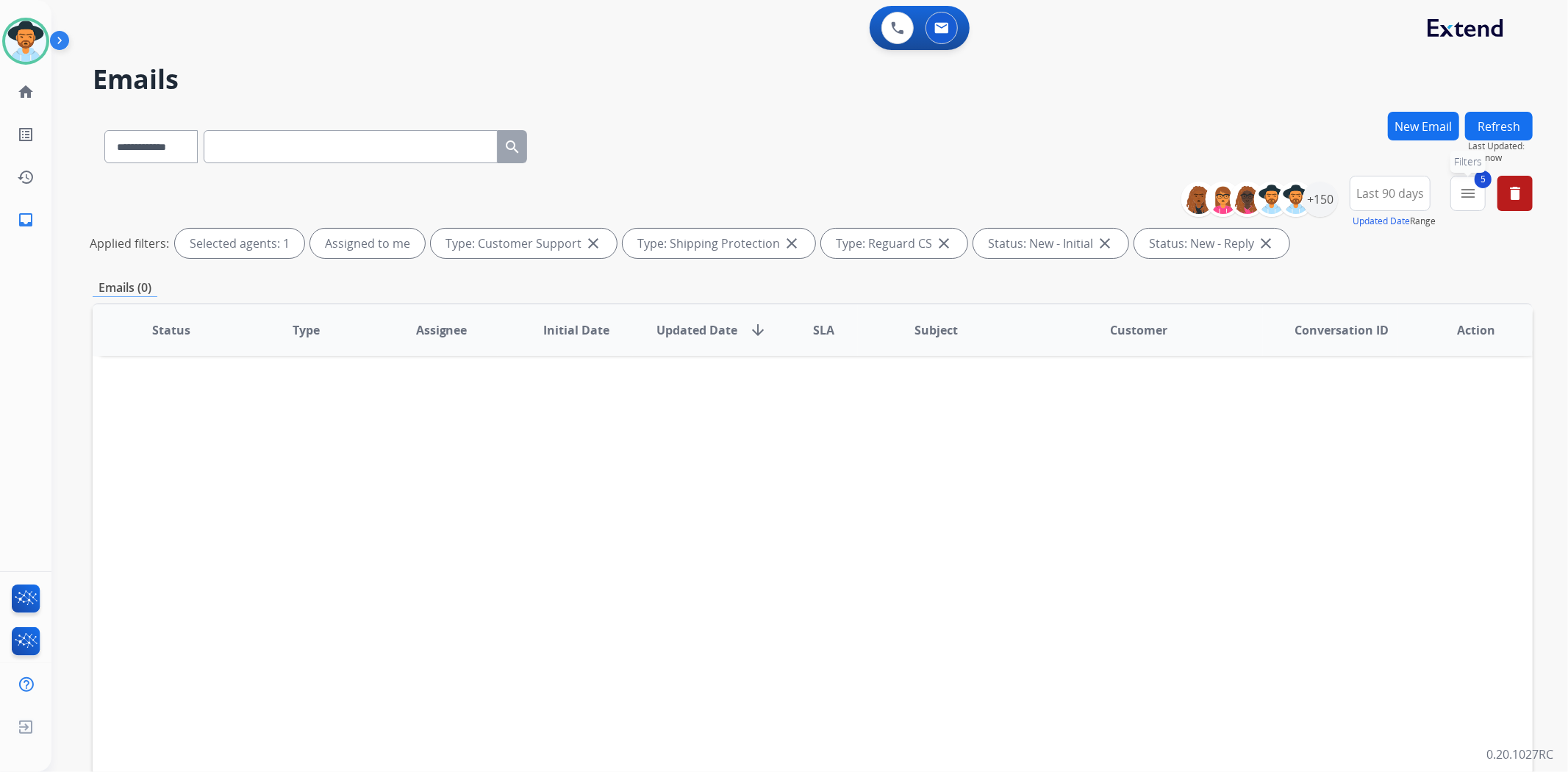
click at [1464, 197] on mat-icon "menu" at bounding box center [1468, 193] width 18 height 18
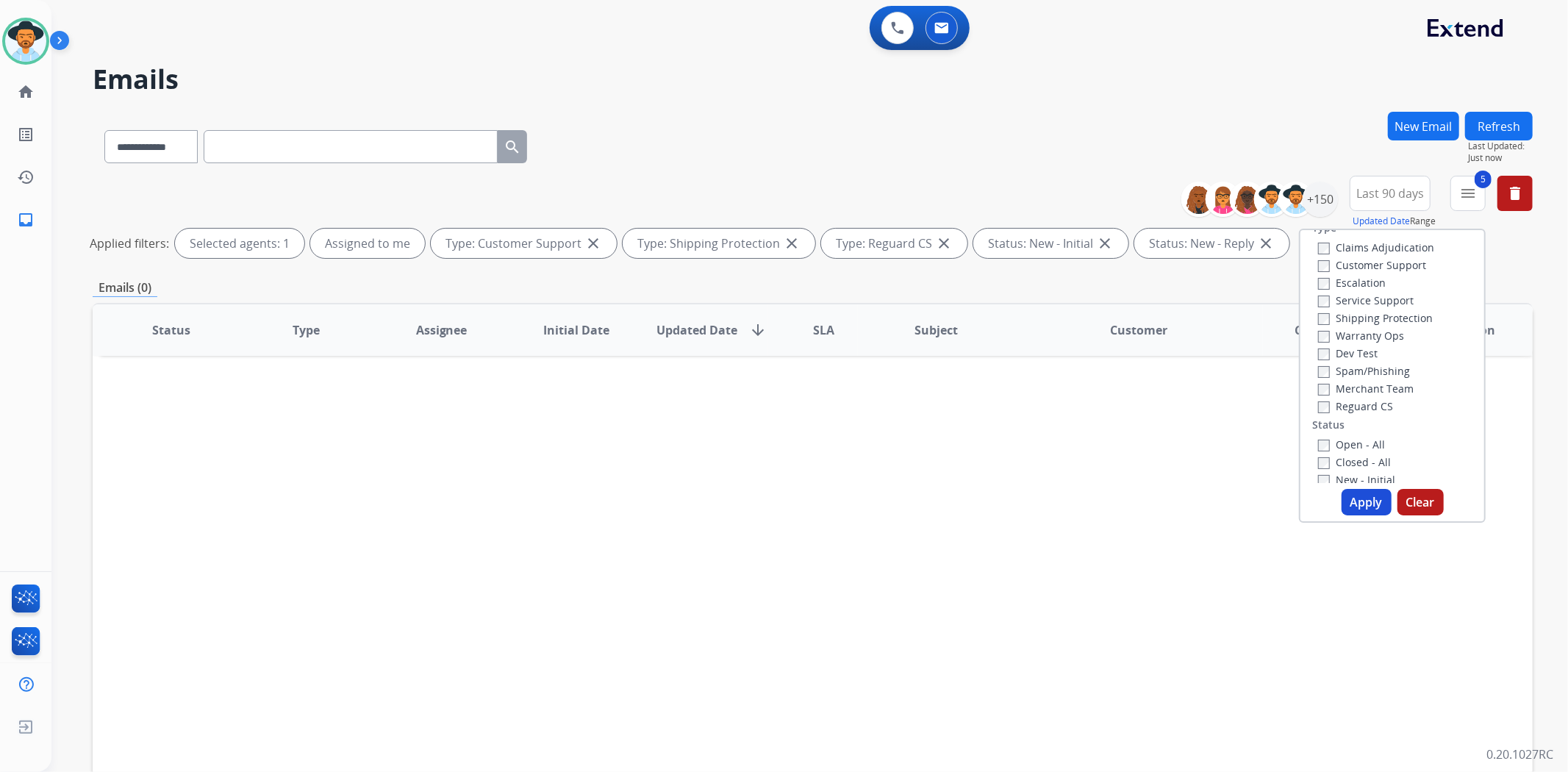
scroll to position [0, 0]
click at [1318, 312] on label "Service Support" at bounding box center [1366, 319] width 96 height 14
click at [1318, 347] on label "Warranty Ops" at bounding box center [1361, 354] width 86 height 14
click at [1363, 505] on button "Apply" at bounding box center [1367, 502] width 50 height 27
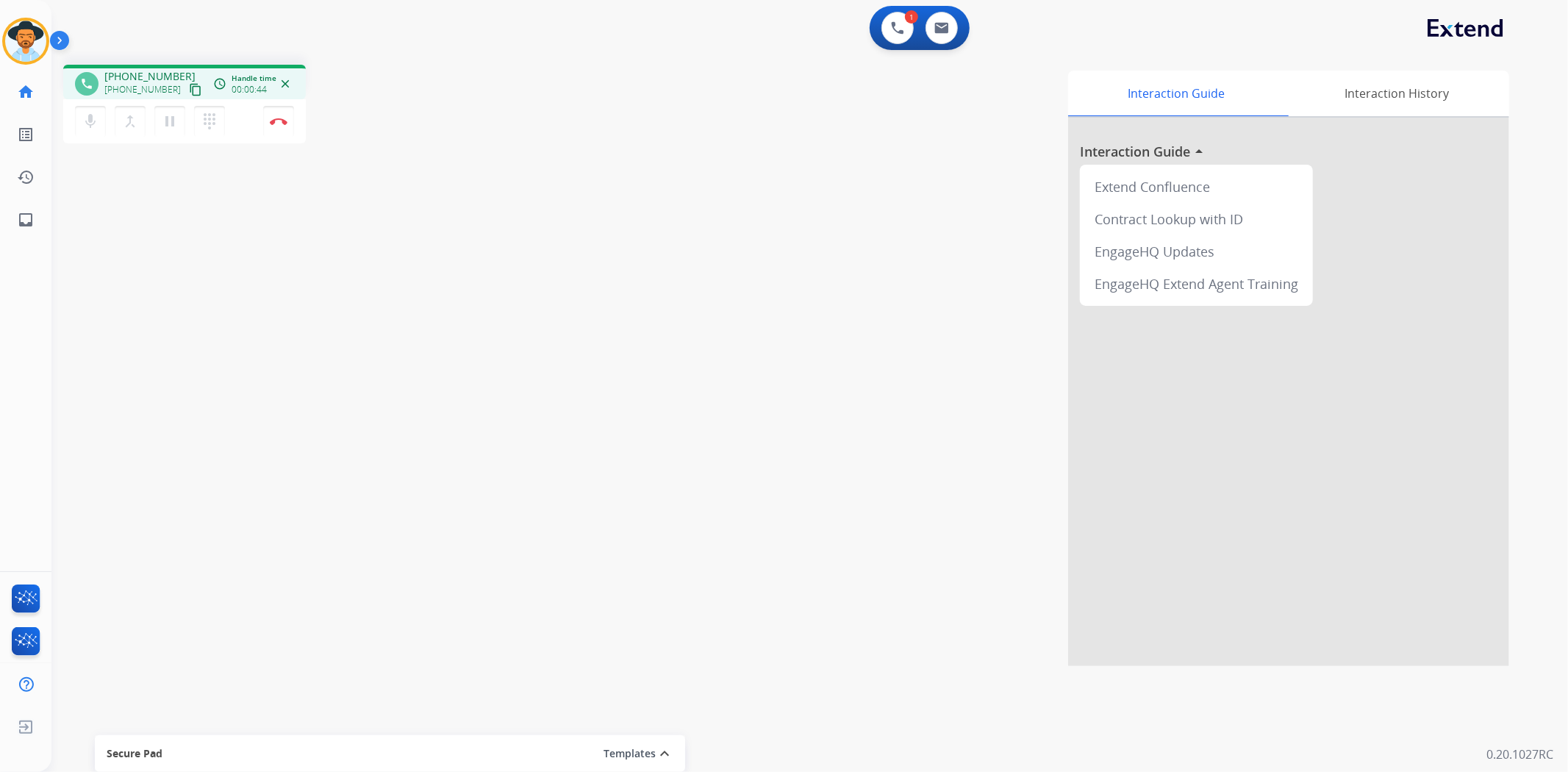
click at [189, 89] on mat-icon "content_copy" at bounding box center [195, 89] width 13 height 13
click at [278, 121] on img at bounding box center [278, 121] width 18 height 7
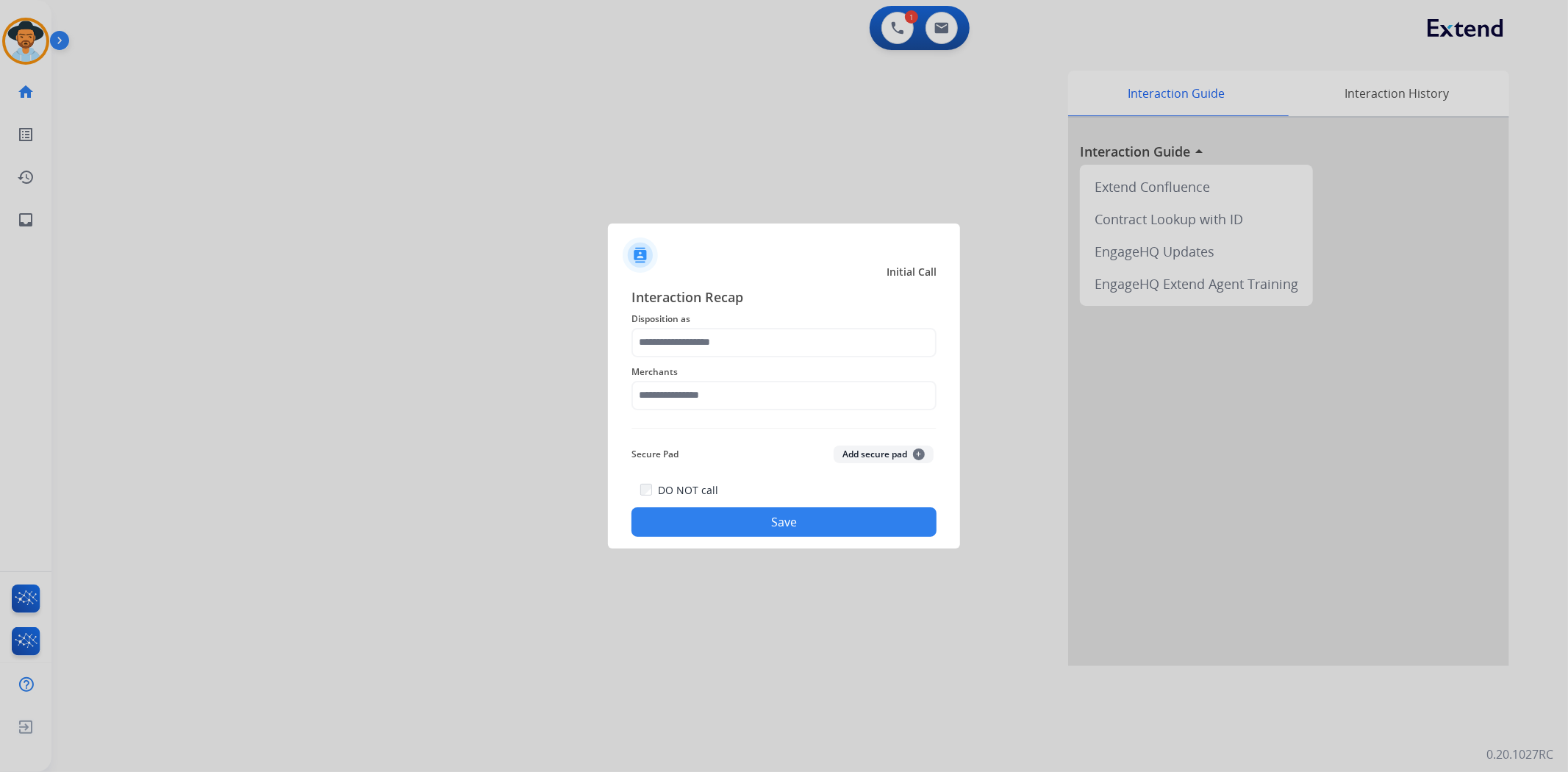
click at [702, 359] on div "Merchants" at bounding box center [783, 386] width 305 height 59
click at [708, 339] on input "text" at bounding box center [783, 343] width 305 height 30
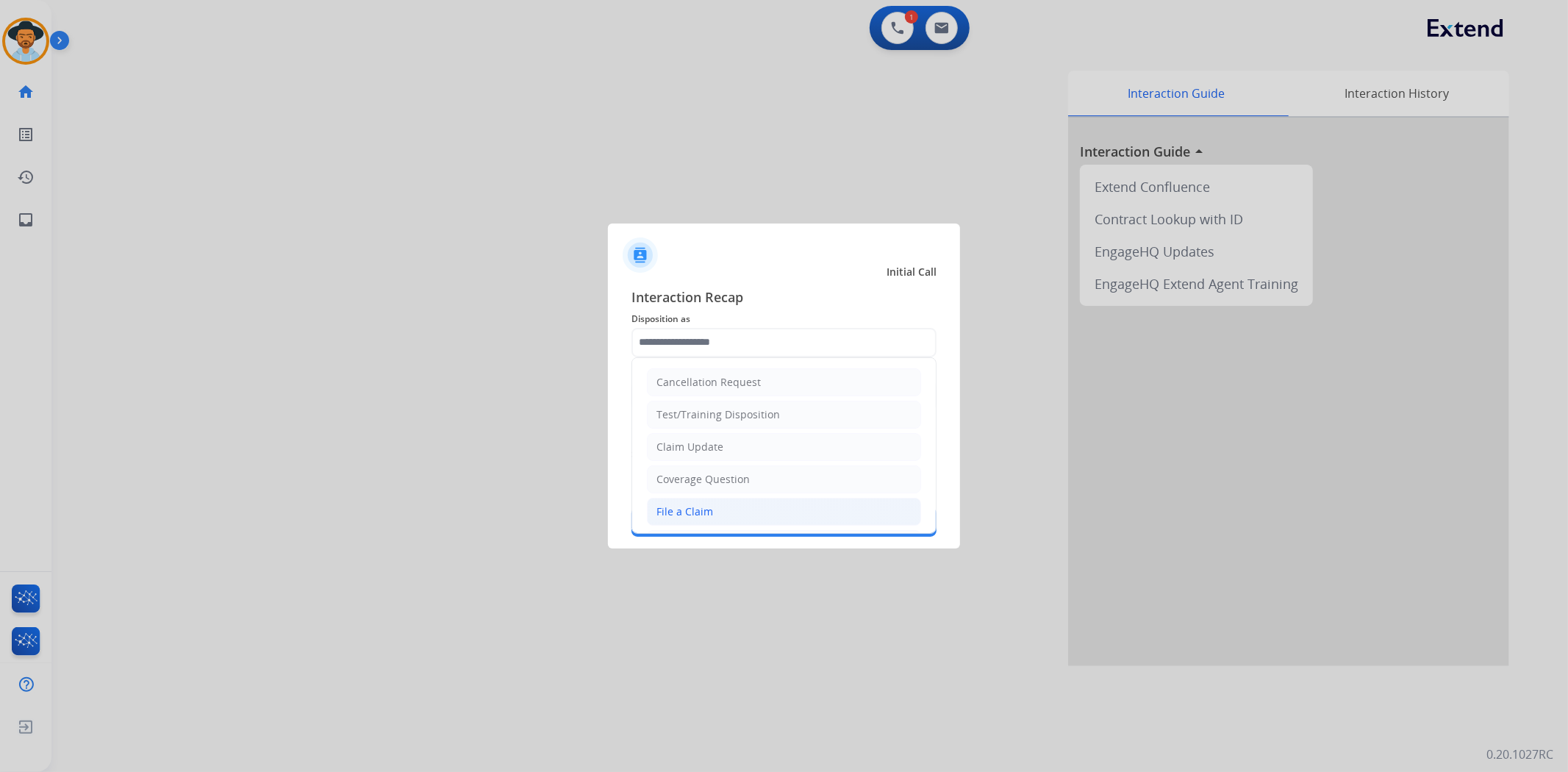
click at [750, 501] on li "File a Claim" at bounding box center [784, 512] width 274 height 28
type input "**********"
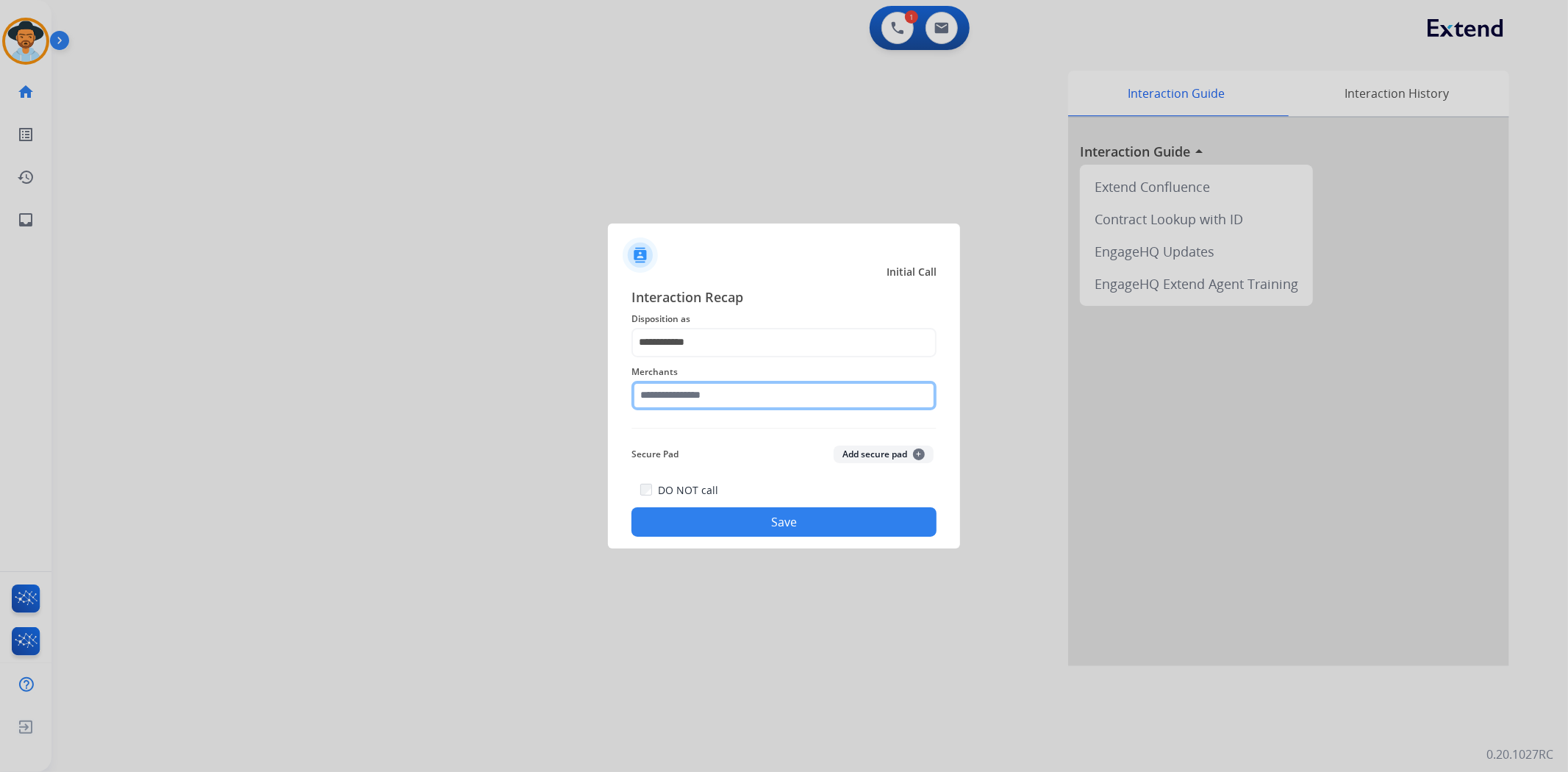
click at [742, 383] on input "text" at bounding box center [783, 396] width 305 height 30
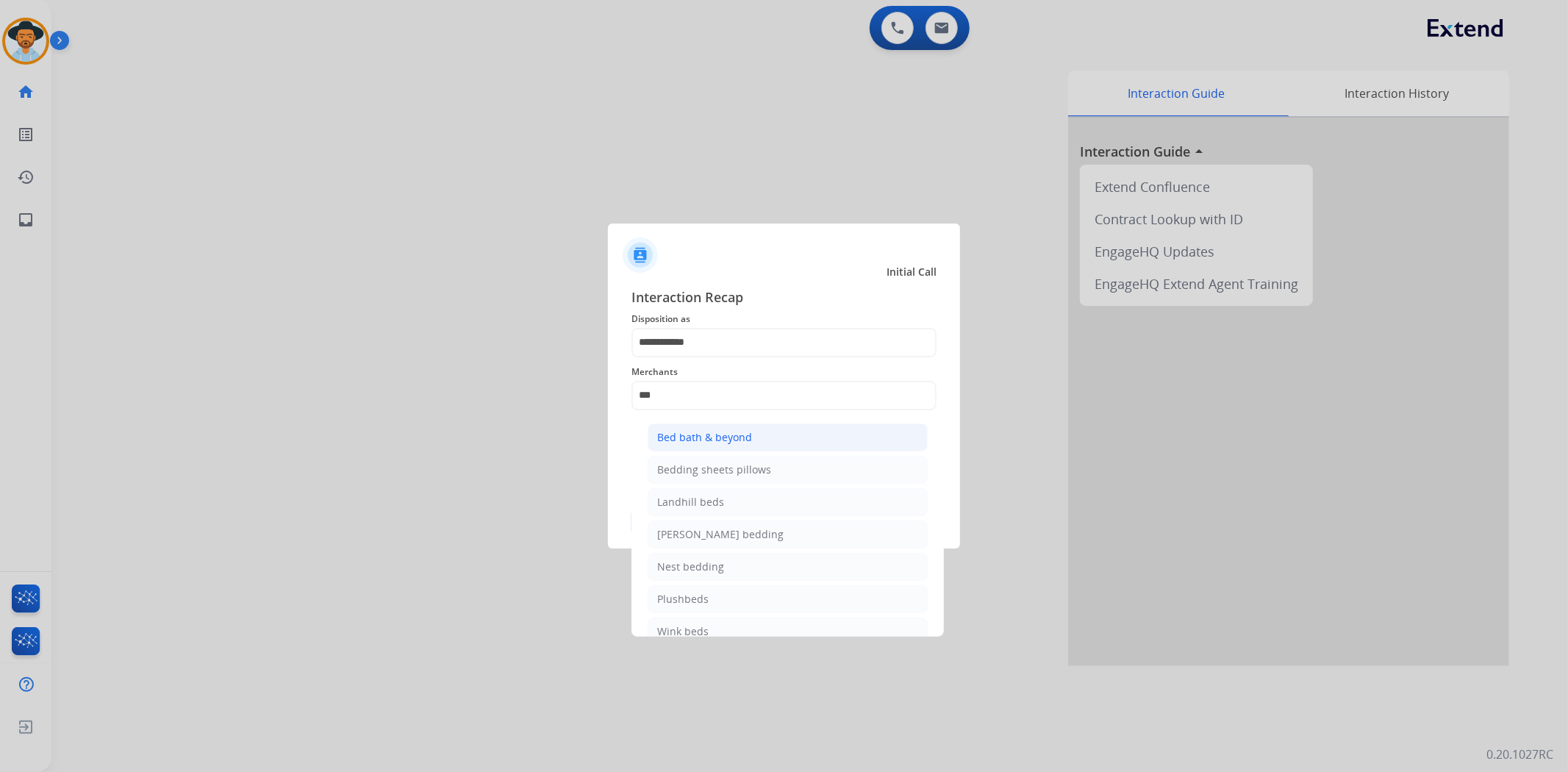
click at [731, 430] on div "Bed bath & beyond" at bounding box center [704, 437] width 95 height 15
type input "**********"
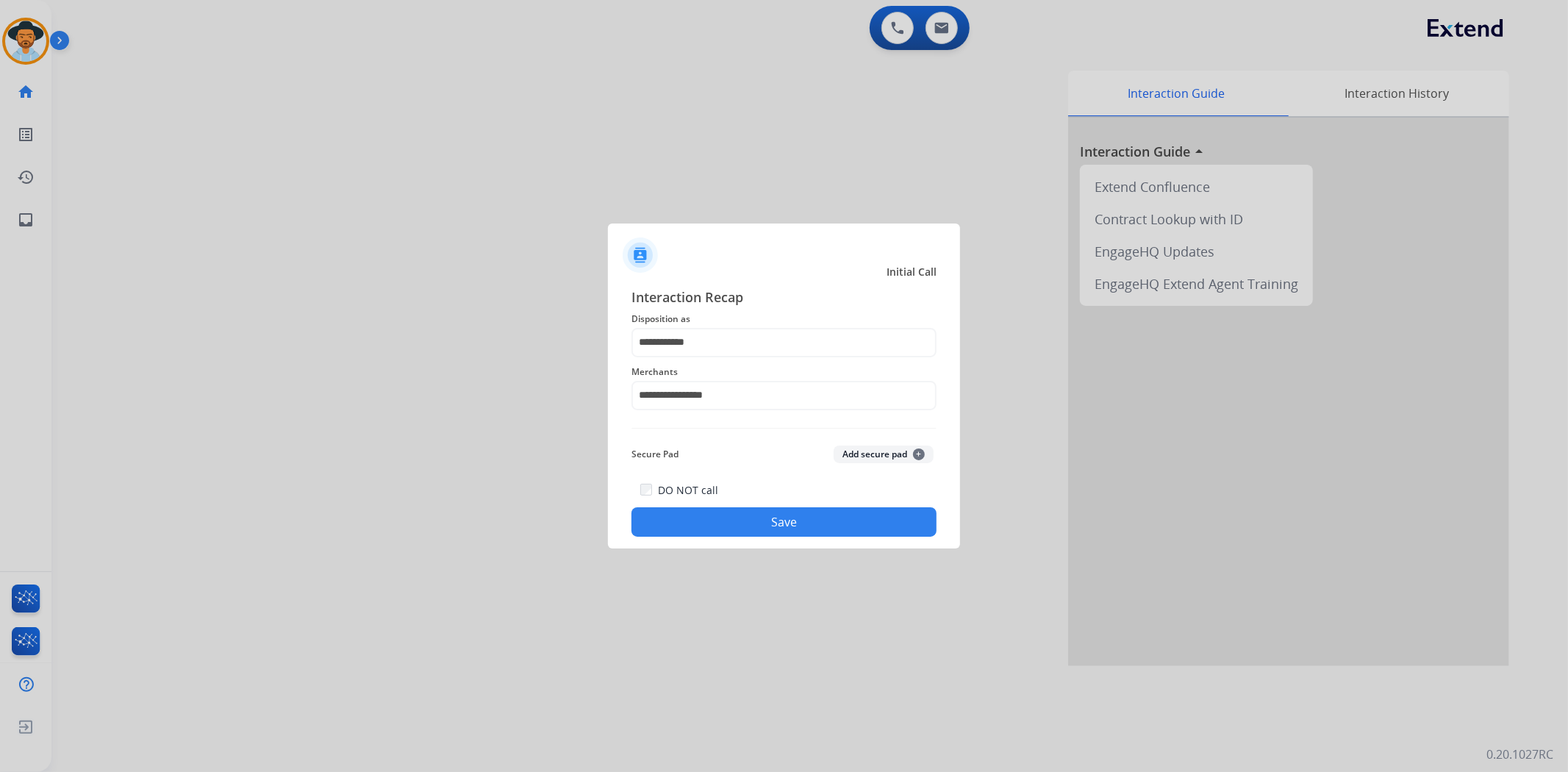
click at [737, 510] on button "Save" at bounding box center [783, 522] width 305 height 30
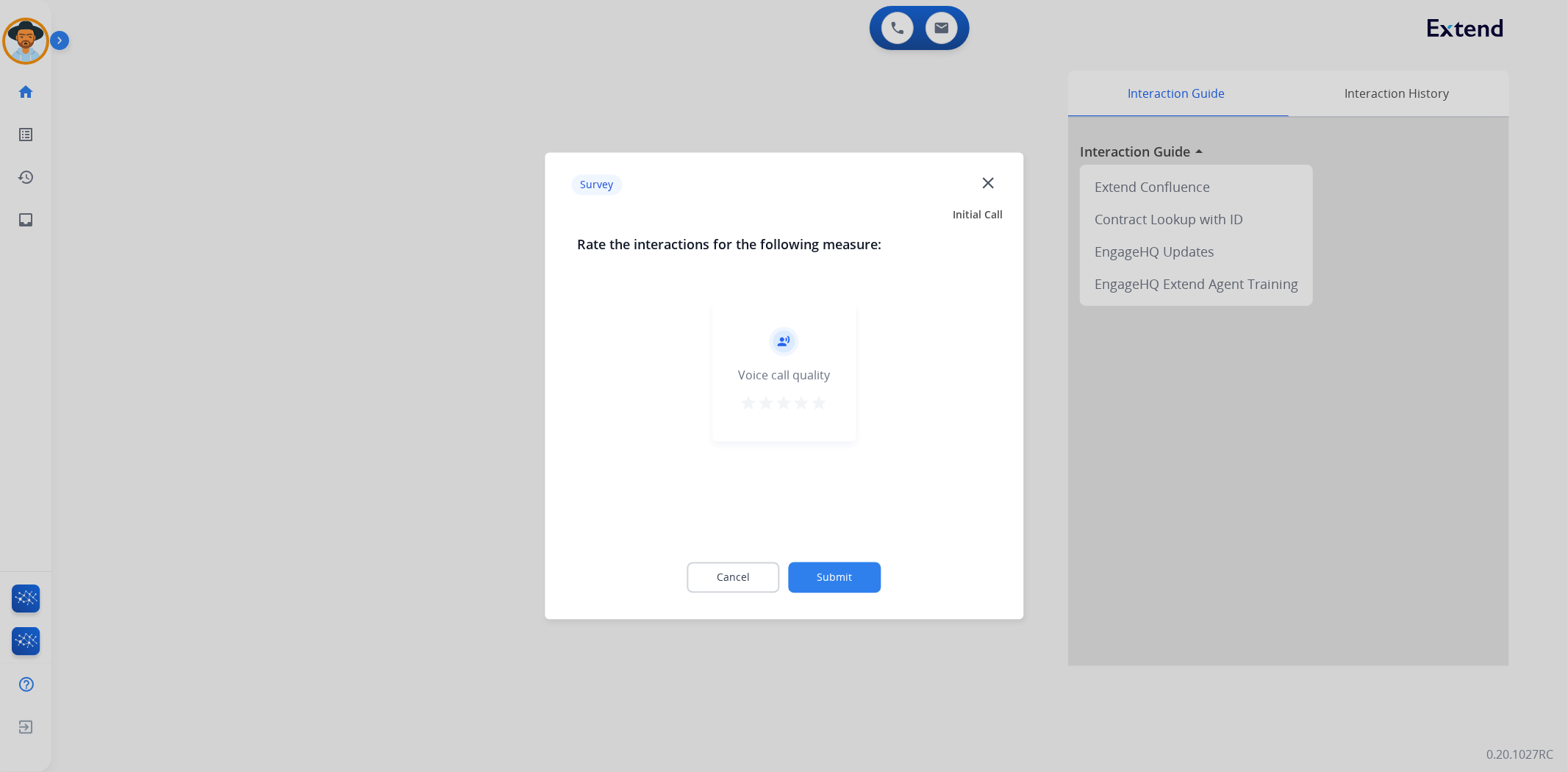
click at [814, 397] on mat-icon "star" at bounding box center [819, 404] width 18 height 18
click at [835, 576] on button "Submit" at bounding box center [835, 577] width 93 height 31
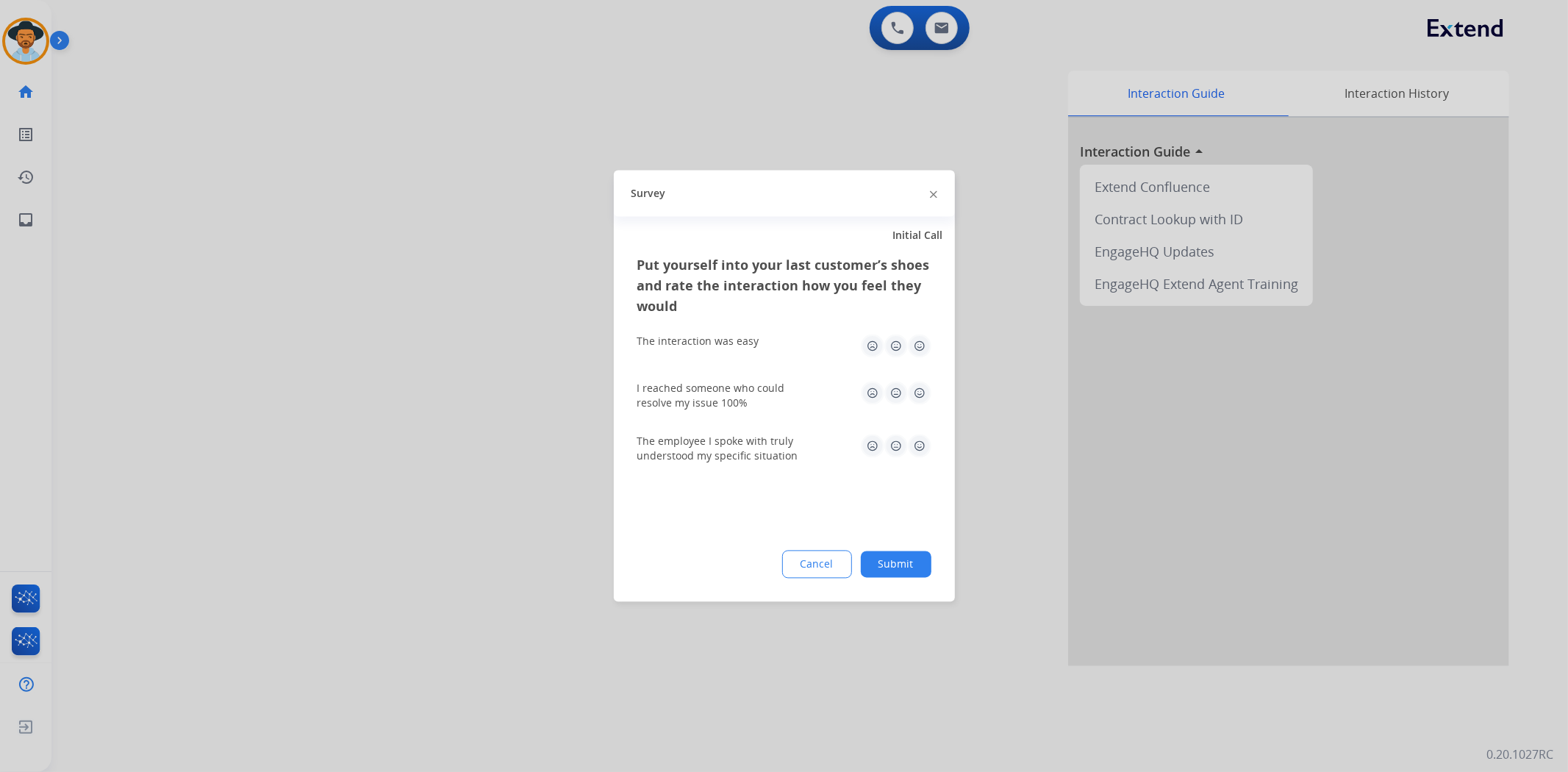
click at [916, 350] on img at bounding box center [920, 346] width 24 height 24
click at [919, 390] on img at bounding box center [920, 393] width 24 height 24
click at [923, 442] on img at bounding box center [920, 446] width 24 height 24
click at [907, 561] on button "Submit" at bounding box center [896, 564] width 71 height 27
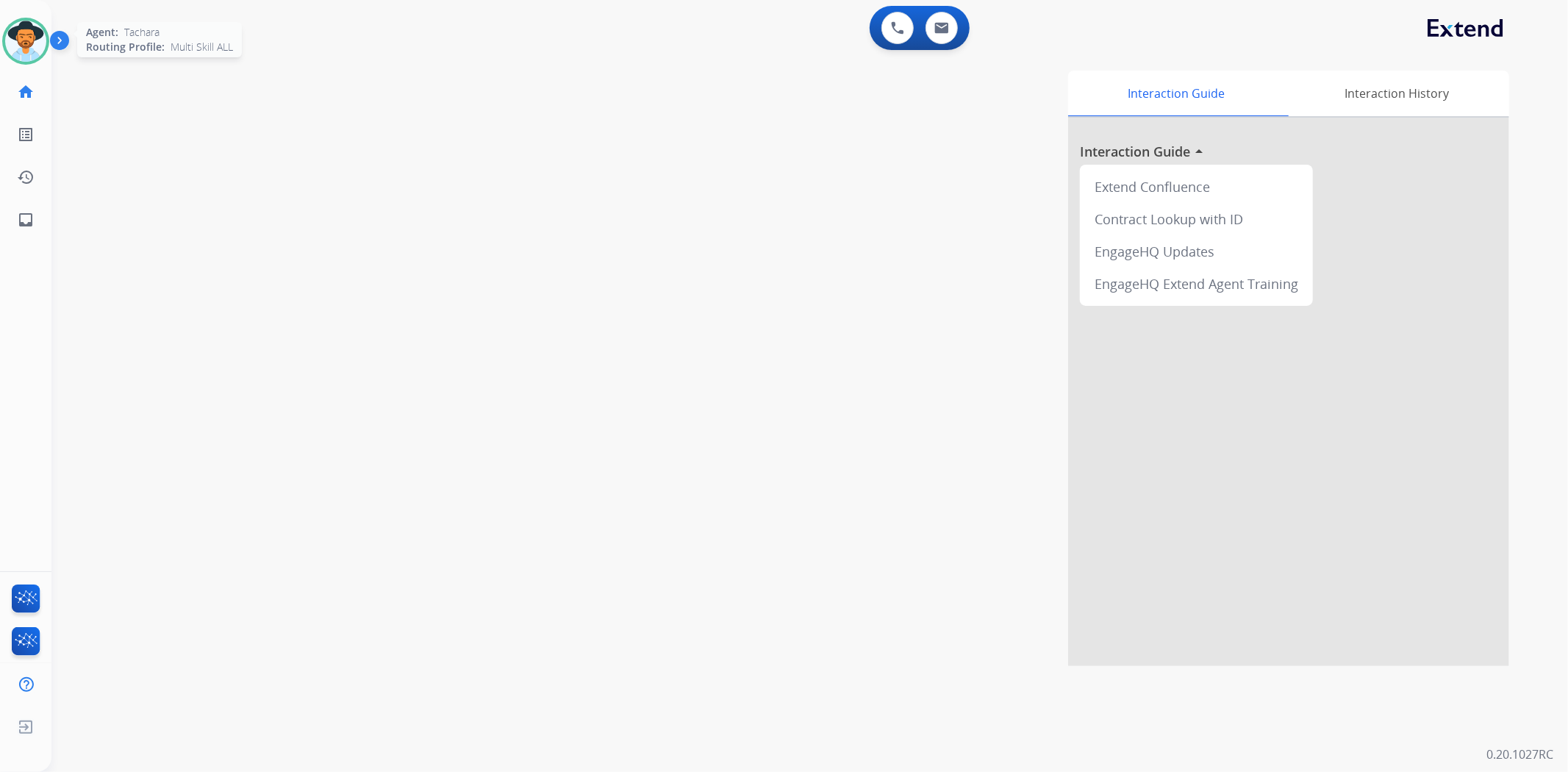
click at [9, 47] on img at bounding box center [26, 41] width 42 height 42
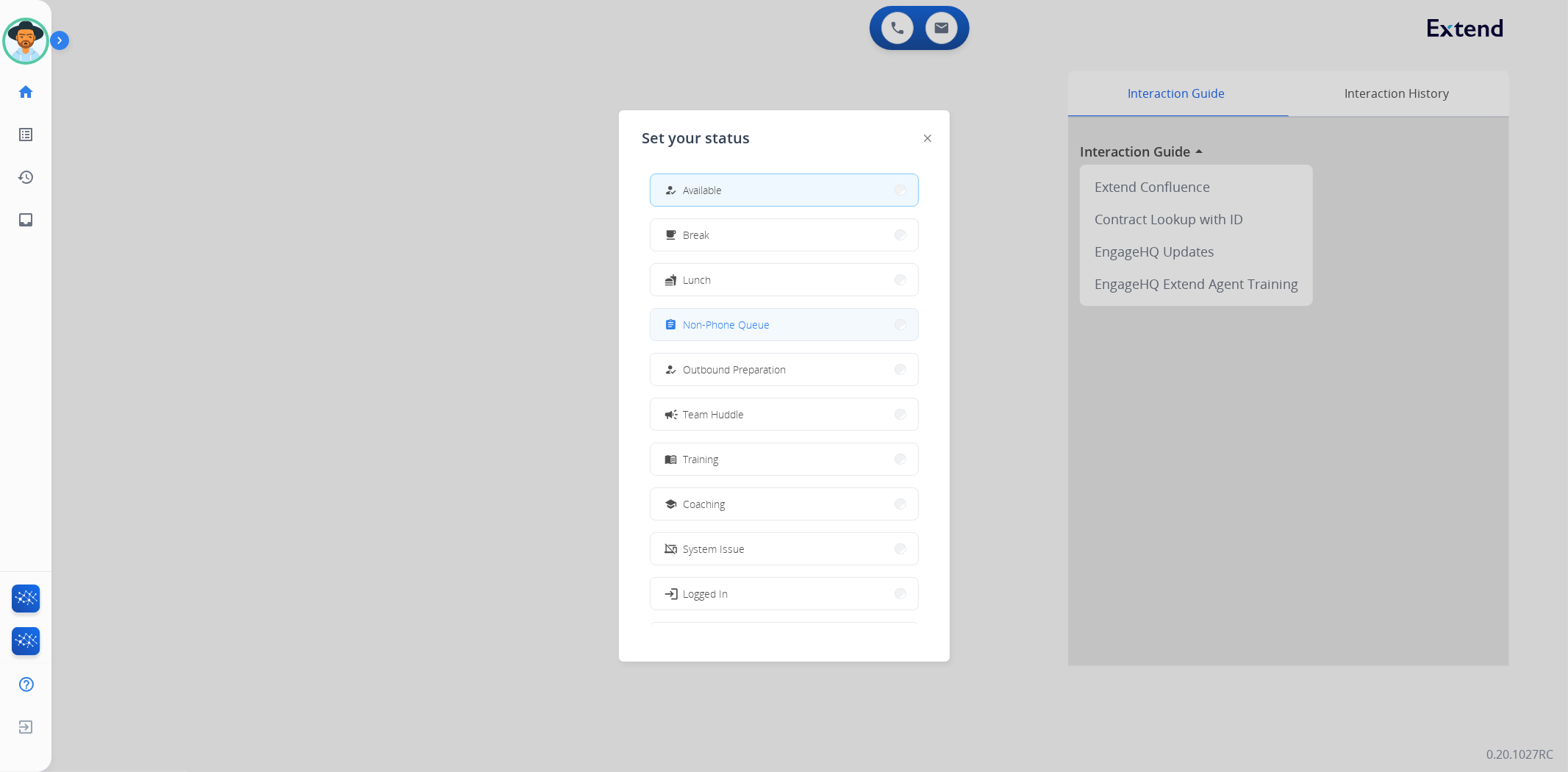
click at [762, 318] on span "Non-Phone Queue" at bounding box center [727, 324] width 87 height 16
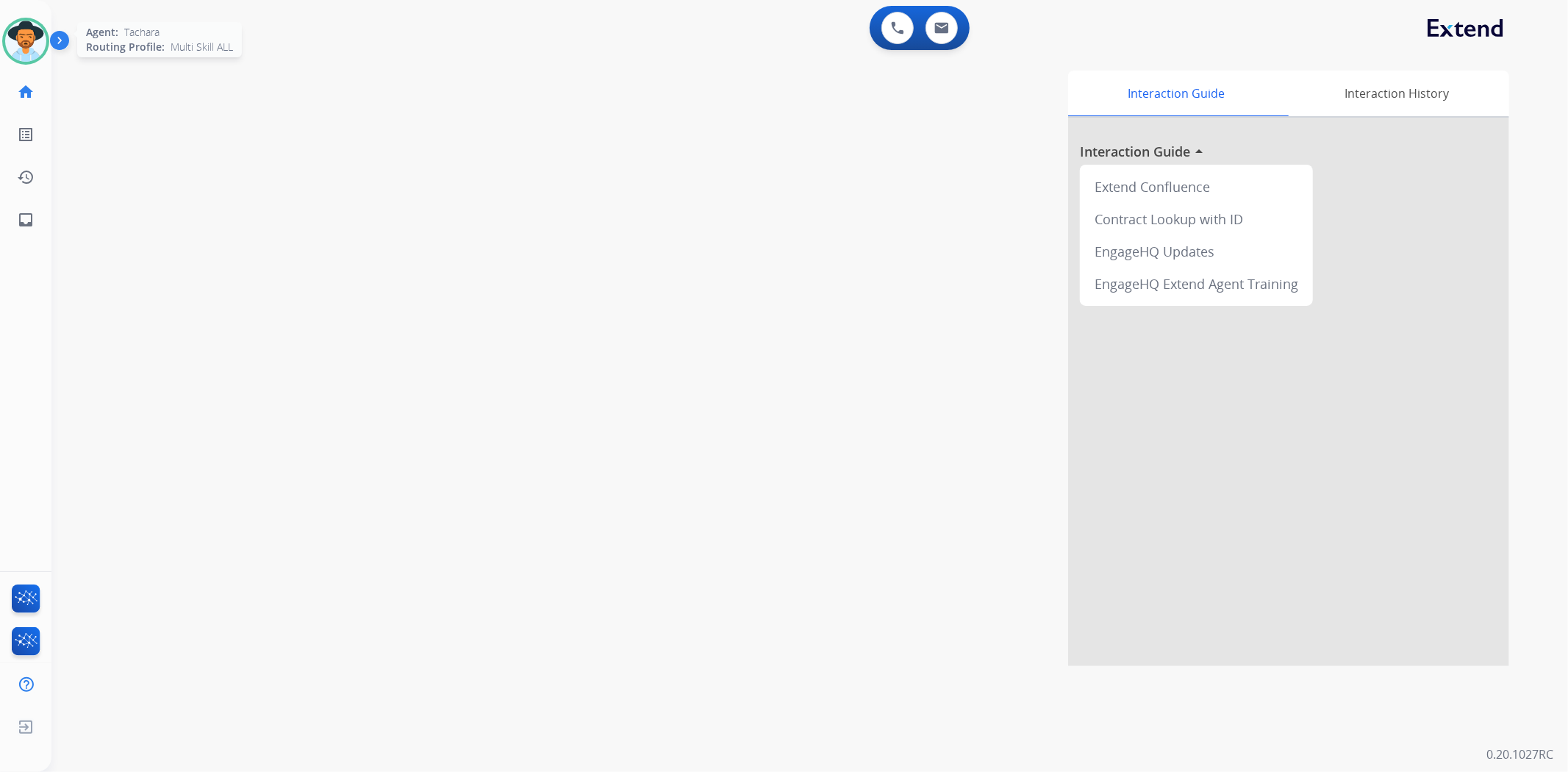
click at [23, 63] on div at bounding box center [26, 42] width 47 height 47
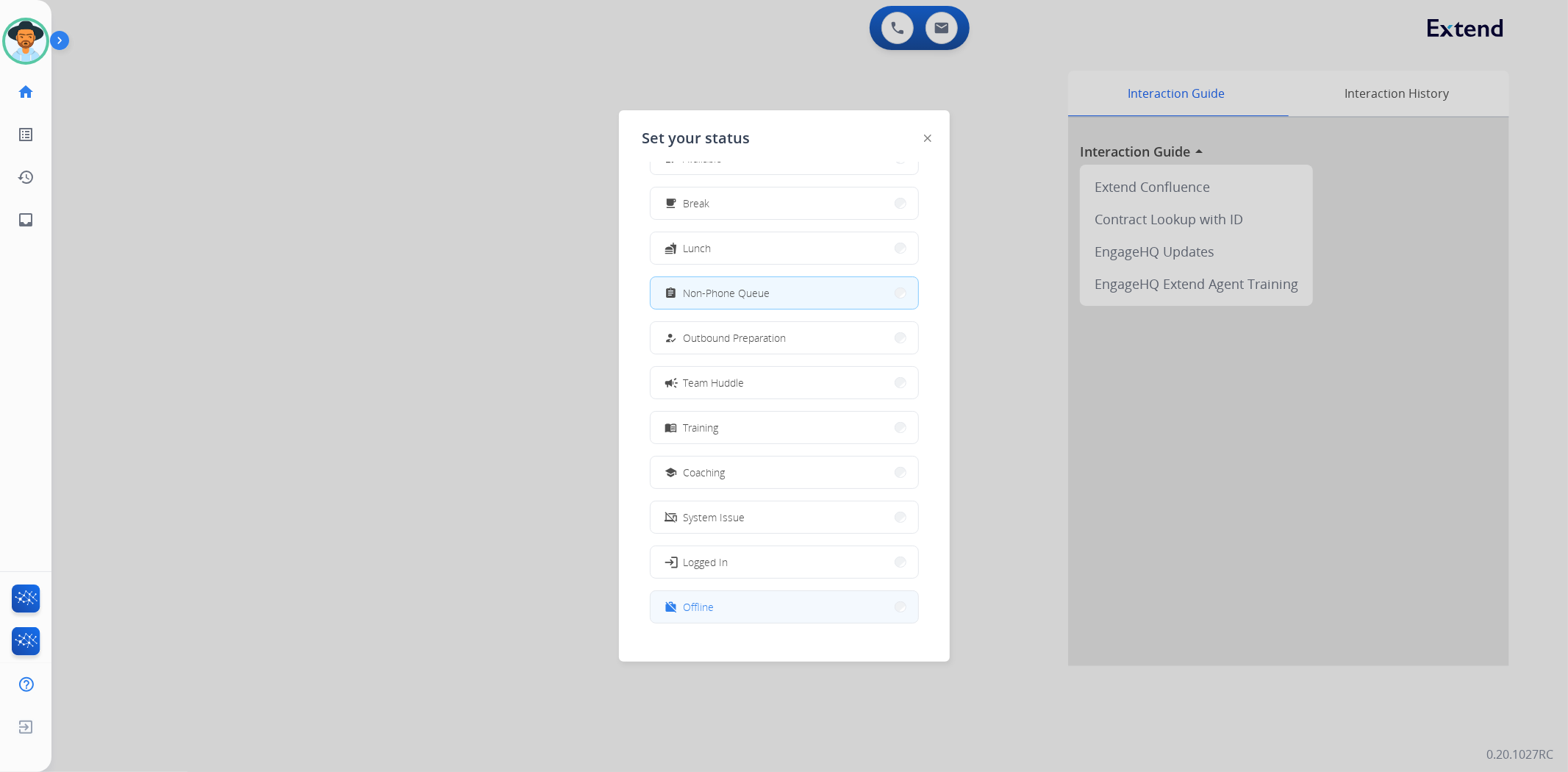
scroll to position [49, 0]
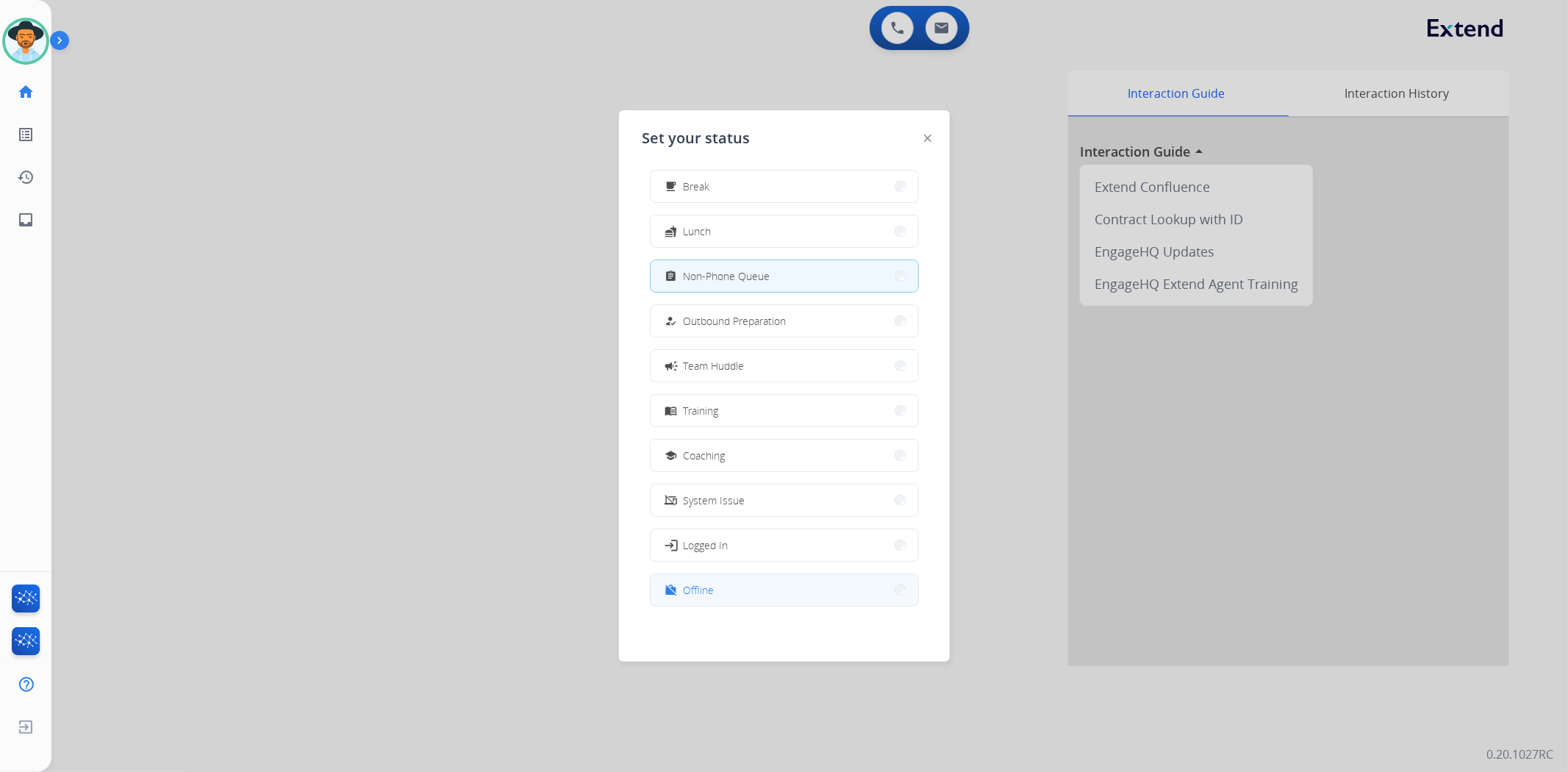
click at [725, 592] on button "work_off Offline" at bounding box center [784, 589] width 267 height 31
